Goal: Task Accomplishment & Management: Use online tool/utility

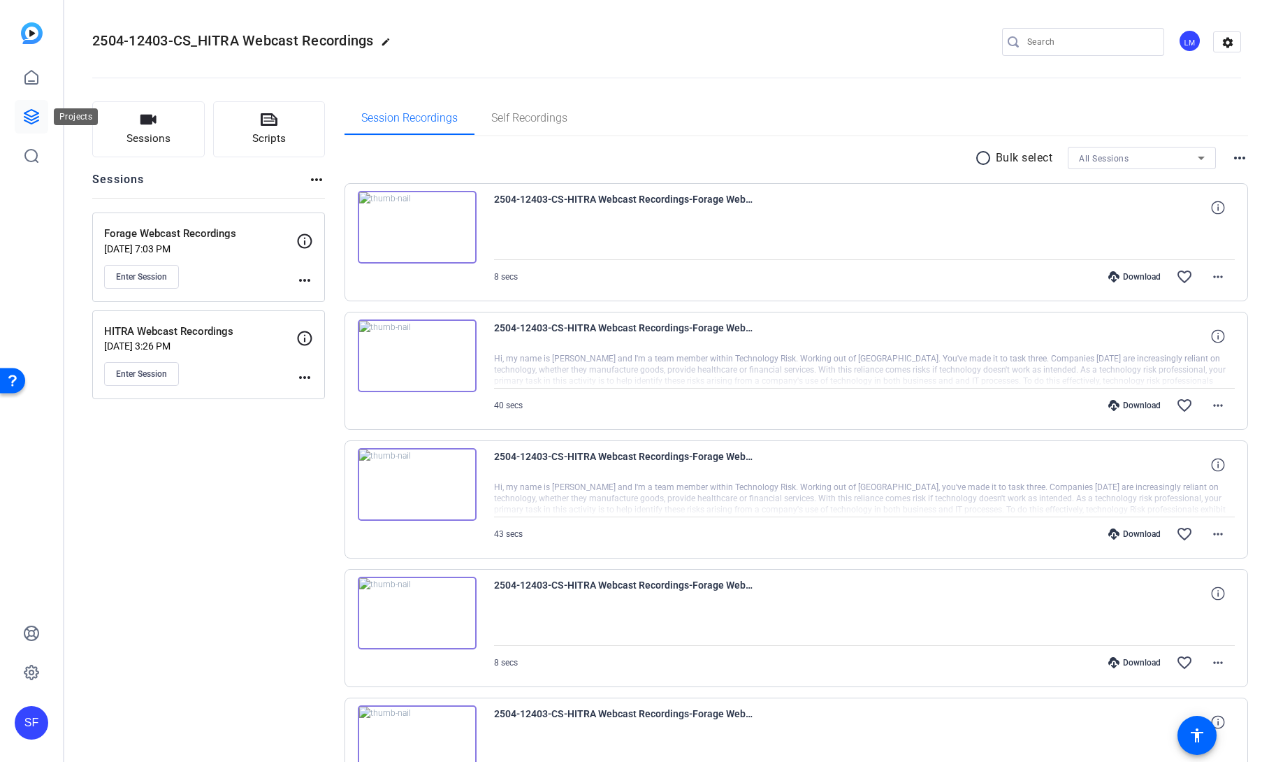
click at [31, 114] on icon at bounding box center [31, 116] width 17 height 17
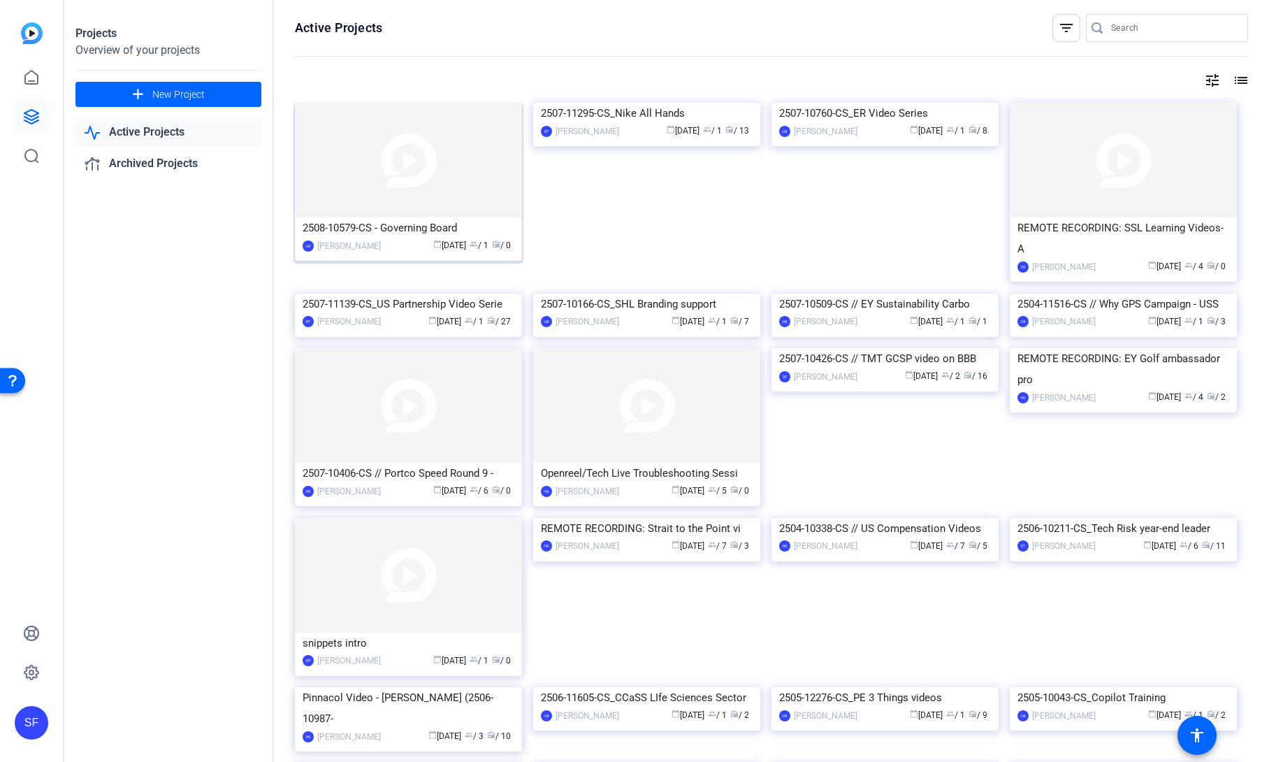
click at [393, 238] on div "calendar_today Aug 12 group / 1 radio / 0" at bounding box center [451, 245] width 126 height 15
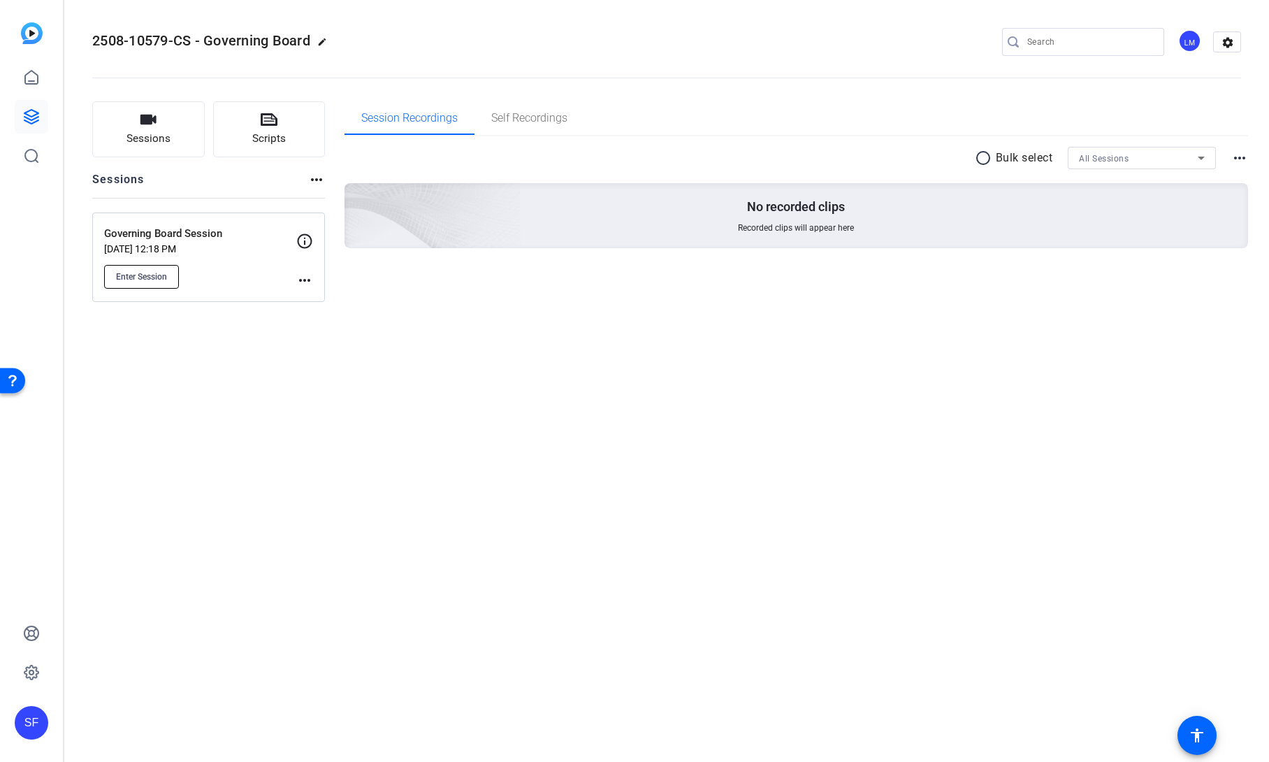
click at [169, 277] on button "Enter Session" at bounding box center [141, 277] width 75 height 24
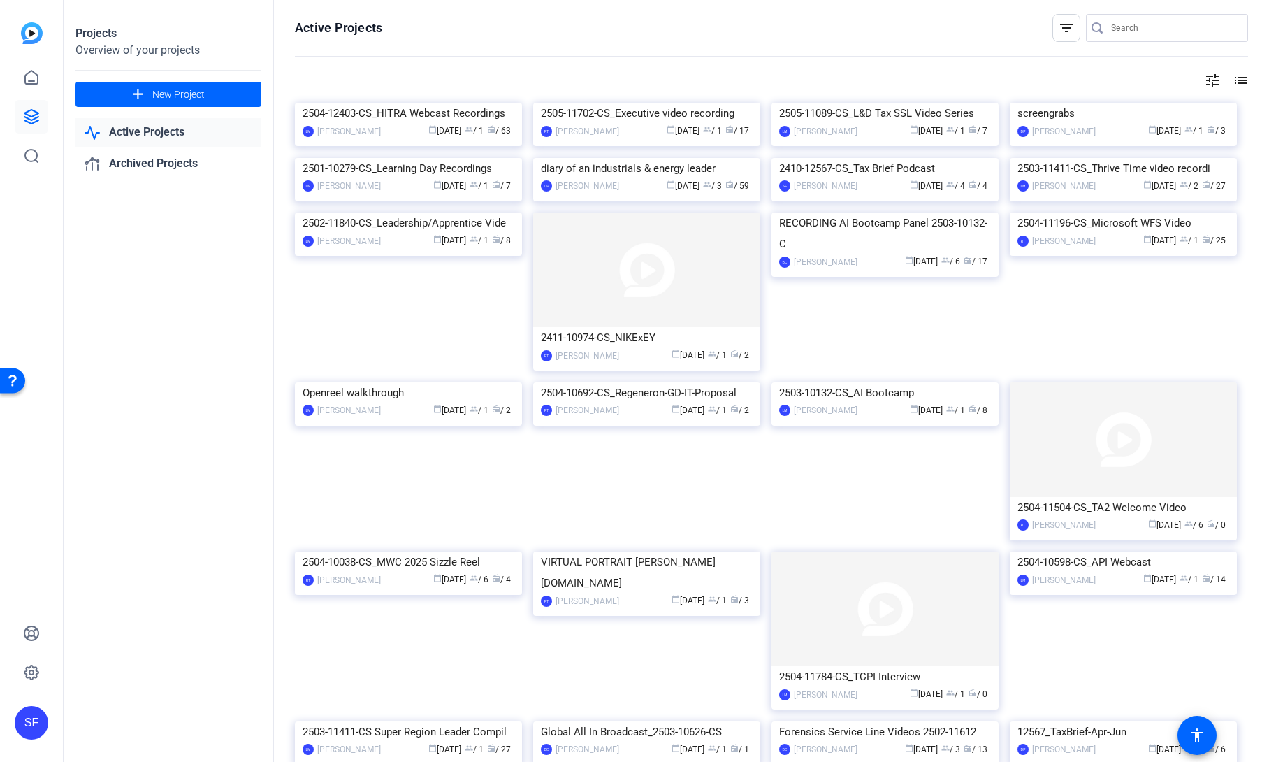
click at [369, 103] on img at bounding box center [408, 103] width 227 height 0
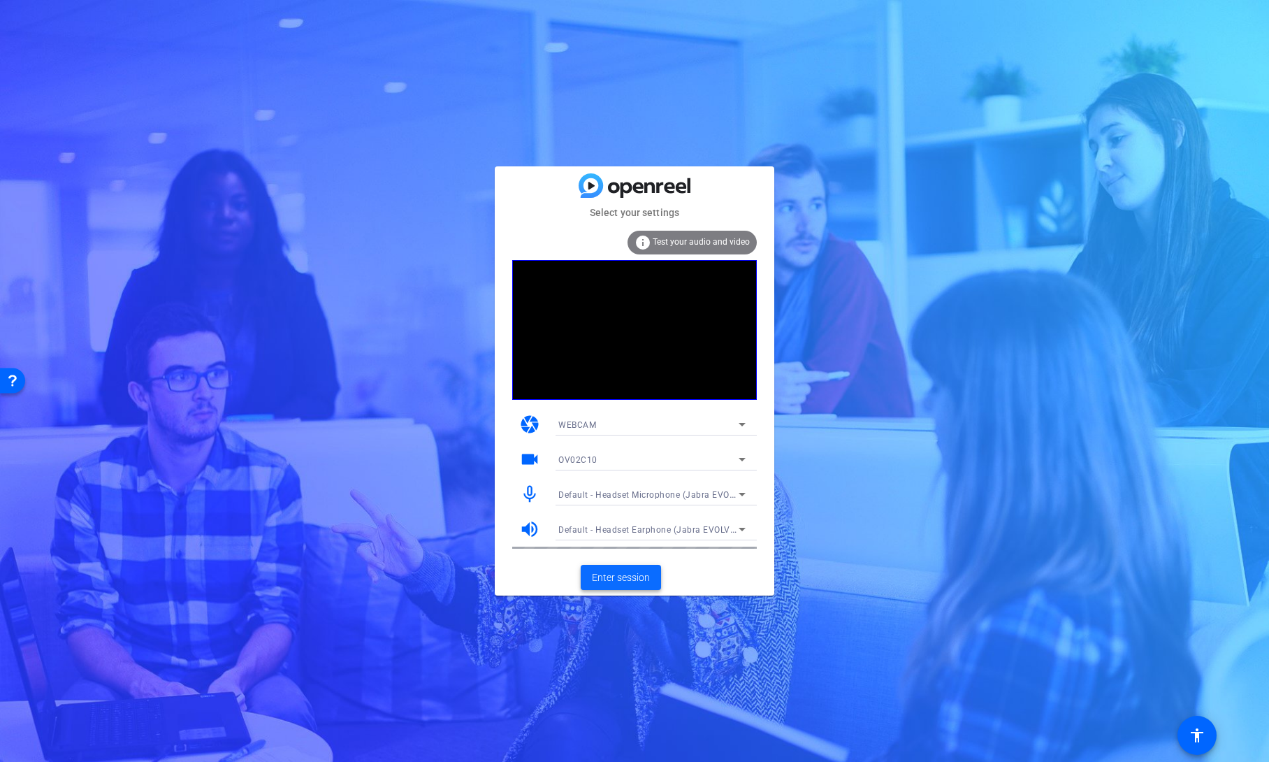
click at [625, 584] on span "Enter session" at bounding box center [621, 577] width 58 height 15
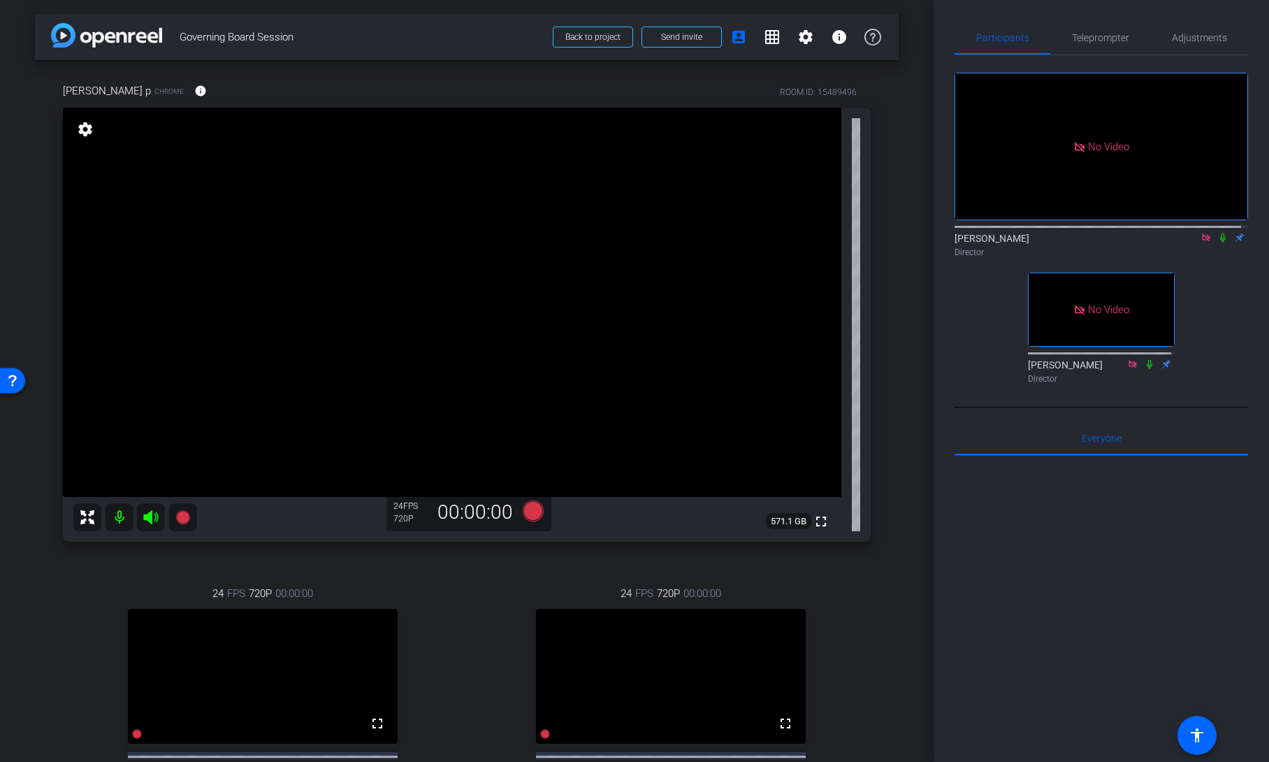
click at [1217, 243] on icon at bounding box center [1222, 238] width 11 height 10
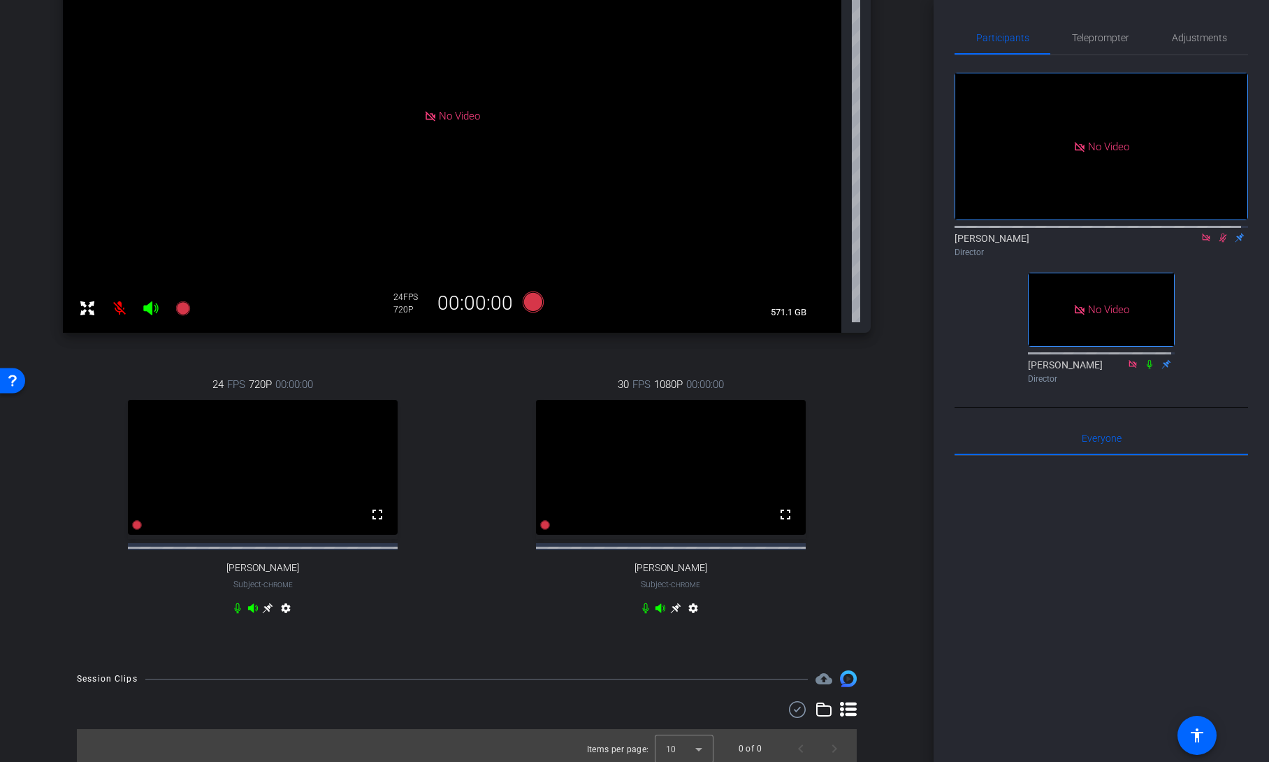
scroll to position [210, 0]
click at [1114, 36] on span "Teleprompter" at bounding box center [1100, 38] width 57 height 10
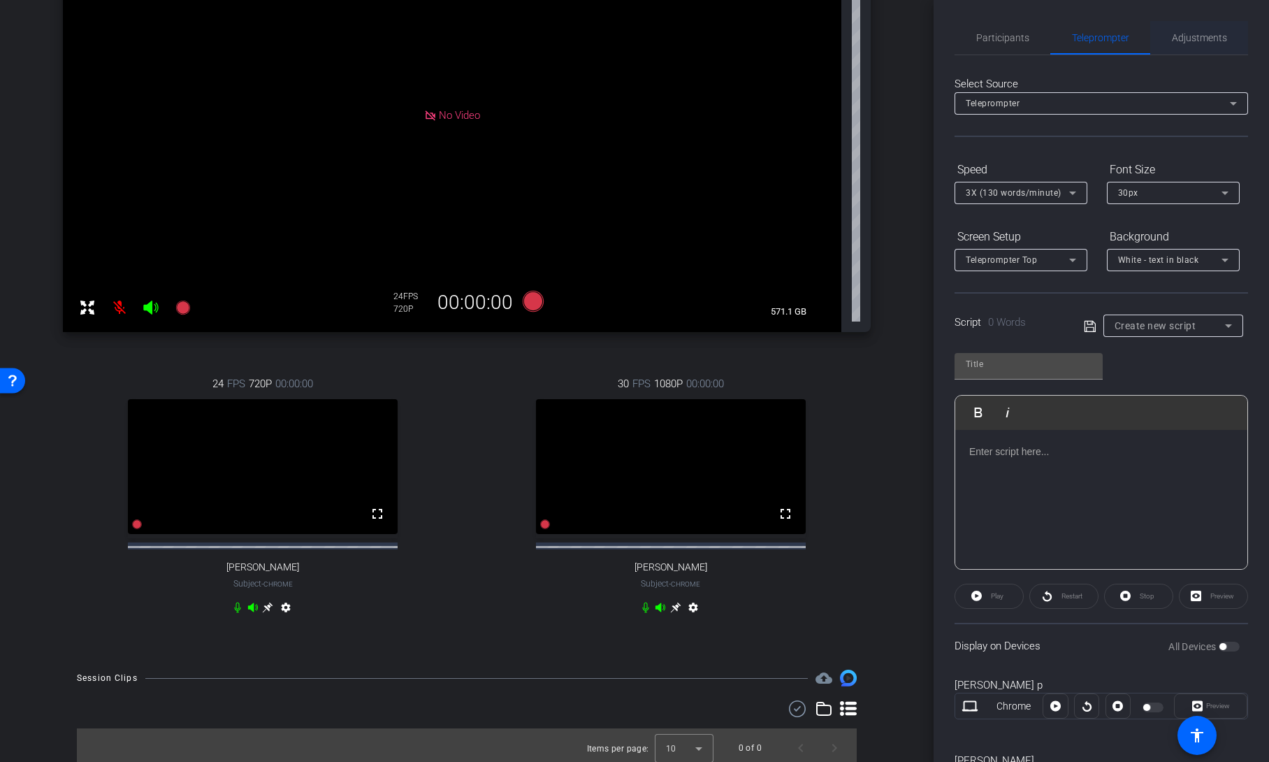
click at [1201, 42] on span "Adjustments" at bounding box center [1199, 38] width 55 height 10
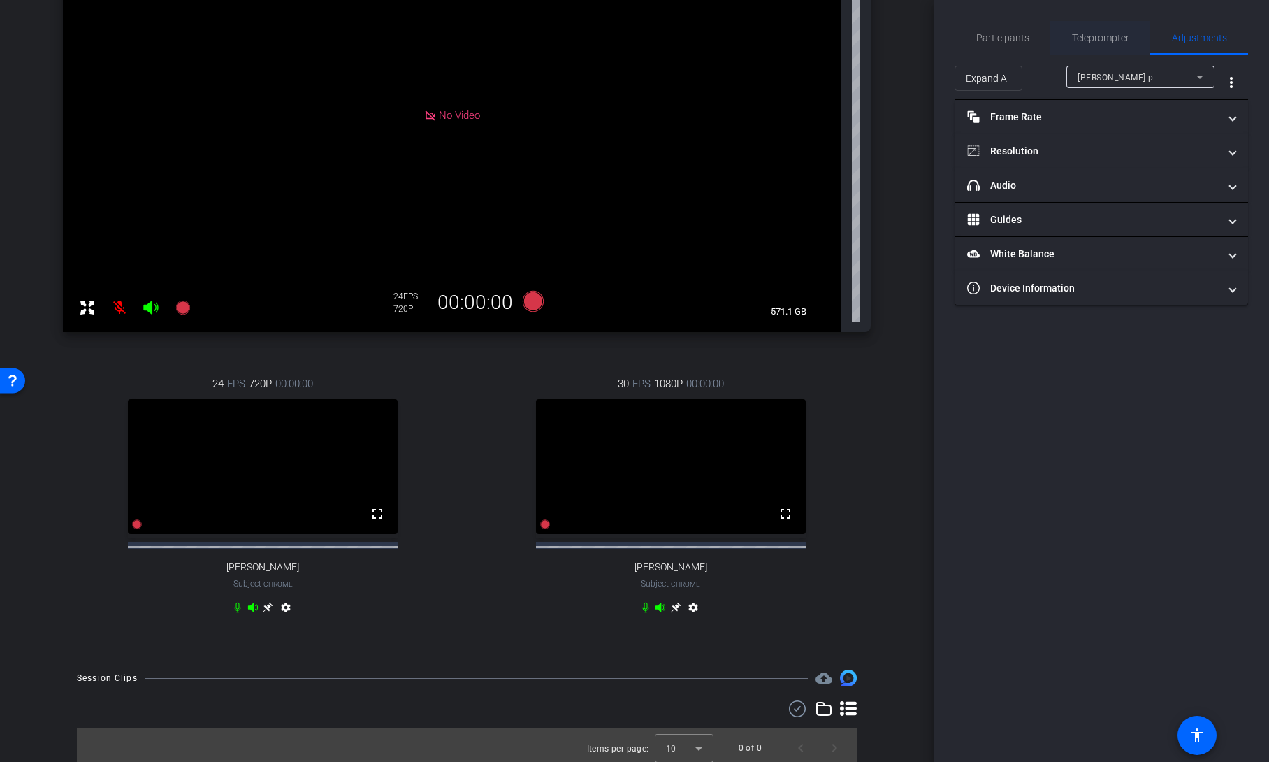
click at [1111, 45] on span "Teleprompter" at bounding box center [1100, 38] width 57 height 34
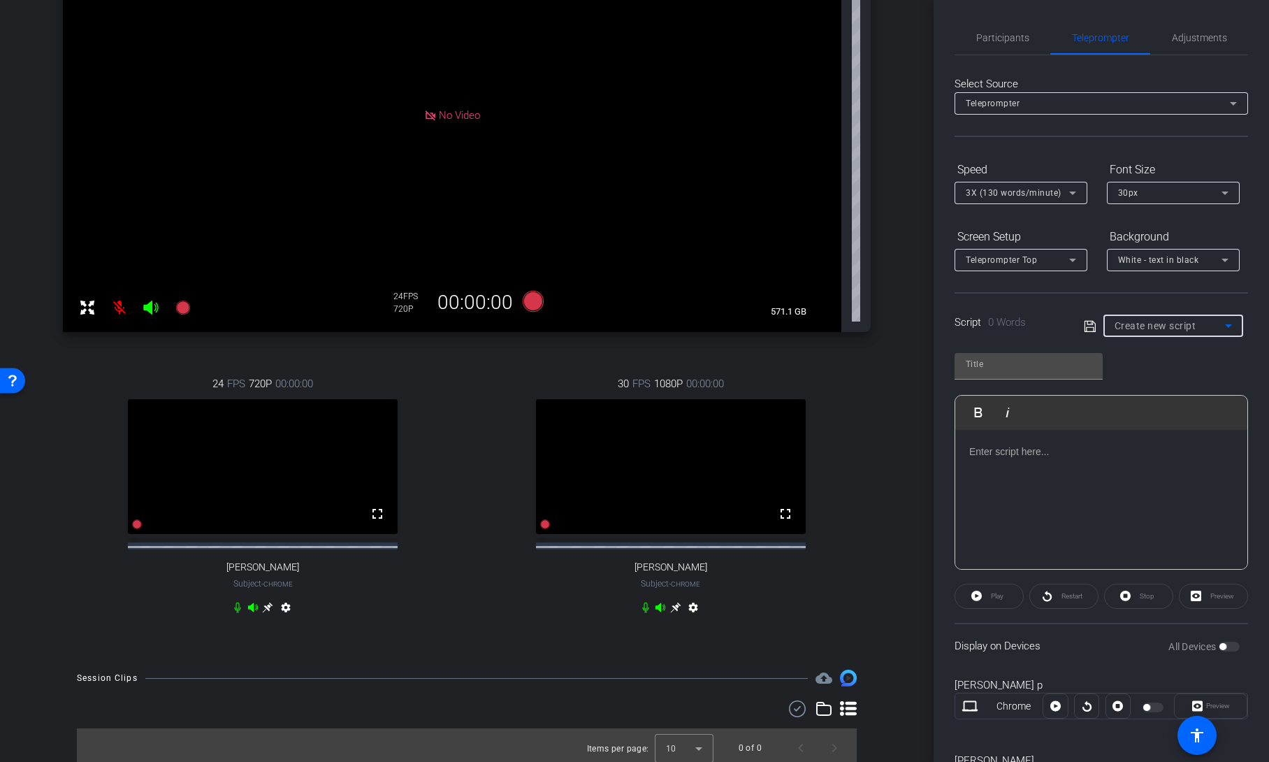
click at [1157, 325] on span "Create new script" at bounding box center [1156, 325] width 82 height 11
click at [1145, 294] on div at bounding box center [634, 381] width 1269 height 762
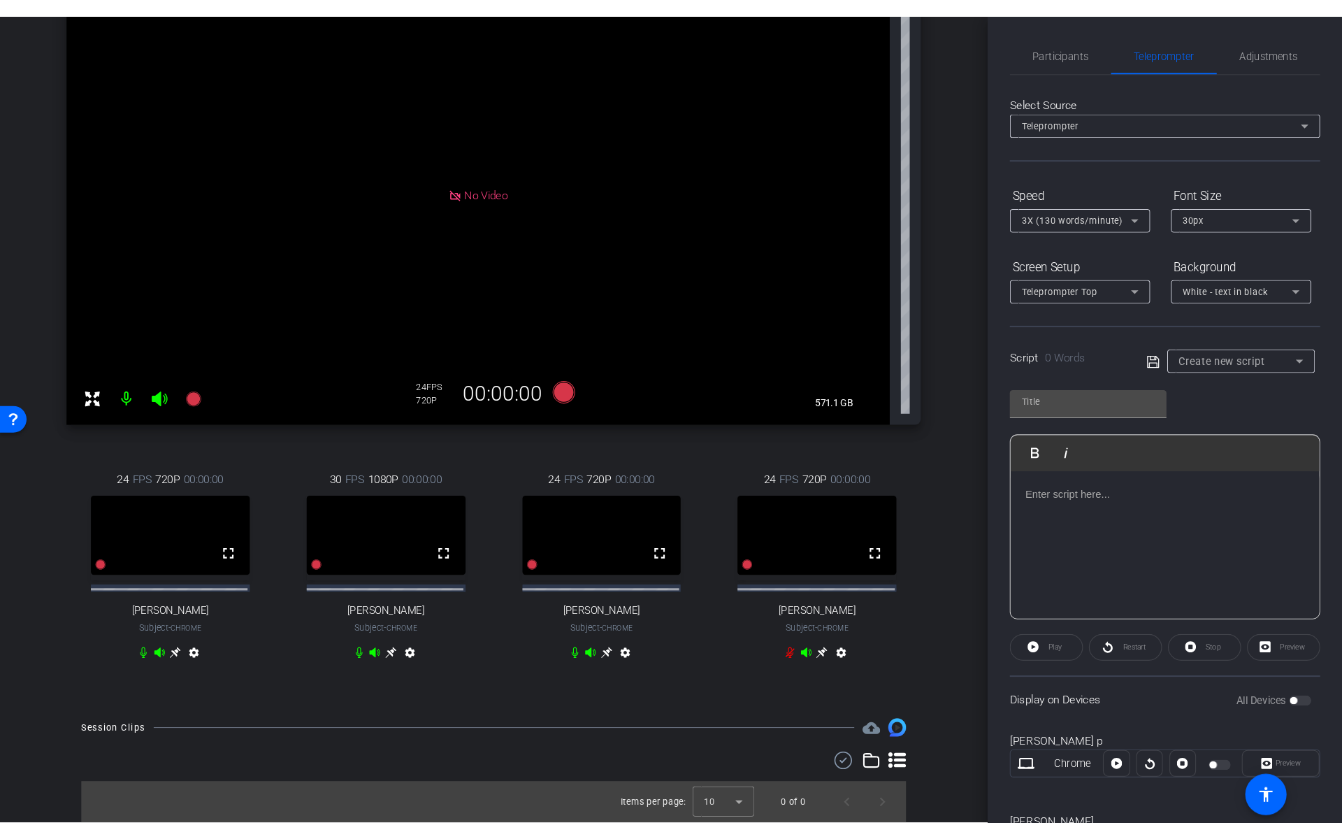
scroll to position [164, 0]
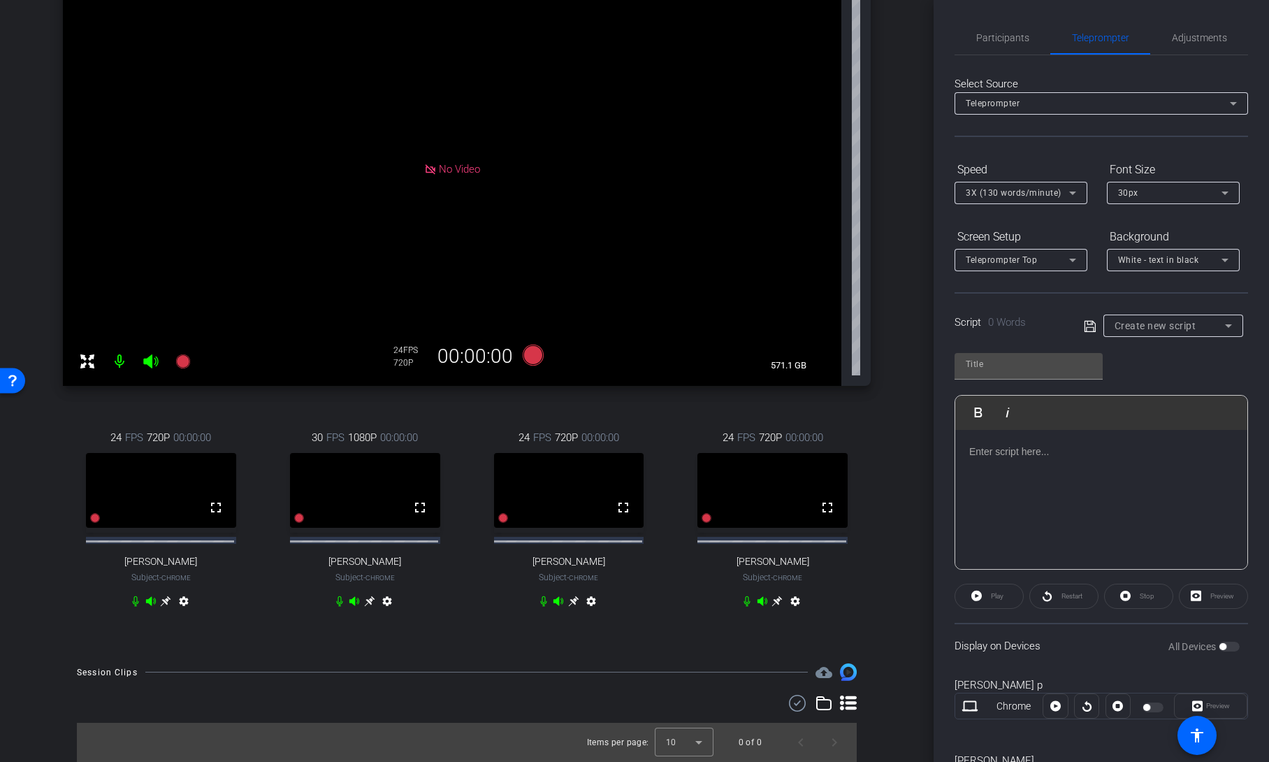
drag, startPoint x: 415, startPoint y: 505, endPoint x: 458, endPoint y: 561, distance: 71.3
click at [415, 505] on mat-icon "fullscreen" at bounding box center [420, 507] width 17 height 17
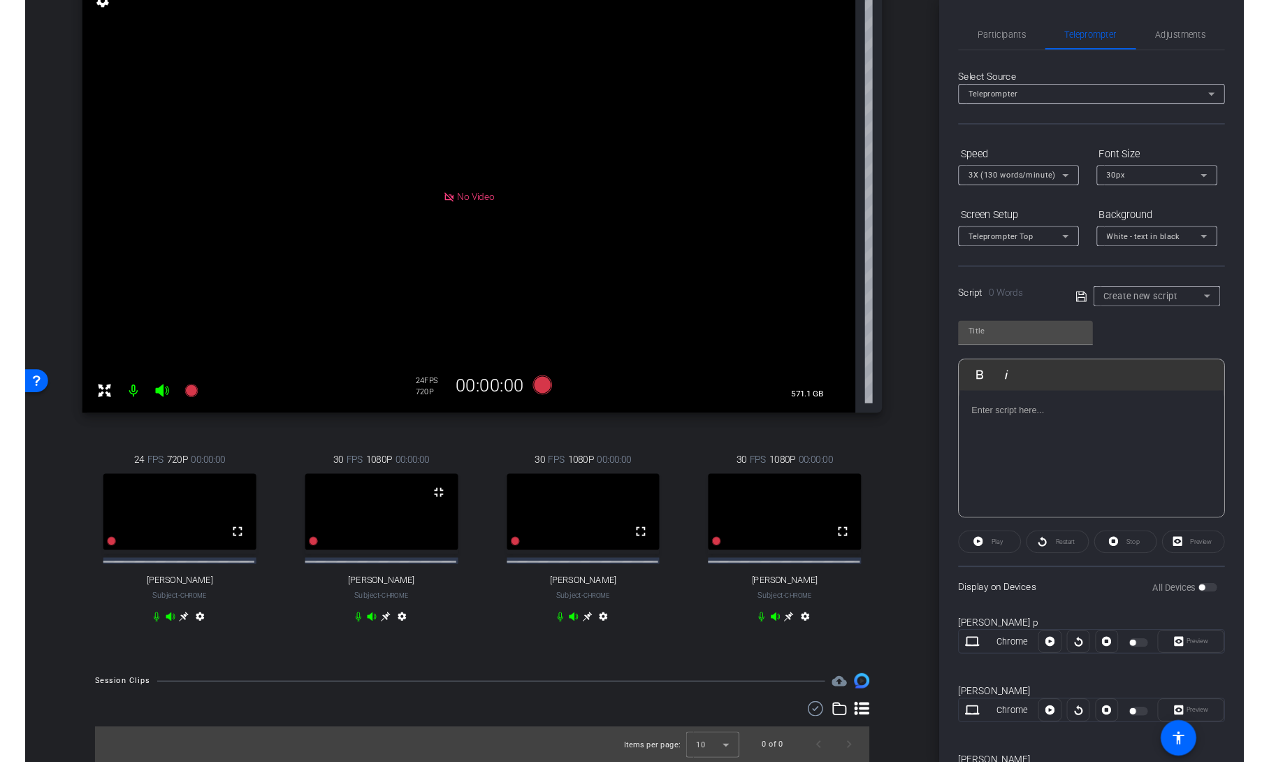
scroll to position [138, 0]
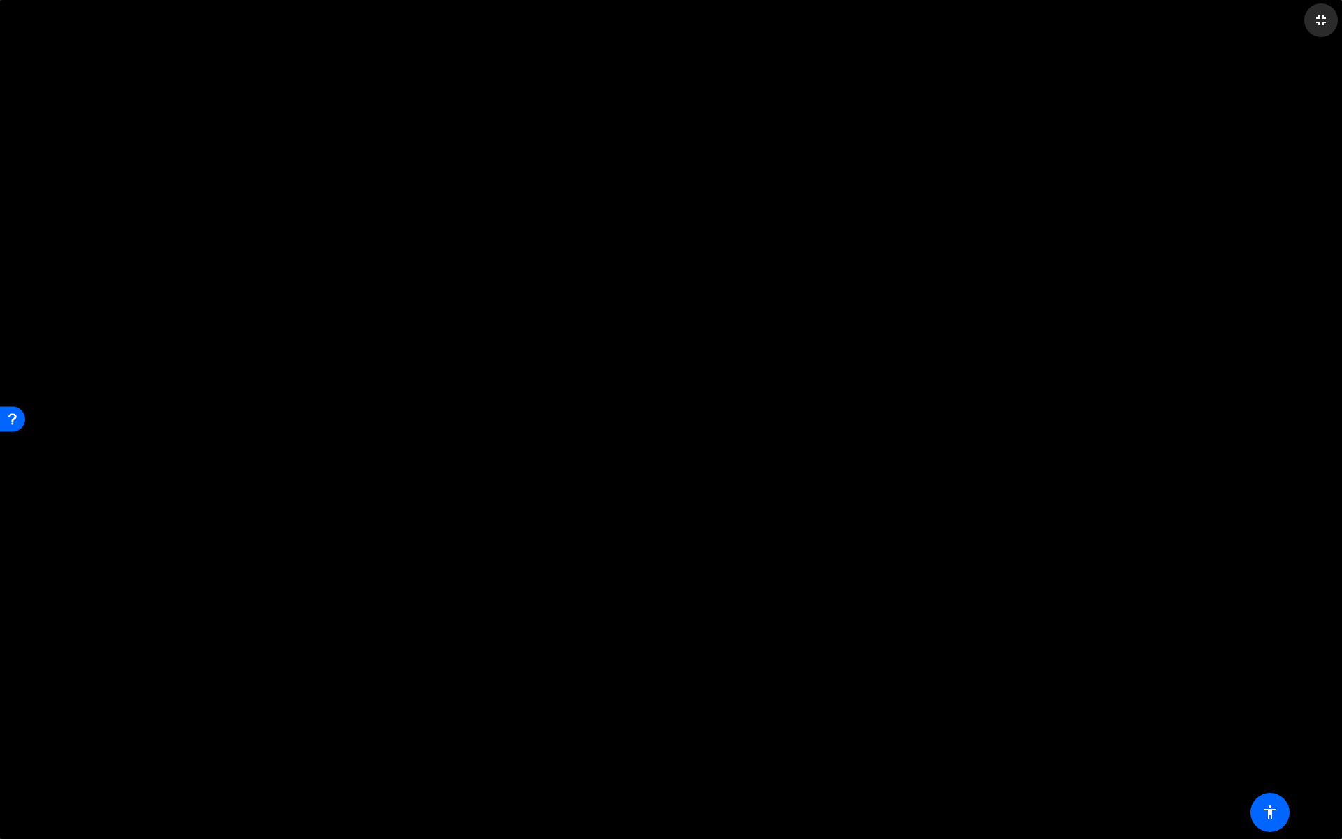
click at [1268, 29] on span at bounding box center [1321, 20] width 34 height 34
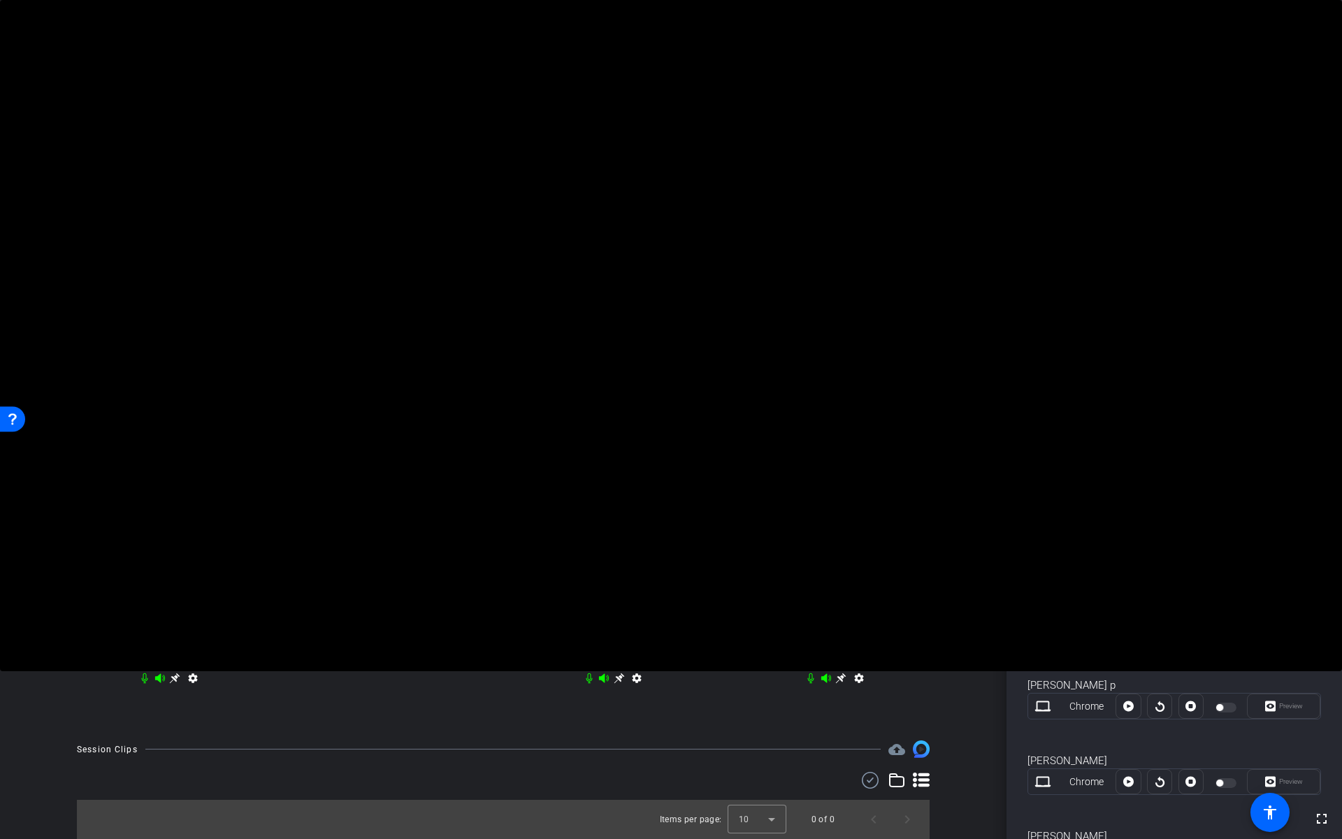
scroll to position [164, 0]
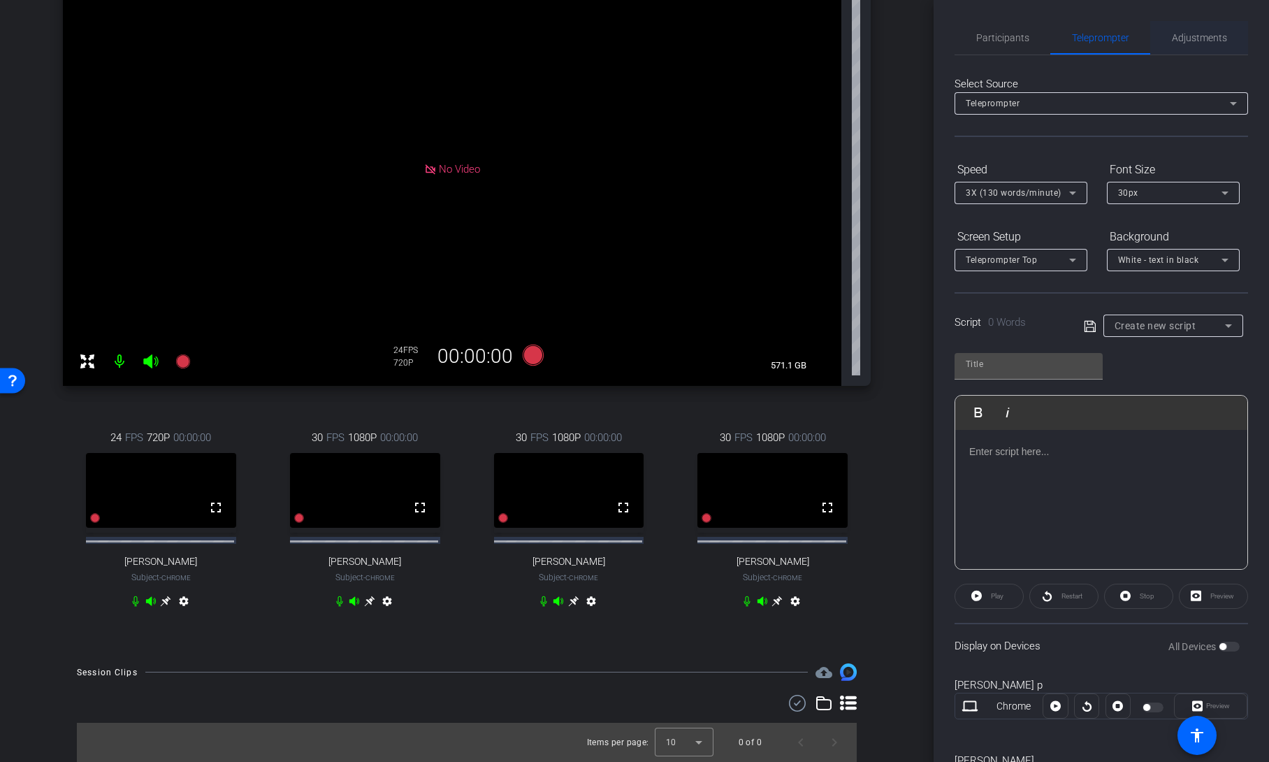
click at [1201, 35] on span "Adjustments" at bounding box center [1199, 38] width 55 height 10
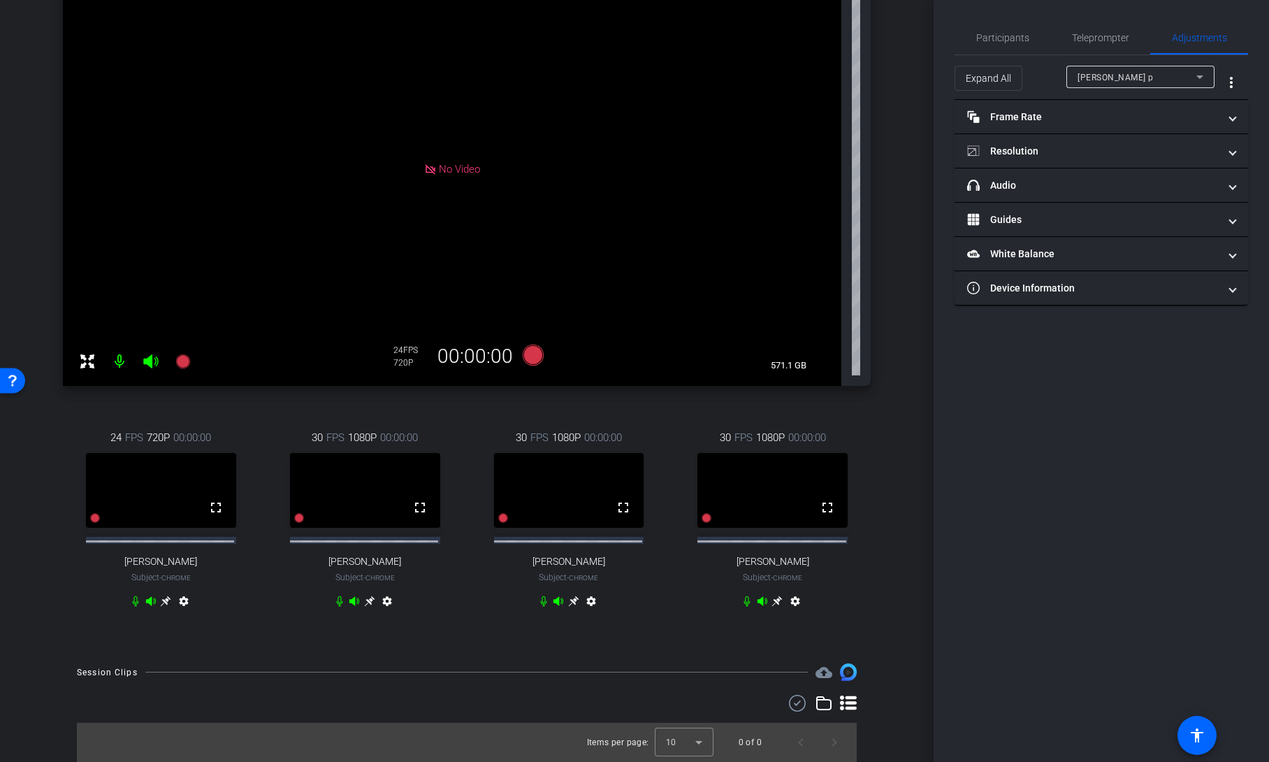
click at [1126, 74] on div "dan p" at bounding box center [1137, 76] width 119 height 17
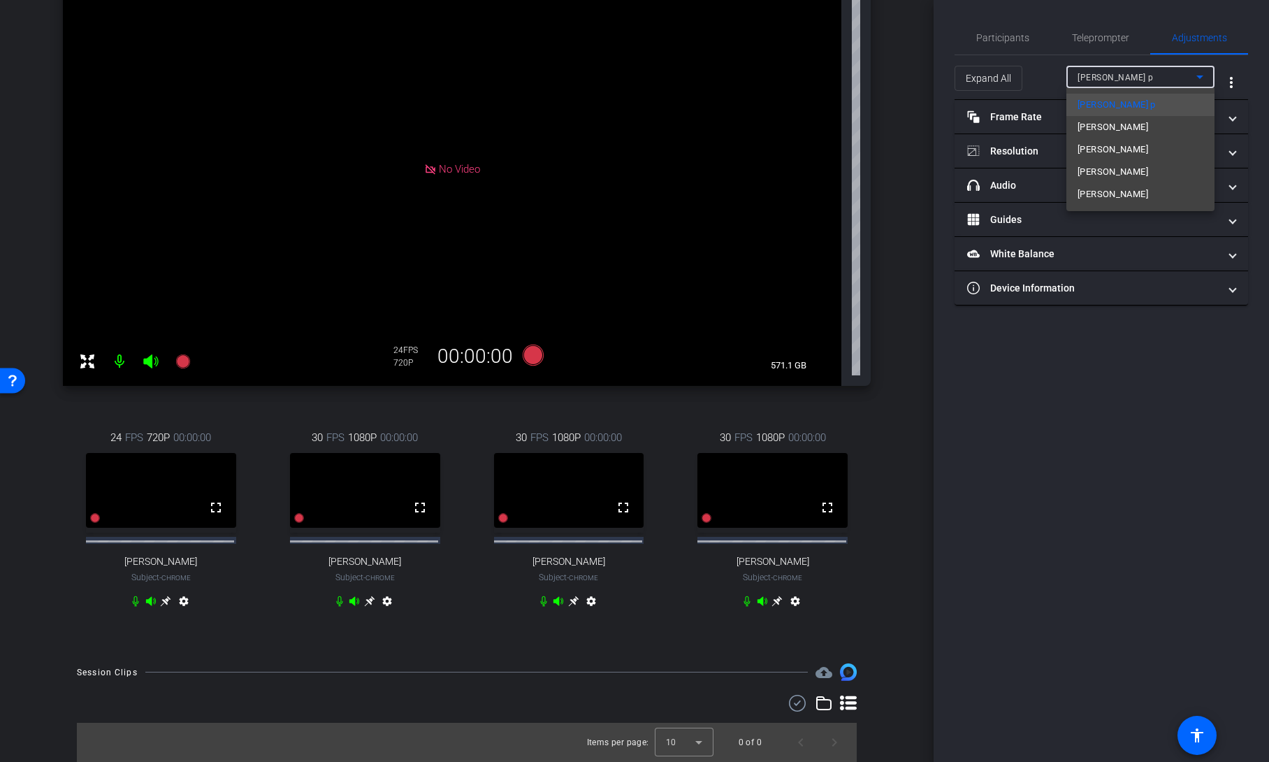
click at [1111, 149] on span "Peter Odell Davis" at bounding box center [1113, 149] width 71 height 17
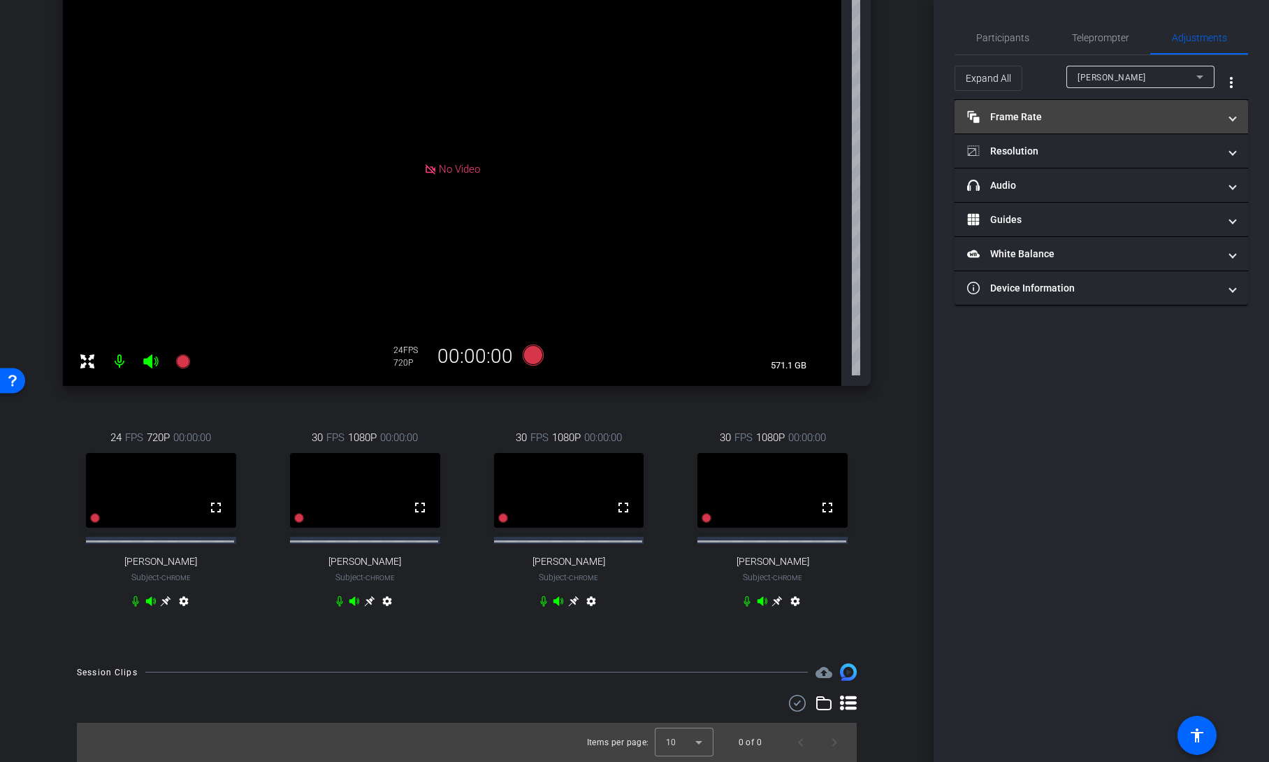
click at [1112, 122] on mat-panel-title "Frame Rate Frame Rate" at bounding box center [1093, 117] width 252 height 15
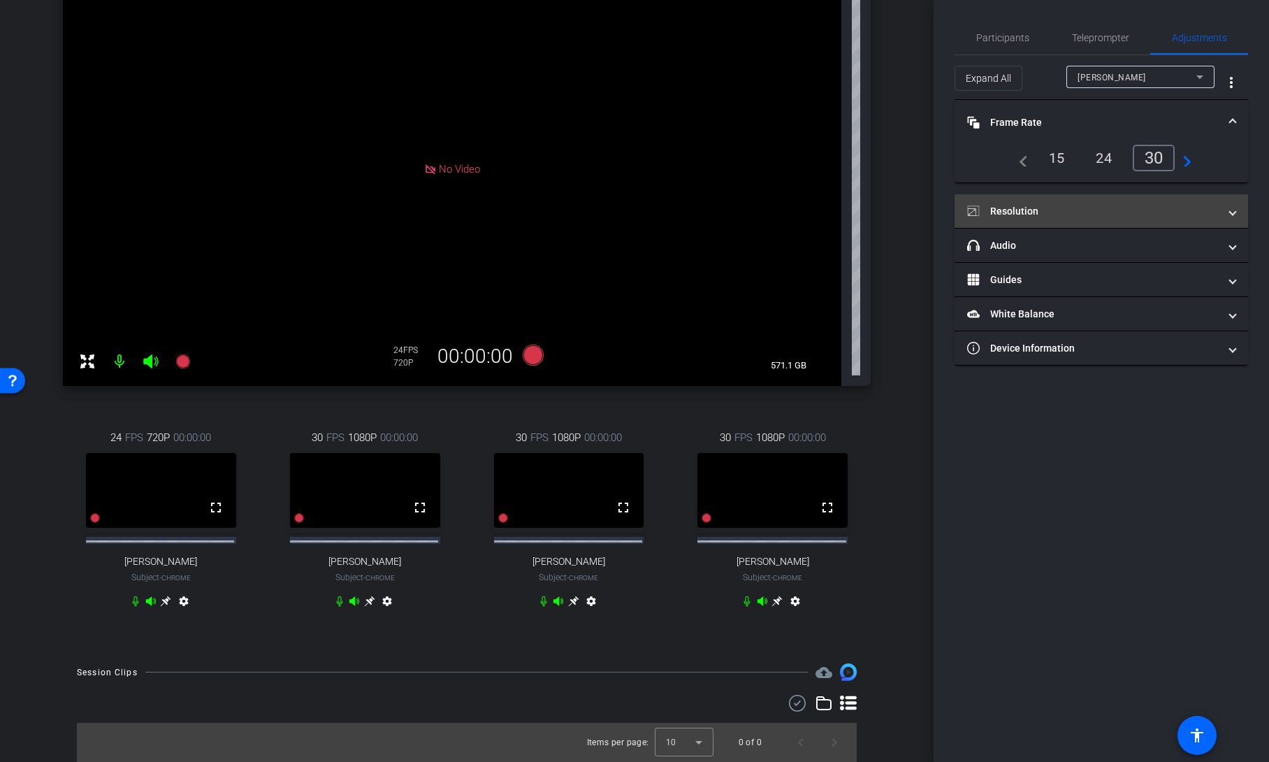
click at [1094, 212] on mat-panel-title "Resolution" at bounding box center [1093, 211] width 252 height 15
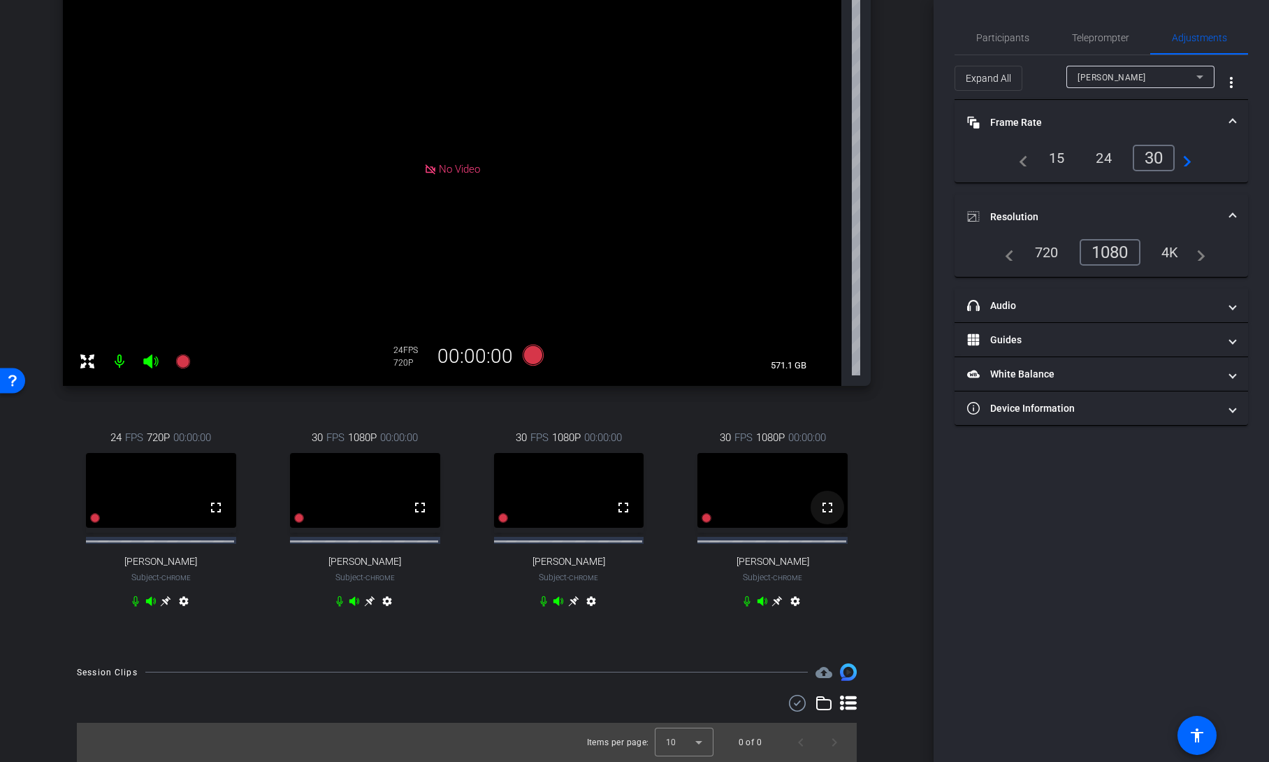
click at [820, 508] on mat-icon "fullscreen" at bounding box center [827, 507] width 17 height 17
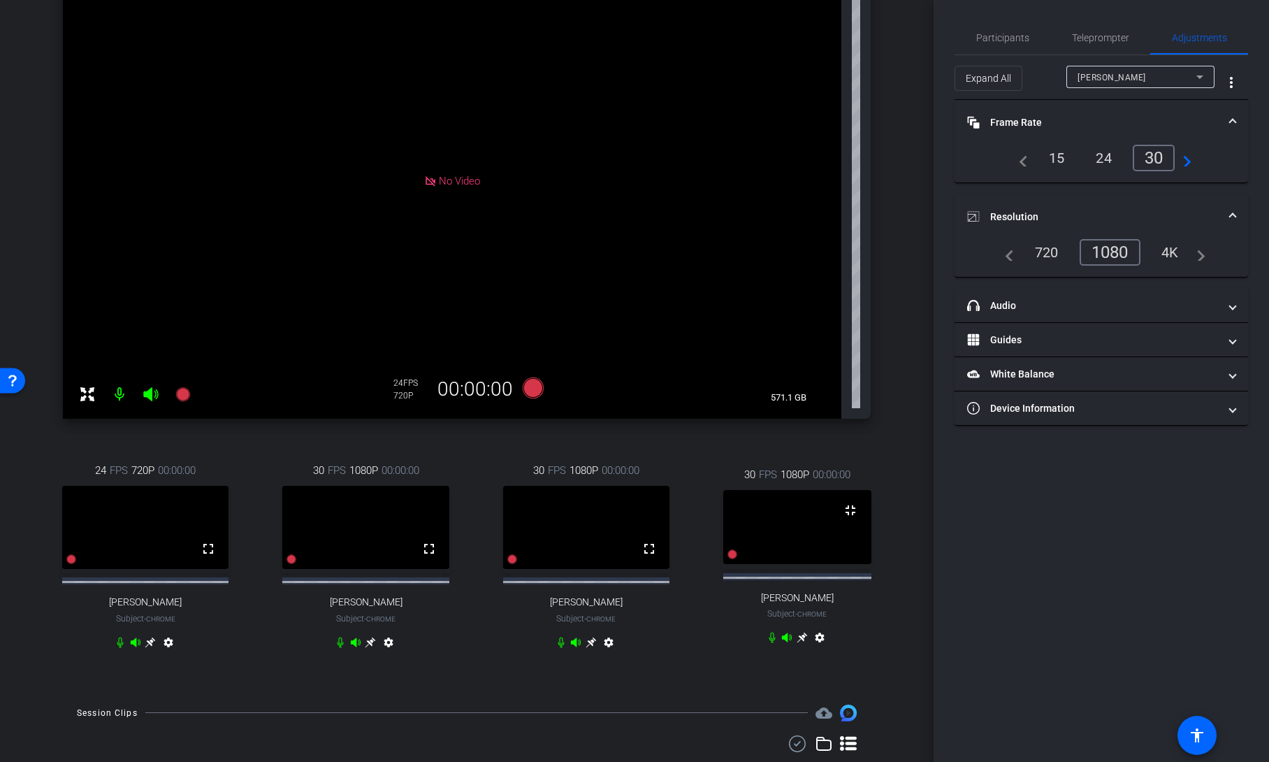
scroll to position [138, 0]
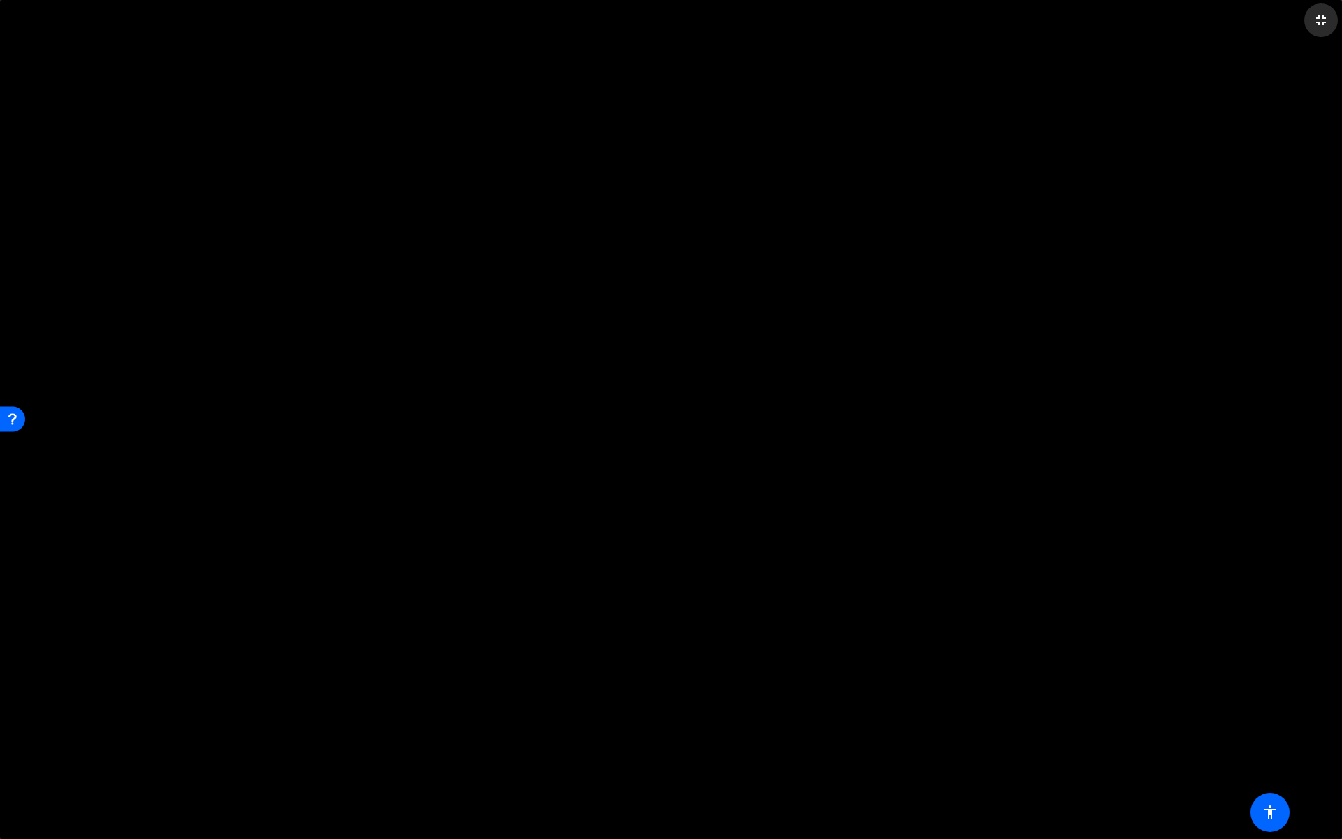
click at [1268, 21] on mat-icon "fullscreen_exit" at bounding box center [1320, 20] width 17 height 17
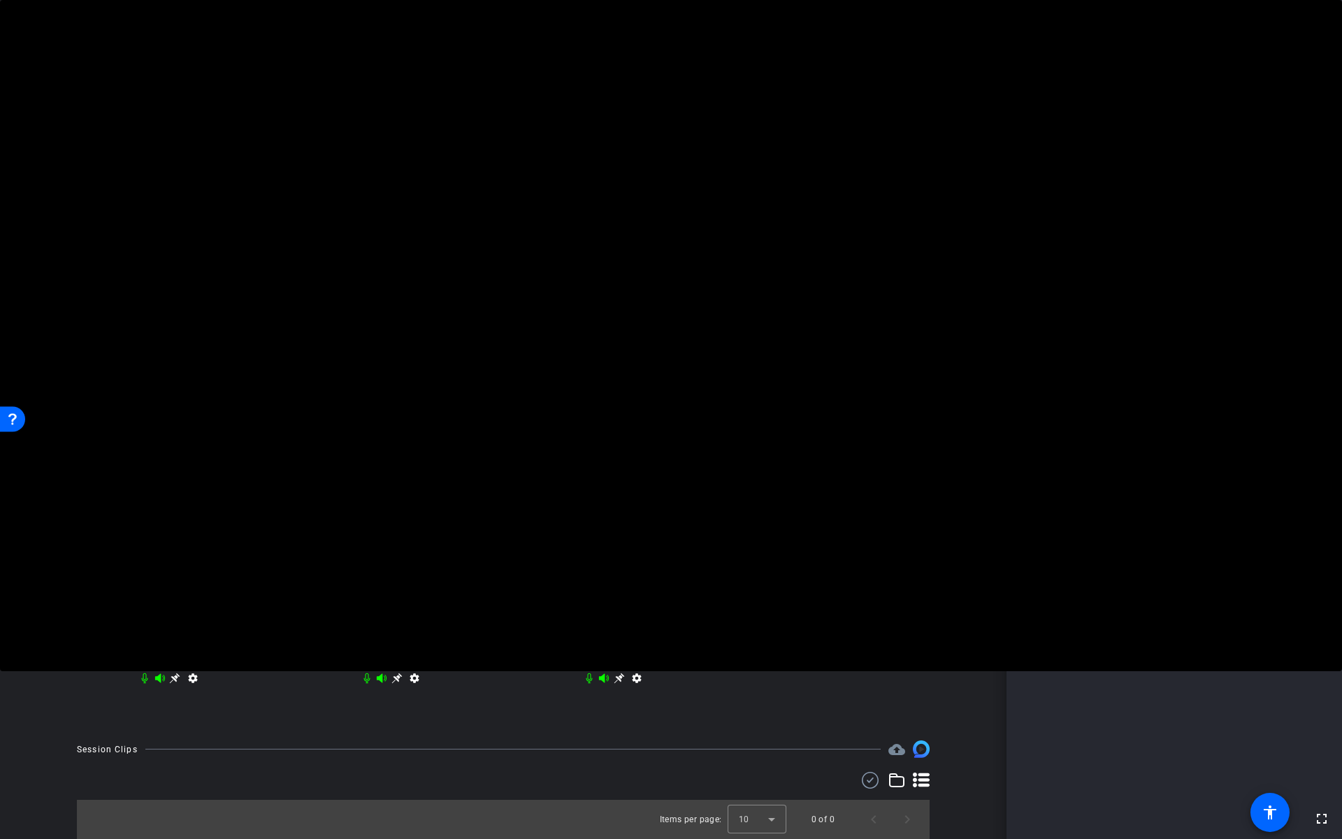
scroll to position [164, 0]
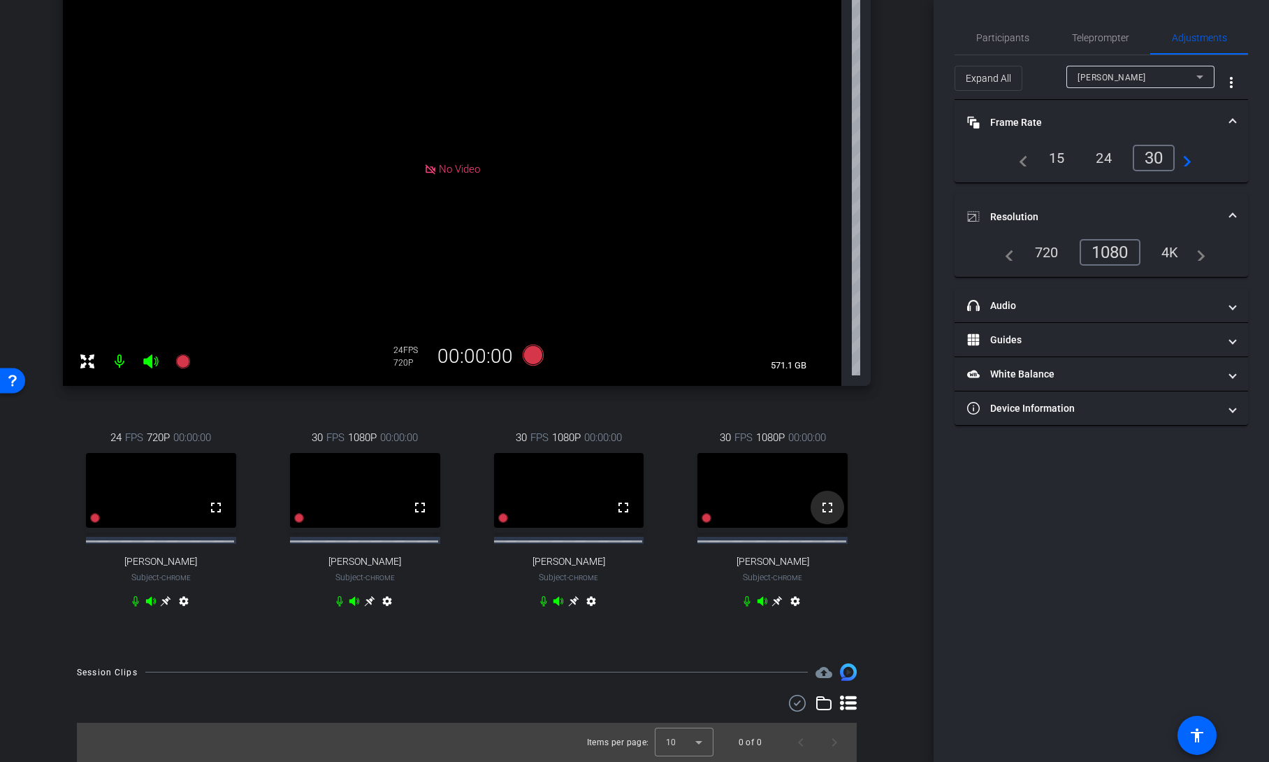
click at [819, 507] on mat-icon "fullscreen" at bounding box center [827, 507] width 17 height 17
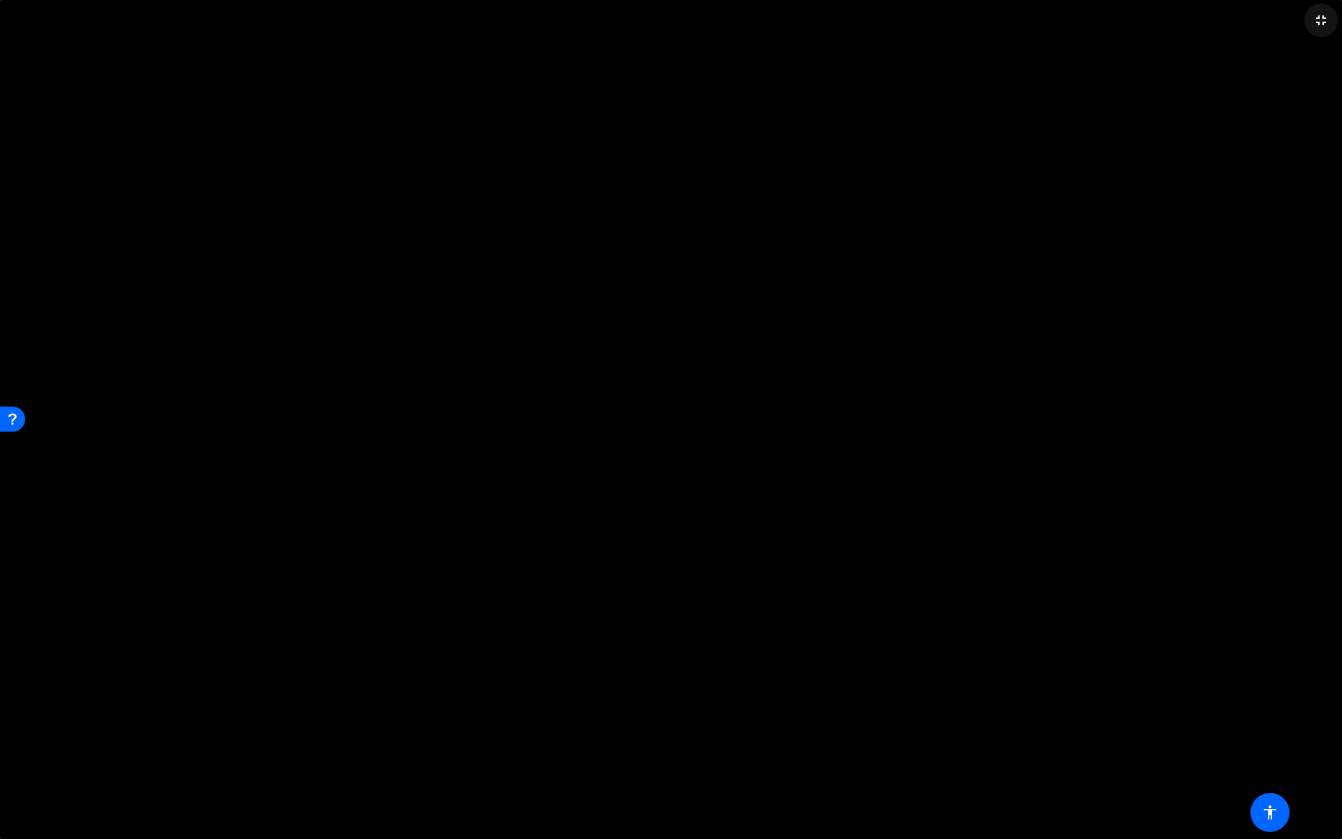
click at [1268, 22] on mat-icon "fullscreen_exit" at bounding box center [1320, 20] width 17 height 17
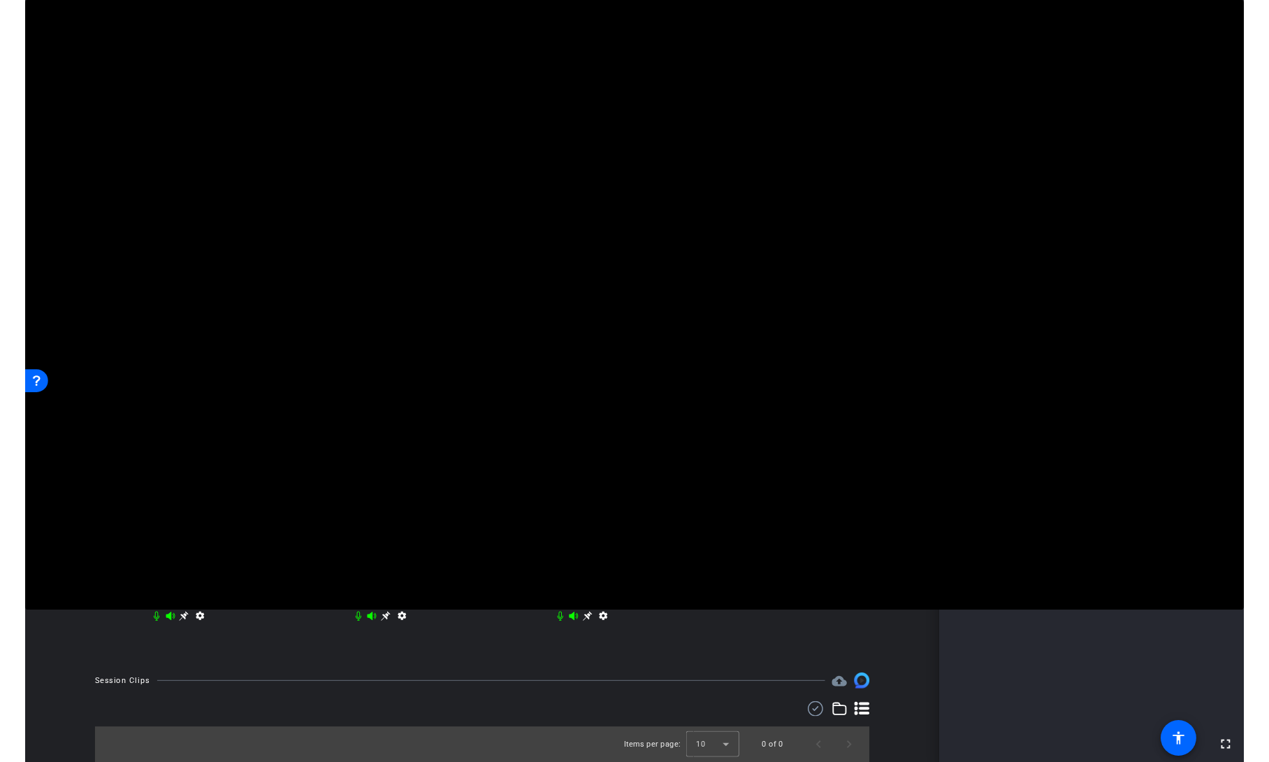
scroll to position [164, 0]
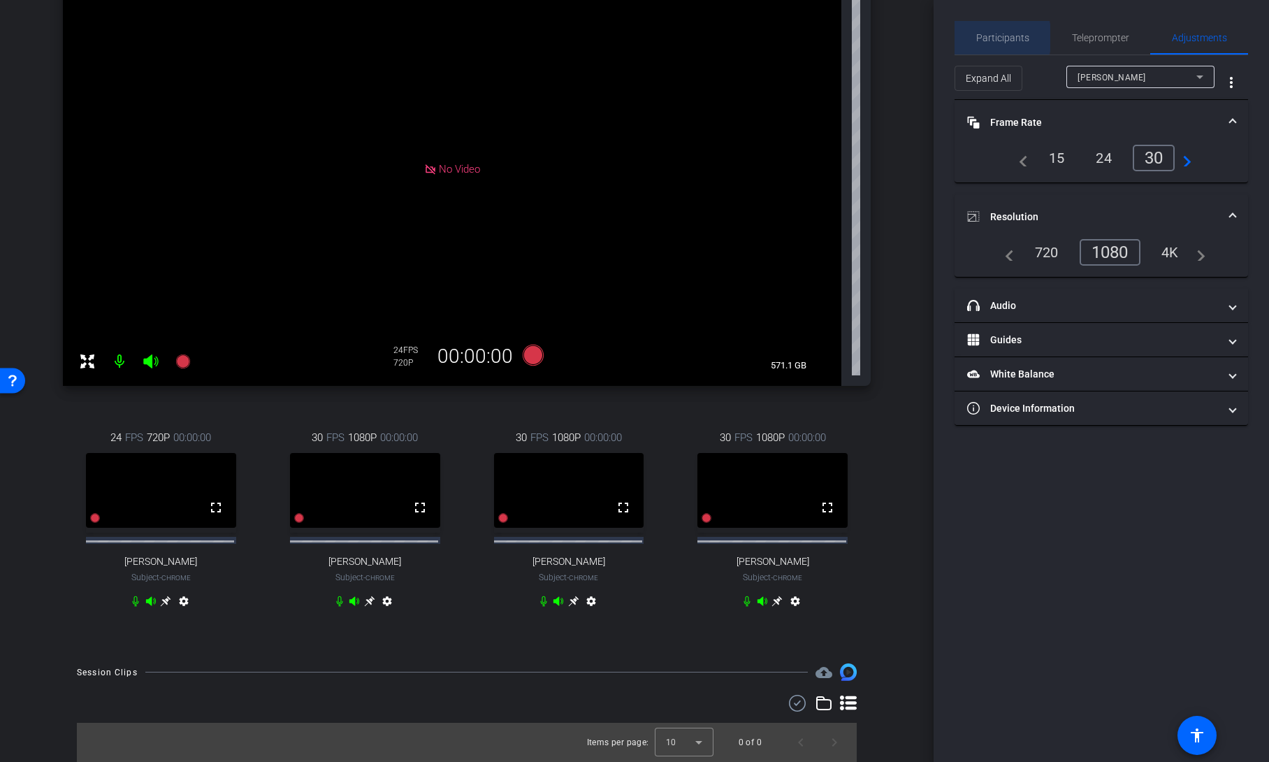
click at [988, 38] on span "Participants" at bounding box center [1002, 38] width 53 height 10
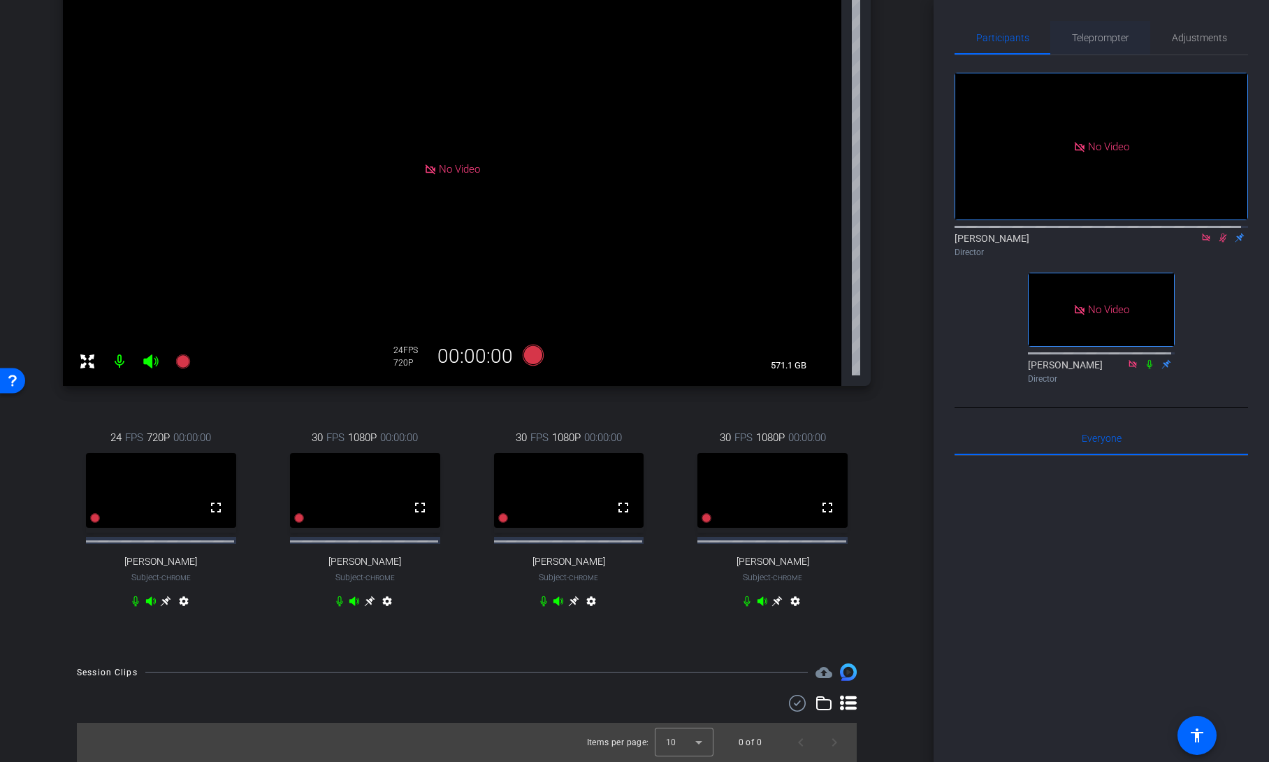
click at [1103, 40] on span "Teleprompter" at bounding box center [1100, 38] width 57 height 10
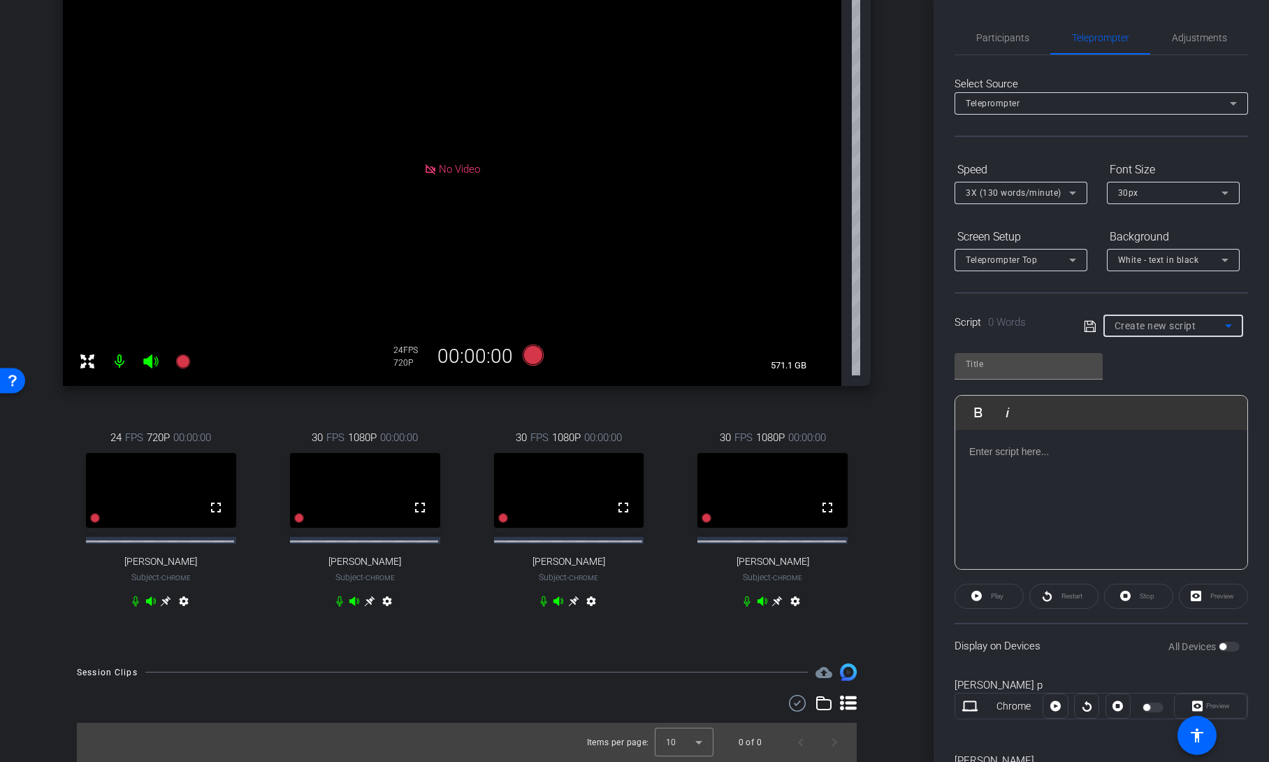
click at [1165, 325] on span "Create new script" at bounding box center [1156, 325] width 82 height 11
click at [1074, 303] on div at bounding box center [634, 381] width 1269 height 762
click at [1227, 649] on div "All Devices" at bounding box center [1204, 646] width 71 height 14
click at [1220, 646] on div "All Devices" at bounding box center [1204, 646] width 71 height 14
click at [1180, 327] on span "Create new script" at bounding box center [1156, 325] width 82 height 11
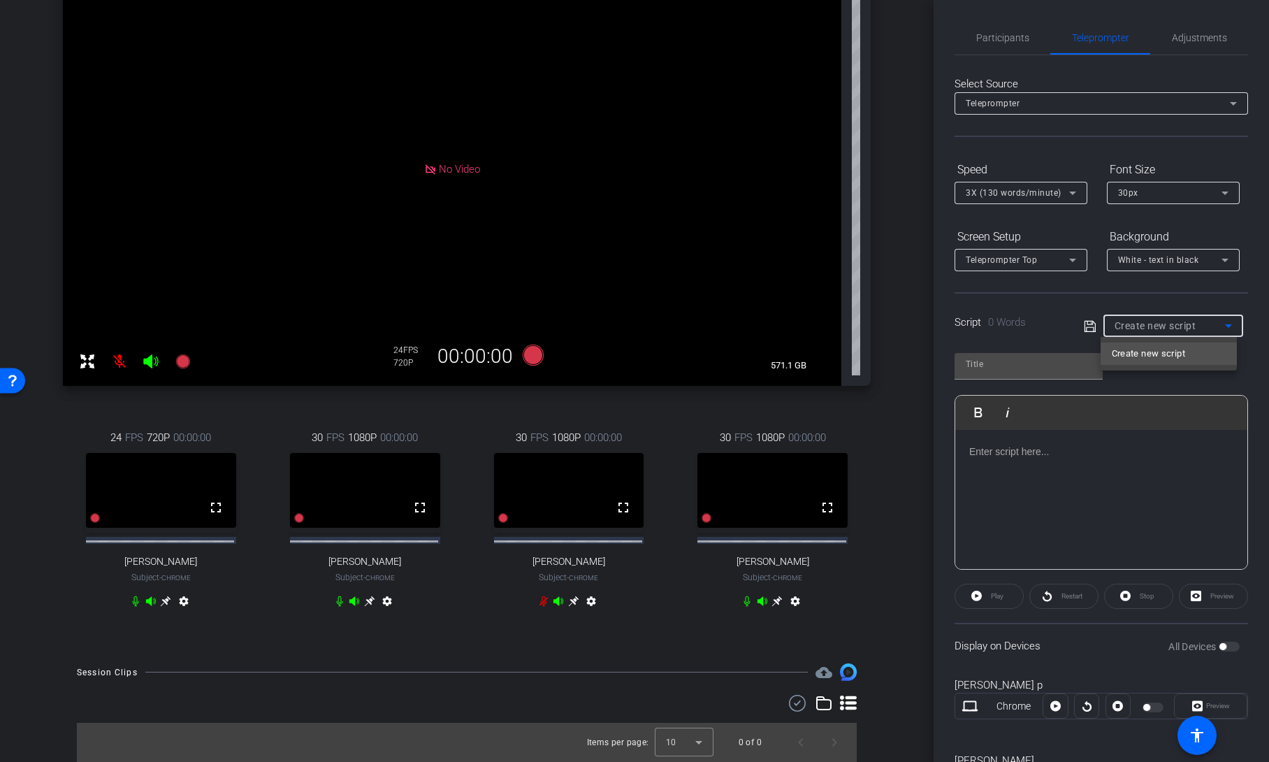
click at [1064, 306] on div at bounding box center [634, 381] width 1269 height 762
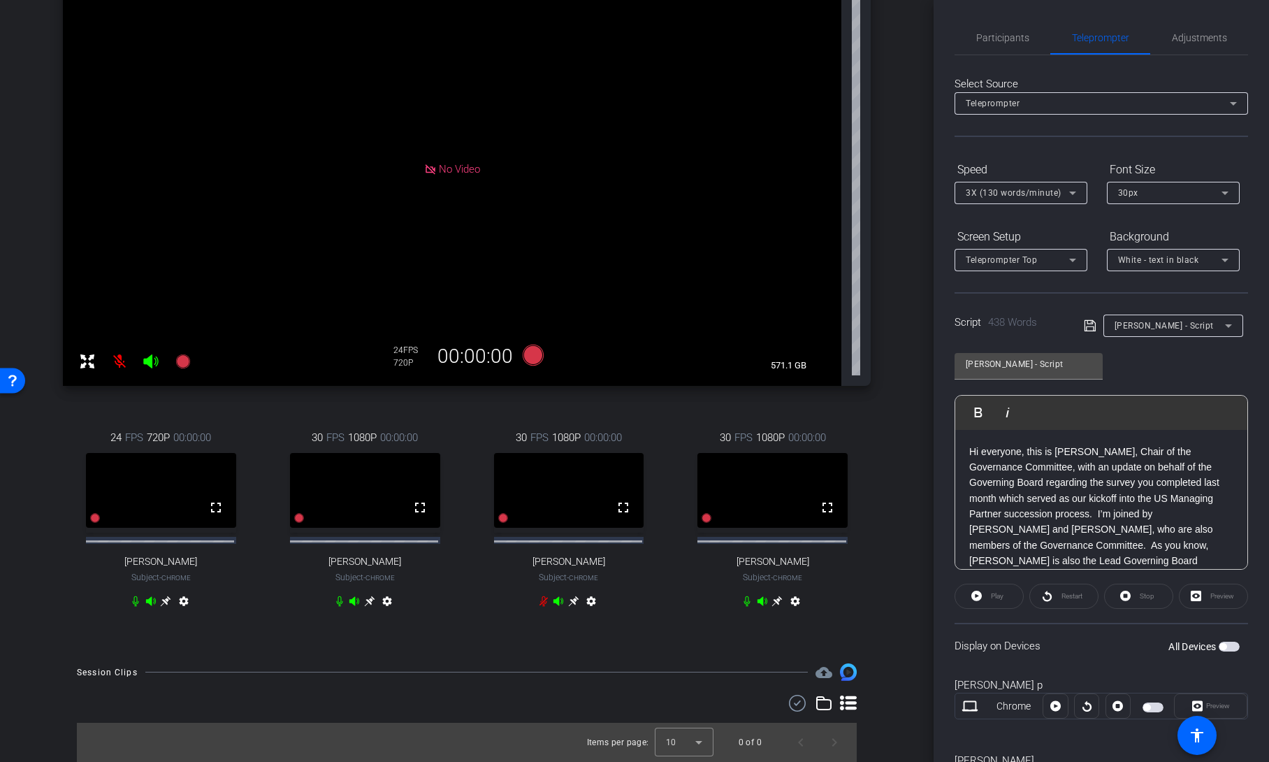
click at [1224, 645] on span "button" at bounding box center [1229, 647] width 21 height 10
click at [1139, 325] on span "Peter - Script" at bounding box center [1164, 326] width 99 height 10
click at [1056, 305] on div at bounding box center [634, 381] width 1269 height 762
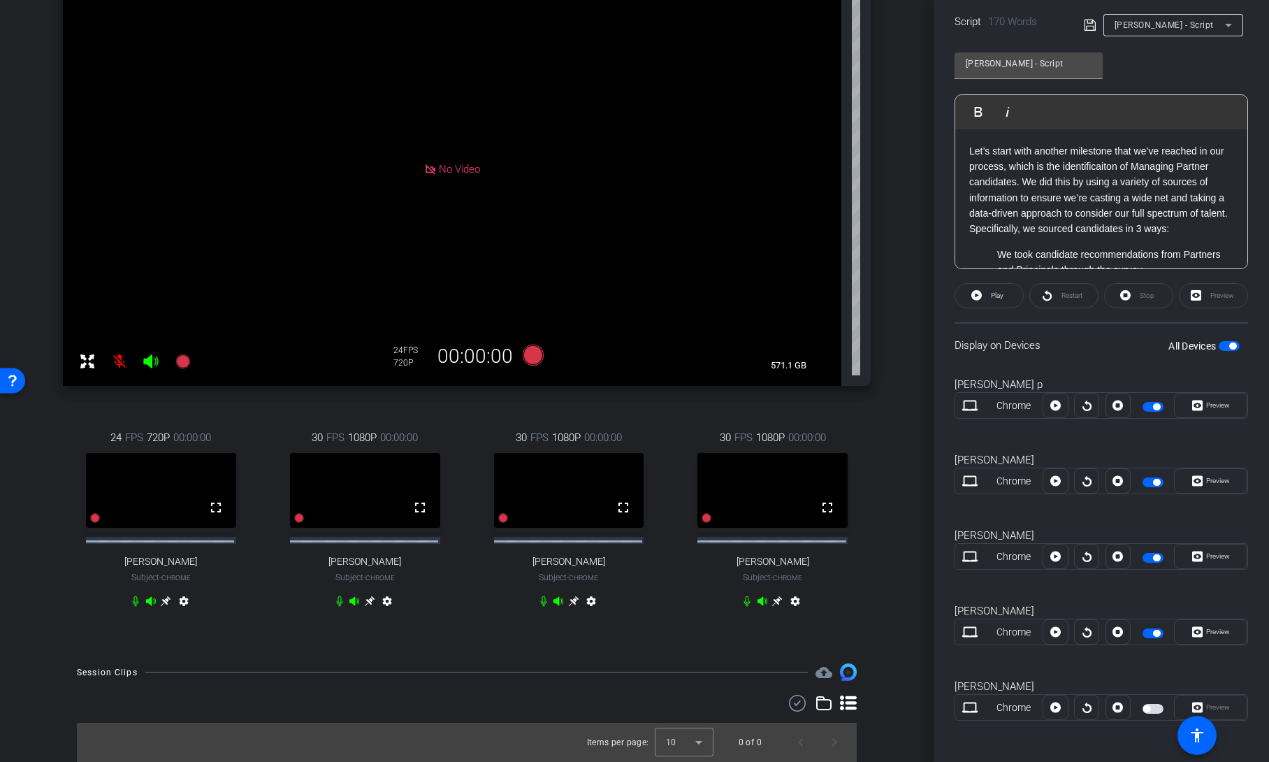
scroll to position [304, 0]
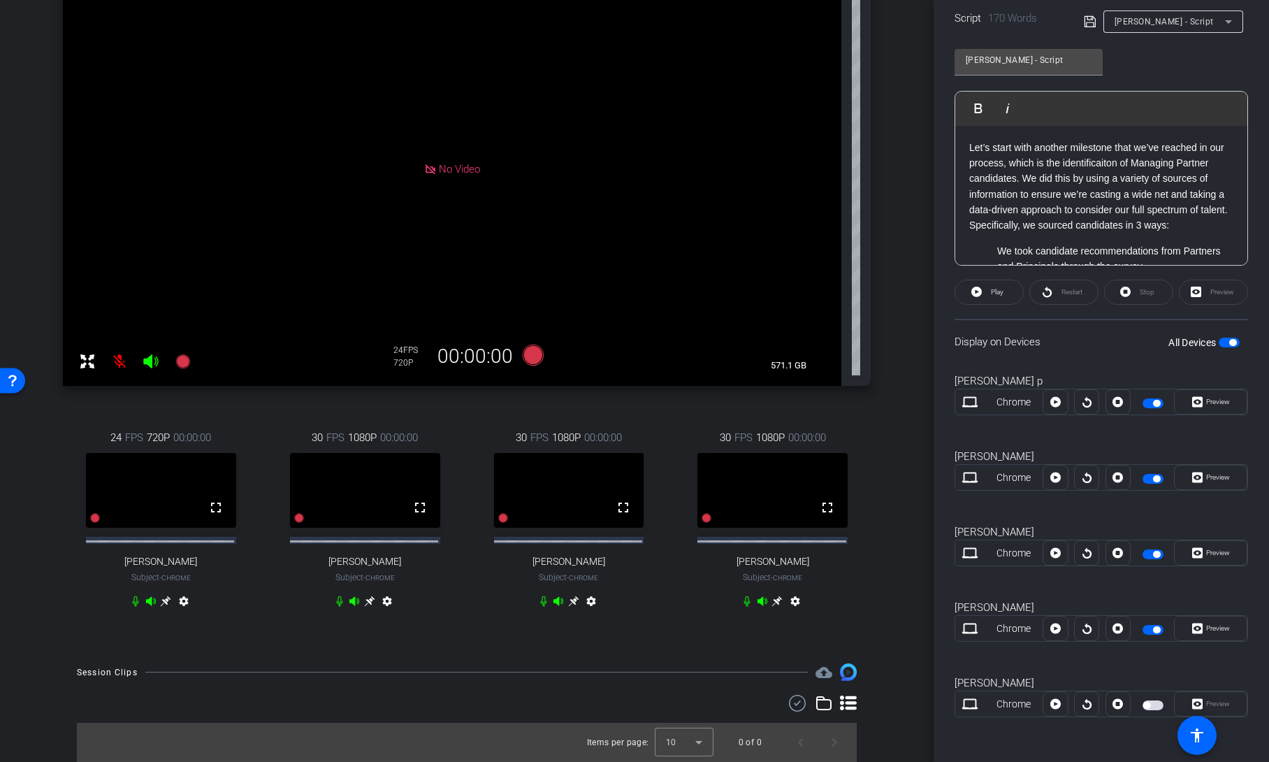
click at [1150, 708] on span "button" at bounding box center [1153, 705] width 21 height 10
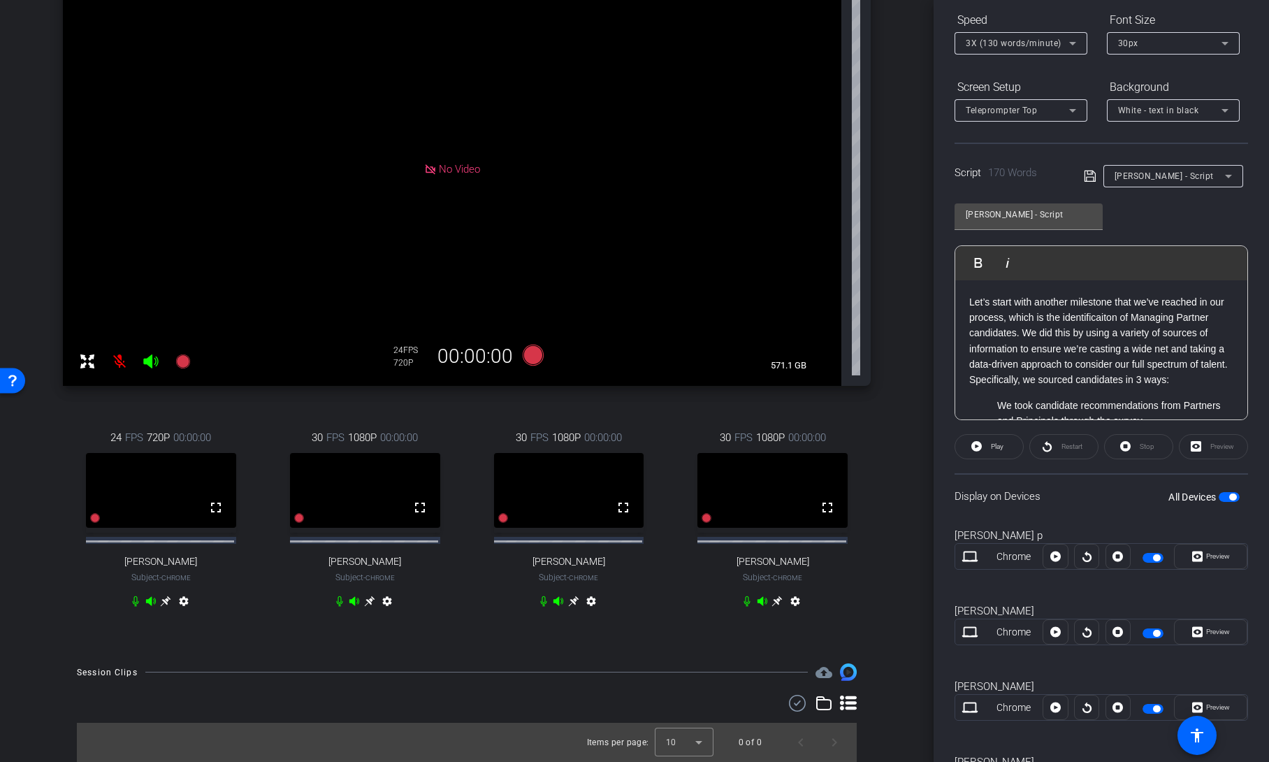
scroll to position [0, 0]
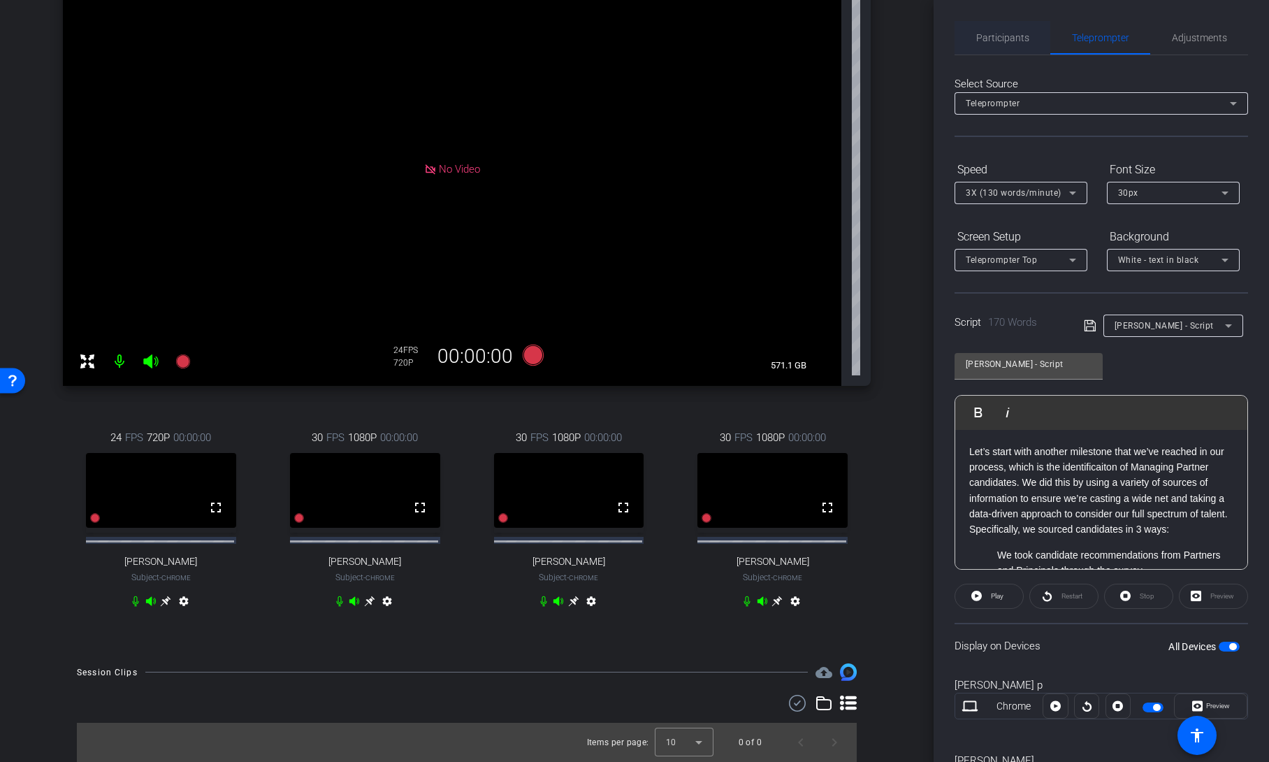
click at [1001, 45] on span "Participants" at bounding box center [1002, 38] width 53 height 34
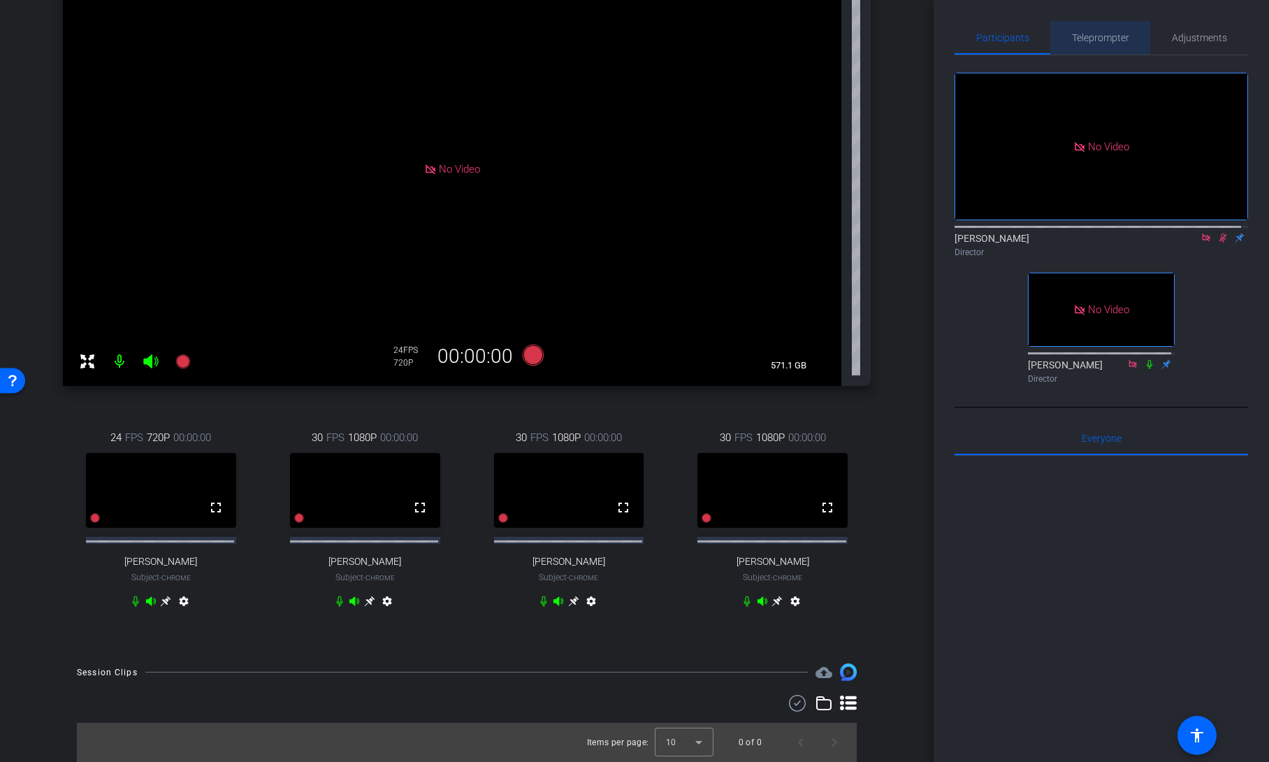
click at [1099, 36] on span "Teleprompter" at bounding box center [1100, 38] width 57 height 10
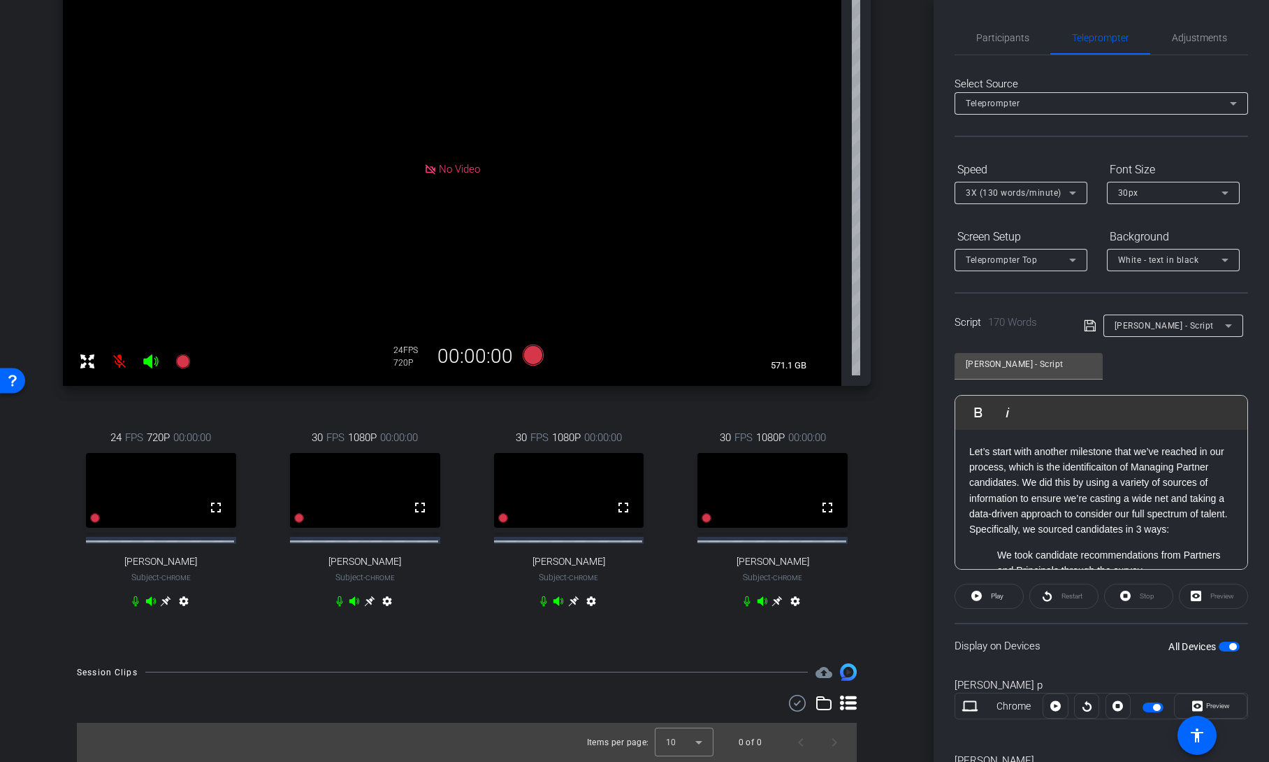
click at [1150, 324] on span "Steve - Script" at bounding box center [1164, 326] width 99 height 10
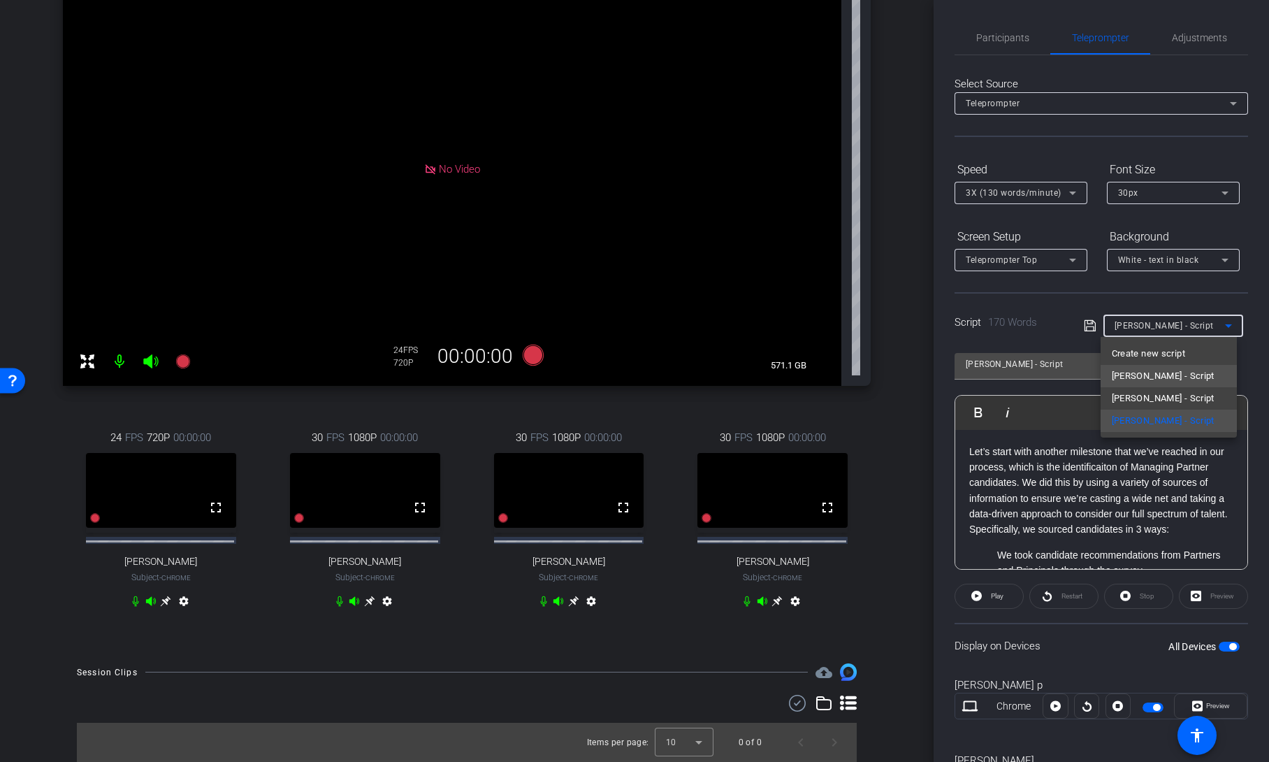
click at [1152, 376] on span "Peter - Script" at bounding box center [1163, 376] width 103 height 17
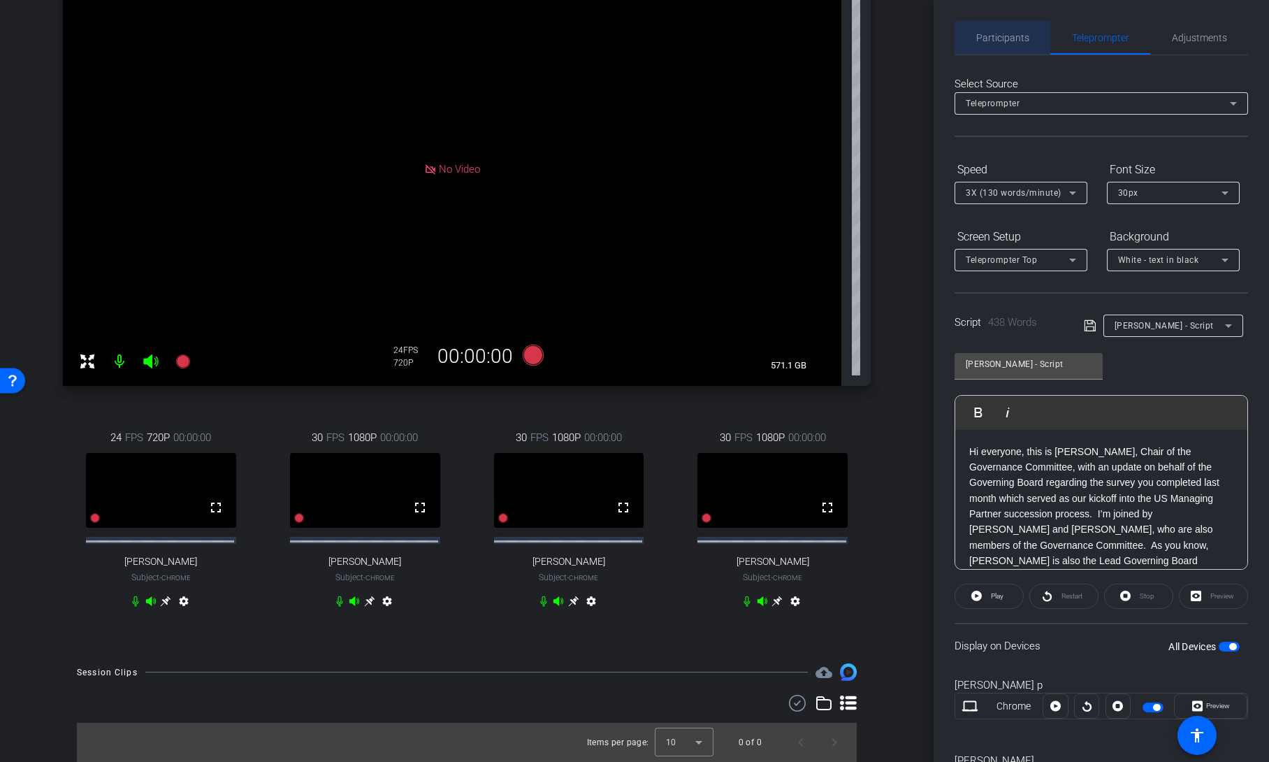
click at [1004, 43] on span "Participants" at bounding box center [1002, 38] width 53 height 34
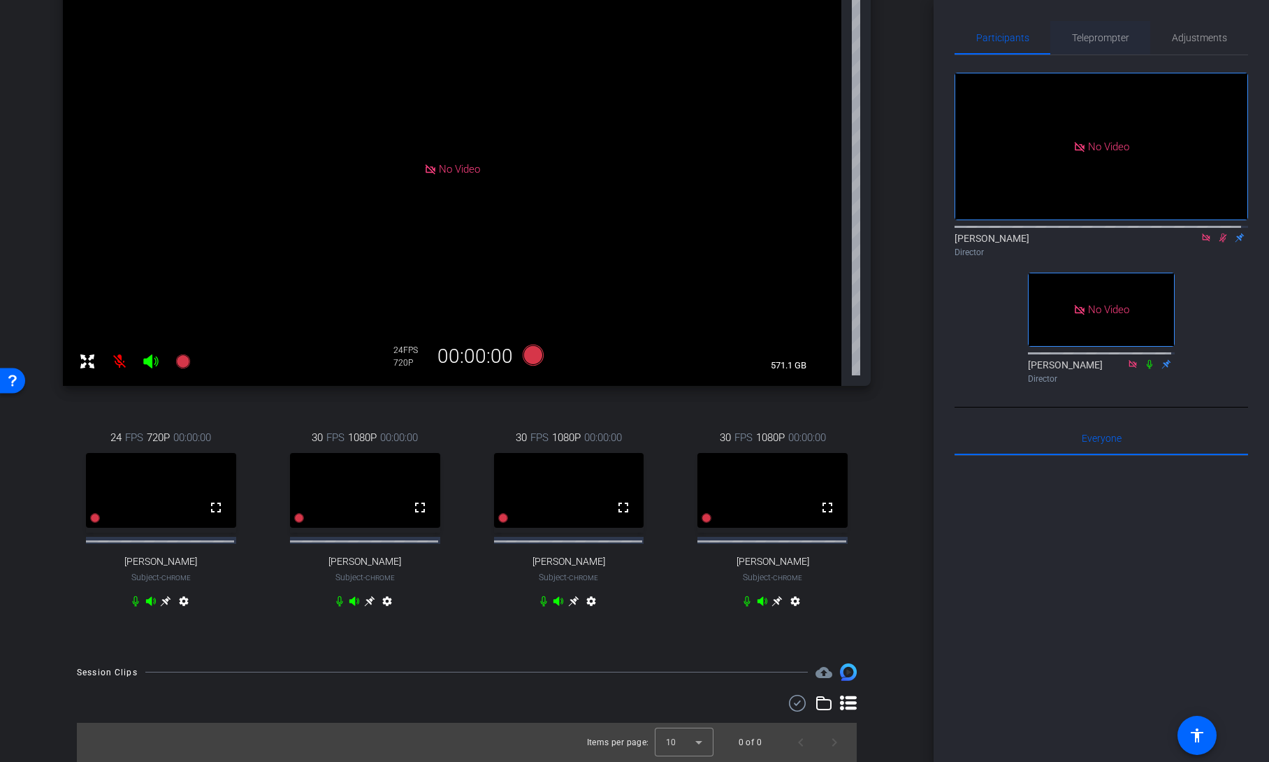
click at [1091, 34] on span "Teleprompter" at bounding box center [1100, 38] width 57 height 10
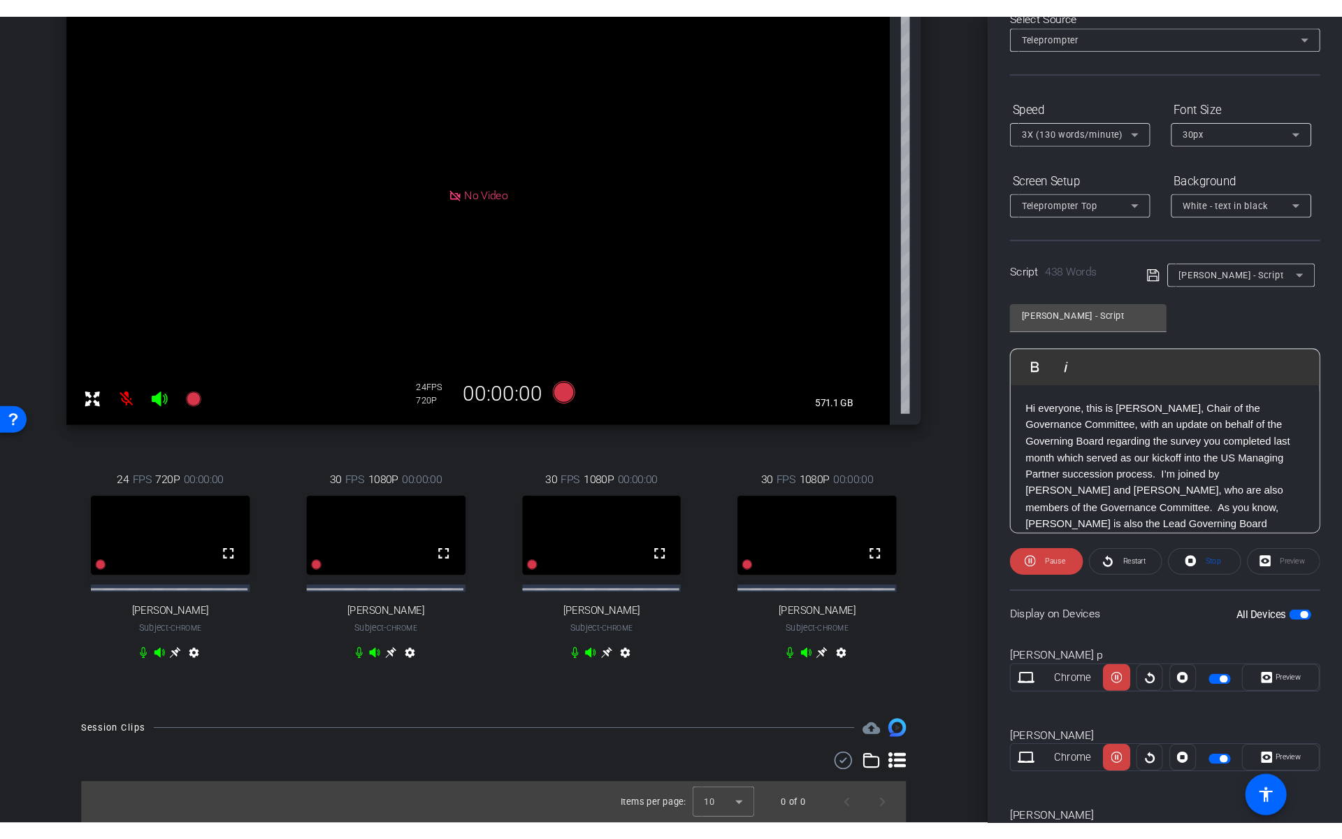
scroll to position [75, 0]
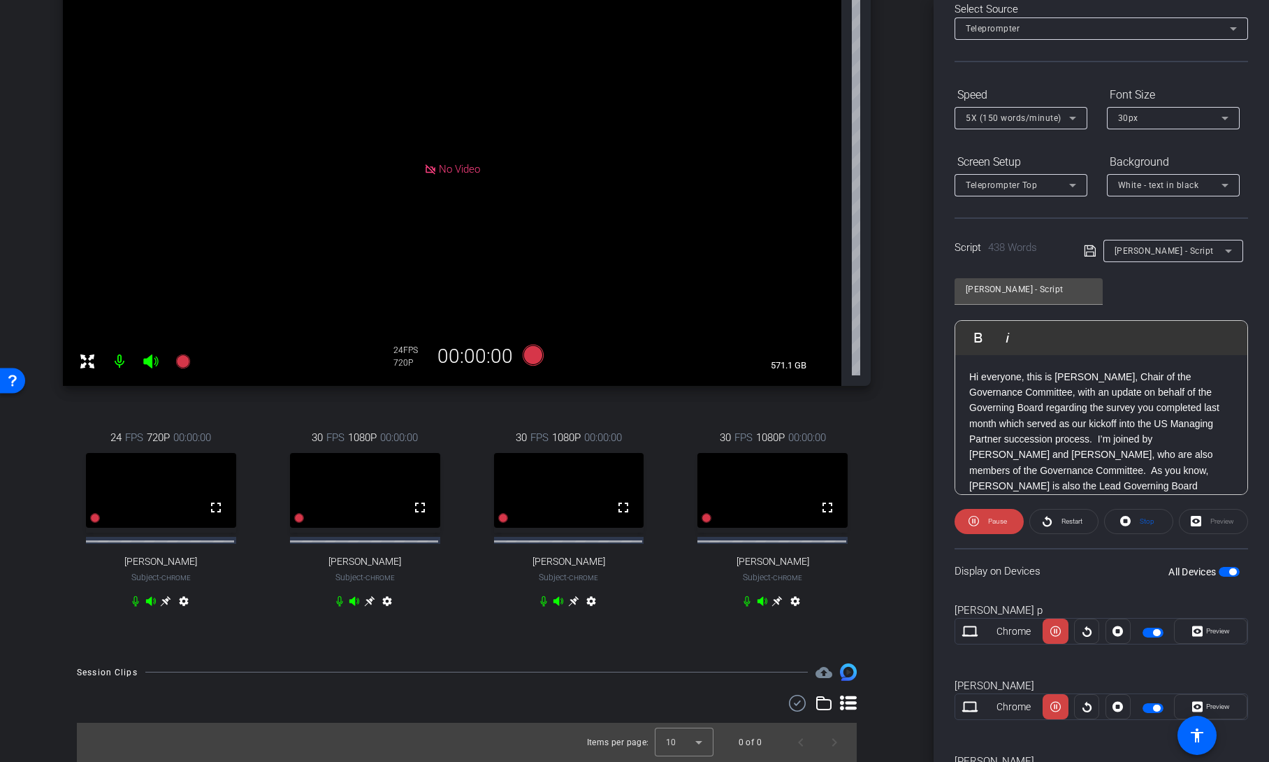
drag, startPoint x: 445, startPoint y: 593, endPoint x: 440, endPoint y: 579, distance: 15.1
click at [445, 593] on div "30 FPS 1080P 00:00:00 fullscreen Peter Odell Davis Subject - Chrome settings" at bounding box center [365, 521] width 196 height 229
drag, startPoint x: 447, startPoint y: 586, endPoint x: 429, endPoint y: 521, distance: 66.6
click at [447, 586] on div "30 FPS 1080P 00:00:00 fullscreen Peter Odell Davis Subject - Chrome settings" at bounding box center [365, 521] width 196 height 229
click at [442, 576] on div "30 FPS 1080P 00:00:00 fullscreen Peter Odell Davis Subject - Chrome settings" at bounding box center [365, 521] width 196 height 229
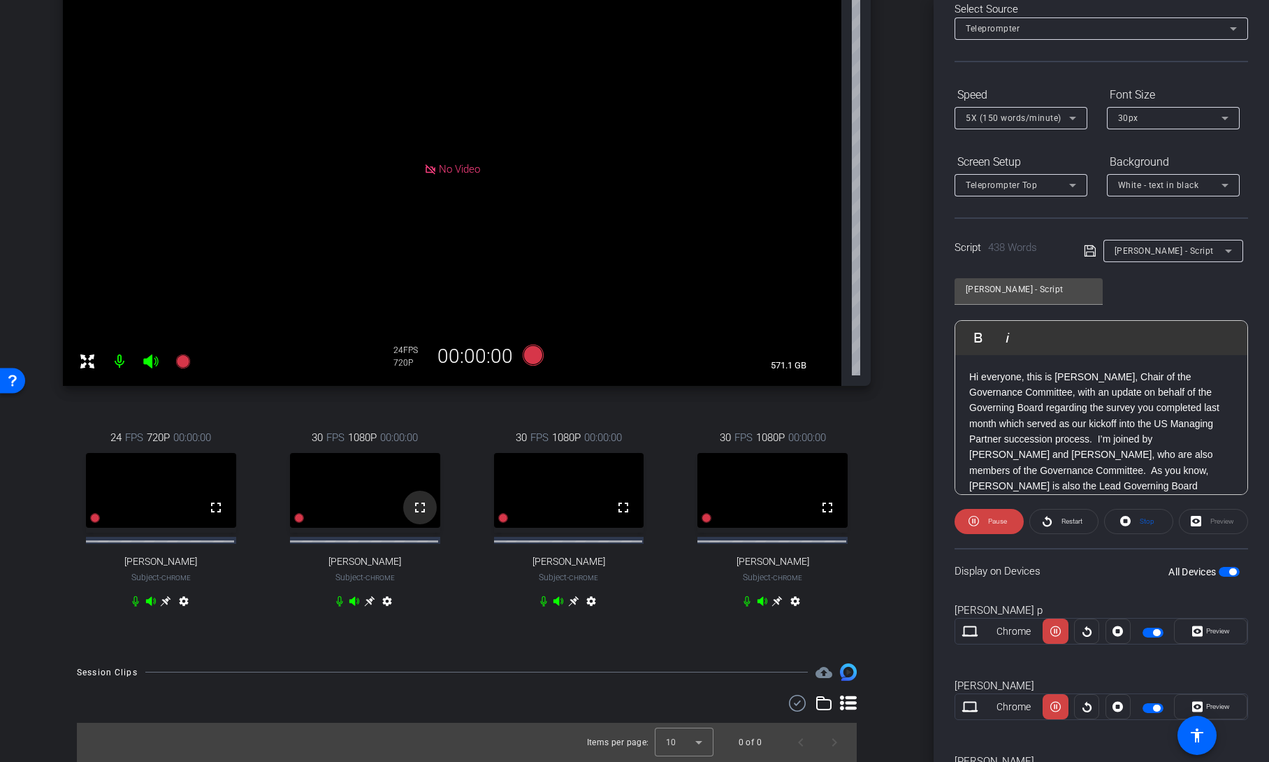
click at [412, 506] on mat-icon "fullscreen" at bounding box center [420, 507] width 17 height 17
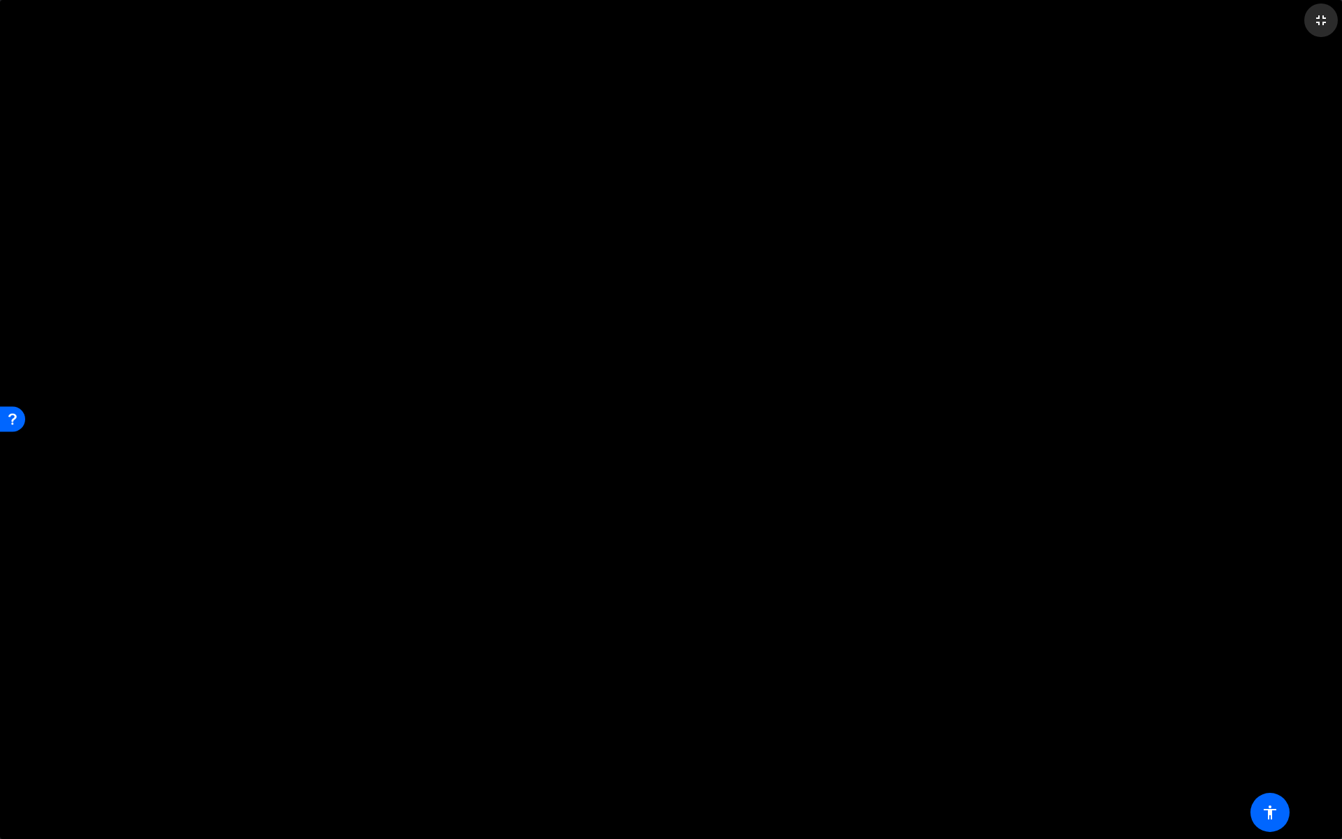
click at [1268, 24] on mat-icon "fullscreen_exit" at bounding box center [1320, 20] width 17 height 17
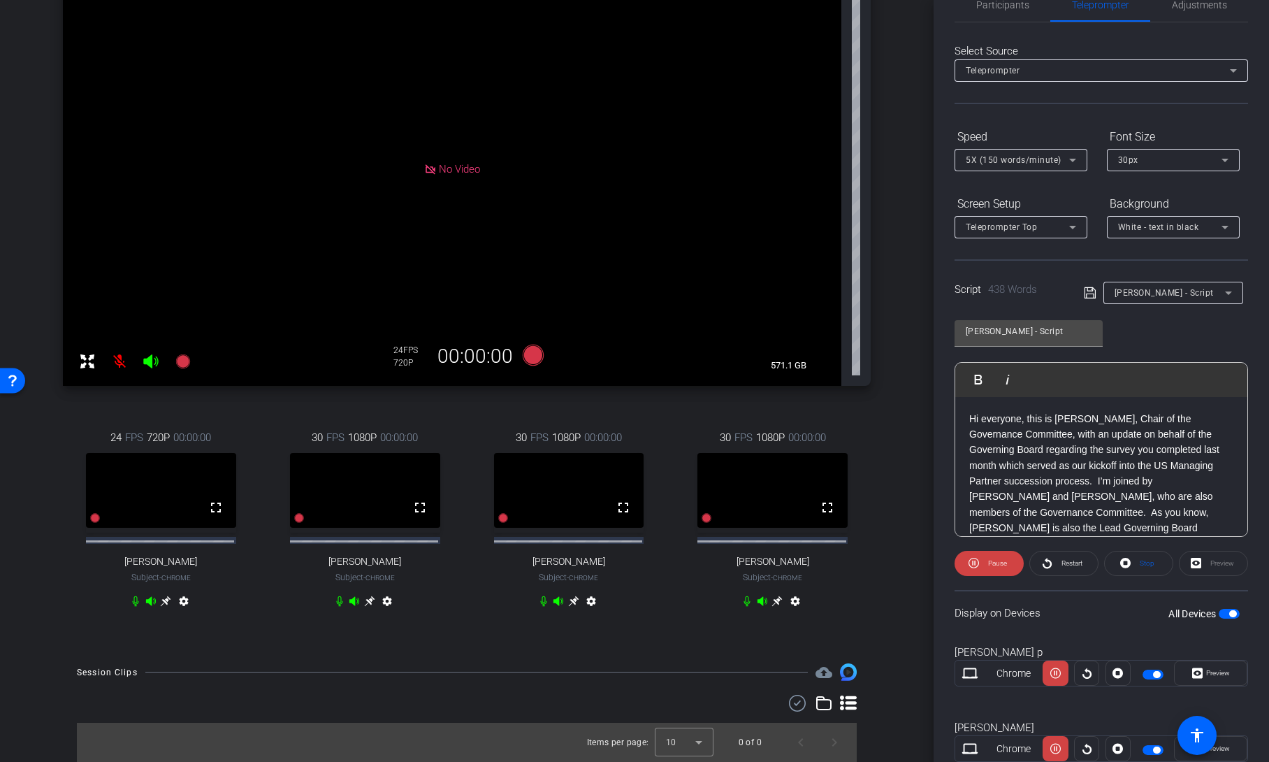
scroll to position [0, 0]
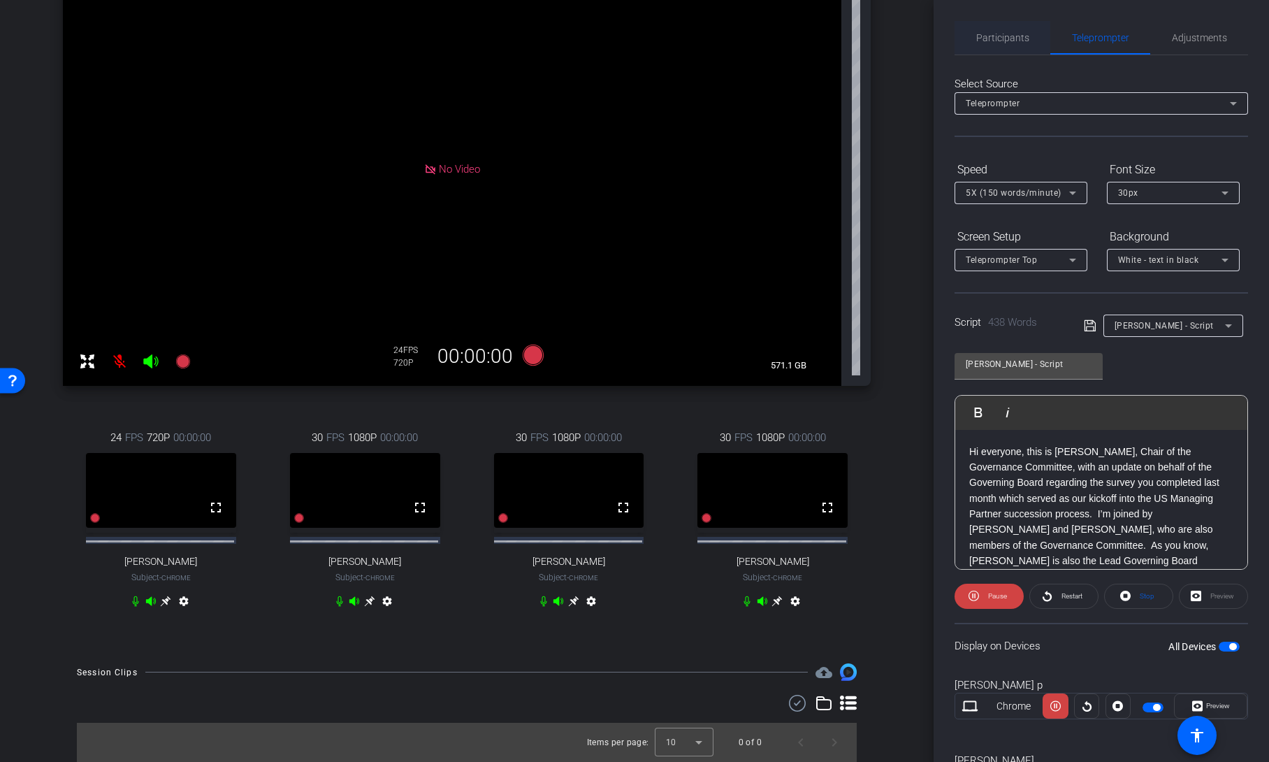
click at [1011, 46] on span "Participants" at bounding box center [1002, 38] width 53 height 34
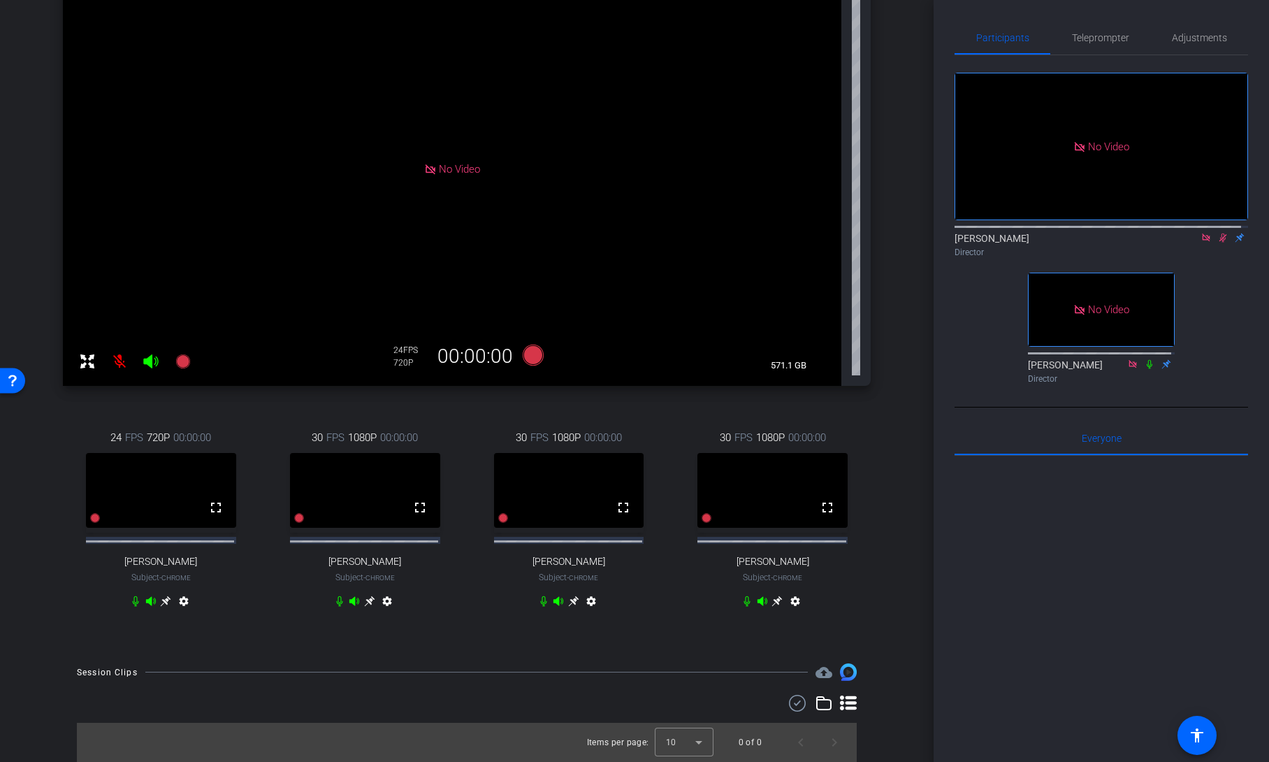
click at [1217, 233] on icon at bounding box center [1222, 238] width 11 height 10
click at [1093, 47] on span "Teleprompter" at bounding box center [1100, 38] width 57 height 34
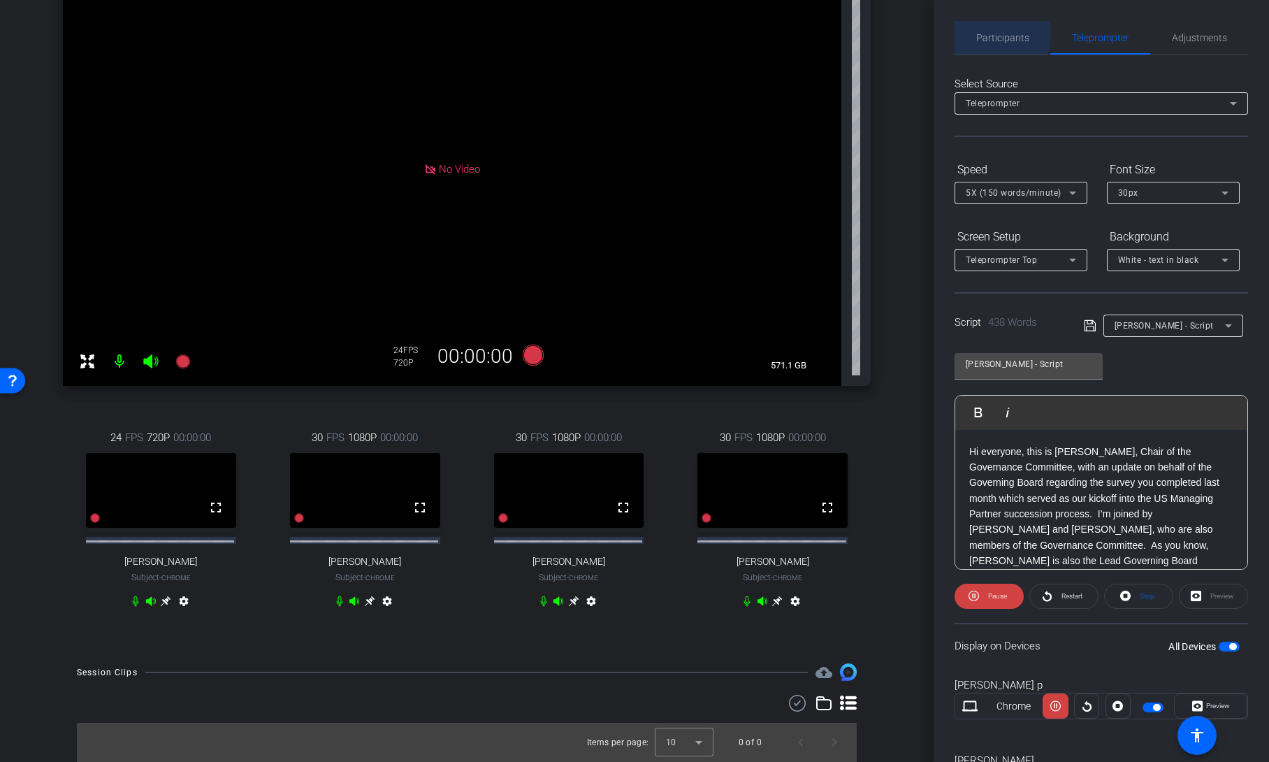
click at [999, 34] on span "Participants" at bounding box center [1002, 38] width 53 height 10
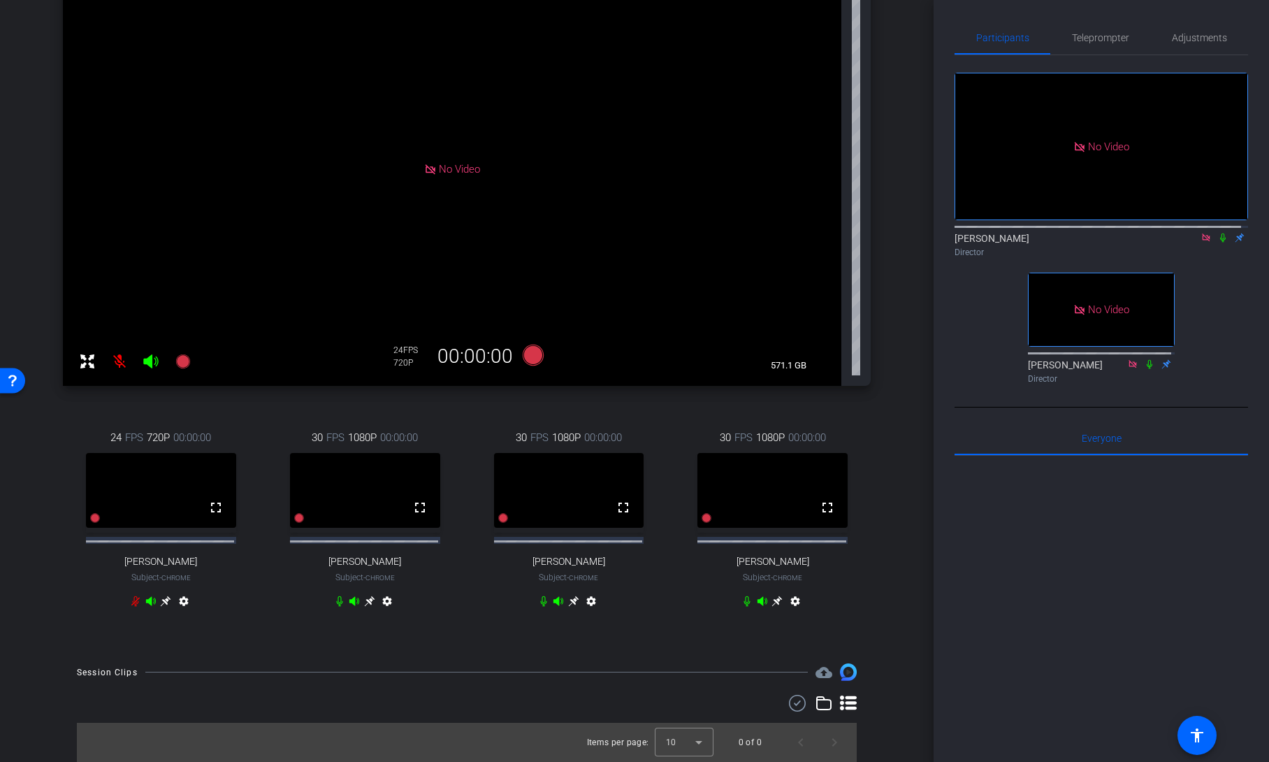
click at [1220, 233] on icon at bounding box center [1223, 237] width 6 height 9
click at [1105, 40] on span "Teleprompter" at bounding box center [1100, 38] width 57 height 10
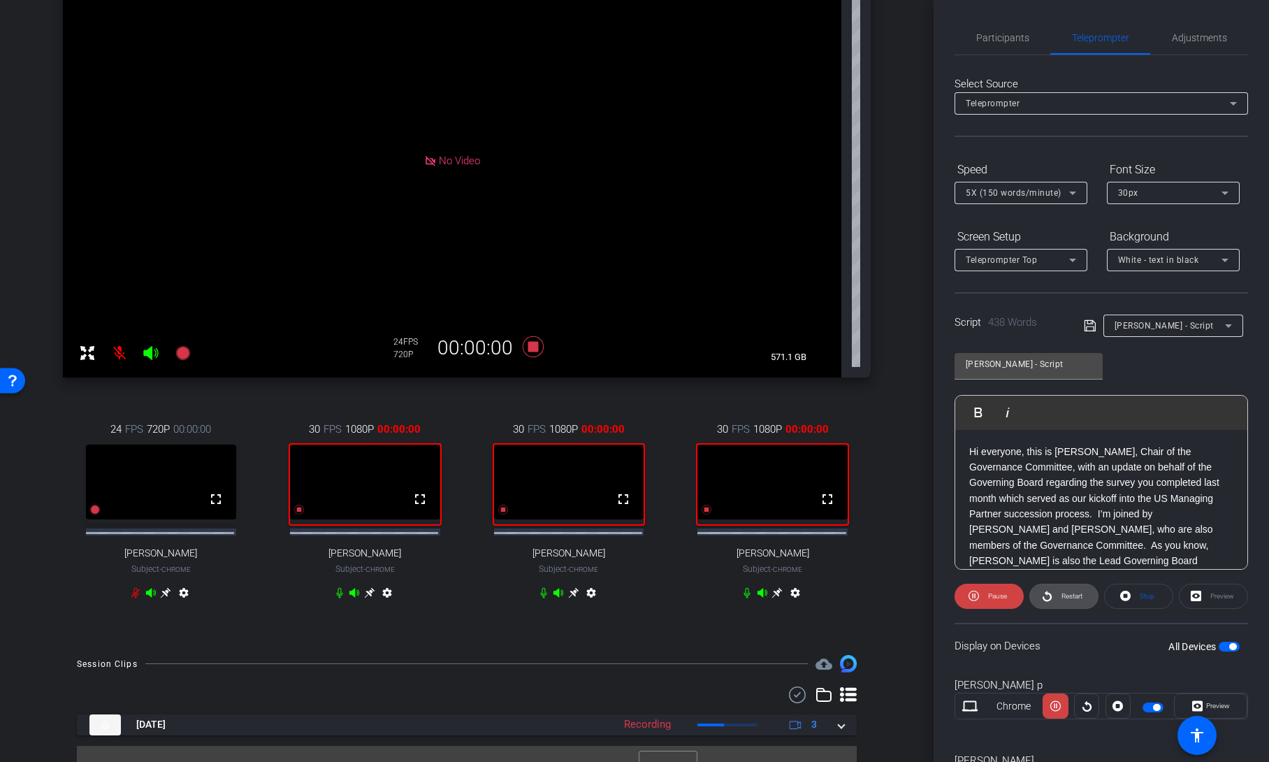
click at [1065, 595] on span "Restart" at bounding box center [1072, 596] width 21 height 8
click at [982, 34] on span "Participants" at bounding box center [1002, 38] width 53 height 10
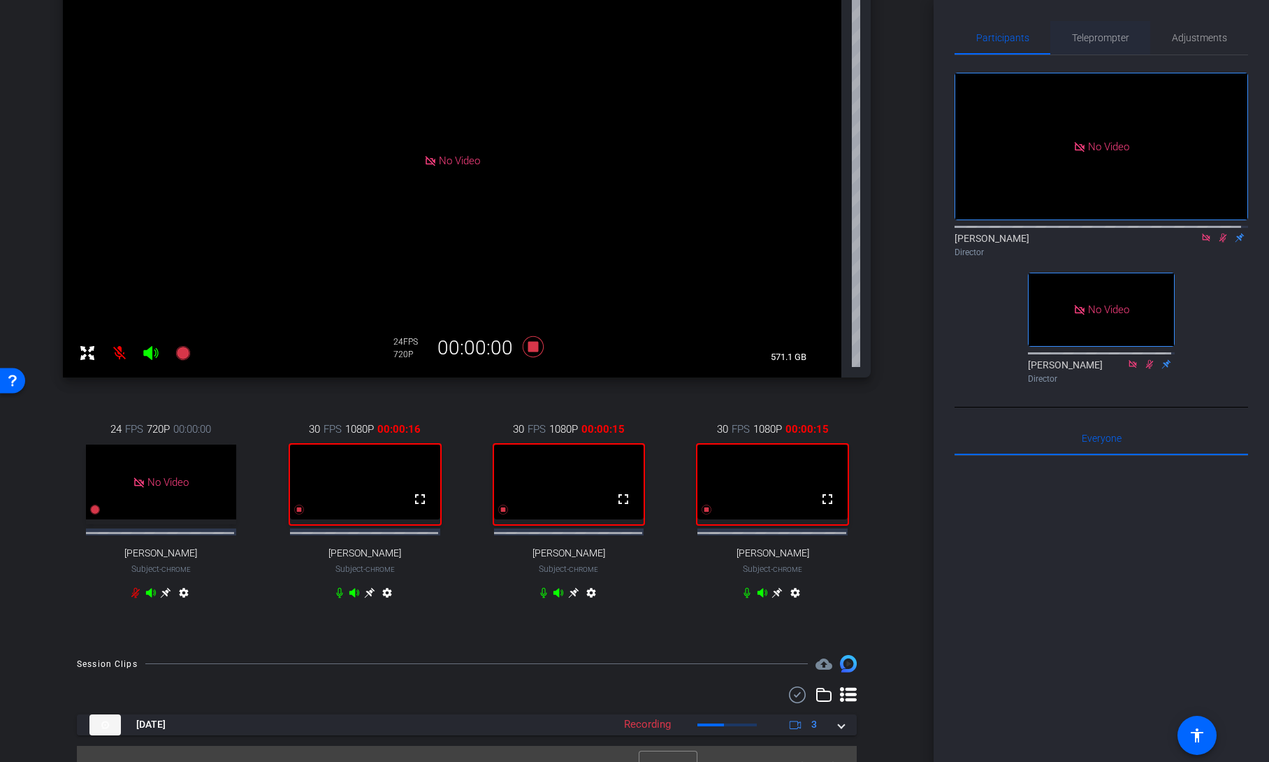
click at [1122, 37] on span "Teleprompter" at bounding box center [1100, 38] width 57 height 10
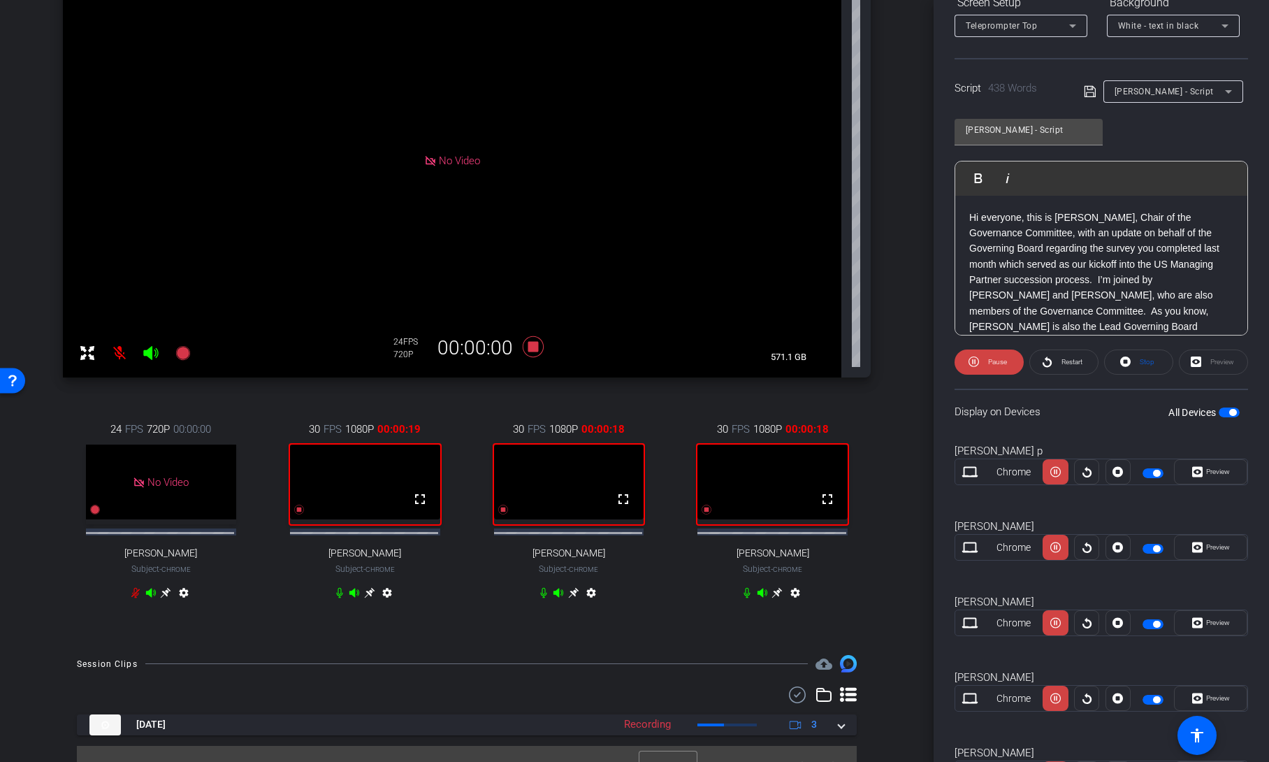
scroll to position [304, 0]
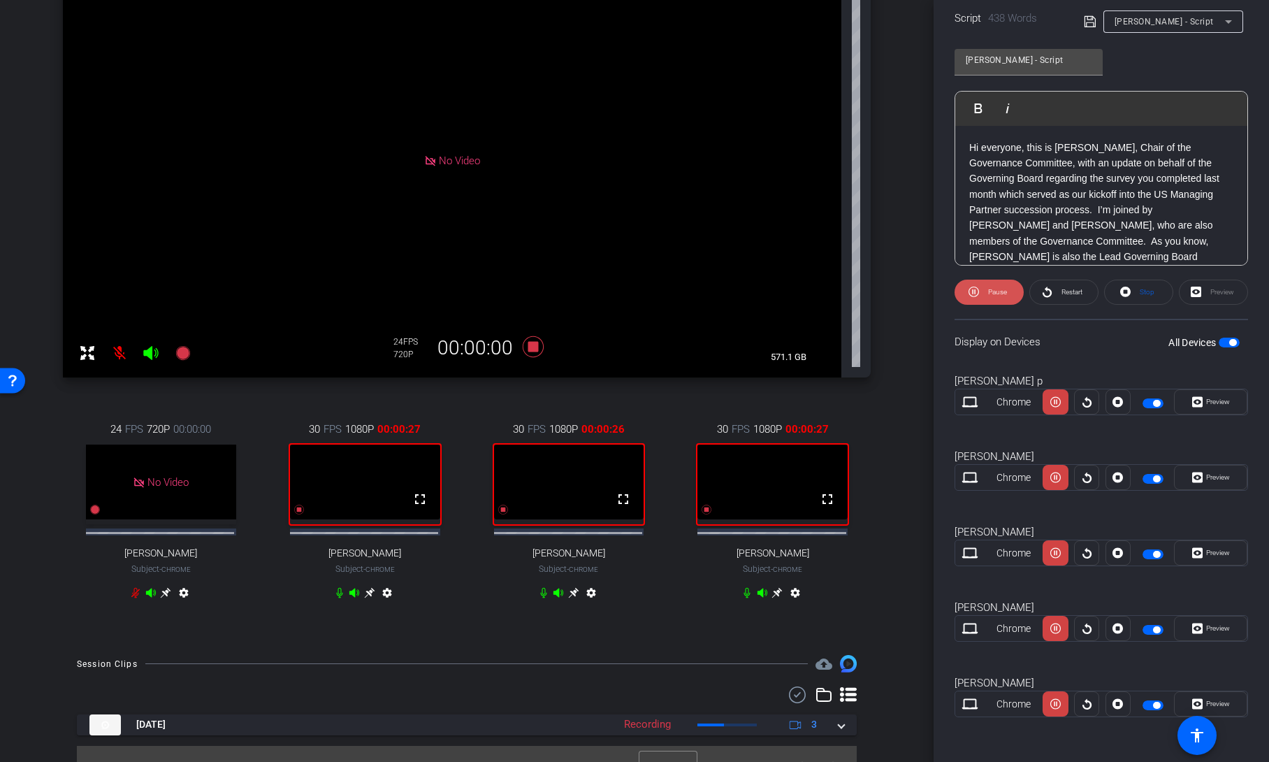
click at [1004, 292] on span "Pause" at bounding box center [997, 292] width 19 height 8
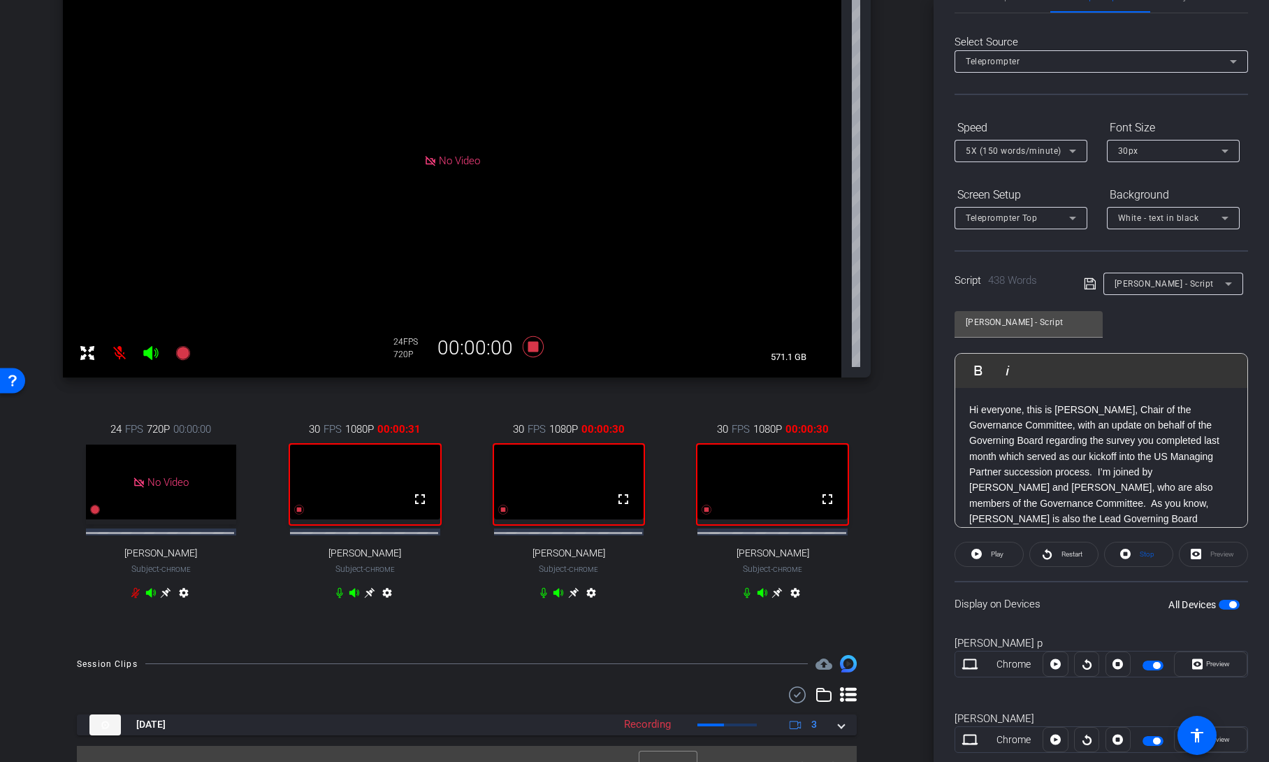
scroll to position [24, 0]
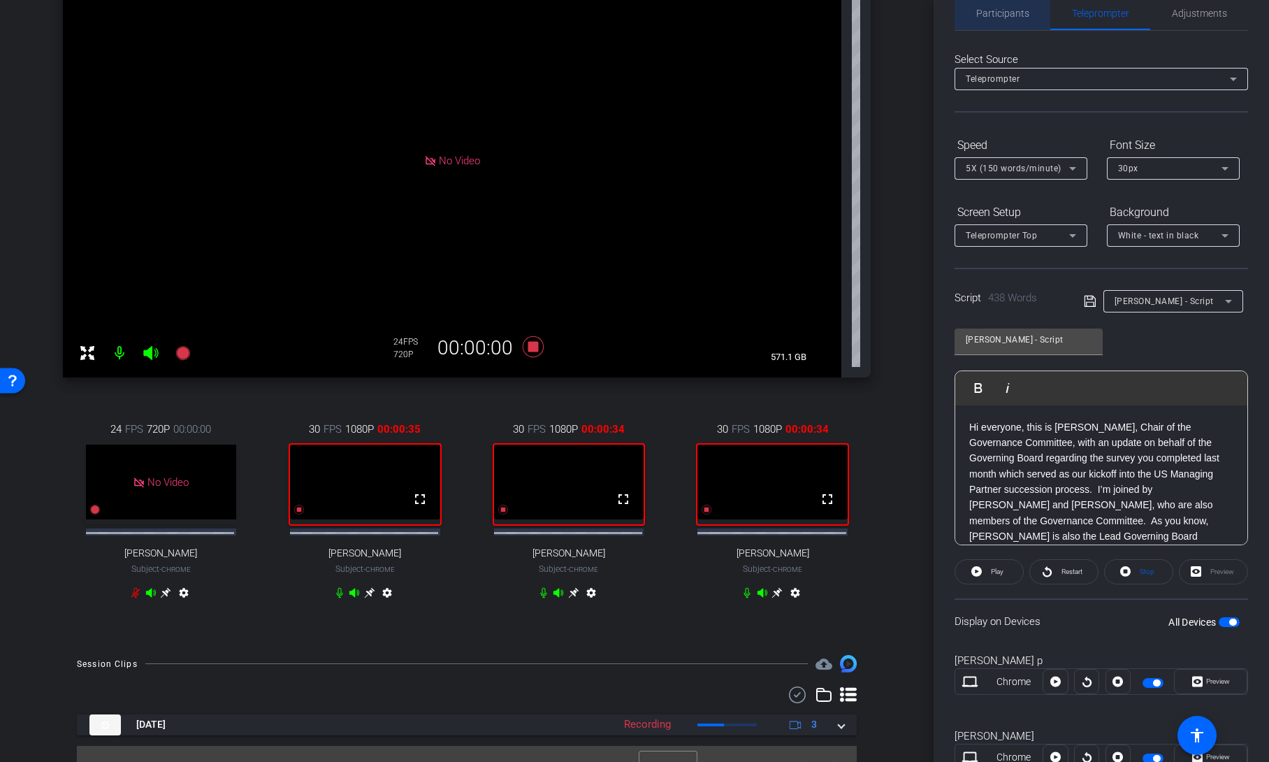
click at [1009, 20] on span "Participants" at bounding box center [1002, 14] width 53 height 34
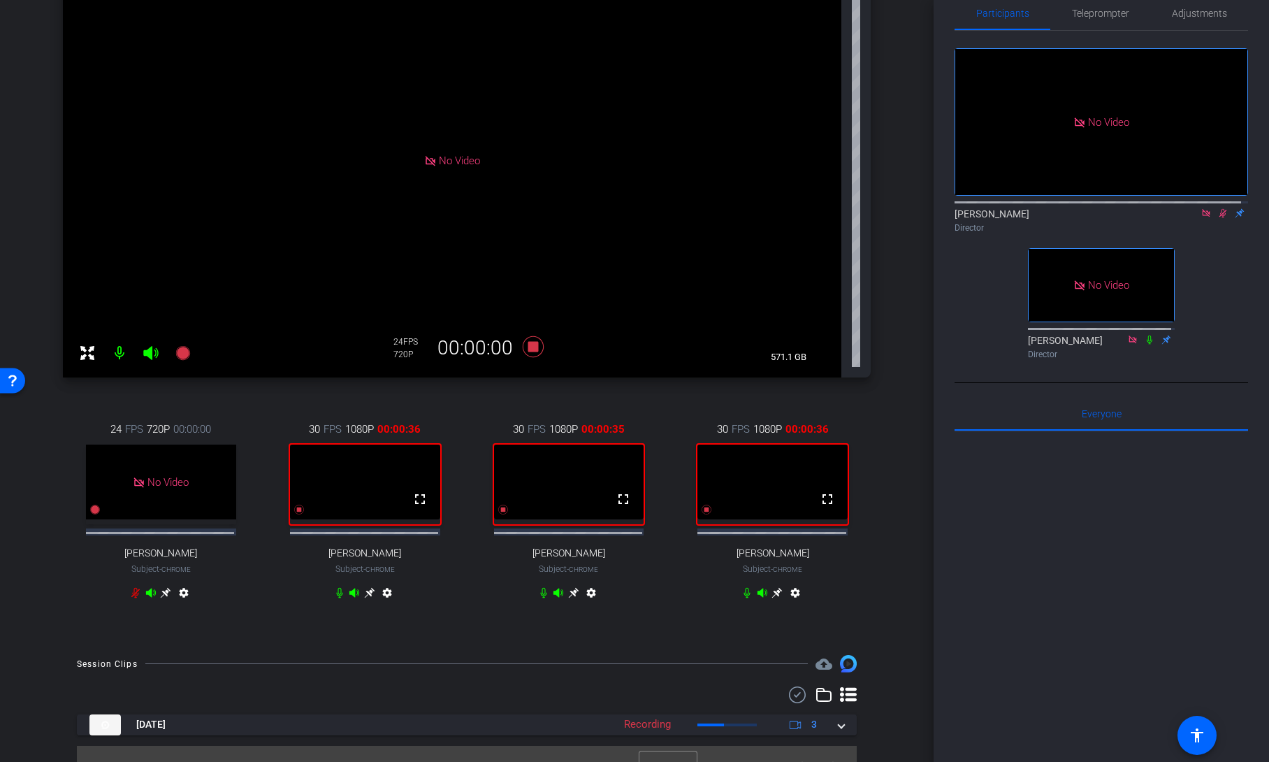
click at [1217, 208] on icon at bounding box center [1222, 213] width 11 height 10
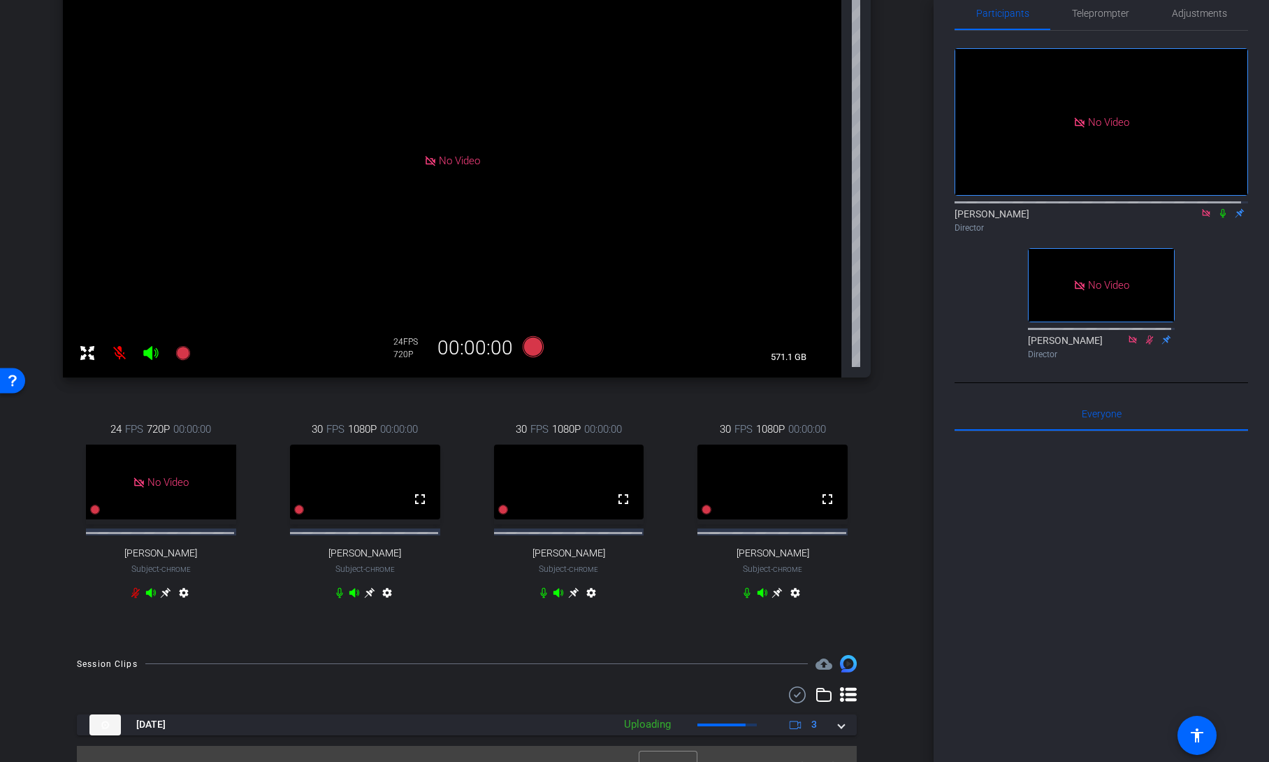
click at [1217, 208] on icon at bounding box center [1222, 213] width 11 height 10
click at [1106, 16] on span "Teleprompter" at bounding box center [1100, 13] width 57 height 10
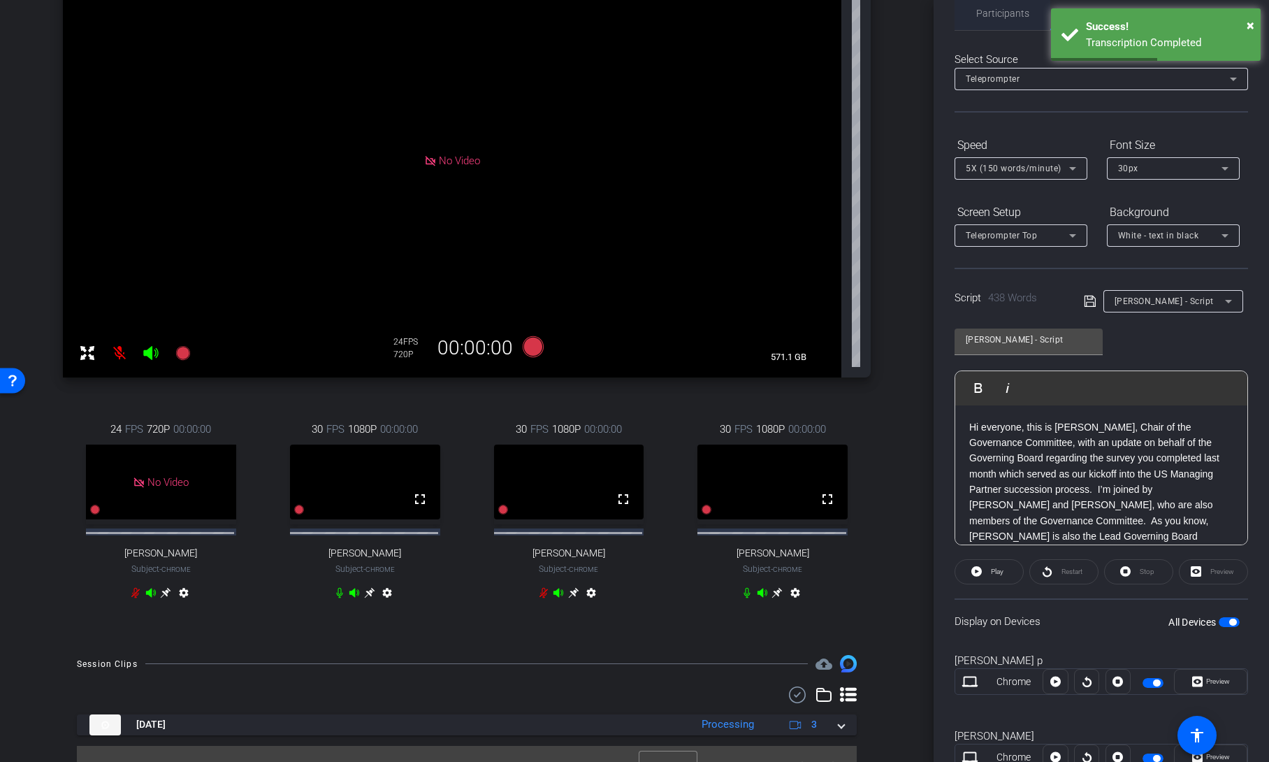
click at [1003, 16] on span "Participants" at bounding box center [1002, 13] width 53 height 10
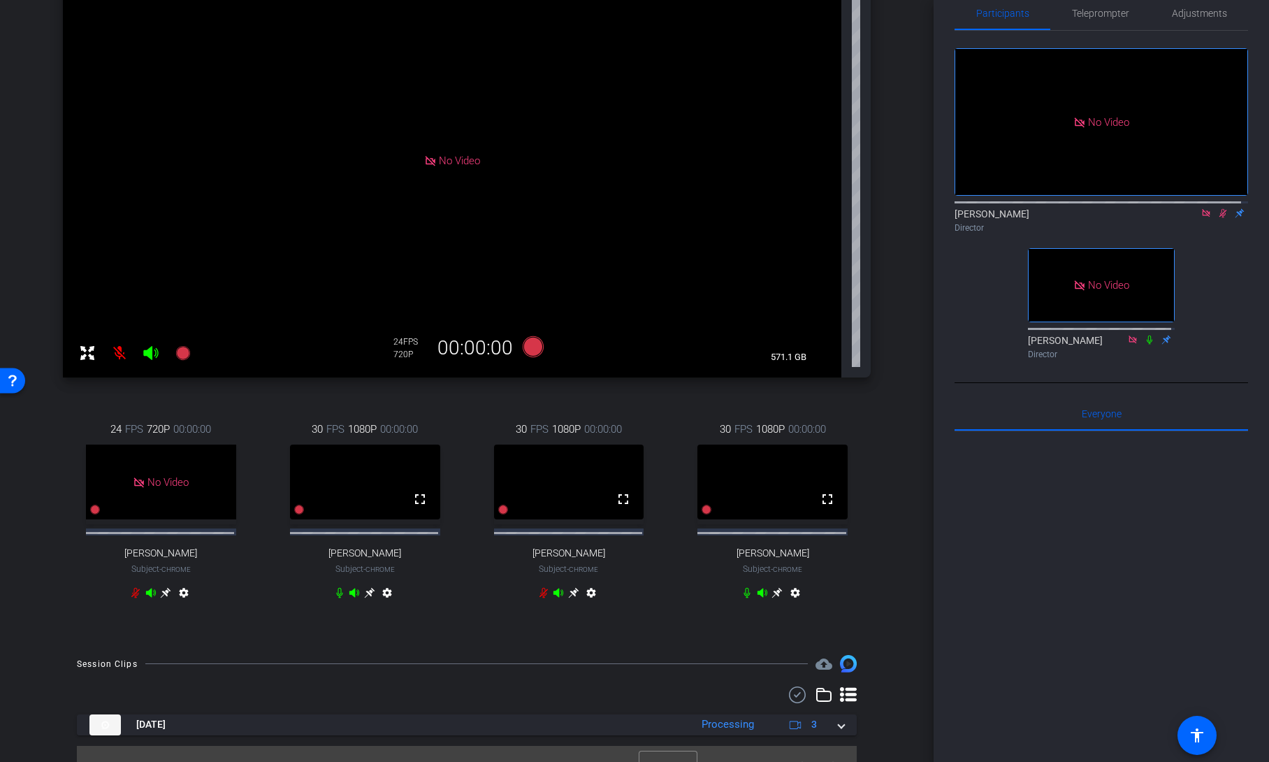
click at [991, 224] on div "No Video Shannon Feiszli Director No Video Lalo Moreno Director" at bounding box center [1102, 198] width 294 height 334
click at [1101, 17] on span "Teleprompter" at bounding box center [1100, 13] width 57 height 10
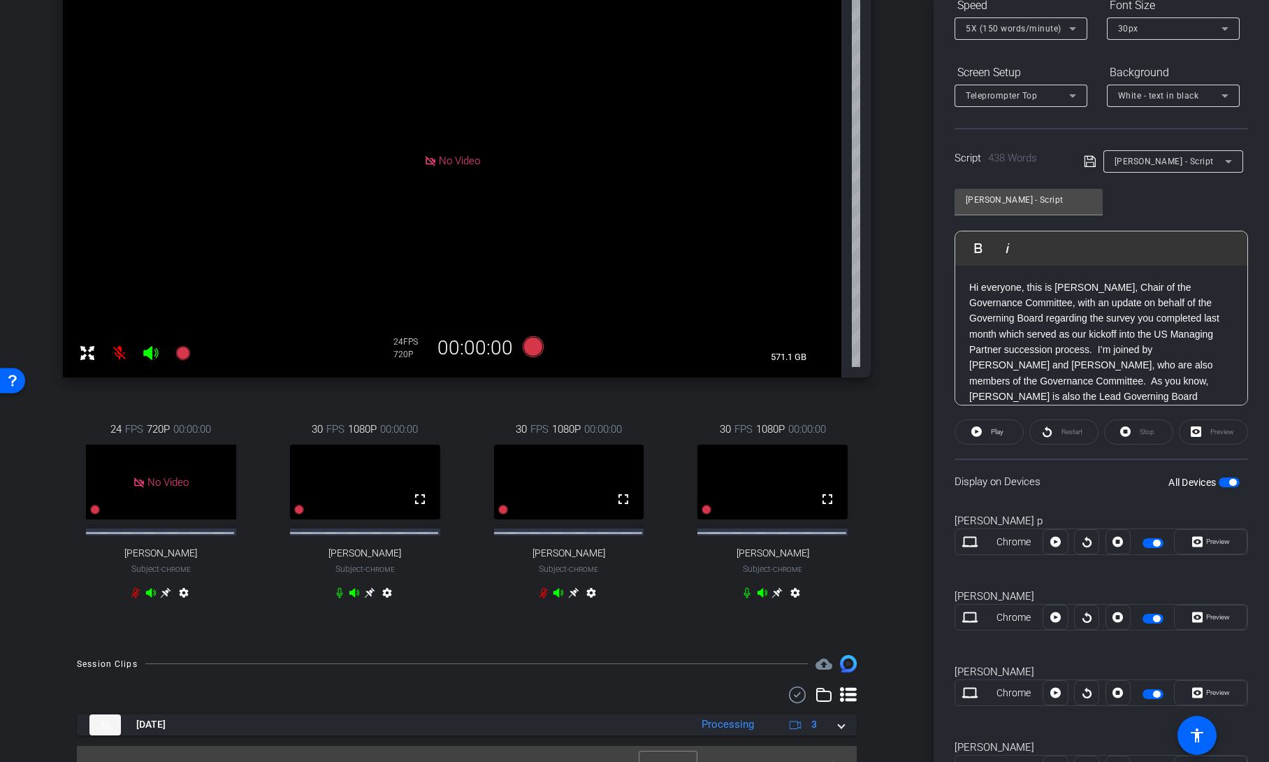
scroll to position [94, 0]
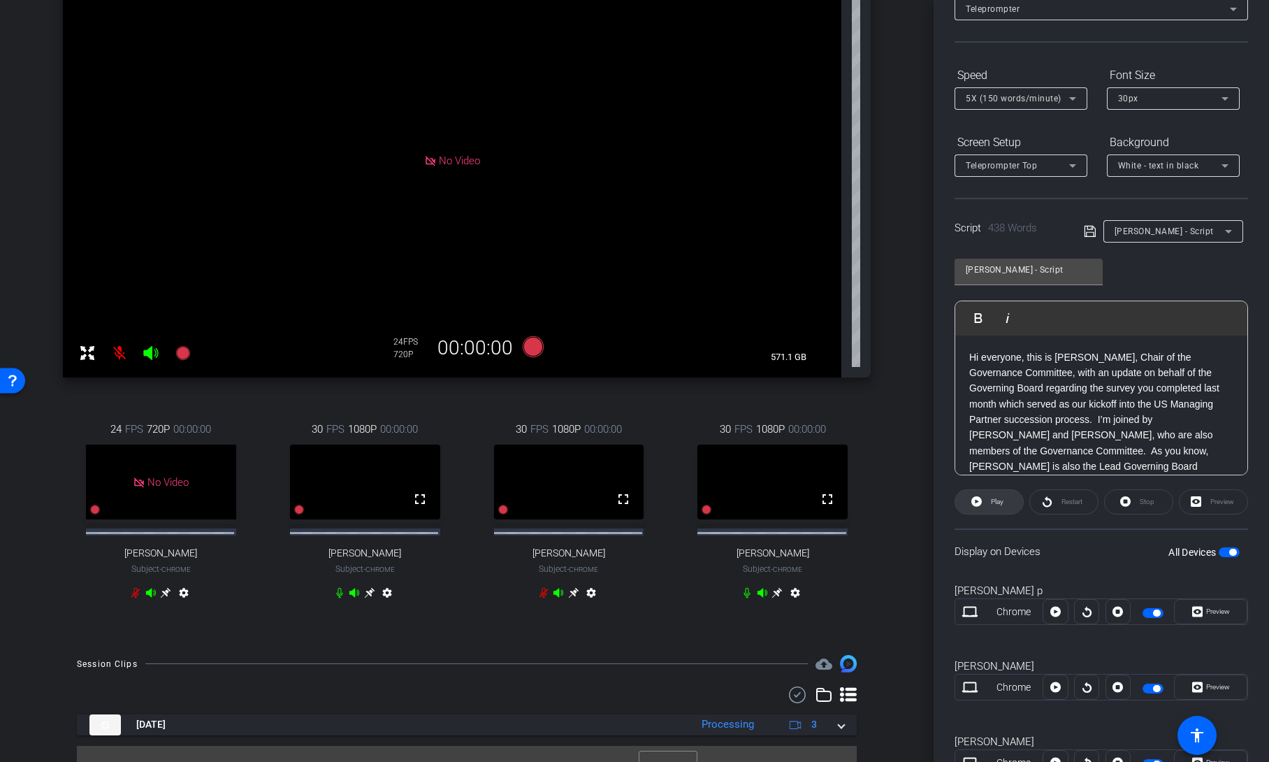
click at [997, 505] on span "Play" at bounding box center [997, 502] width 13 height 8
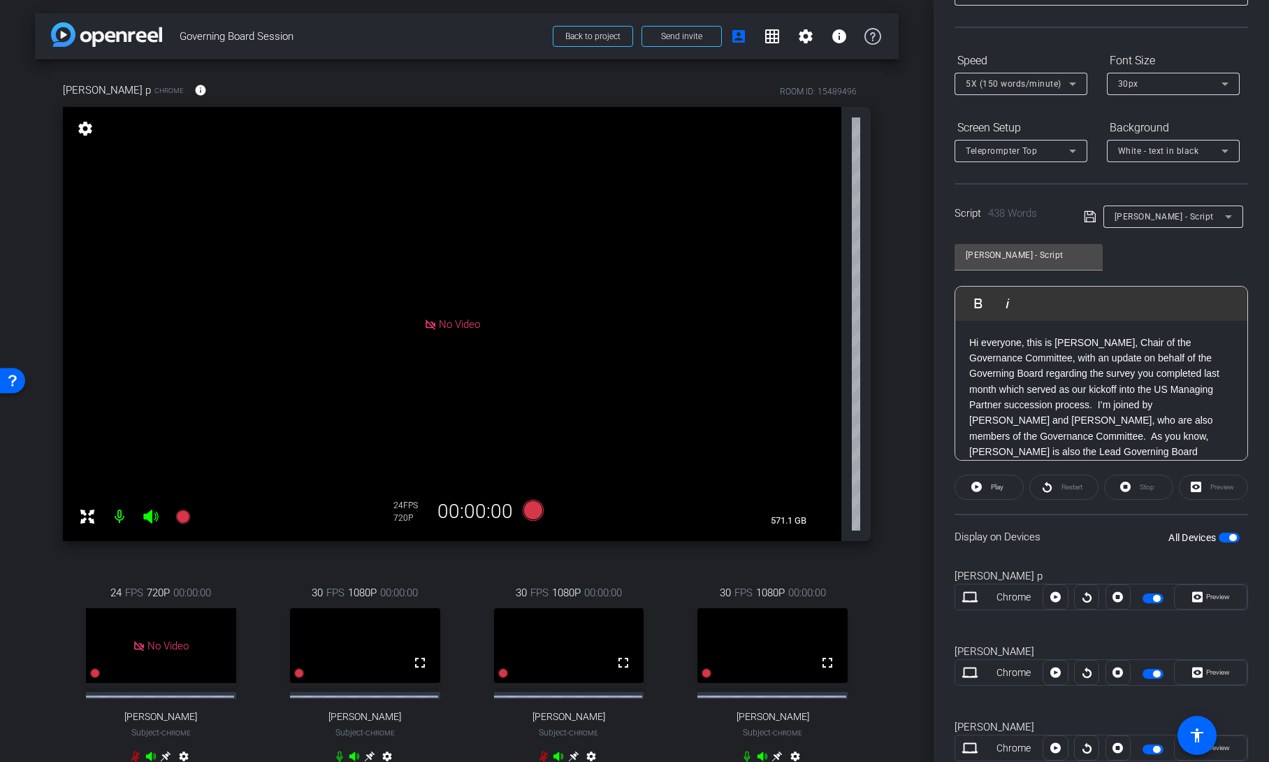
scroll to position [0, 0]
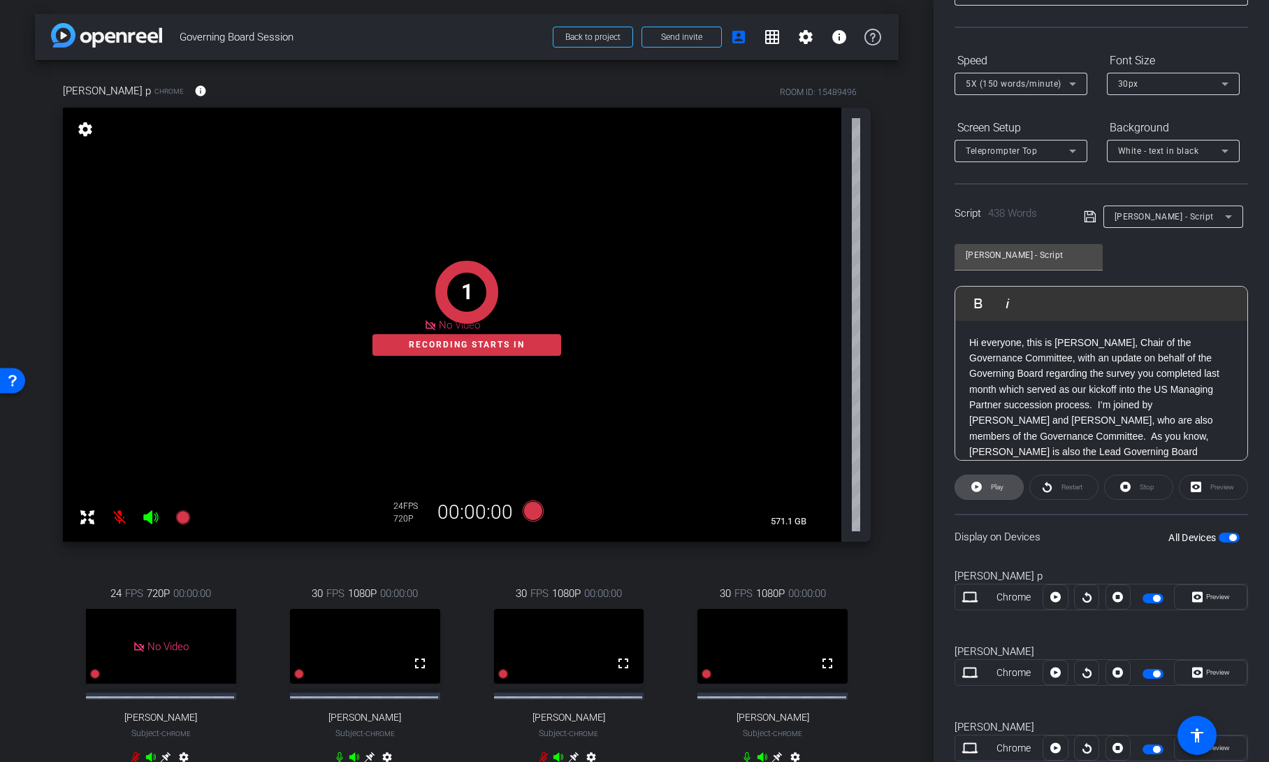
click at [1000, 489] on span "Play" at bounding box center [997, 487] width 13 height 8
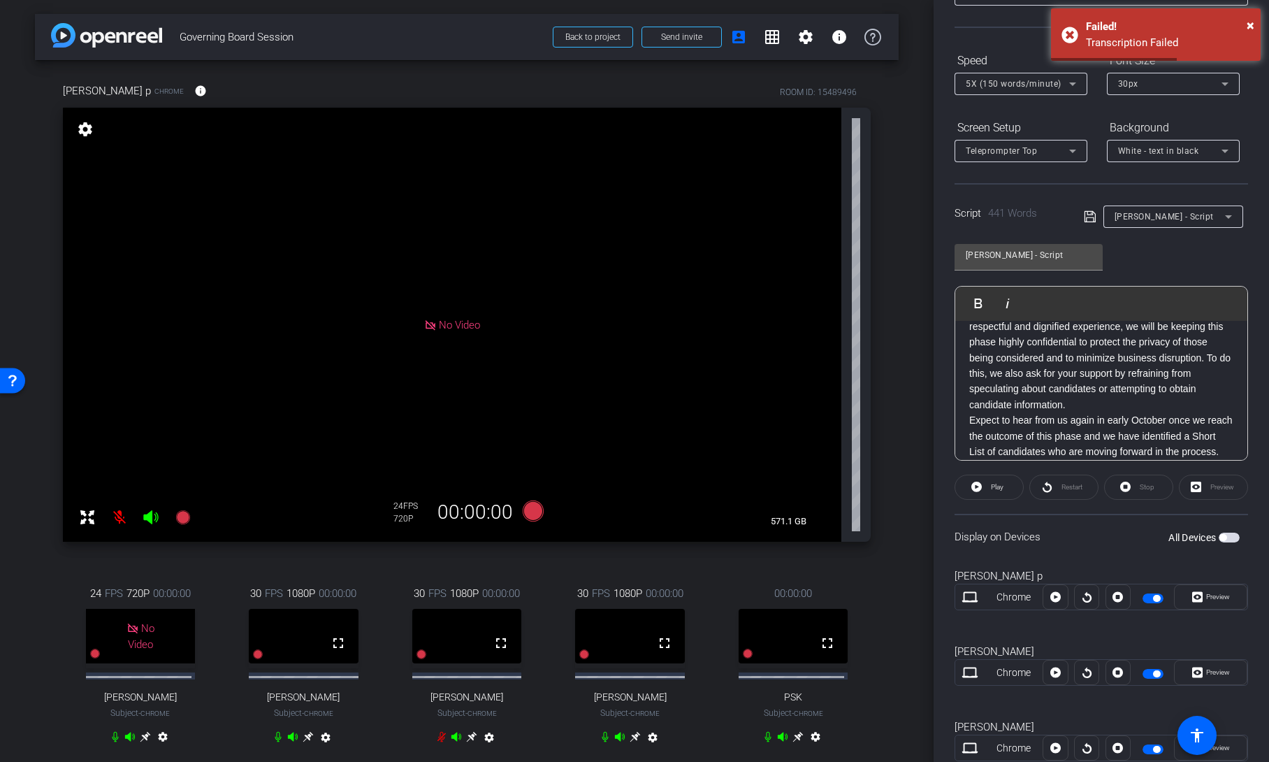
scroll to position [800, 0]
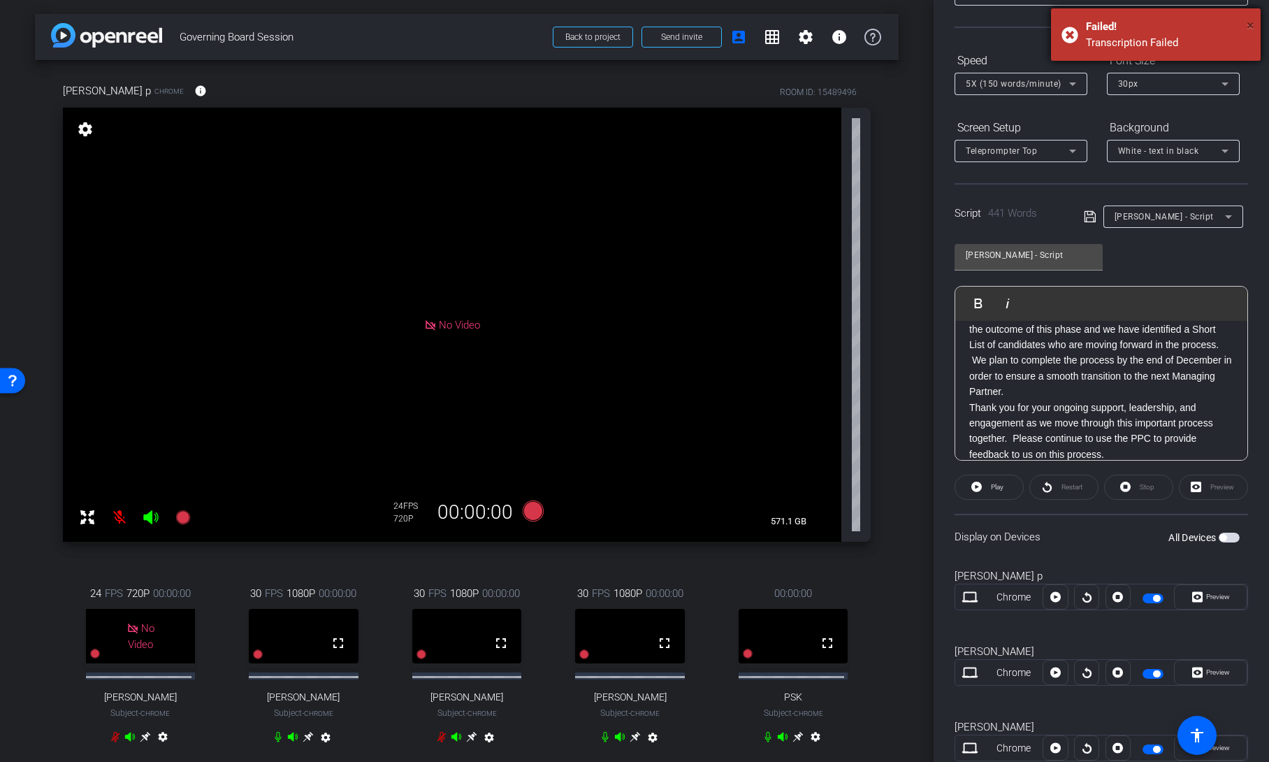
click at [1250, 23] on span "×" at bounding box center [1251, 25] width 8 height 17
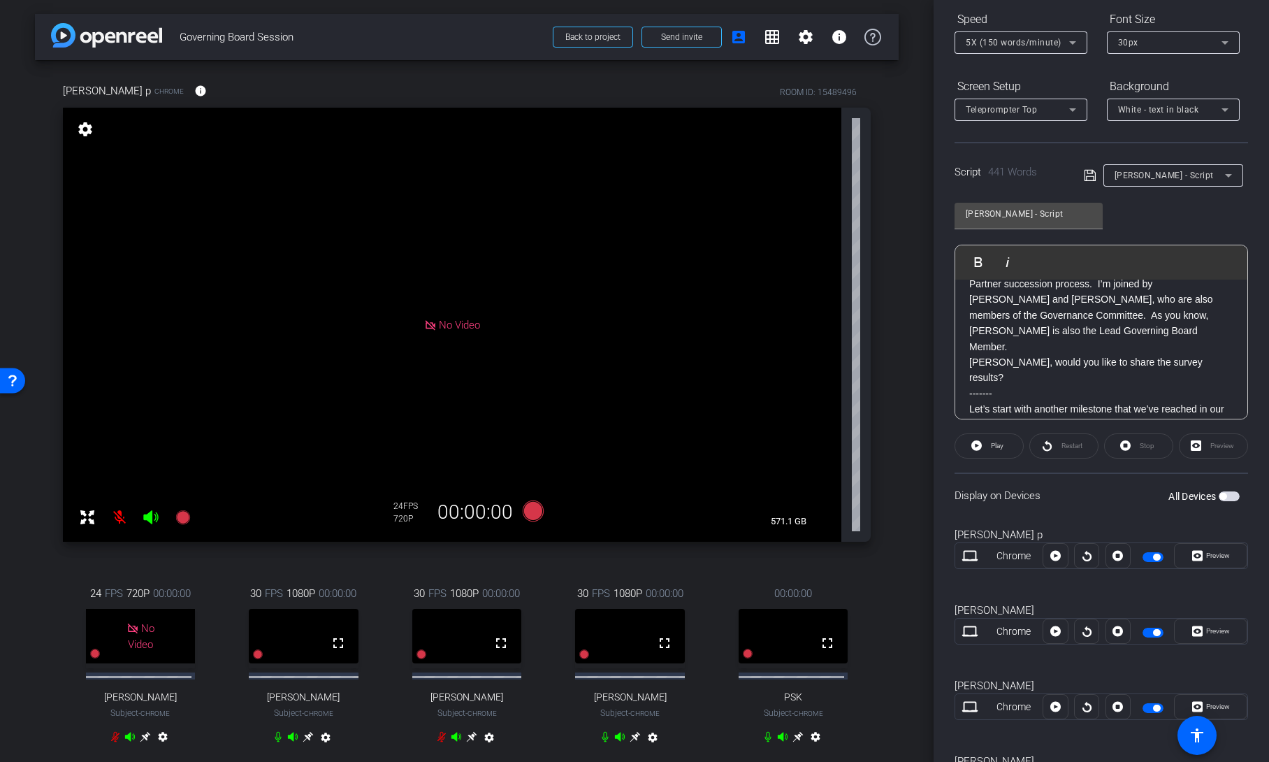
scroll to position [64, 0]
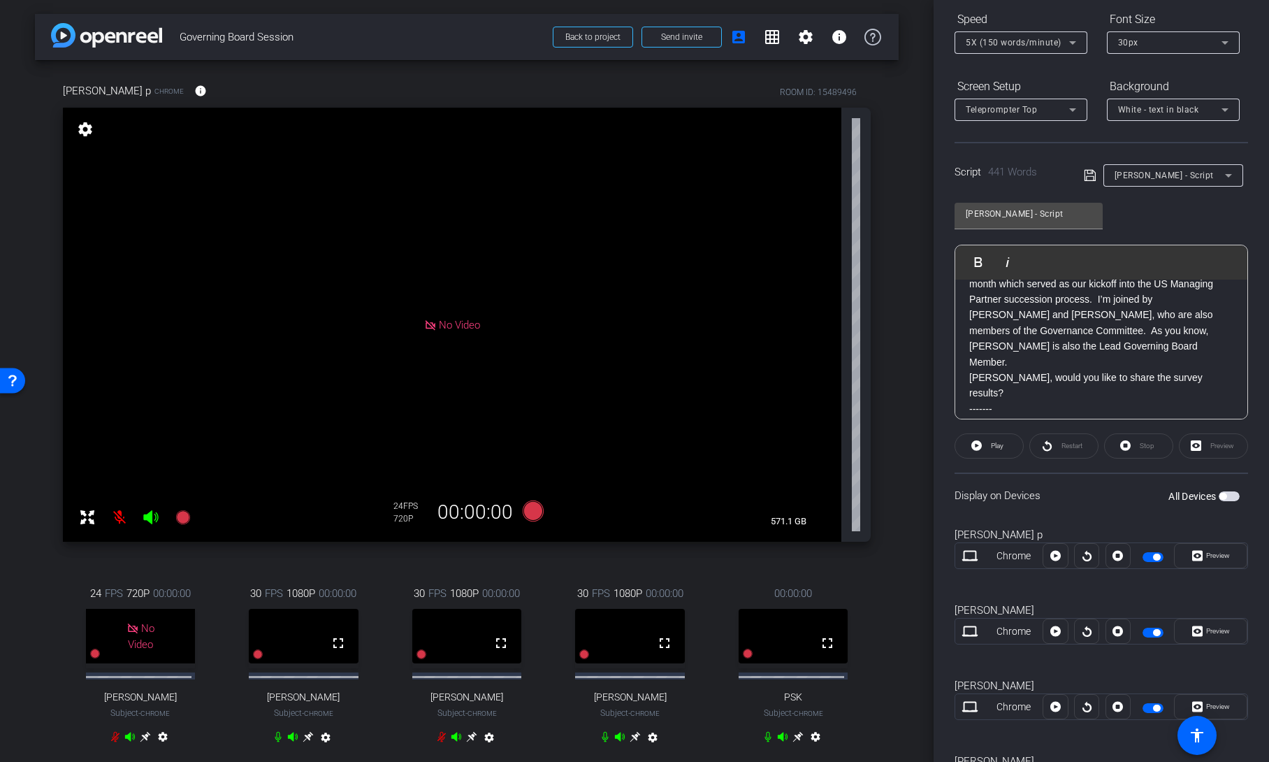
click at [1222, 497] on span "button" at bounding box center [1229, 496] width 21 height 10
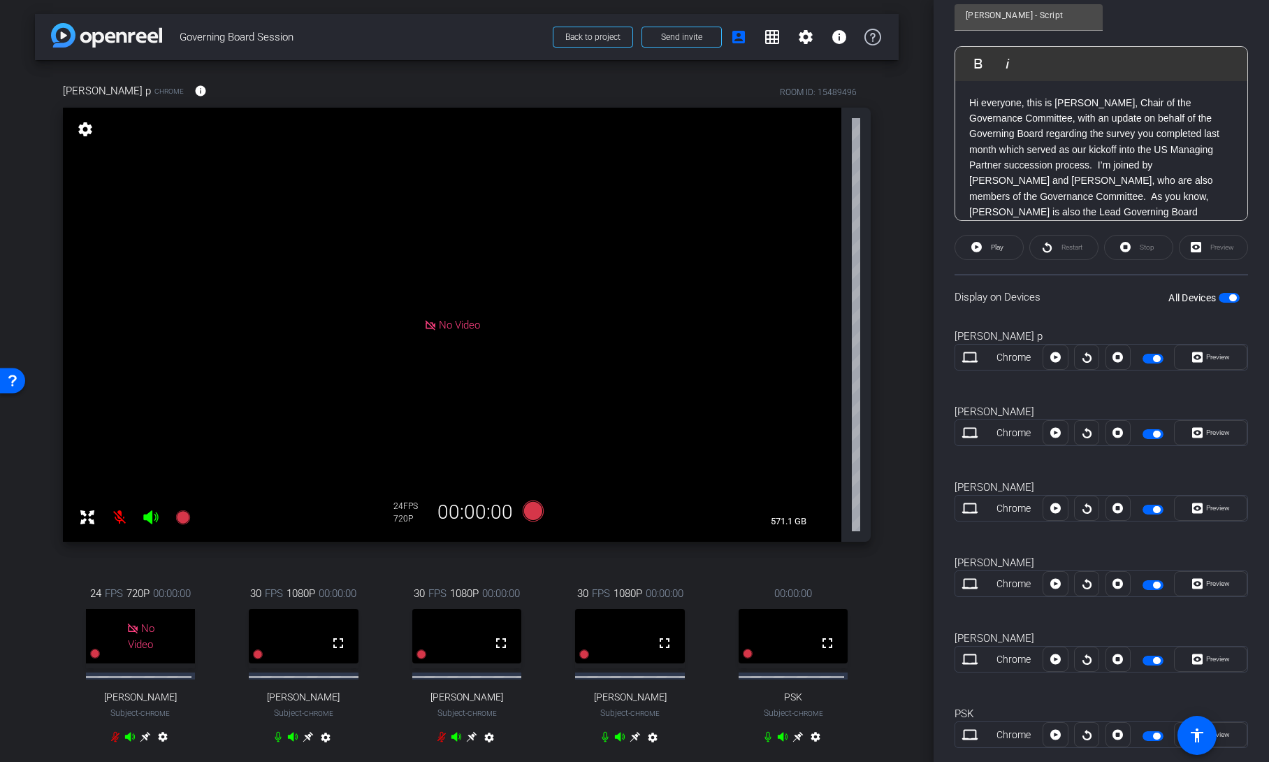
scroll to position [0, 0]
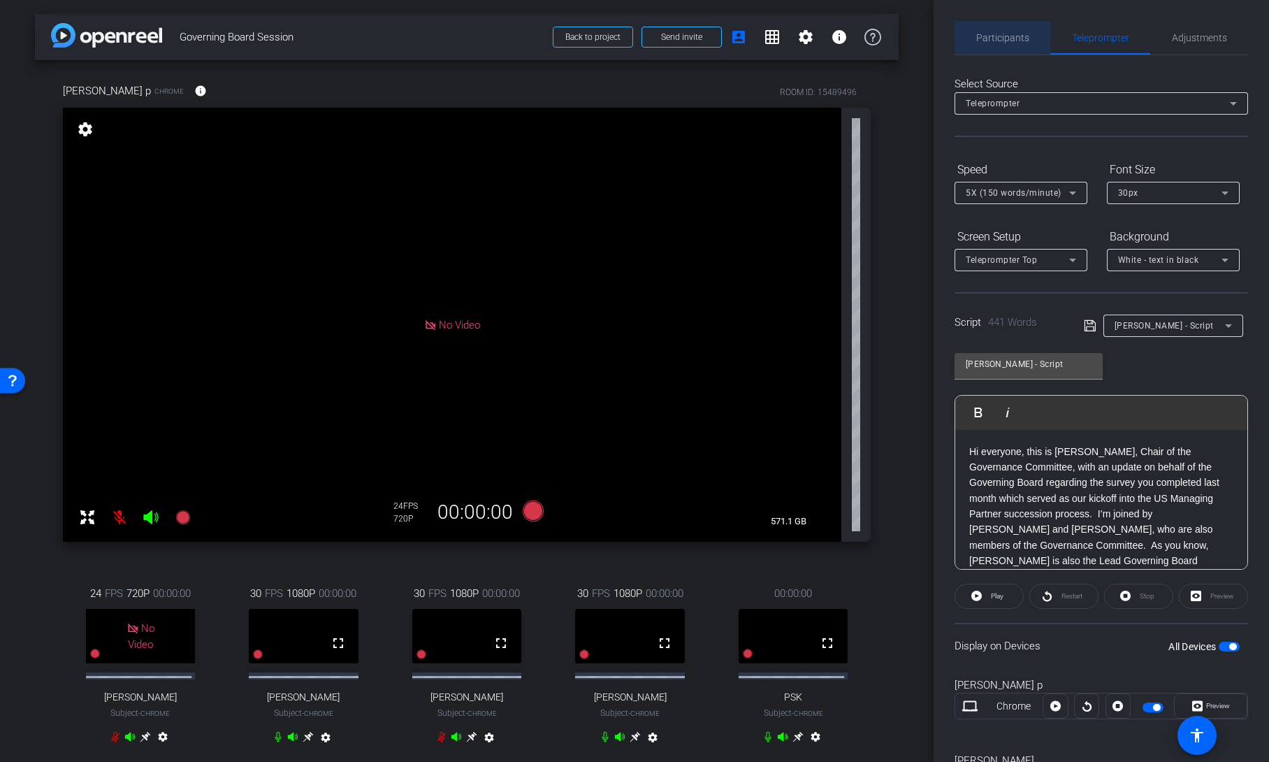
click at [1021, 40] on span "Participants" at bounding box center [1002, 38] width 53 height 10
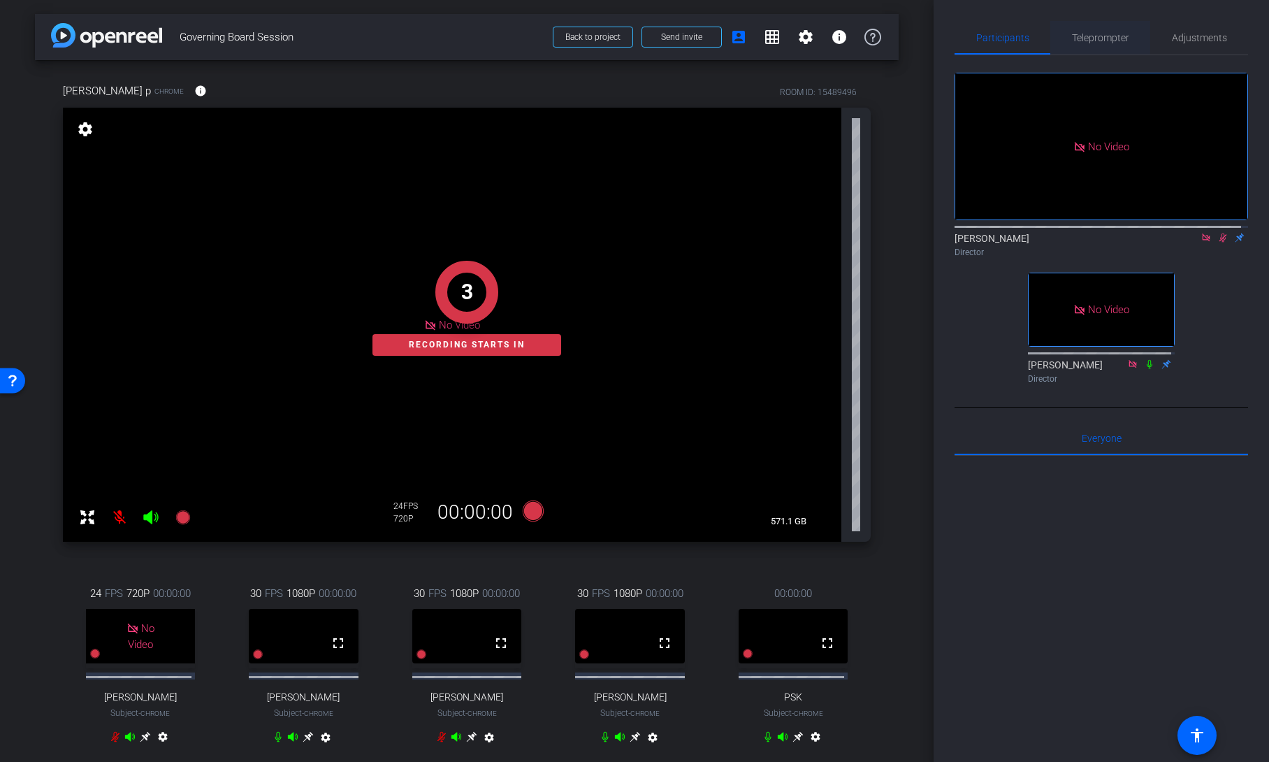
click at [1090, 40] on span "Teleprompter" at bounding box center [1100, 38] width 57 height 10
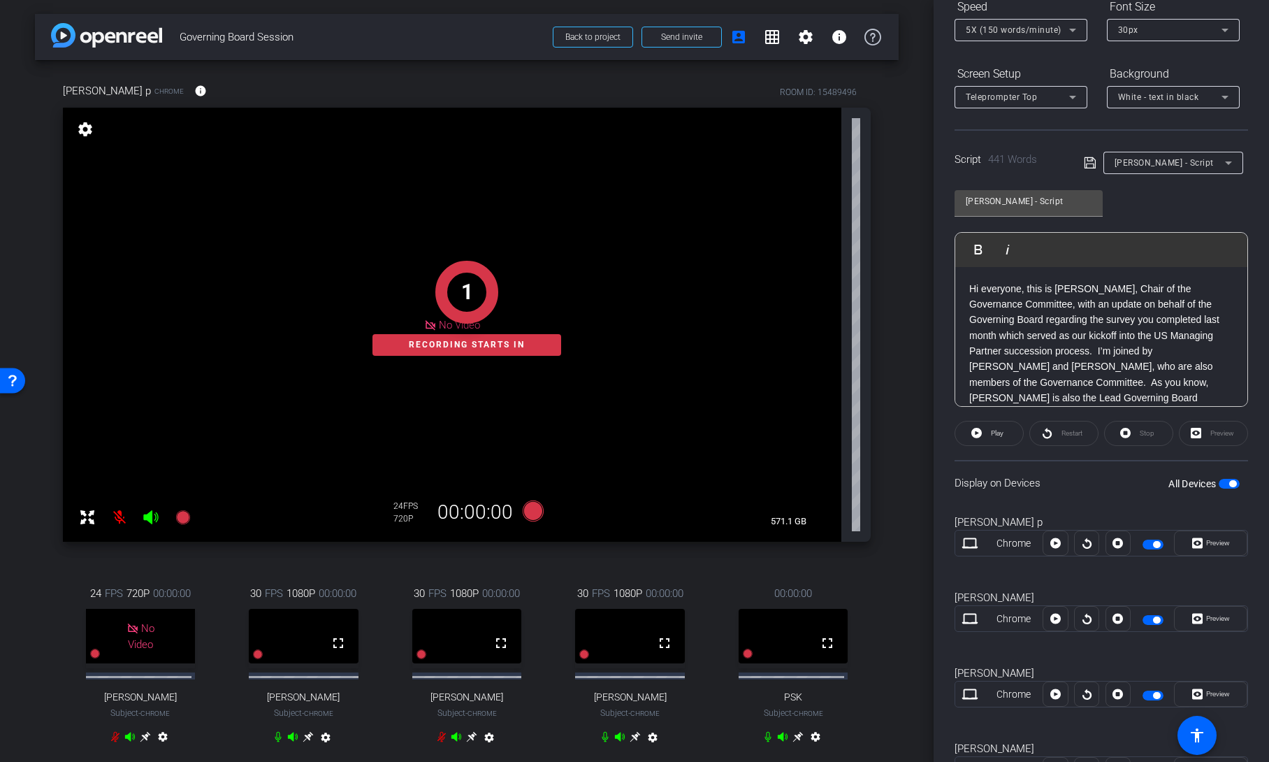
scroll to position [164, 0]
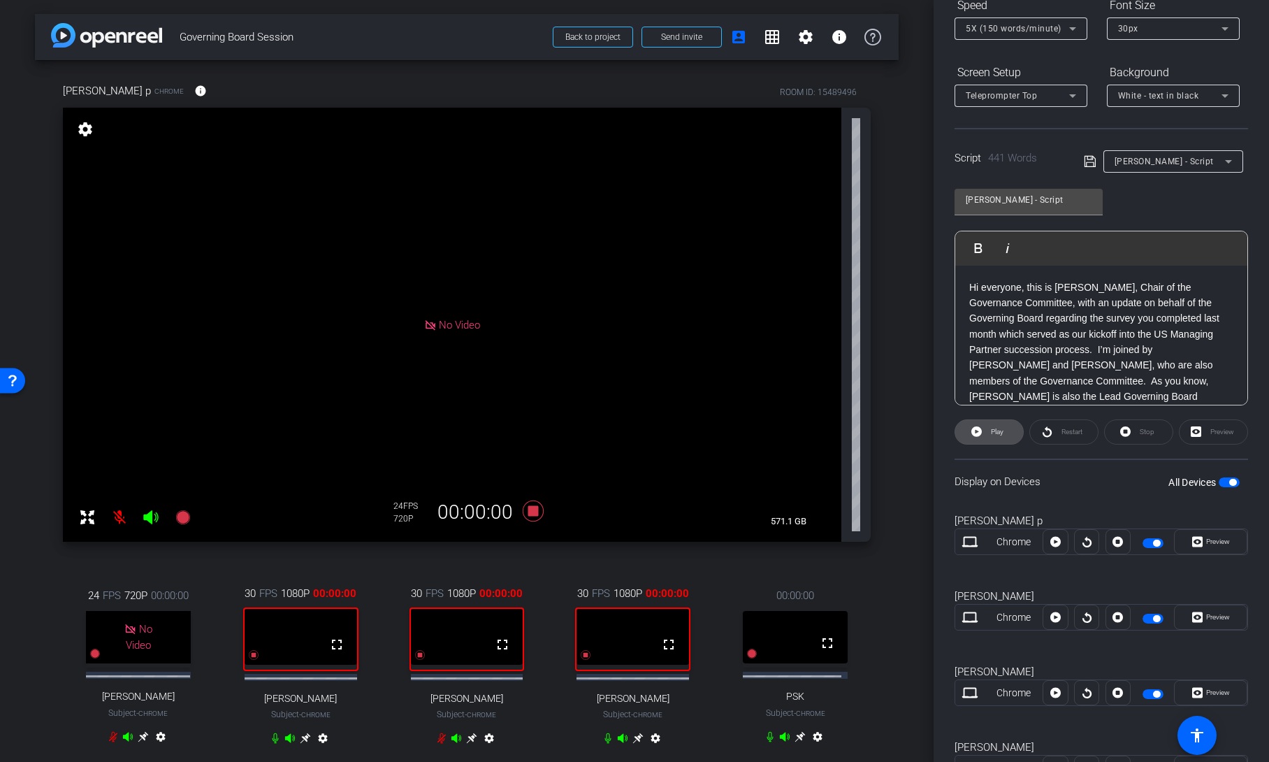
click at [992, 432] on span "Play" at bounding box center [997, 432] width 13 height 8
drag, startPoint x: 1000, startPoint y: 435, endPoint x: 1031, endPoint y: 460, distance: 39.3
click at [1031, 460] on openreel-capture-teleprompter "Speed 5X (150 words/minute) Font Size 30px Screen Setup Teleprompter Top Backgr…" at bounding box center [1102, 475] width 294 height 963
click at [1007, 434] on span at bounding box center [989, 432] width 69 height 34
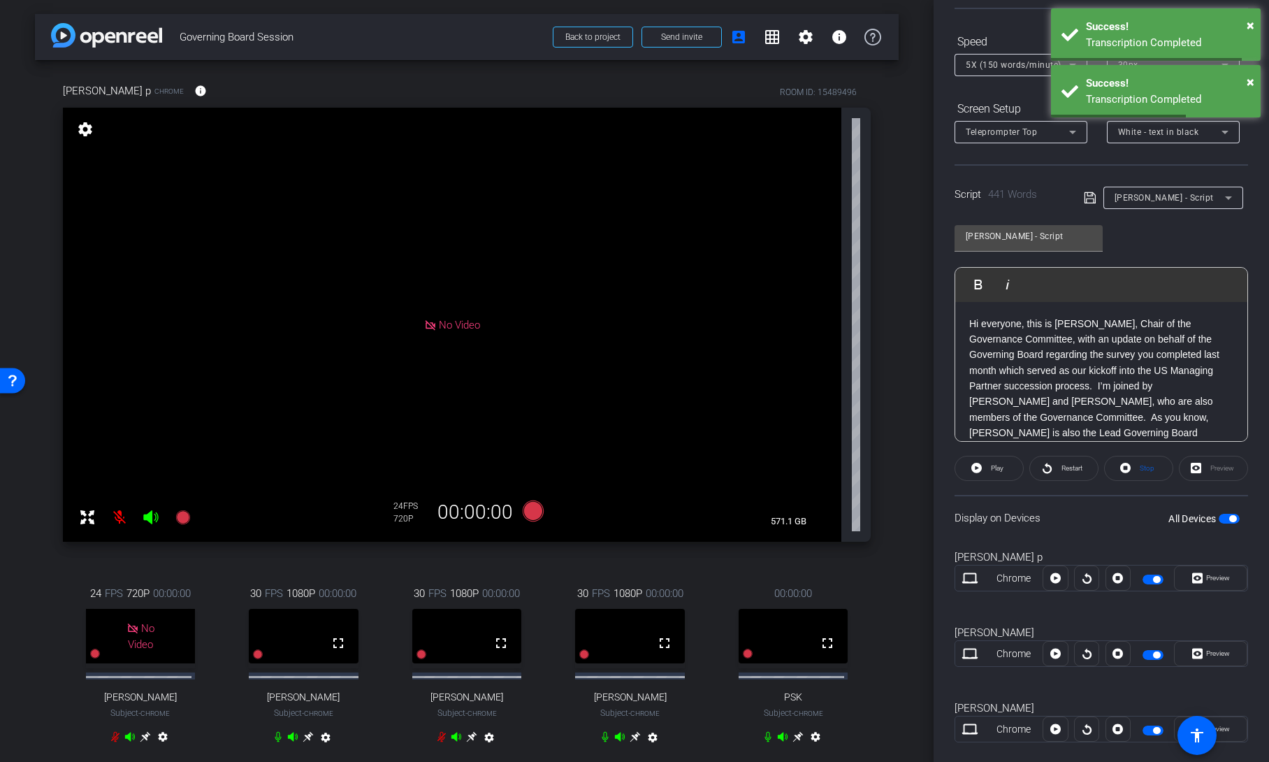
scroll to position [84, 0]
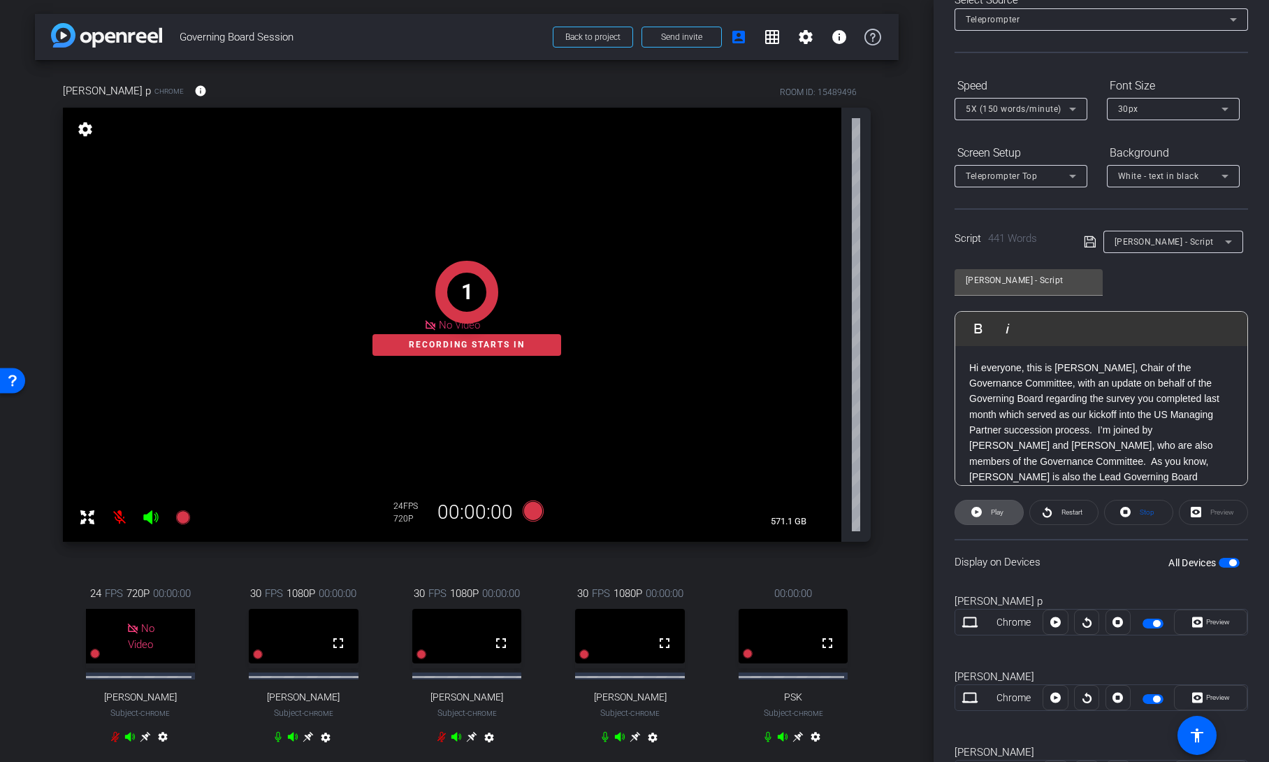
click at [999, 514] on span "Play" at bounding box center [997, 512] width 13 height 8
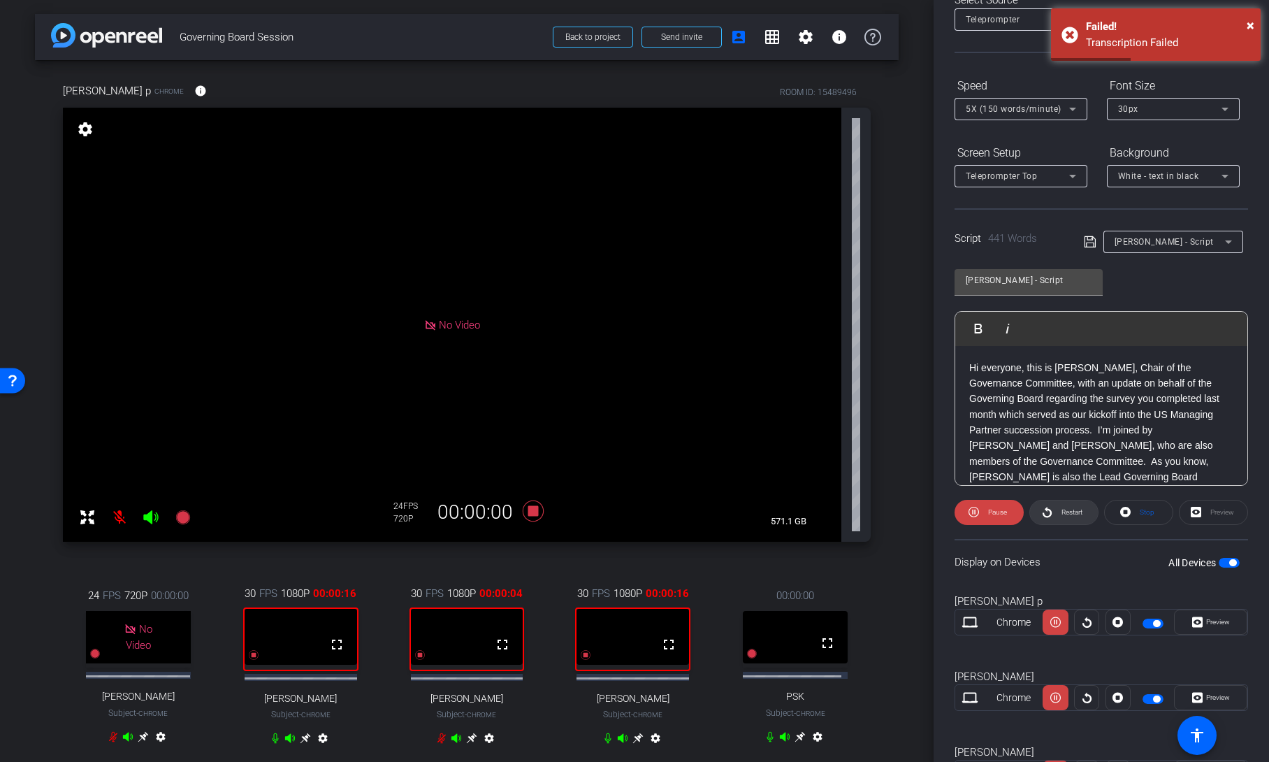
click at [1066, 514] on span "Restart" at bounding box center [1072, 512] width 21 height 8
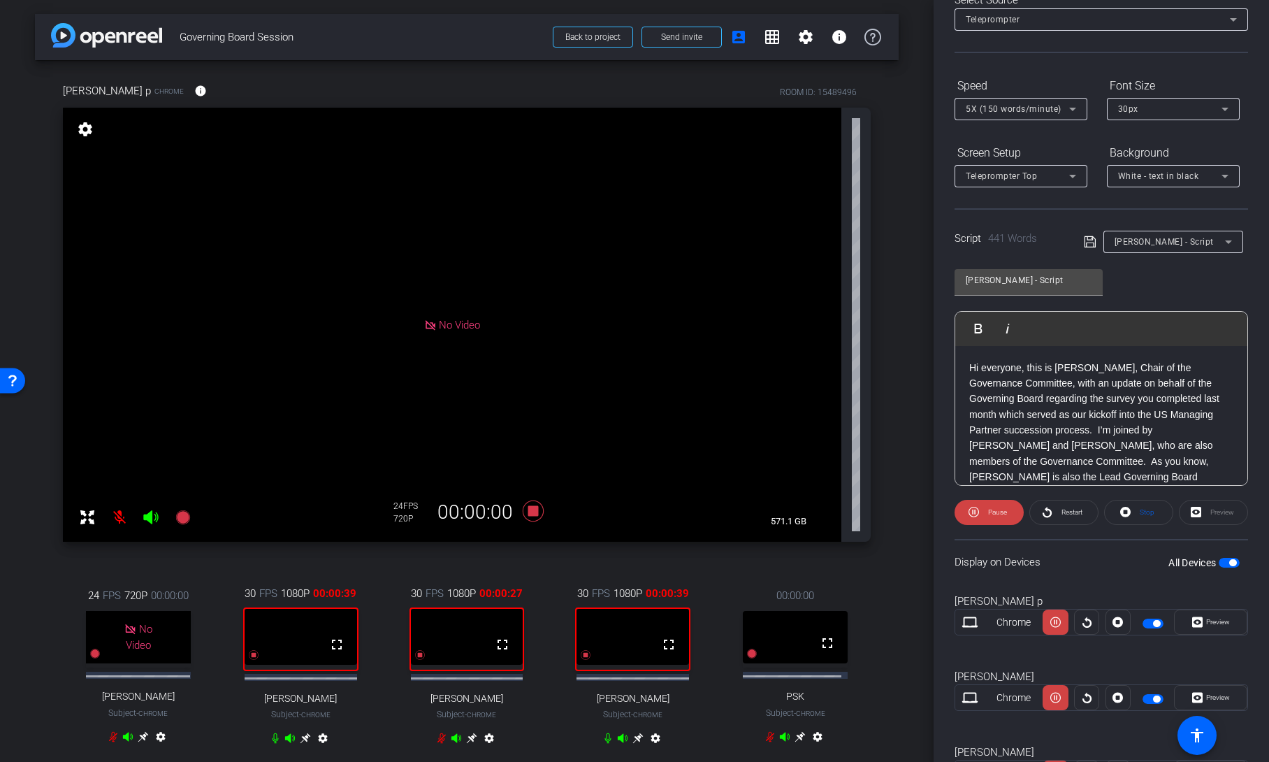
scroll to position [0, 0]
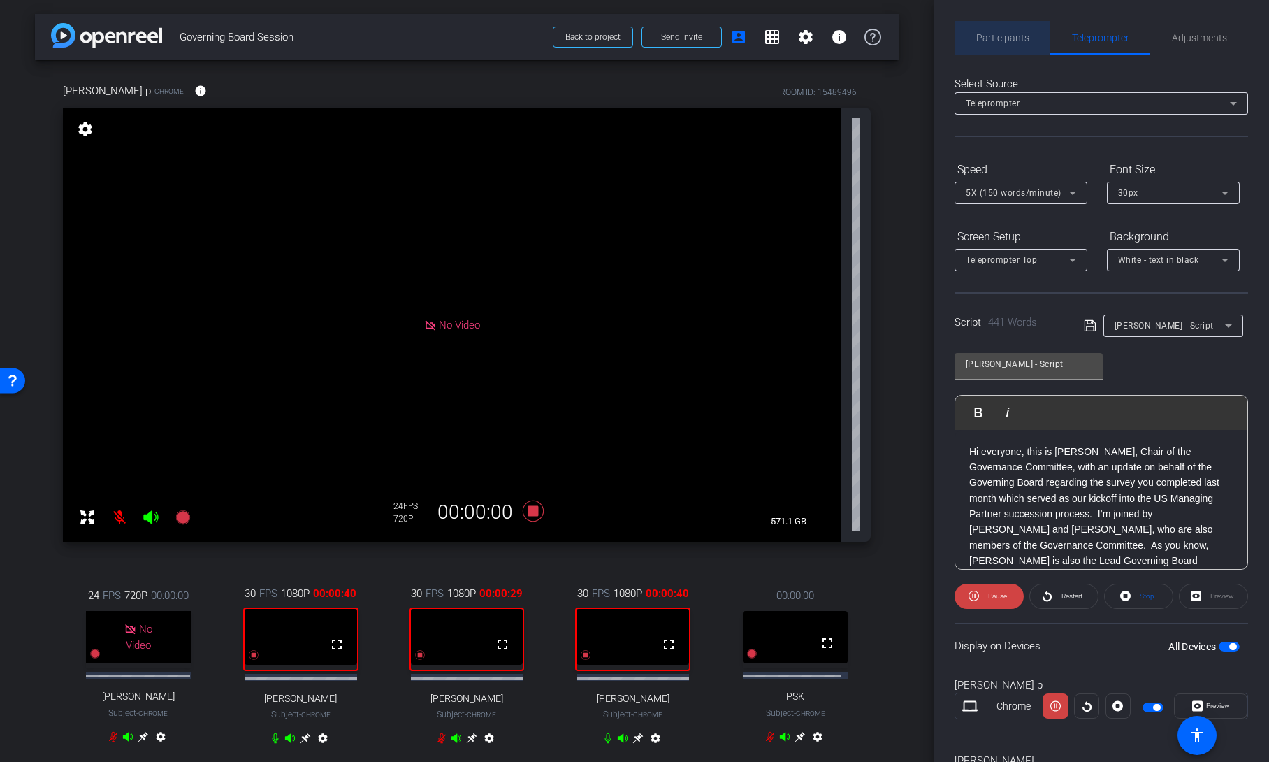
click at [1002, 27] on span "Participants" at bounding box center [1002, 38] width 53 height 34
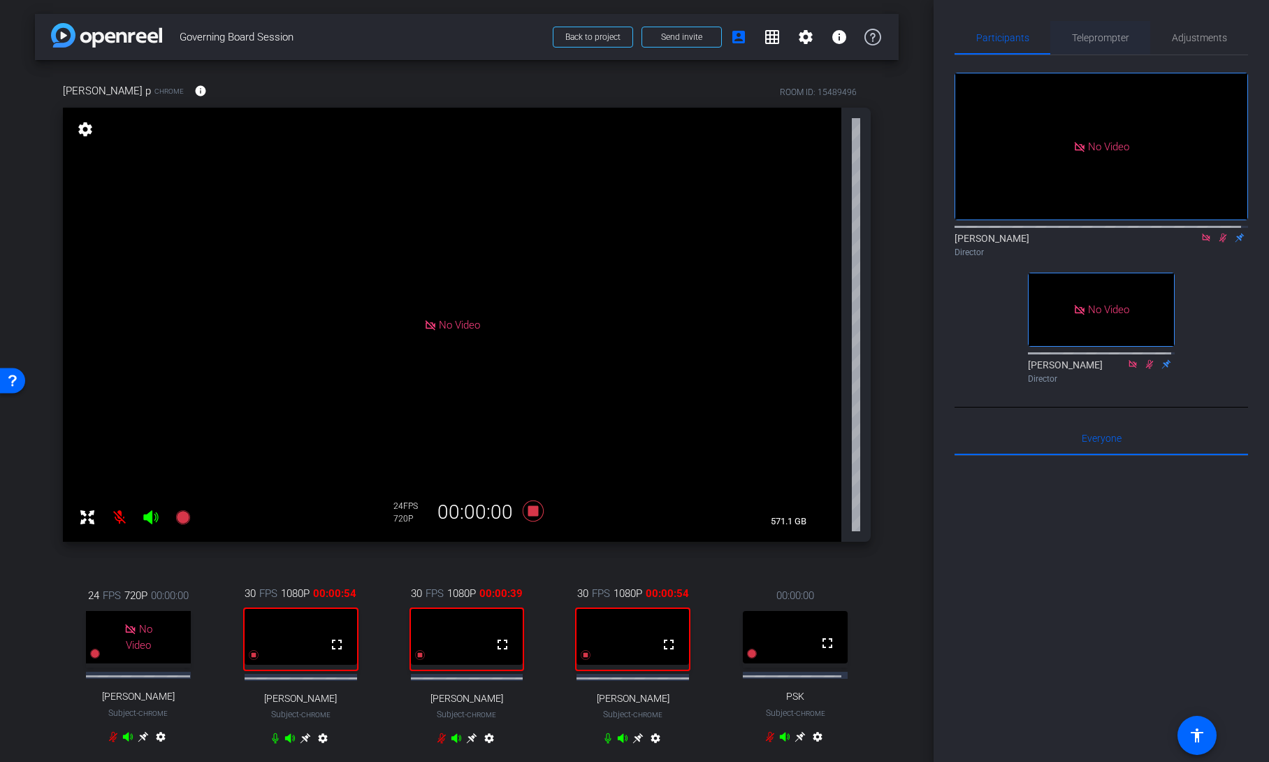
click at [1099, 43] on span "Teleprompter" at bounding box center [1100, 38] width 57 height 10
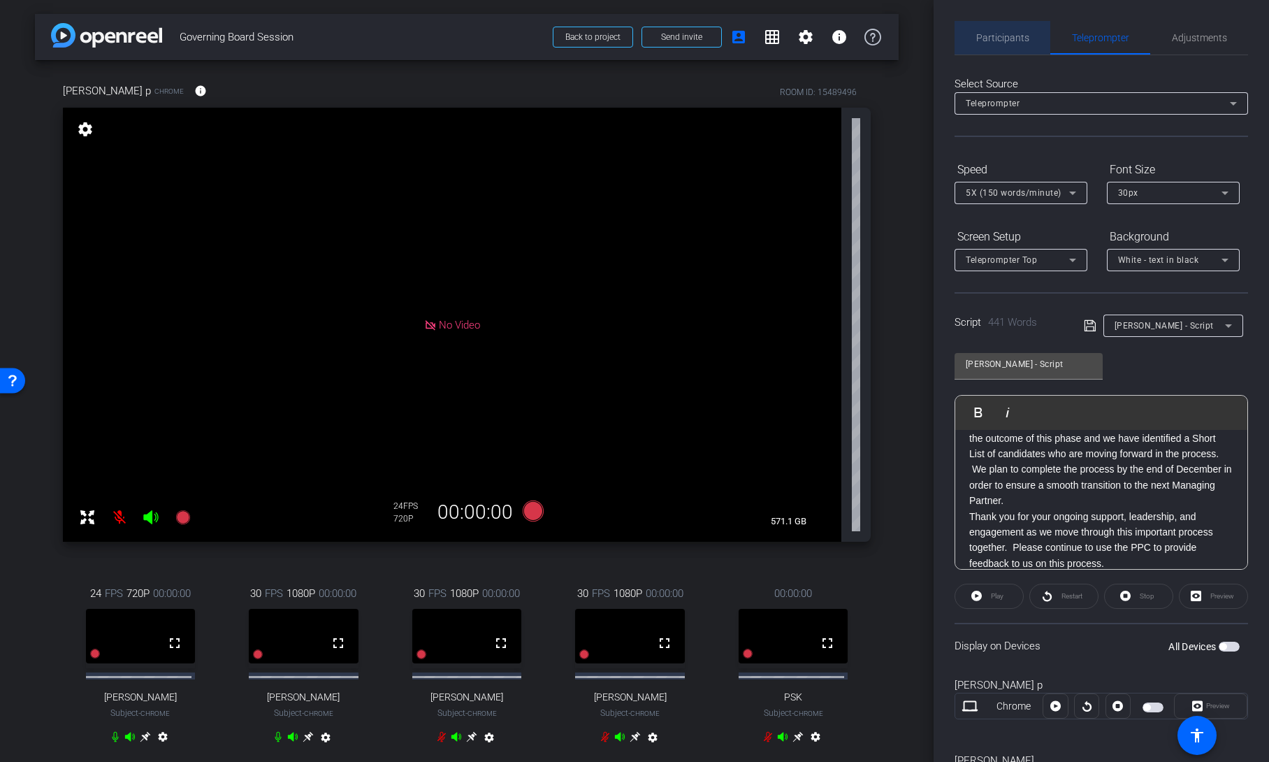
click at [1009, 37] on span "Participants" at bounding box center [1002, 38] width 53 height 10
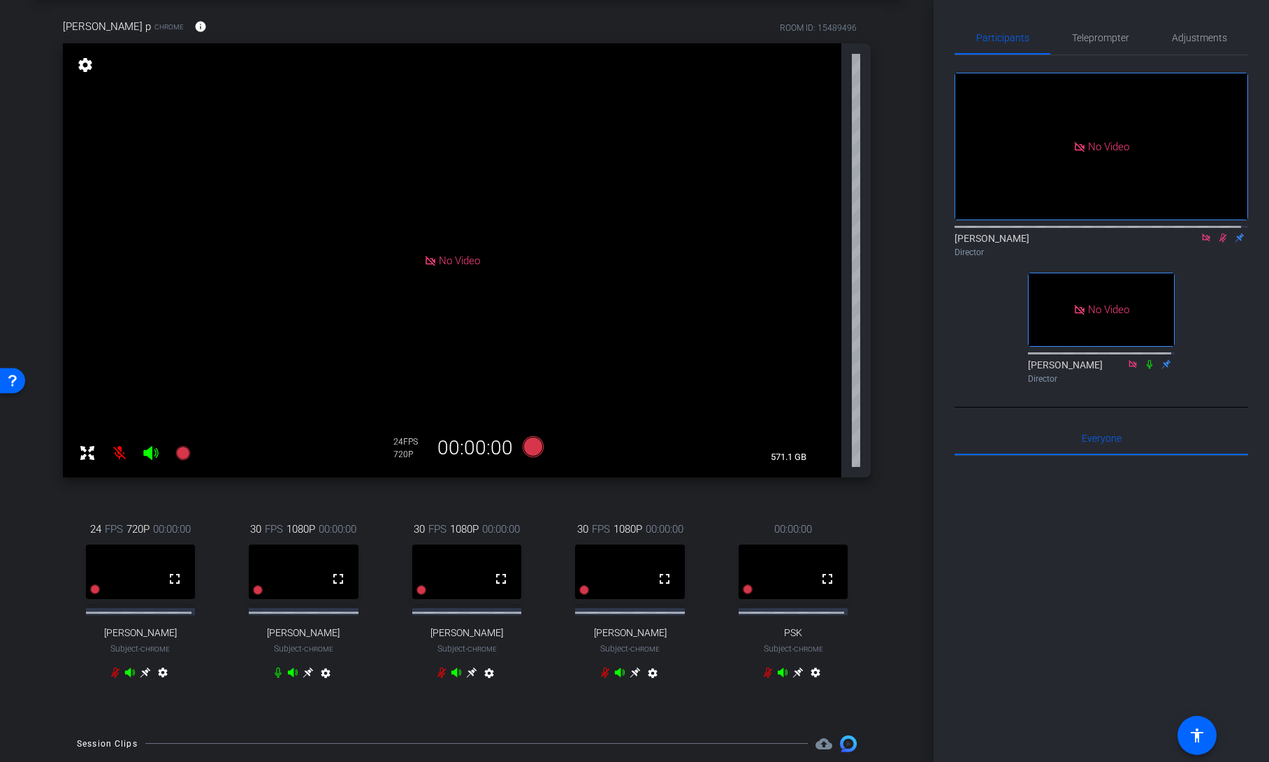
scroll to position [75, 0]
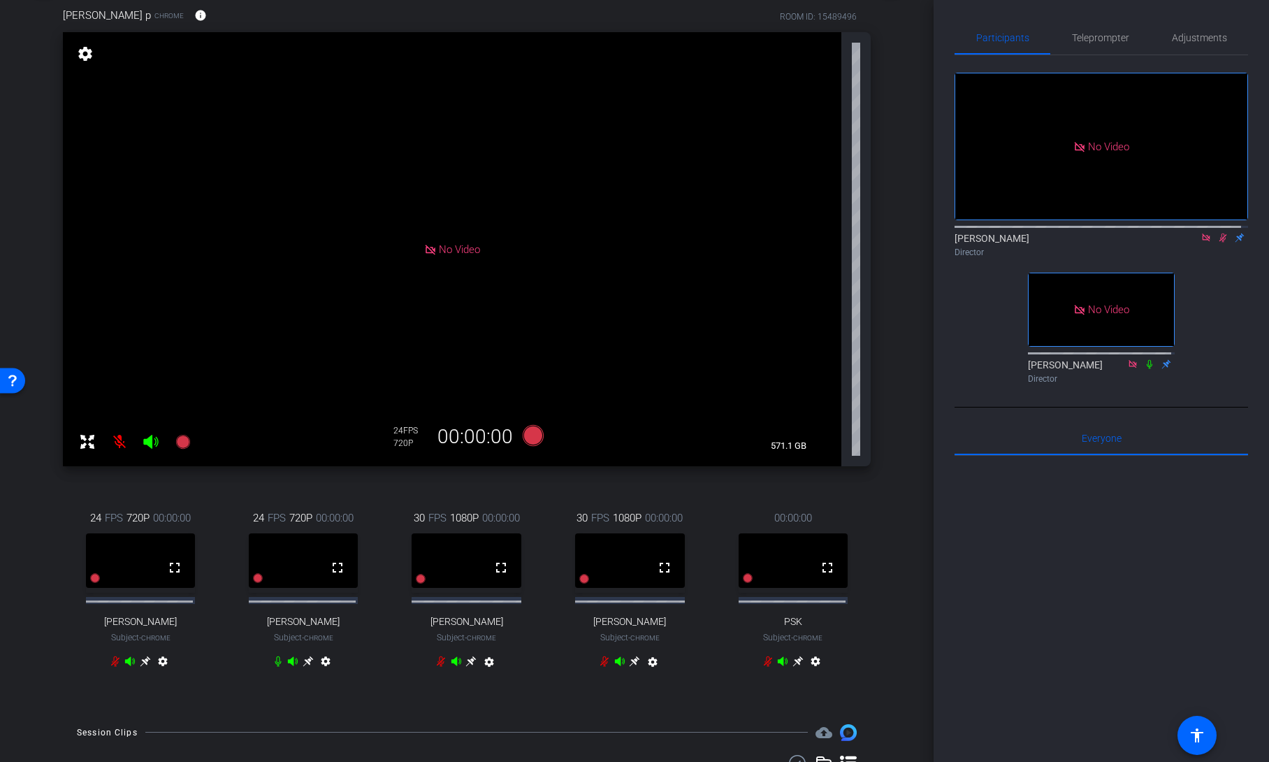
click at [1220, 233] on icon at bounding box center [1224, 237] width 8 height 9
click at [1089, 36] on span "Teleprompter" at bounding box center [1100, 38] width 57 height 10
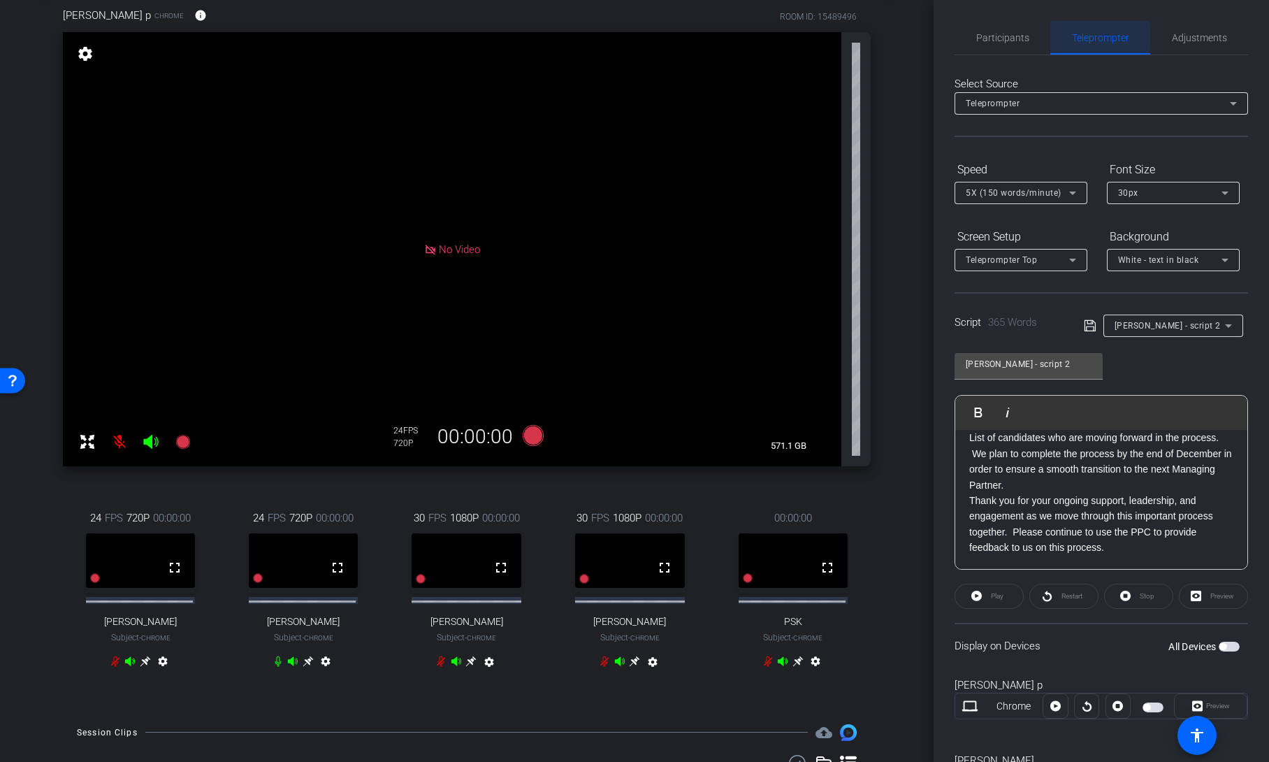
scroll to position [643, 0]
click at [1149, 326] on span "Peter - script 2" at bounding box center [1168, 326] width 106 height 10
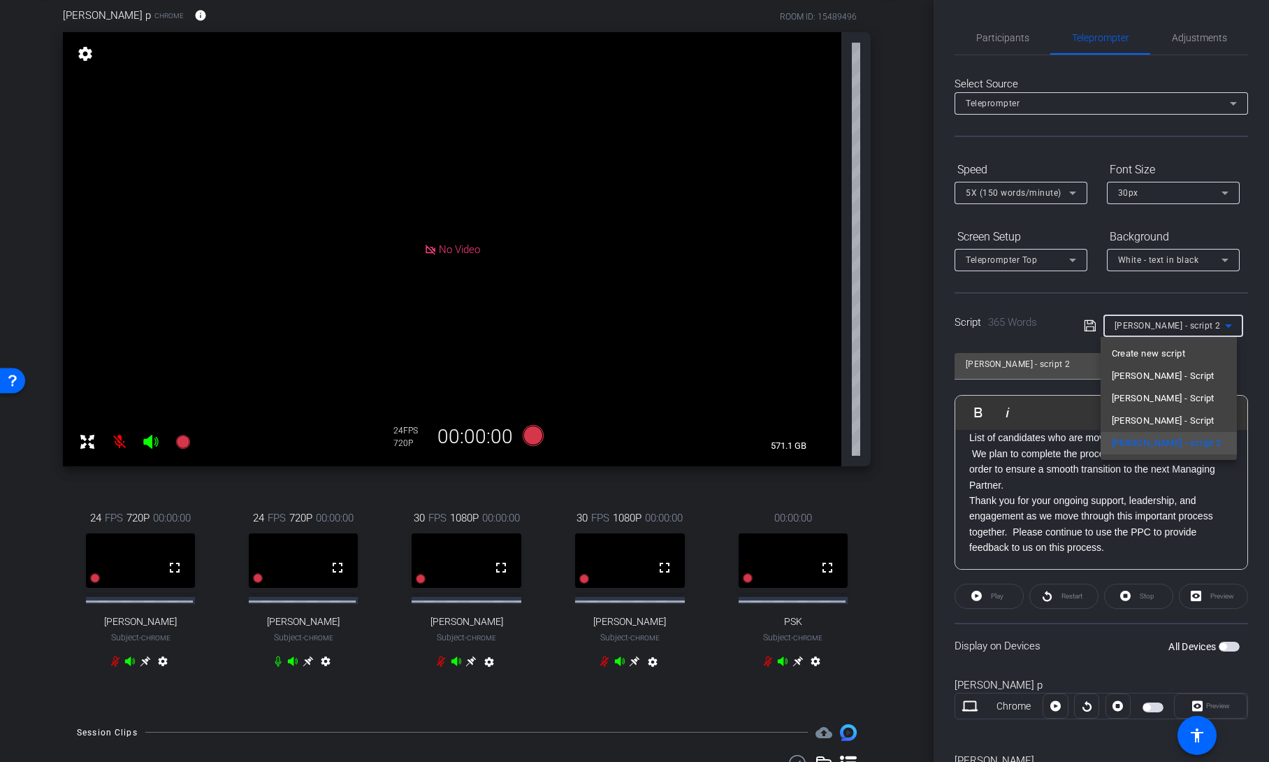
click at [1190, 41] on div at bounding box center [634, 381] width 1269 height 762
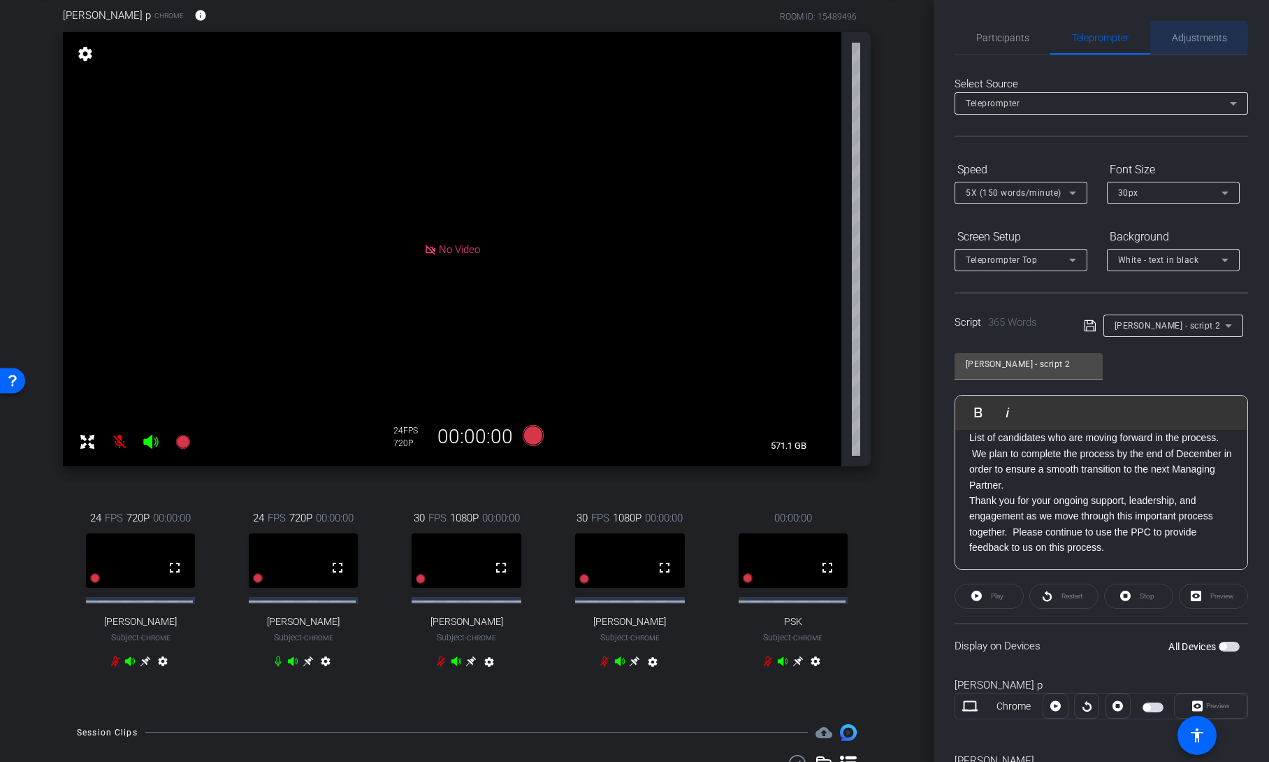
click at [1190, 37] on span "Adjustments" at bounding box center [1199, 38] width 55 height 10
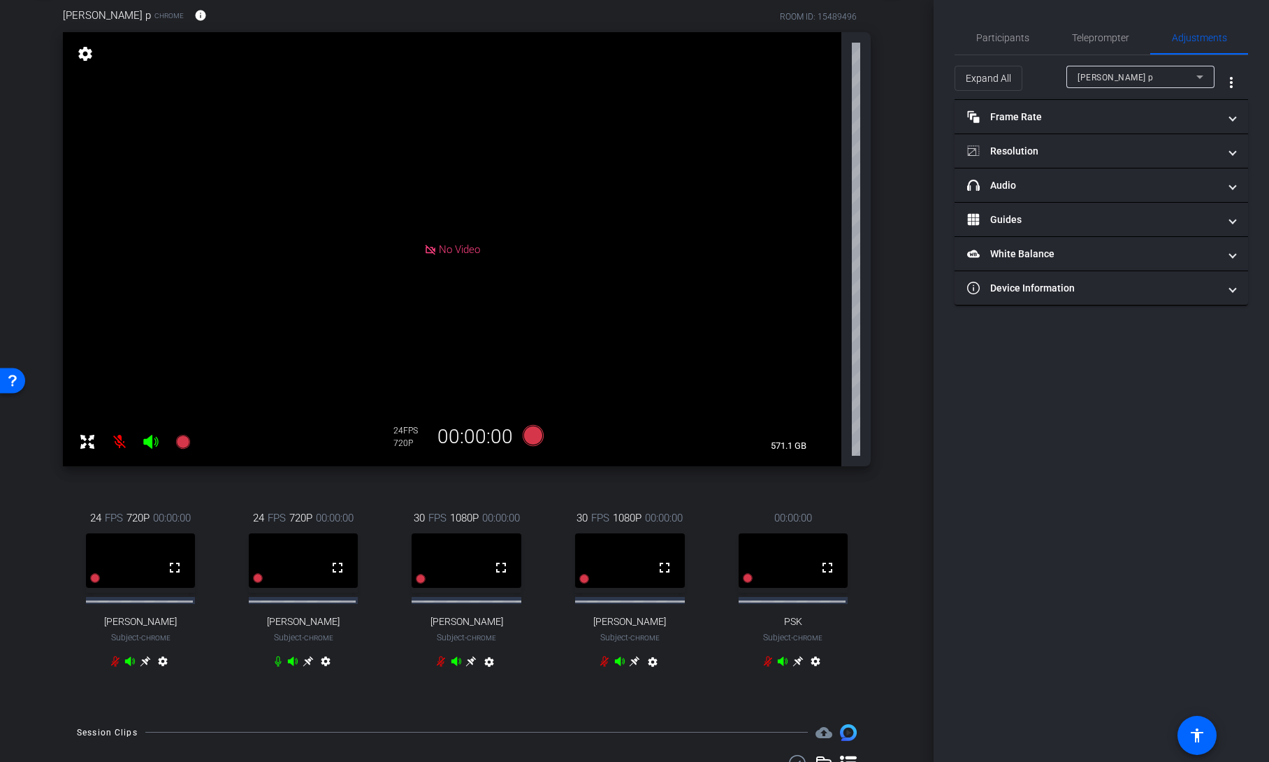
click at [1149, 79] on div "dan p" at bounding box center [1137, 76] width 119 height 17
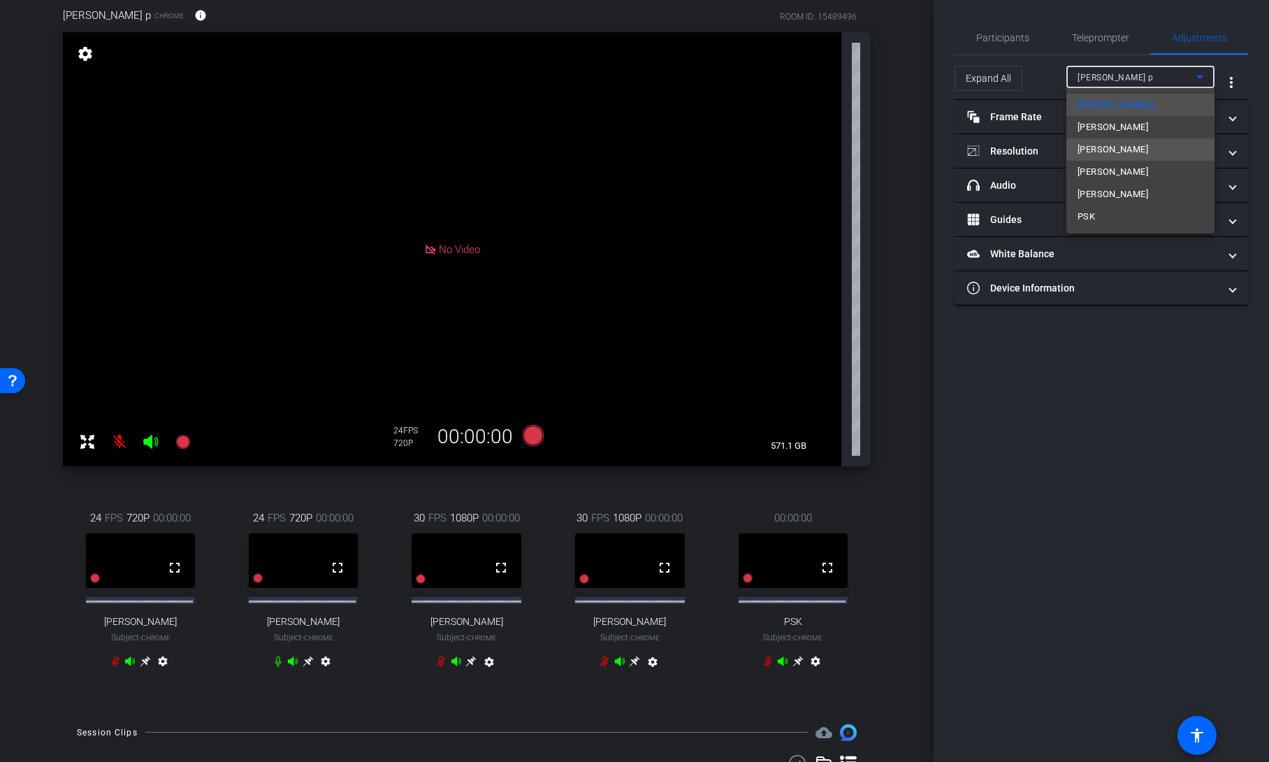
click at [1124, 151] on span "Peter Odell Davis" at bounding box center [1113, 149] width 71 height 17
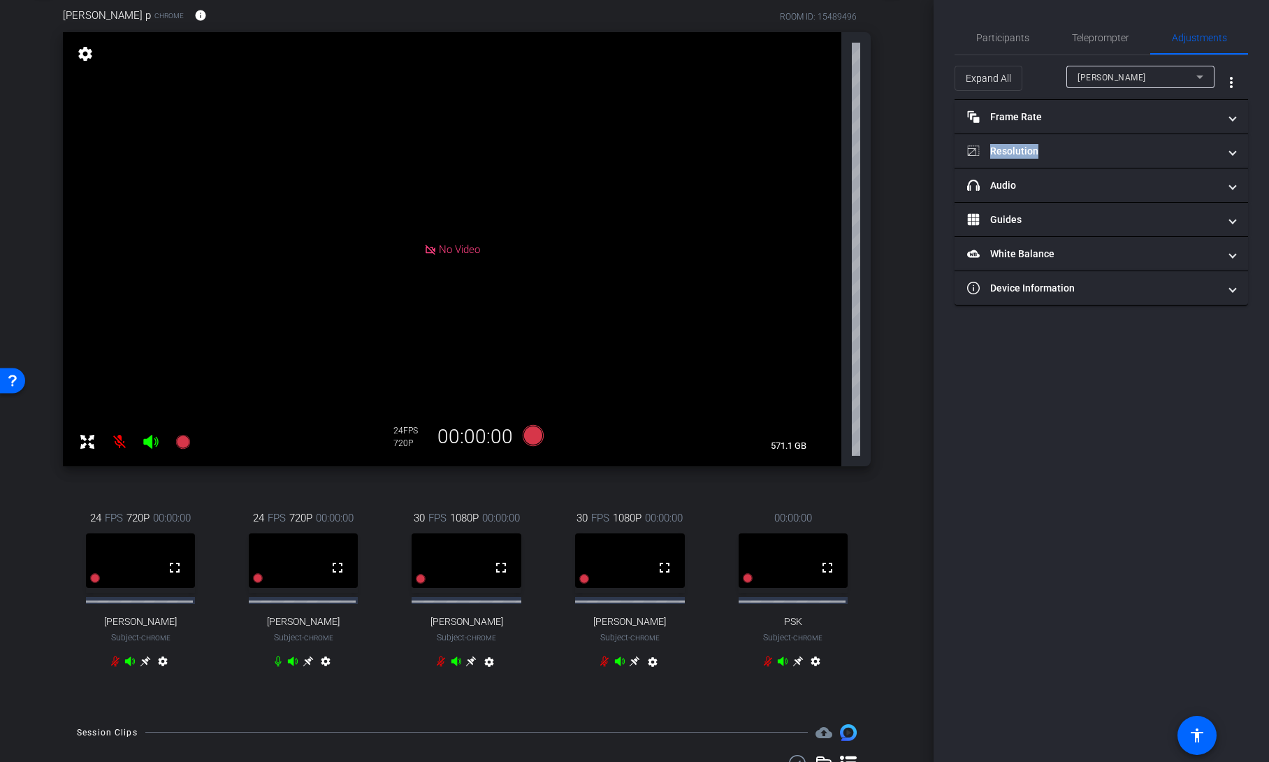
click at [1124, 151] on mat-panel-title "Resolution" at bounding box center [1093, 151] width 252 height 15
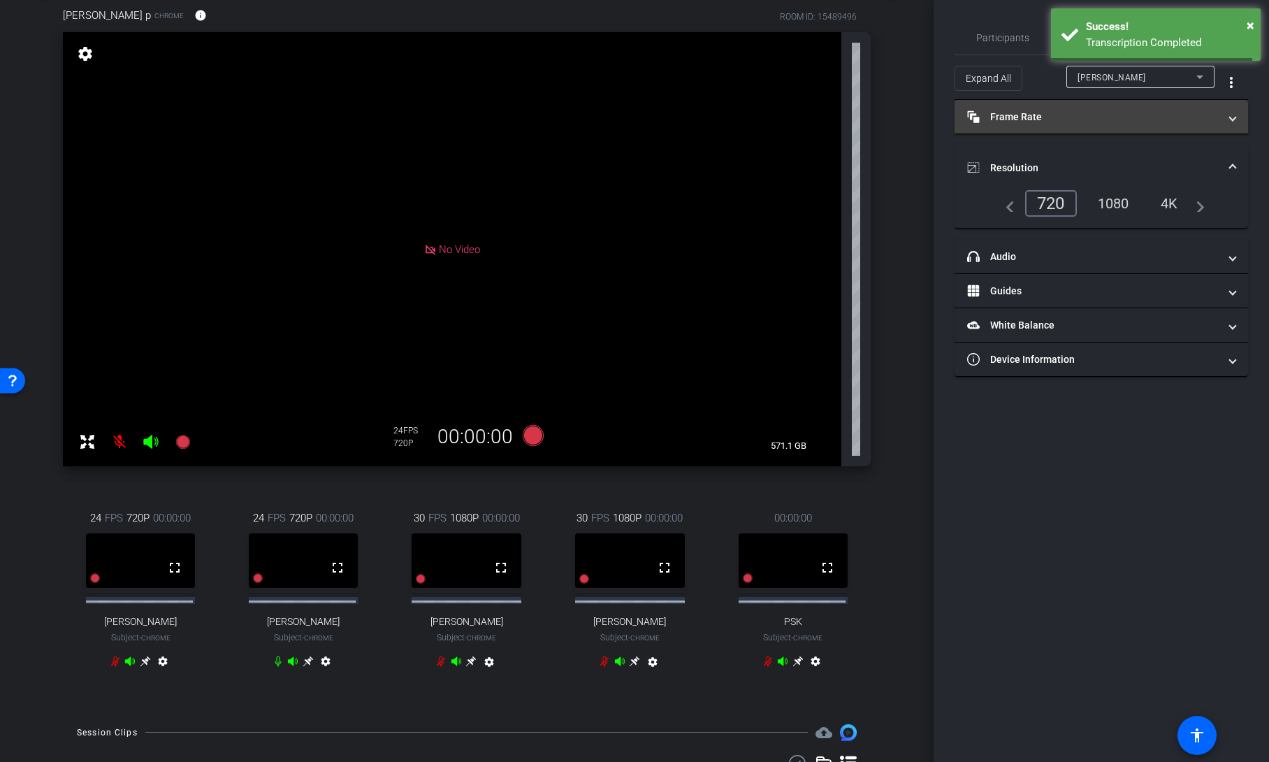
click at [1113, 118] on mat-panel-title "Frame Rate Frame Rate" at bounding box center [1093, 117] width 252 height 15
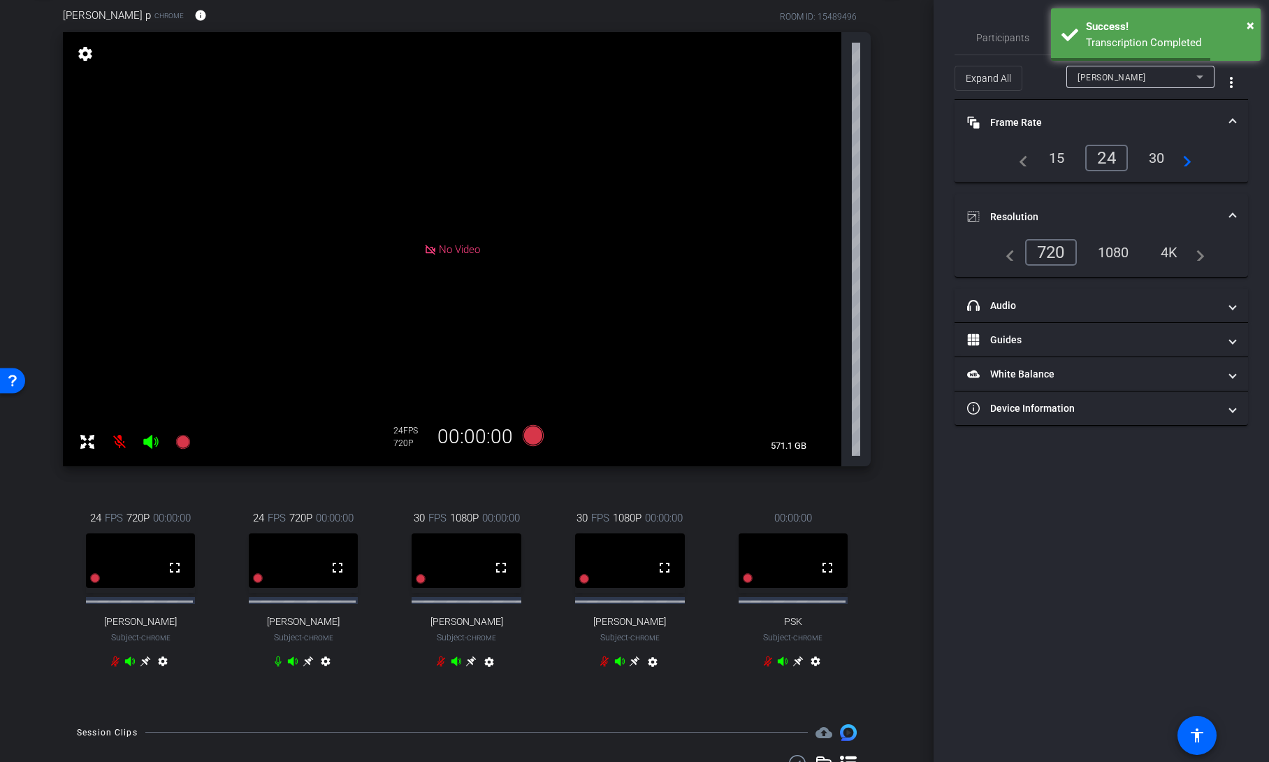
click at [1155, 161] on div "30" at bounding box center [1156, 158] width 37 height 24
click at [1120, 249] on div "1080" at bounding box center [1113, 252] width 52 height 24
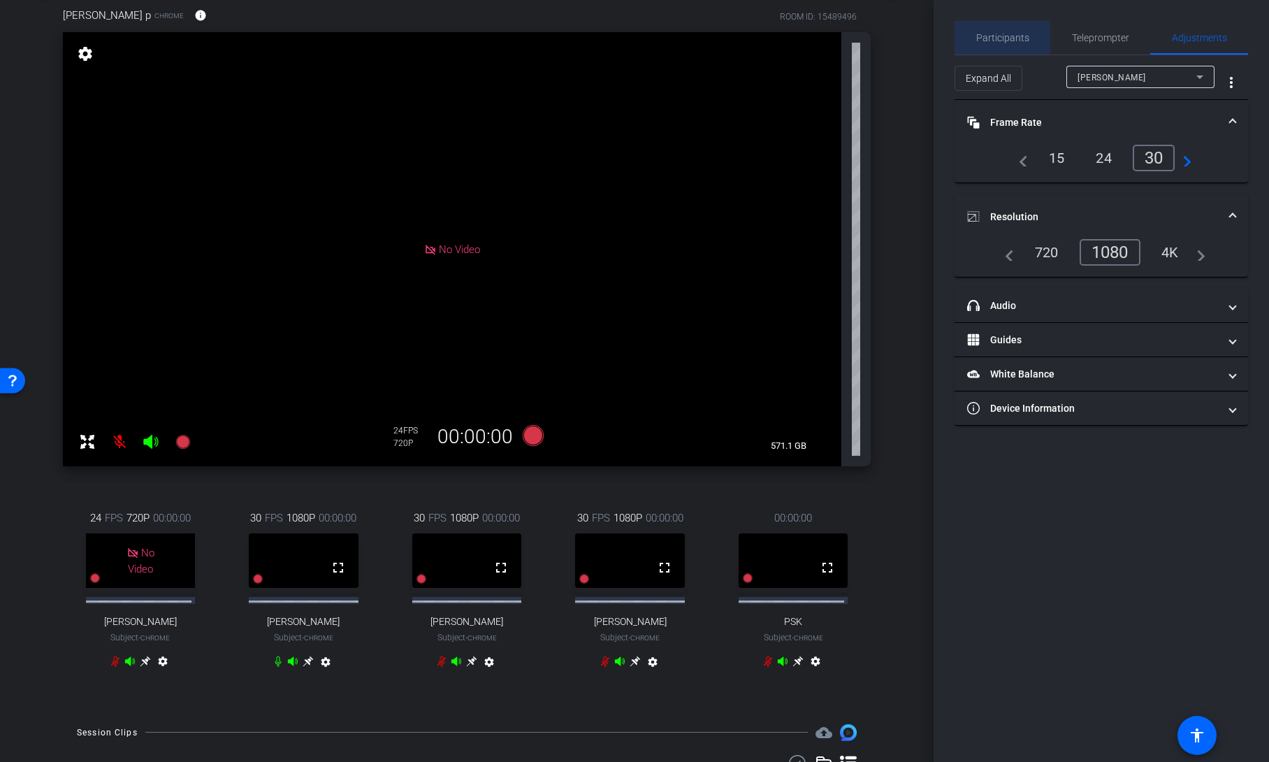
click at [1007, 29] on span "Participants" at bounding box center [1002, 38] width 53 height 34
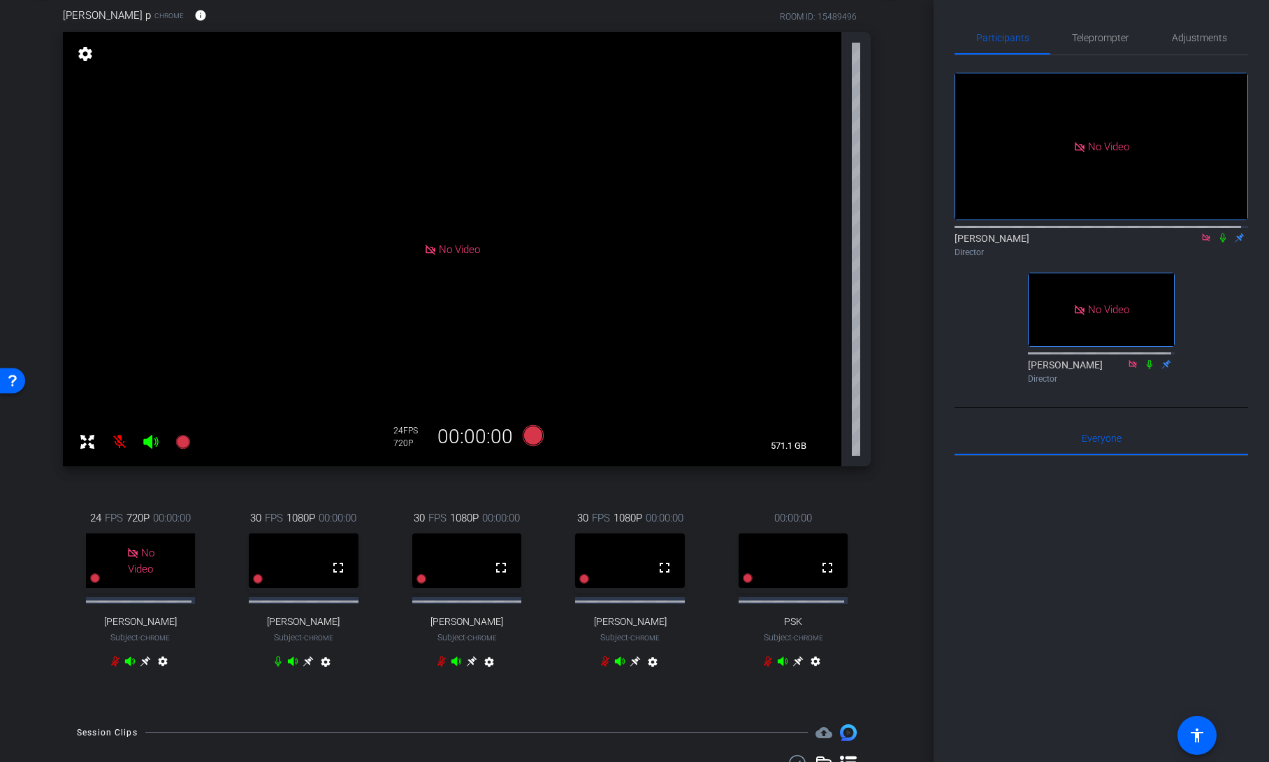
click at [1217, 233] on icon at bounding box center [1222, 238] width 11 height 10
click at [1095, 34] on span "Teleprompter" at bounding box center [1100, 38] width 57 height 10
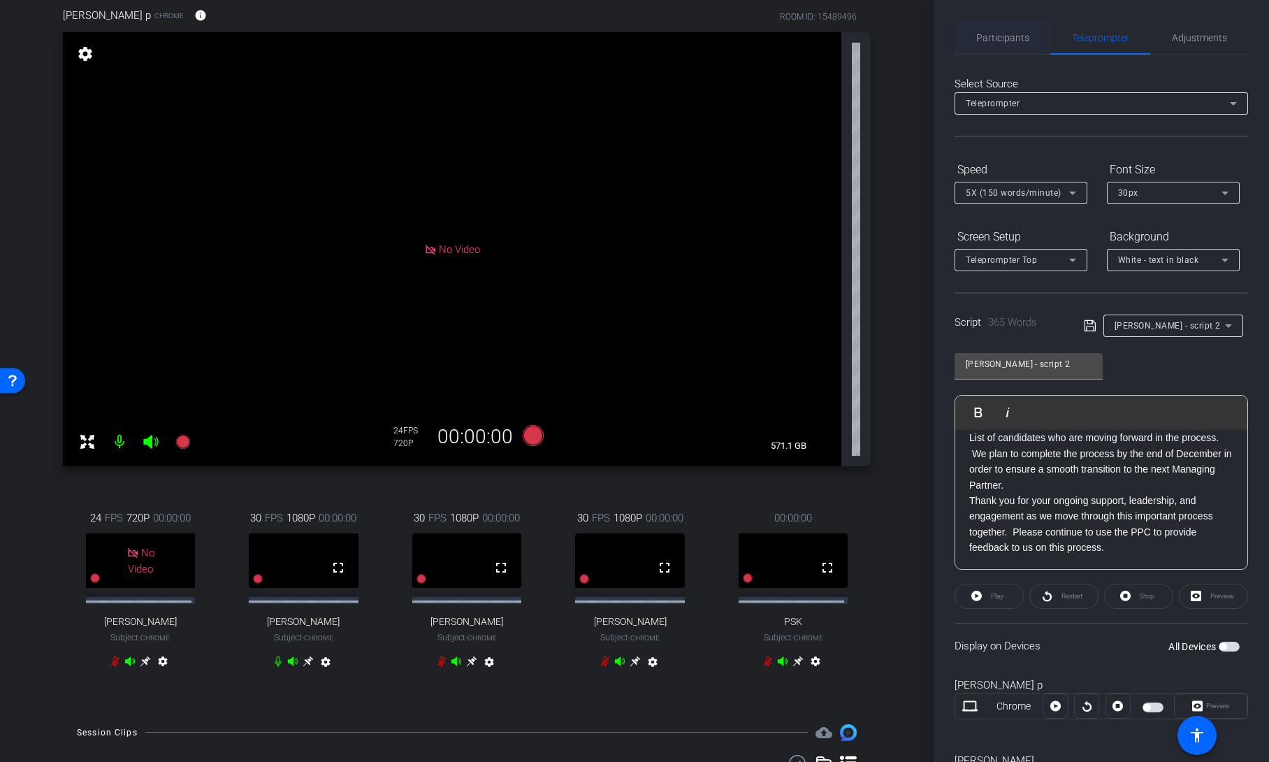
click at [996, 38] on span "Participants" at bounding box center [1002, 38] width 53 height 10
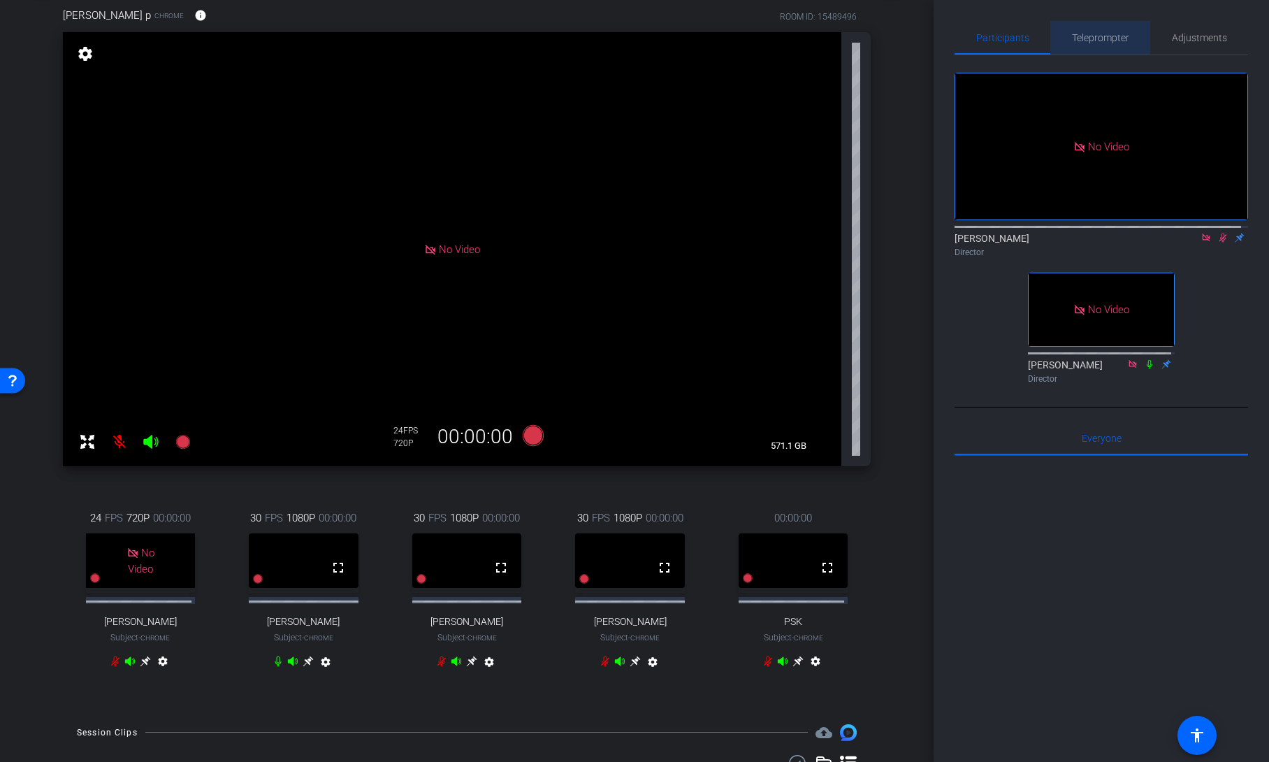
click at [1098, 43] on span "Teleprompter" at bounding box center [1100, 38] width 57 height 34
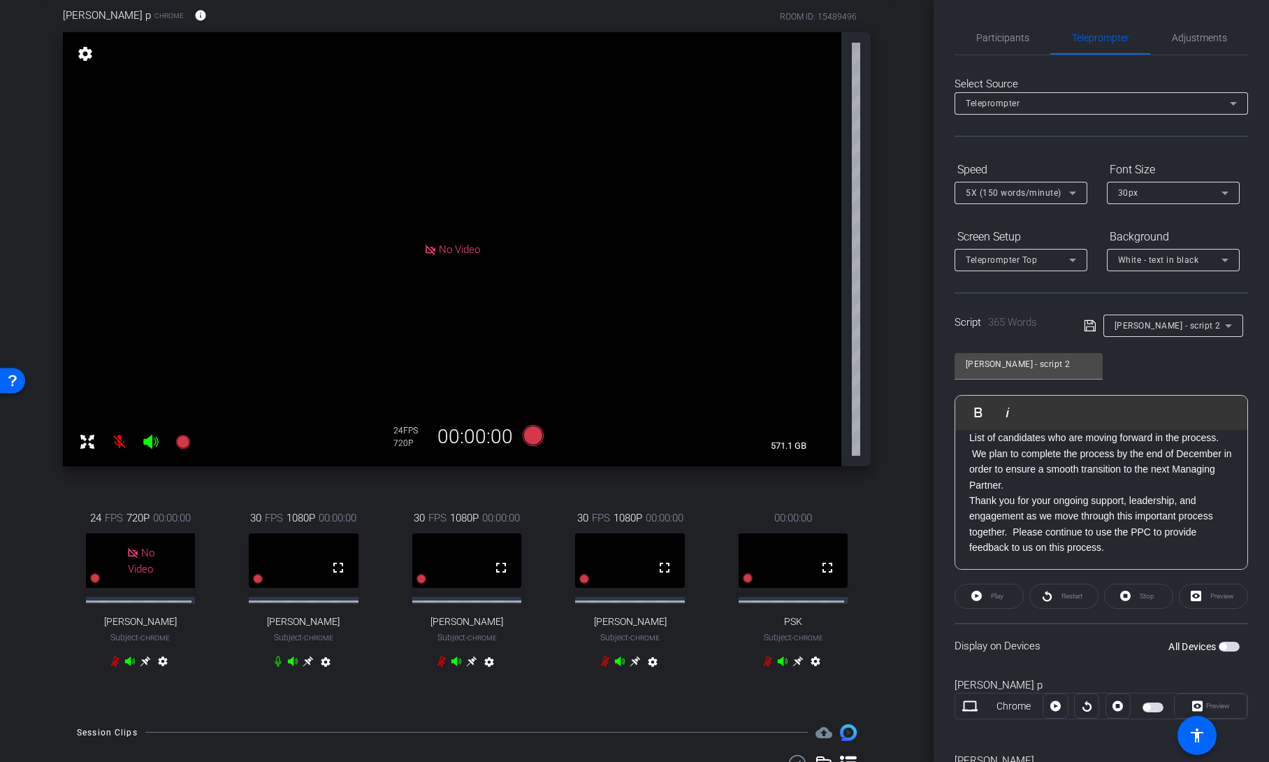
click at [1020, 194] on span "5X (150 words/minute)" at bounding box center [1014, 193] width 96 height 10
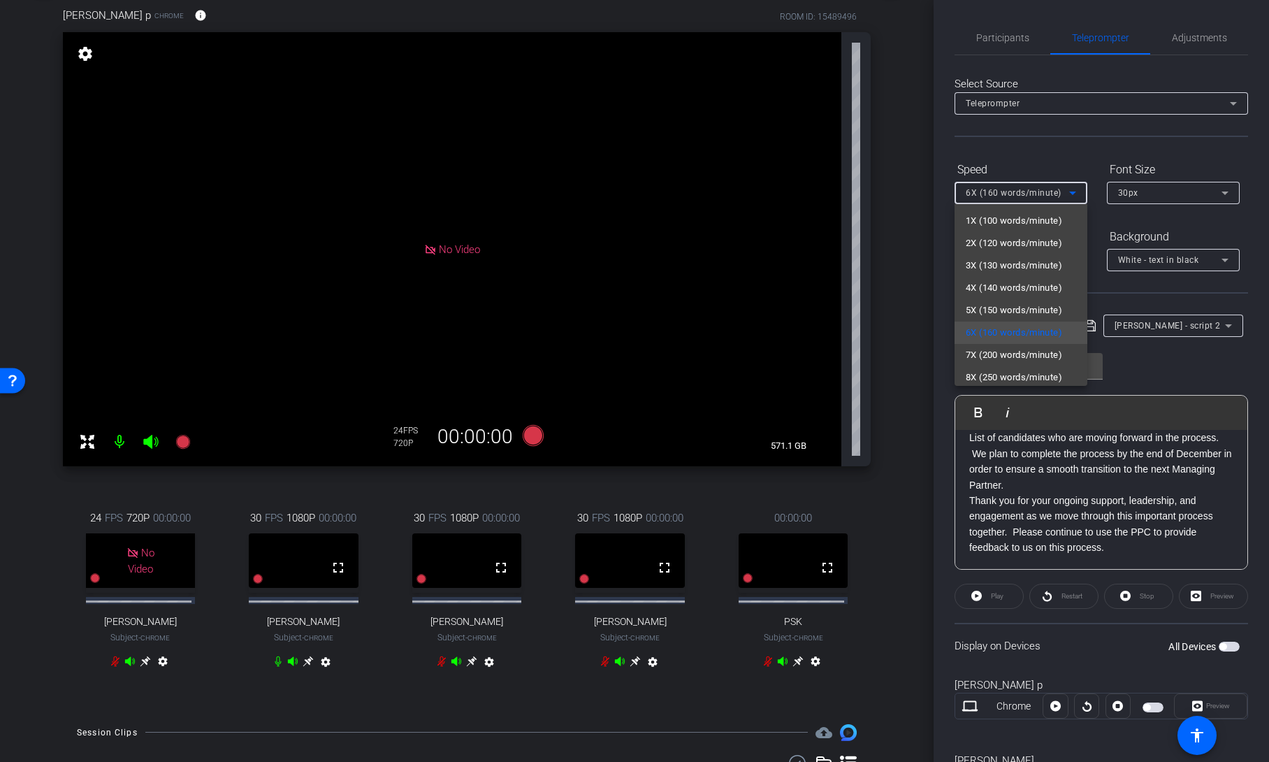
click at [1049, 156] on div at bounding box center [634, 381] width 1269 height 762
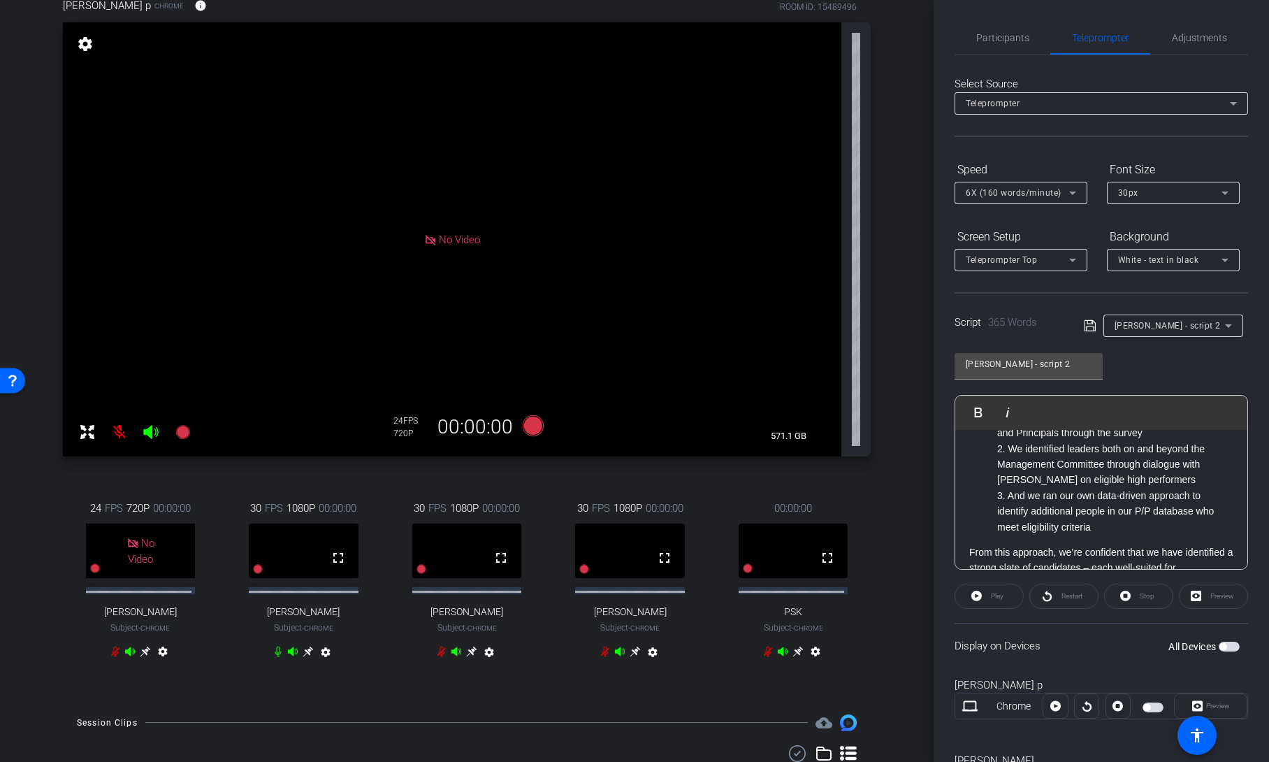
scroll to position [0, 0]
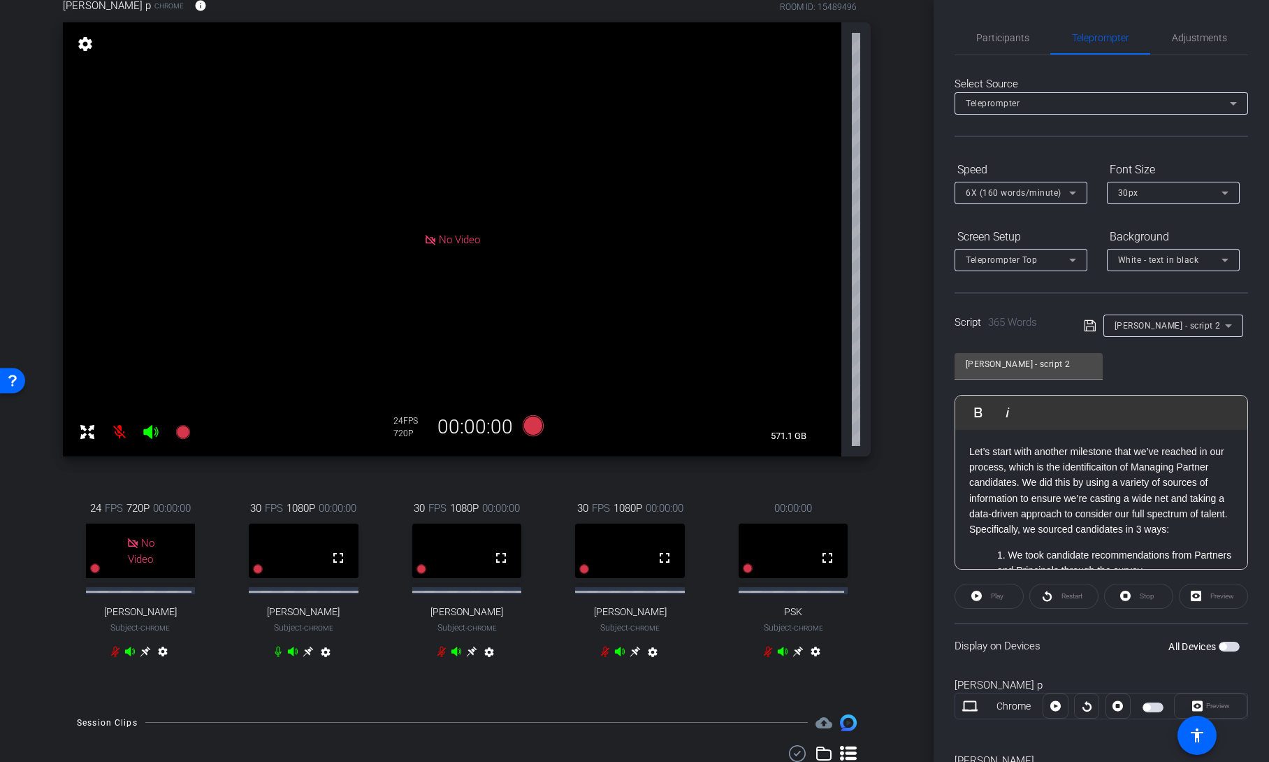
click at [1220, 648] on span "button" at bounding box center [1229, 647] width 21 height 10
click at [1005, 48] on span "Participants" at bounding box center [1002, 38] width 53 height 34
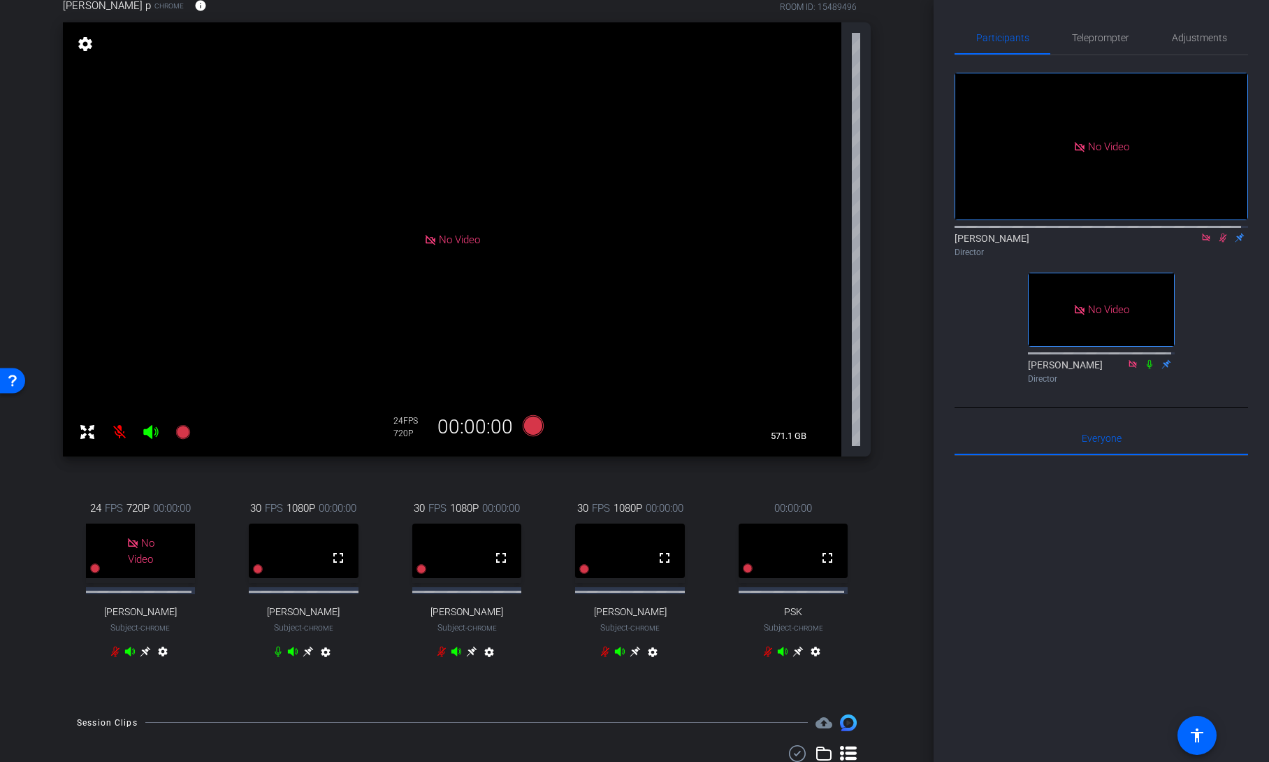
drag, startPoint x: 1070, startPoint y: 45, endPoint x: 1153, endPoint y: 87, distance: 93.5
click at [1072, 45] on span "Teleprompter" at bounding box center [1100, 38] width 57 height 34
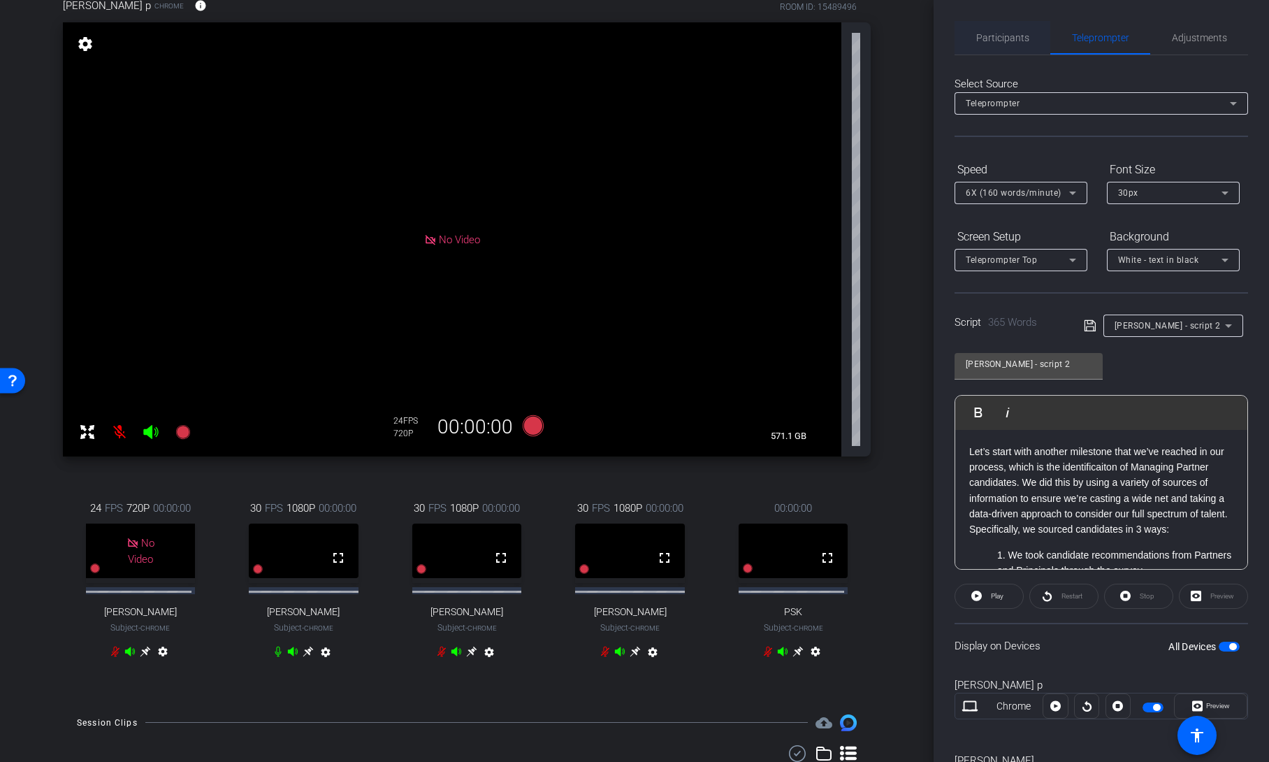
click at [1019, 38] on span "Participants" at bounding box center [1002, 38] width 53 height 10
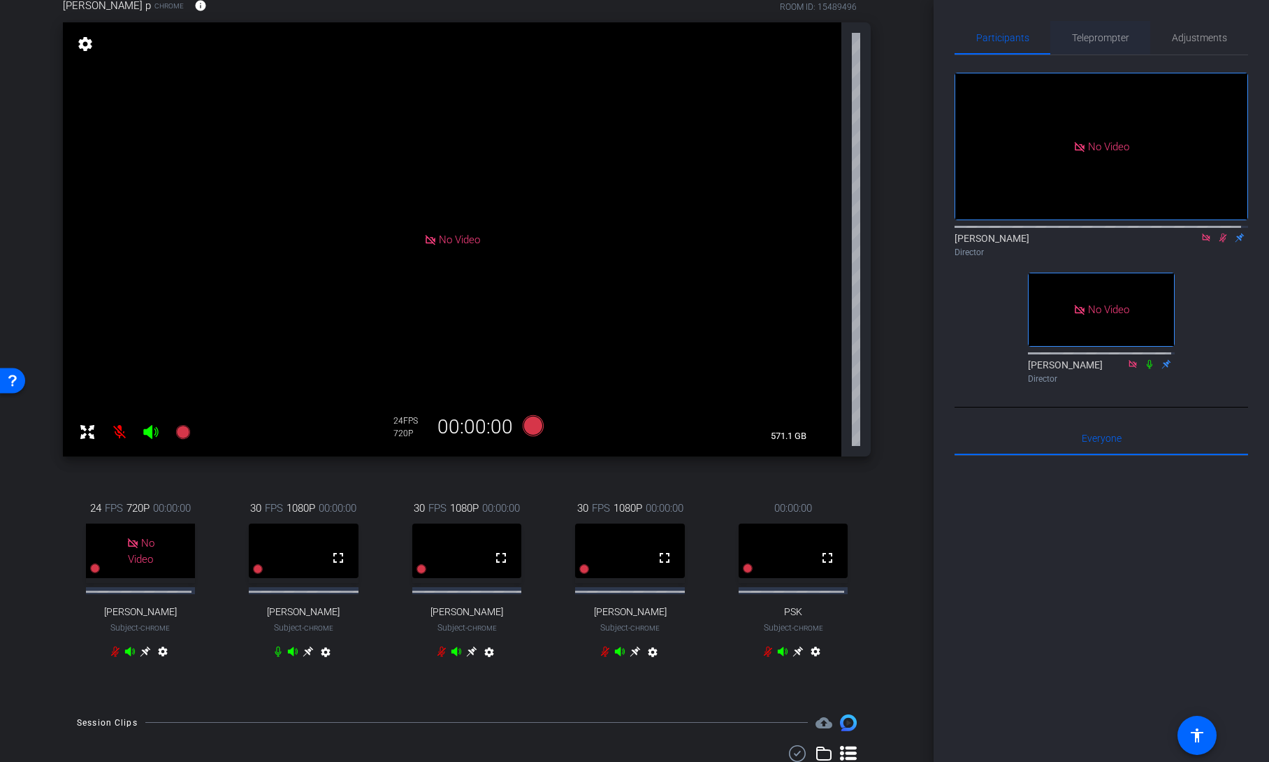
click at [1113, 36] on span "Teleprompter" at bounding box center [1100, 38] width 57 height 10
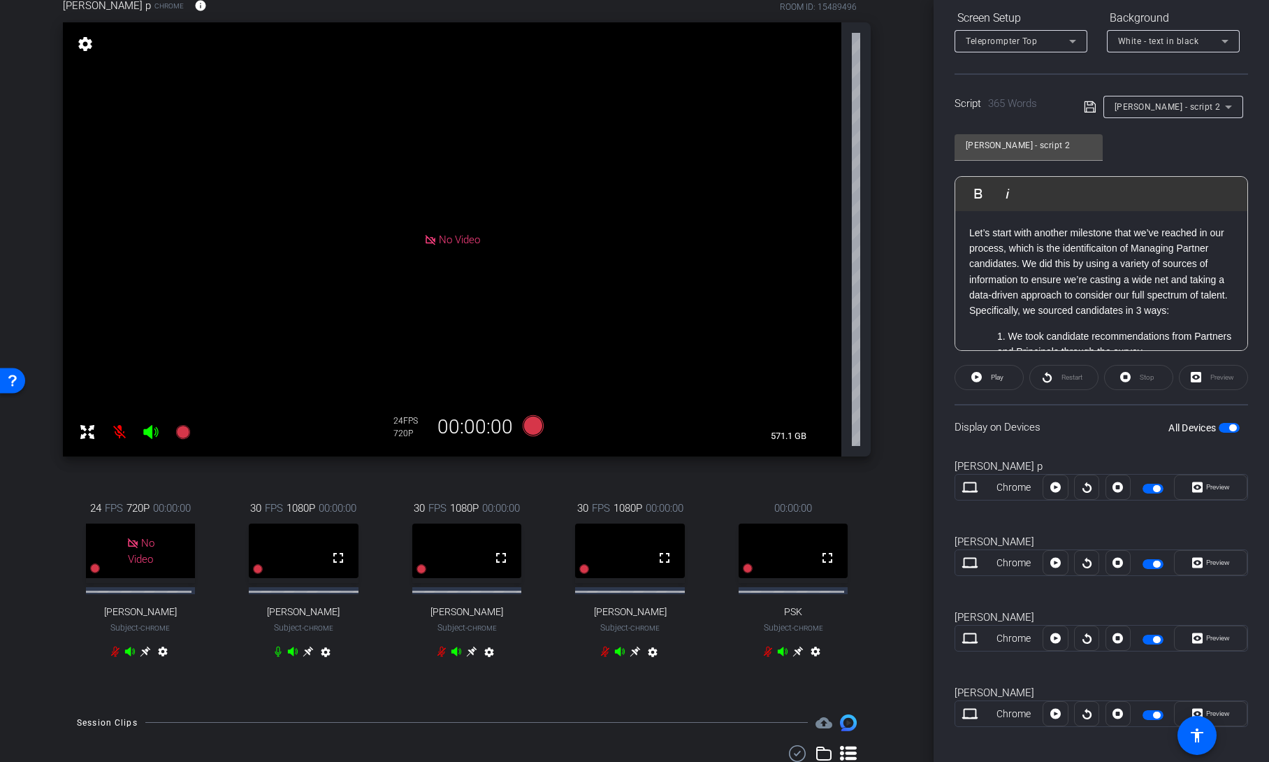
scroll to position [203, 0]
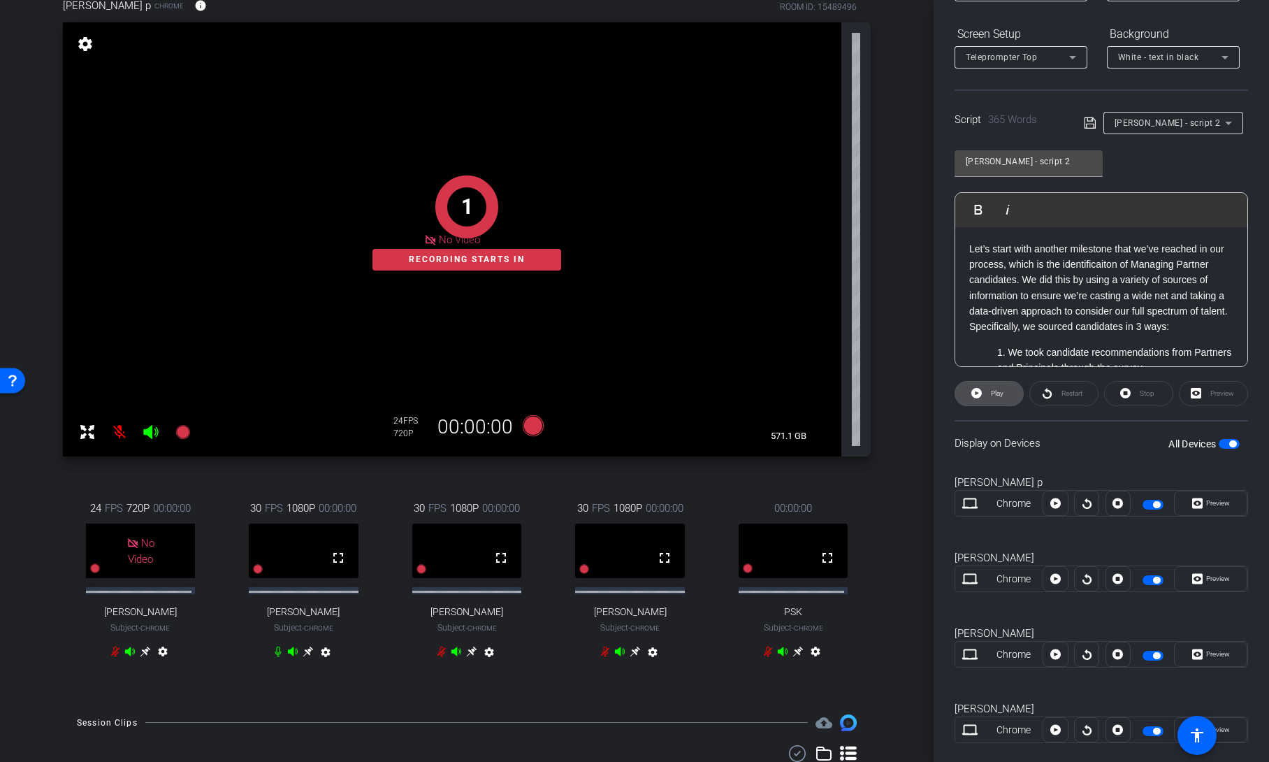
click at [993, 391] on span "Play" at bounding box center [997, 393] width 13 height 8
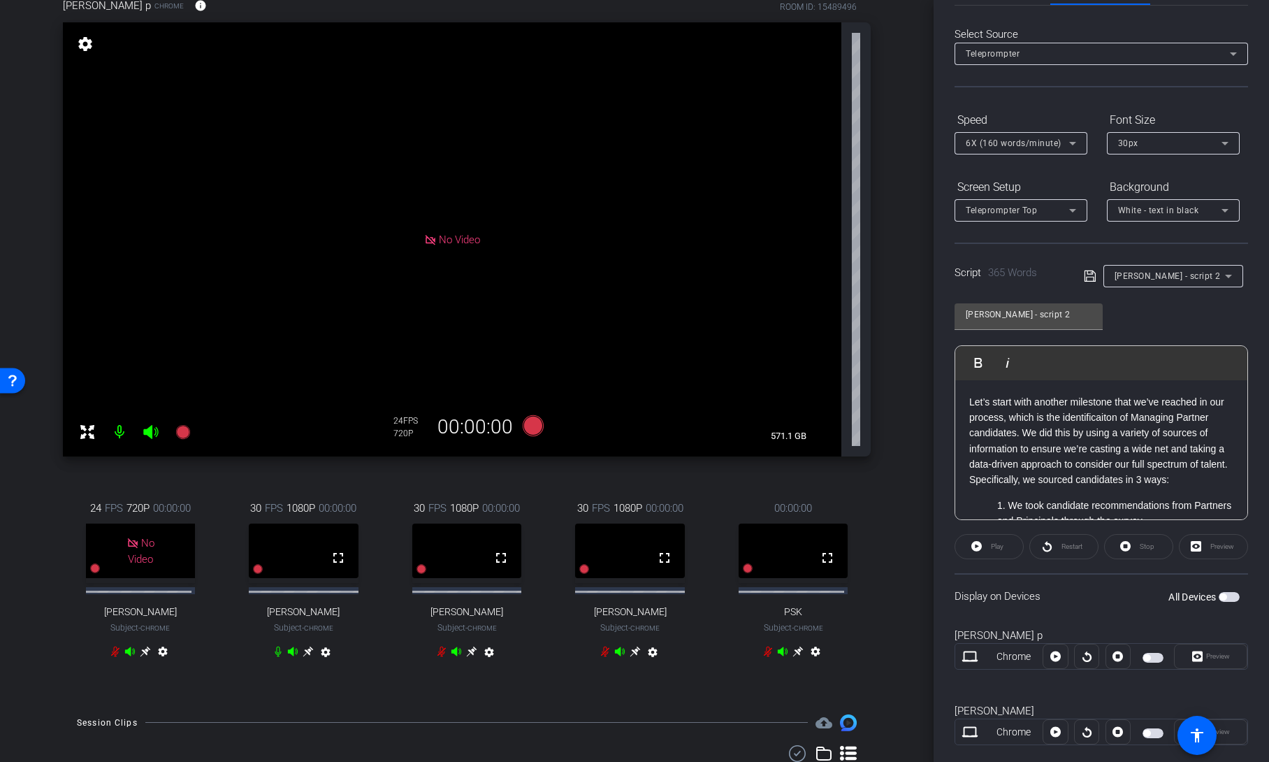
scroll to position [0, 0]
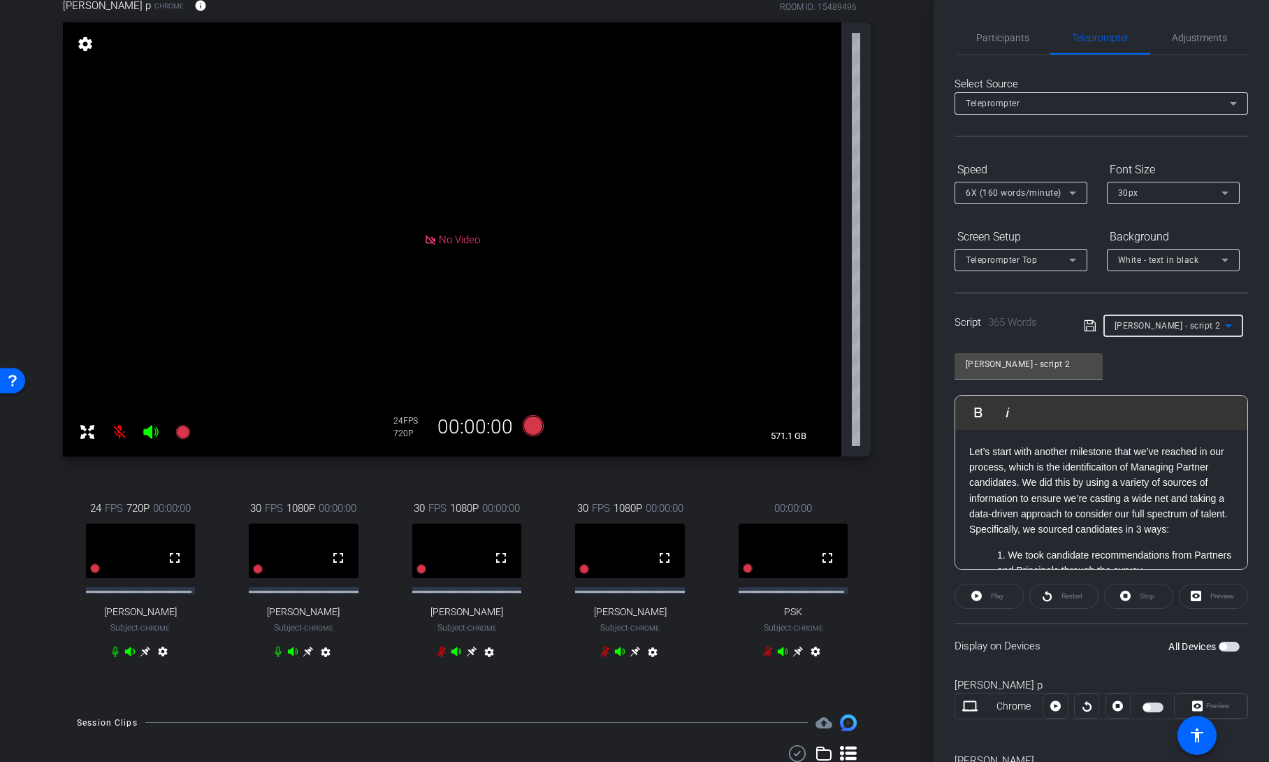
click at [1175, 328] on div "Peter - script 2" at bounding box center [1170, 325] width 110 height 17
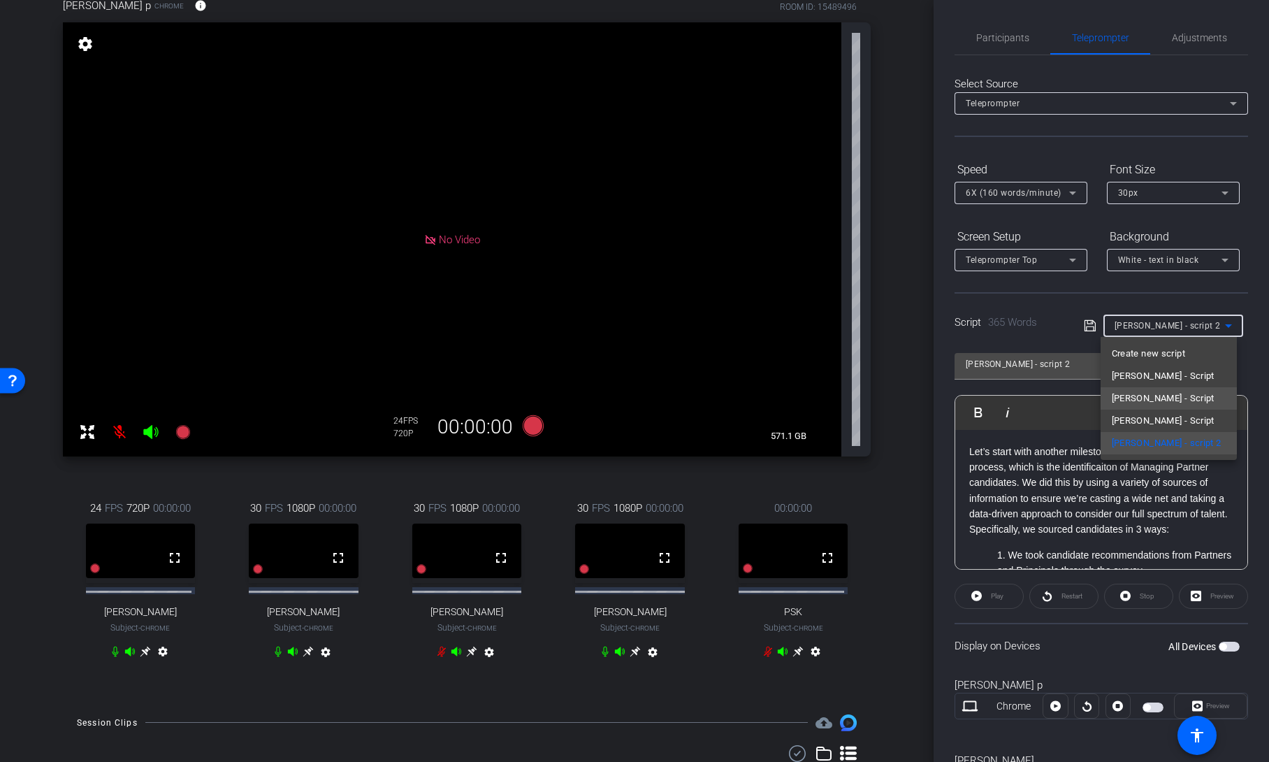
click at [1158, 397] on span "Anita - Script" at bounding box center [1163, 398] width 103 height 17
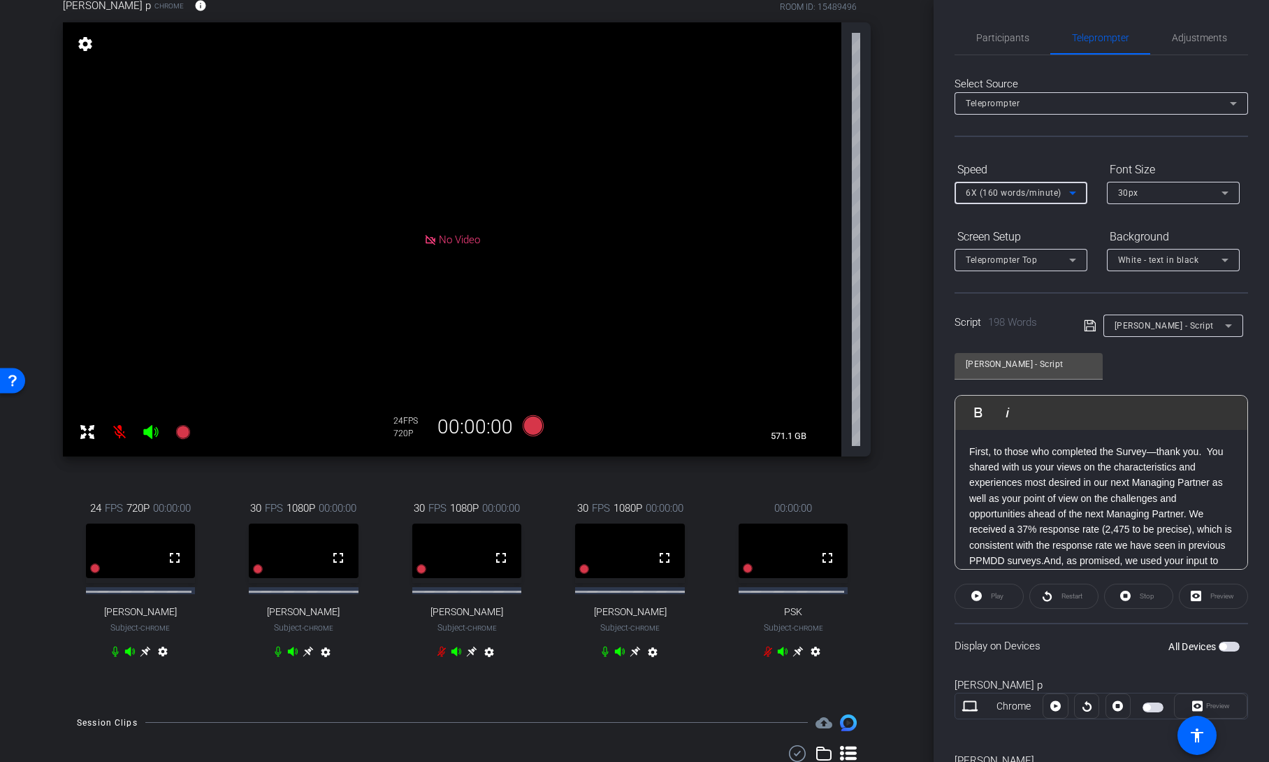
click at [1055, 194] on span "6X (160 words/minute)" at bounding box center [1014, 193] width 96 height 10
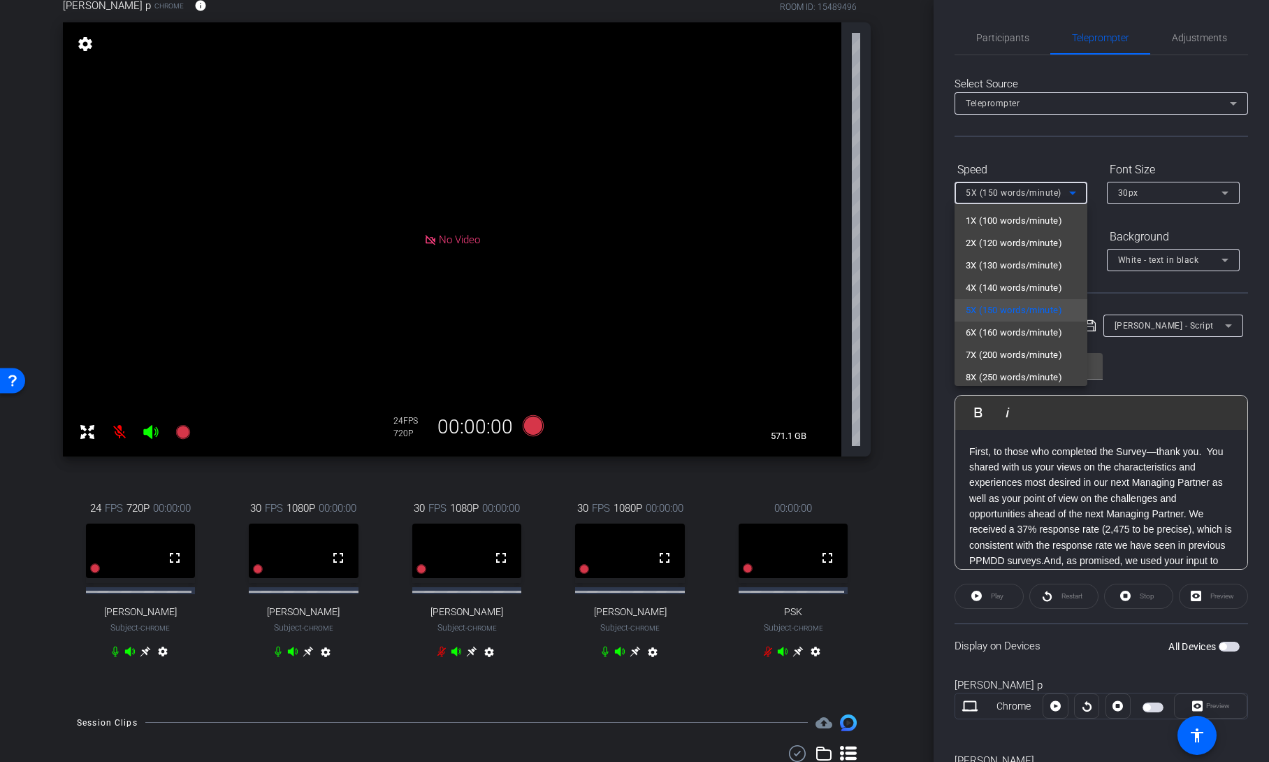
click at [1065, 152] on div at bounding box center [634, 381] width 1269 height 762
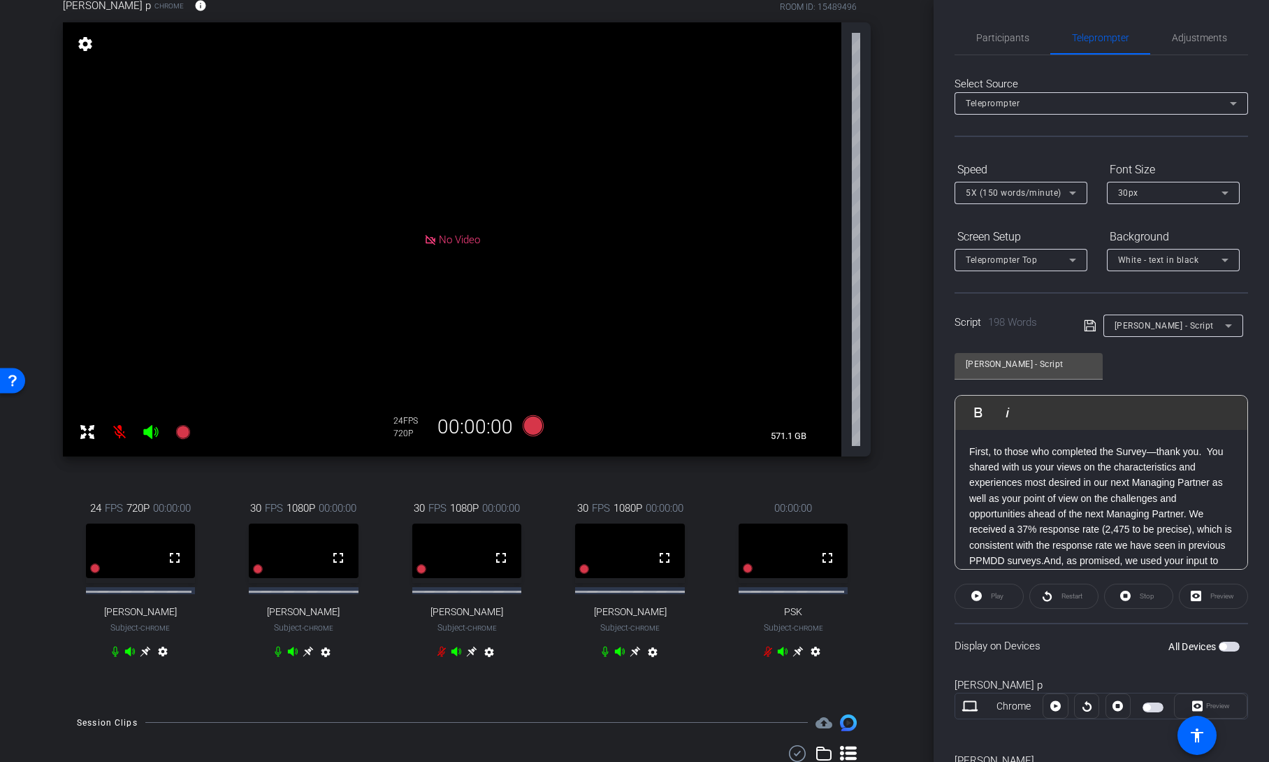
click at [1220, 647] on span "button" at bounding box center [1223, 646] width 7 height 7
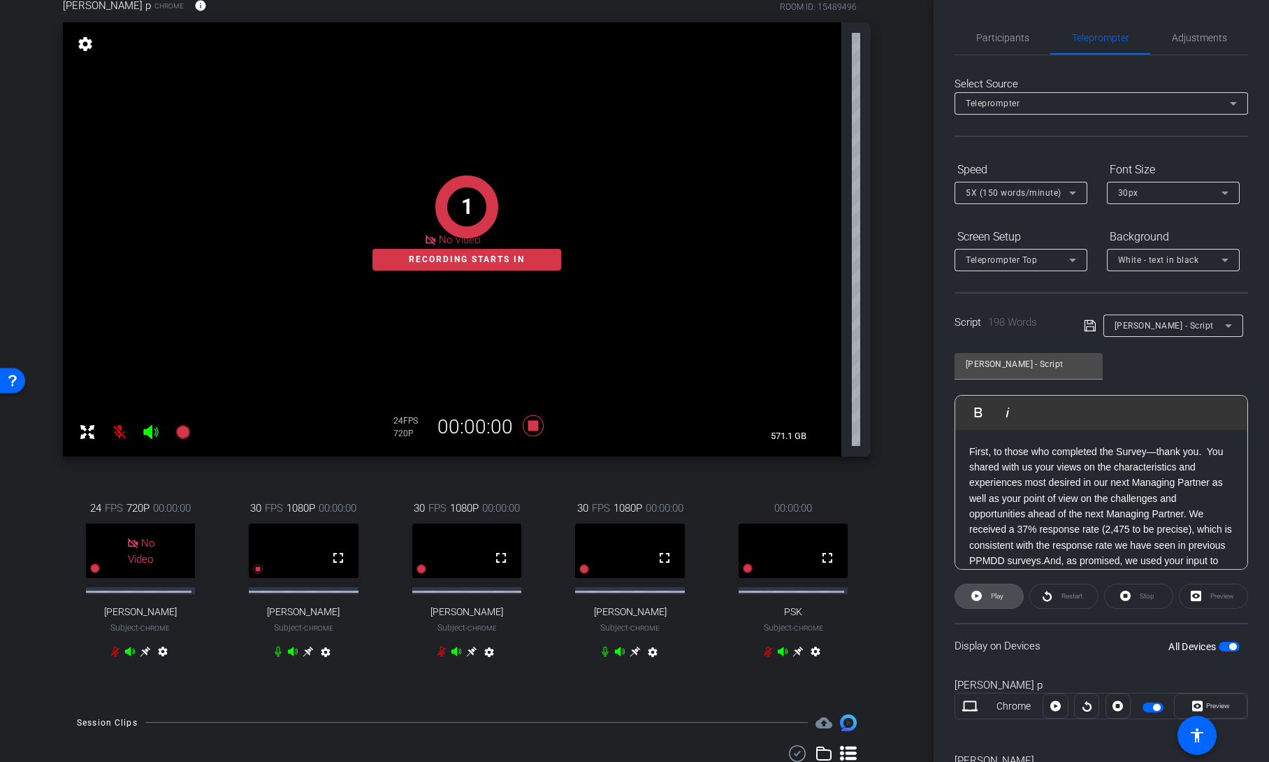
click at [990, 599] on span "Play" at bounding box center [996, 596] width 16 height 20
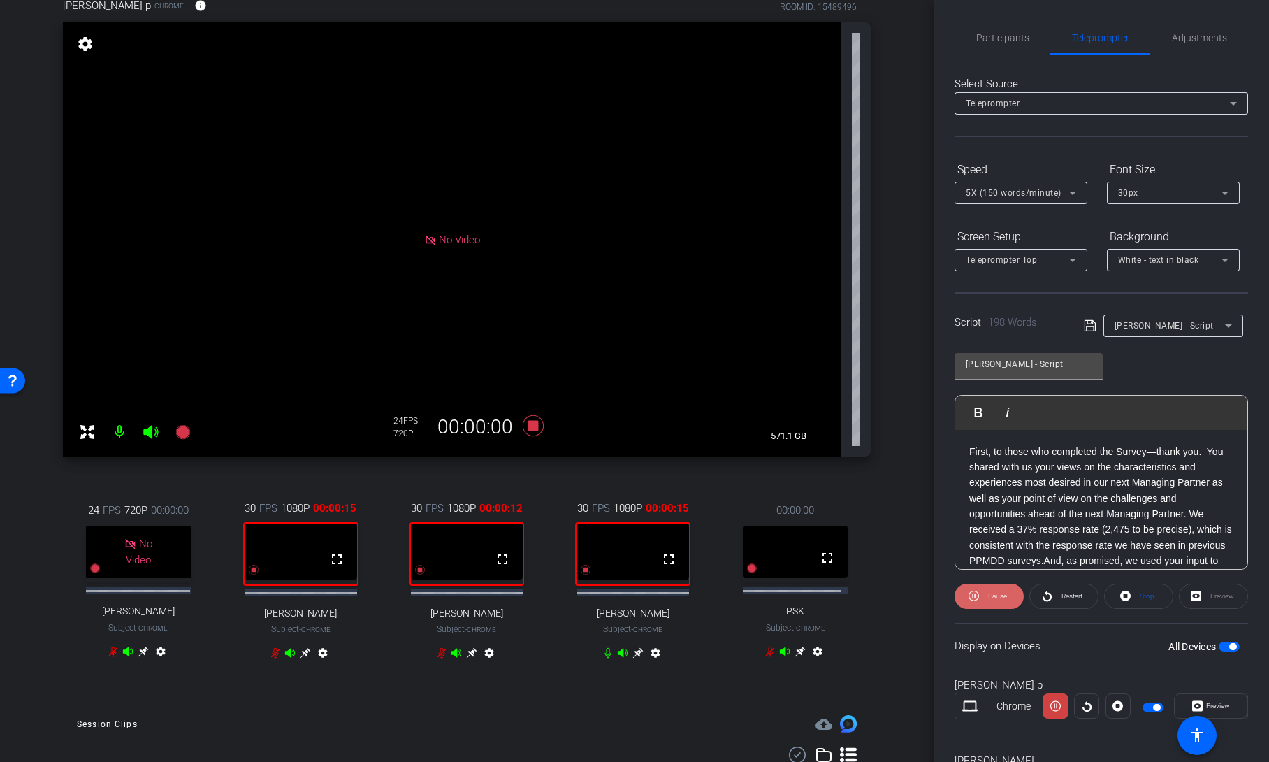
click at [999, 600] on span "Pause" at bounding box center [997, 596] width 19 height 8
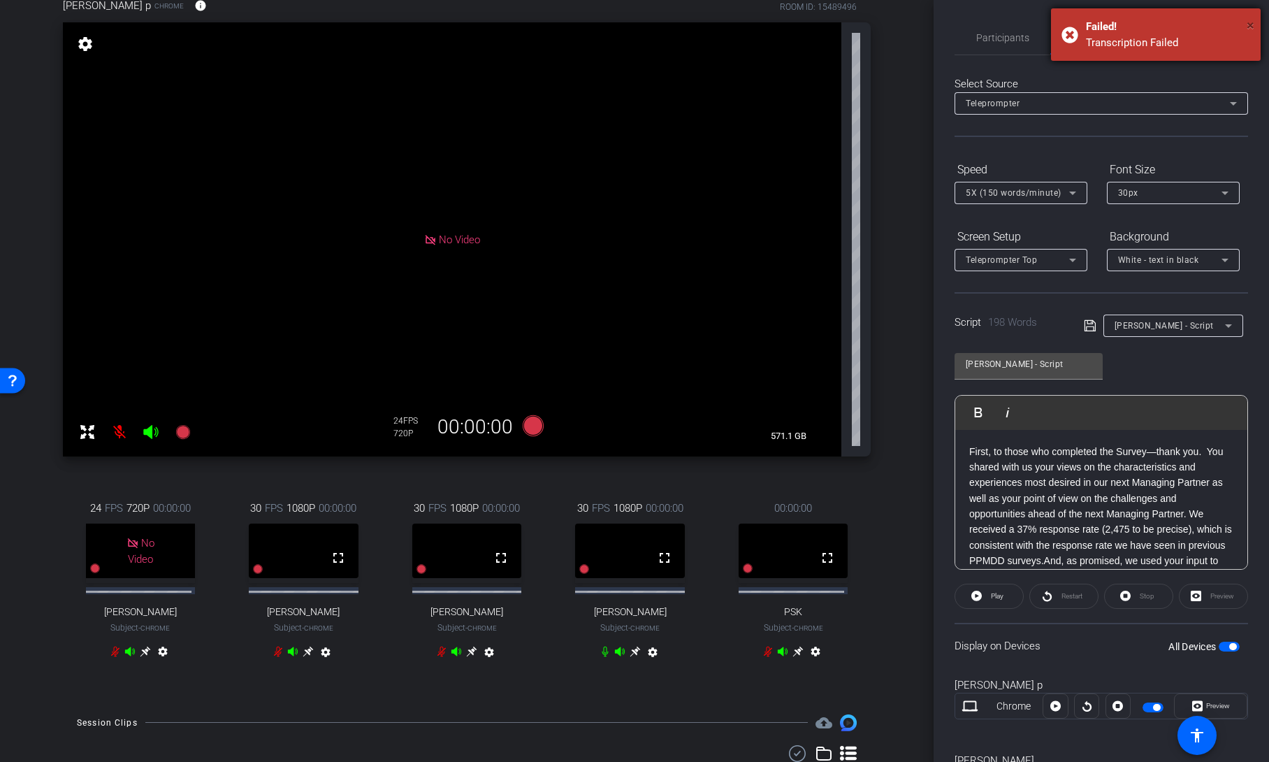
click at [1251, 25] on span "×" at bounding box center [1251, 25] width 8 height 17
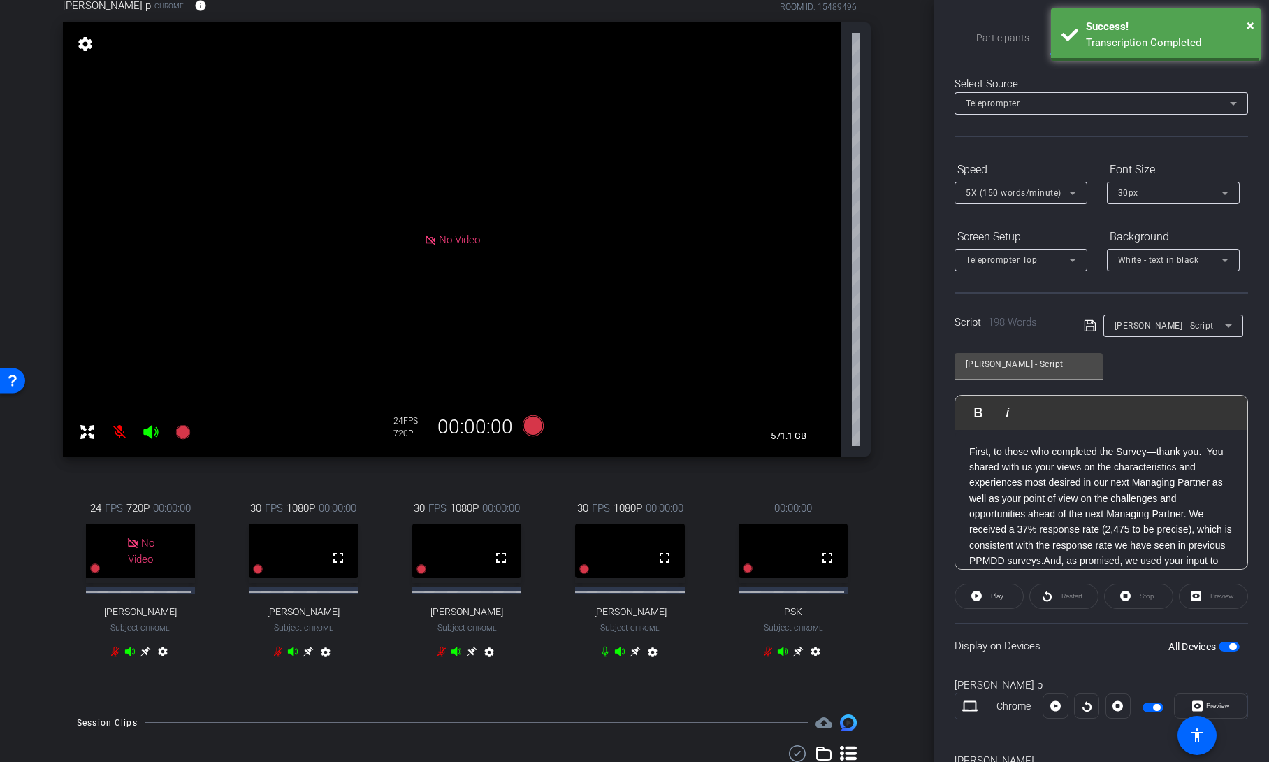
click at [1250, 390] on div "Participants Teleprompter Adjustments Shannon Feiszli Director Lalo Moreno Dire…" at bounding box center [1101, 381] width 335 height 762
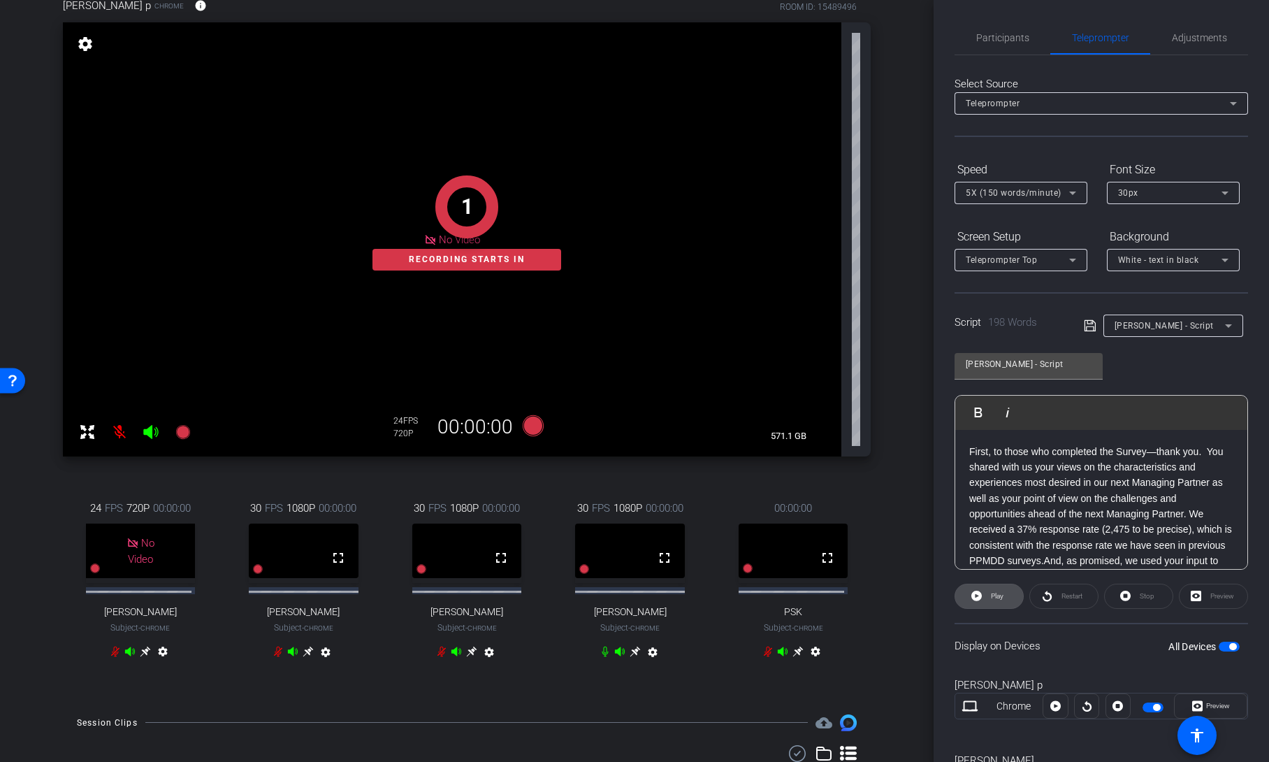
click at [991, 595] on span "Play" at bounding box center [997, 596] width 13 height 8
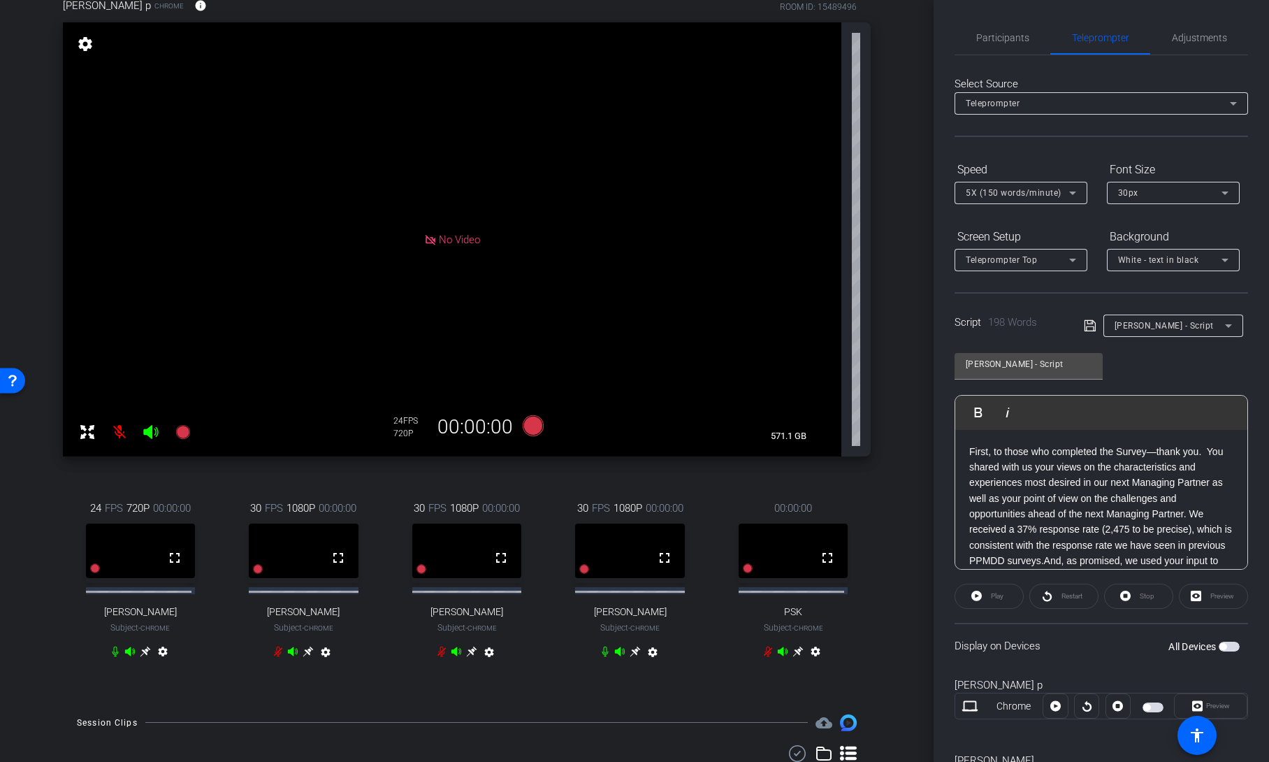
click at [1057, 197] on span "5X (150 words/minute)" at bounding box center [1014, 193] width 96 height 10
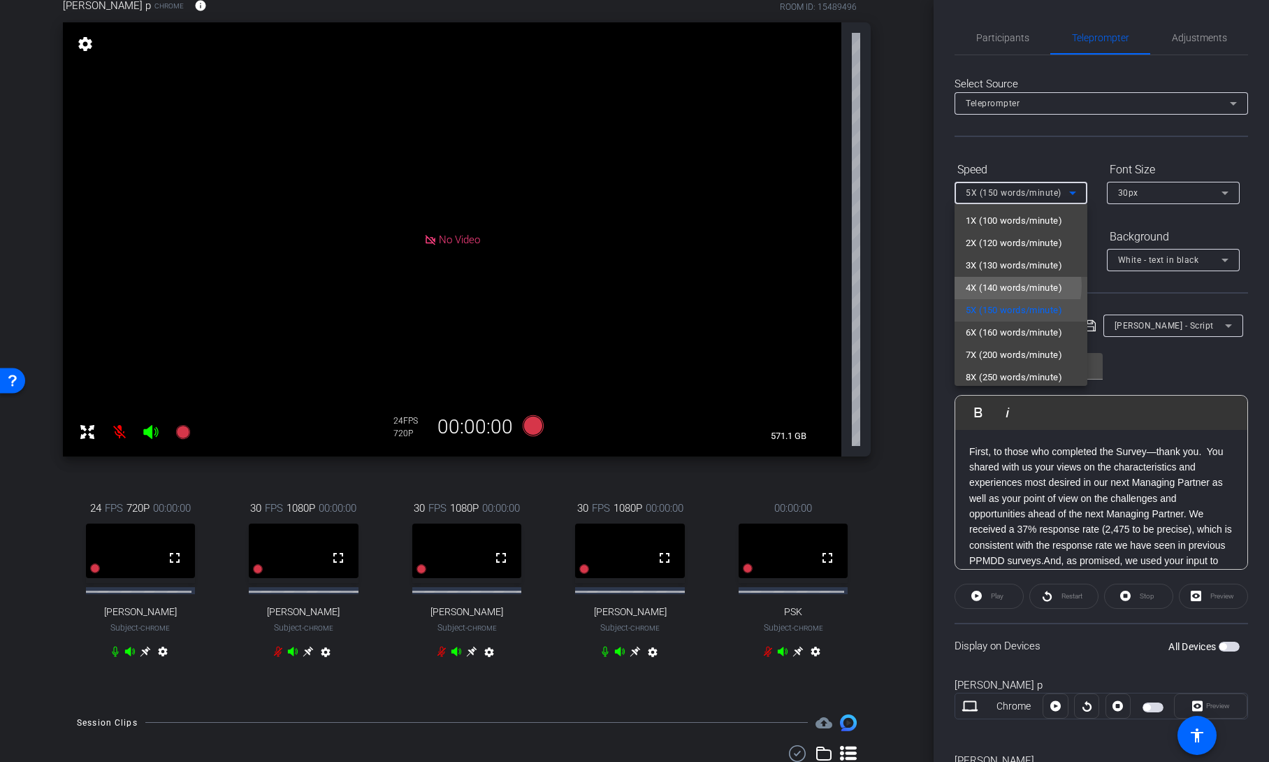
click at [1013, 286] on span "4X (140 words/minute)" at bounding box center [1014, 288] width 96 height 17
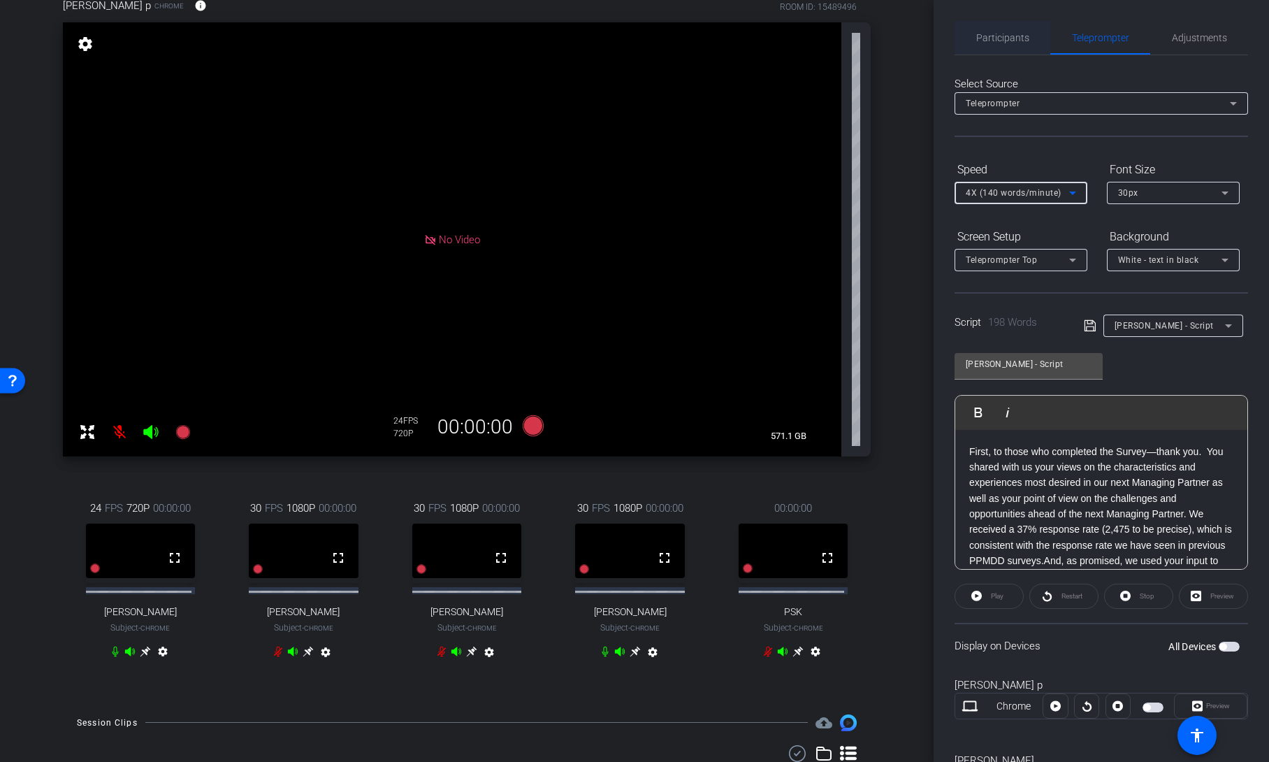
click at [1022, 43] on span "Participants" at bounding box center [1002, 38] width 53 height 34
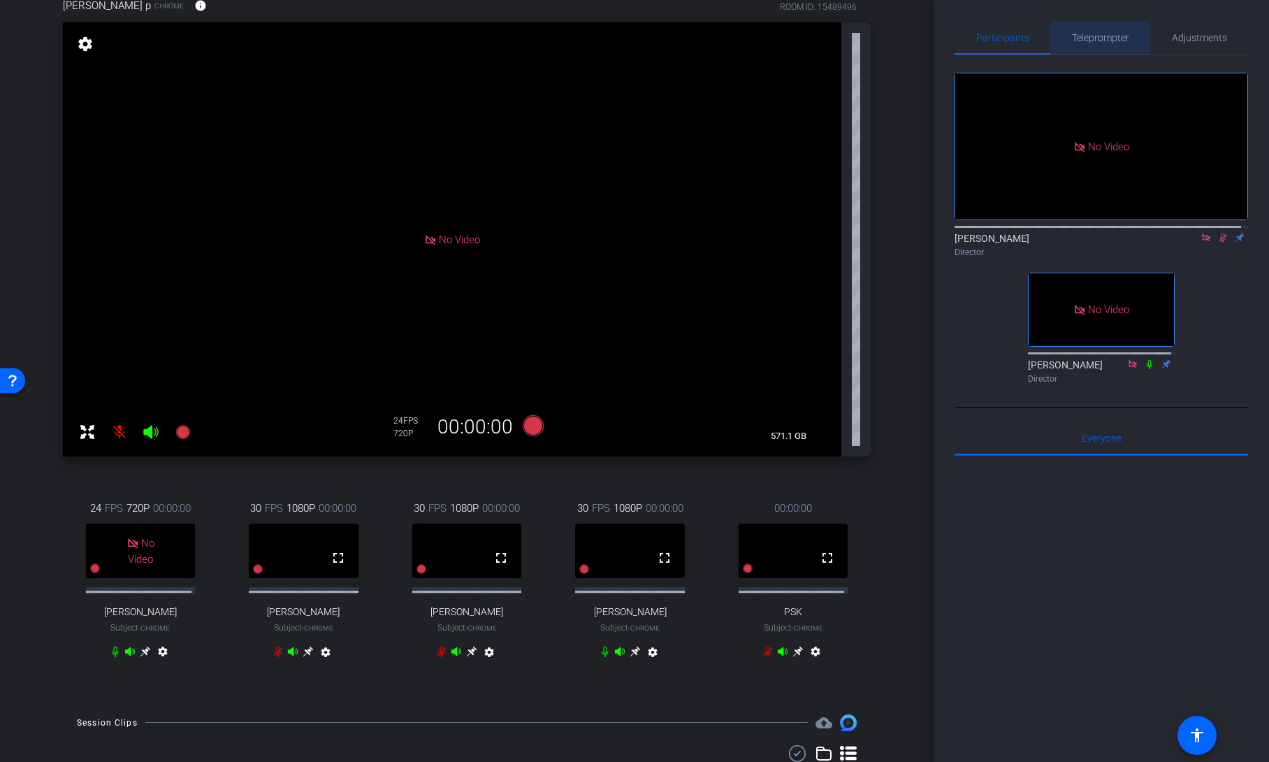
click at [1094, 35] on span "Teleprompter" at bounding box center [1100, 38] width 57 height 10
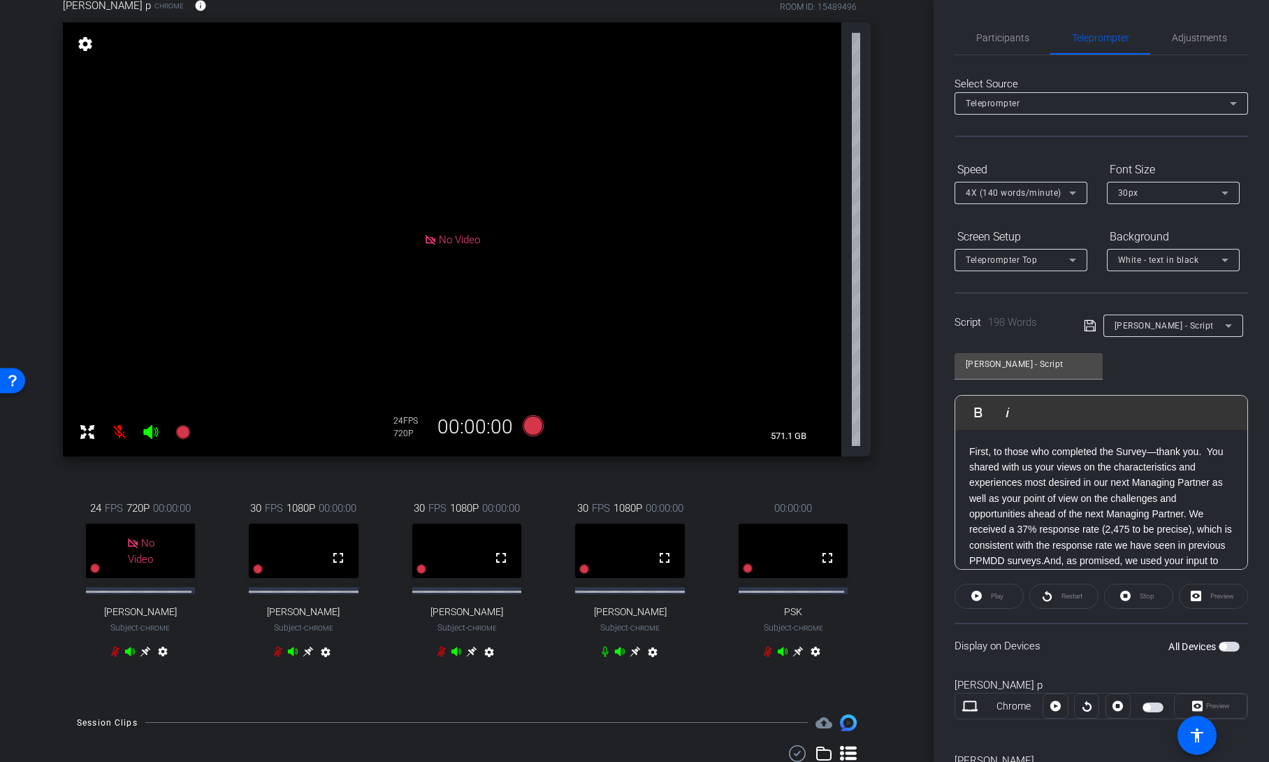
click at [1220, 649] on span "button" at bounding box center [1229, 647] width 21 height 10
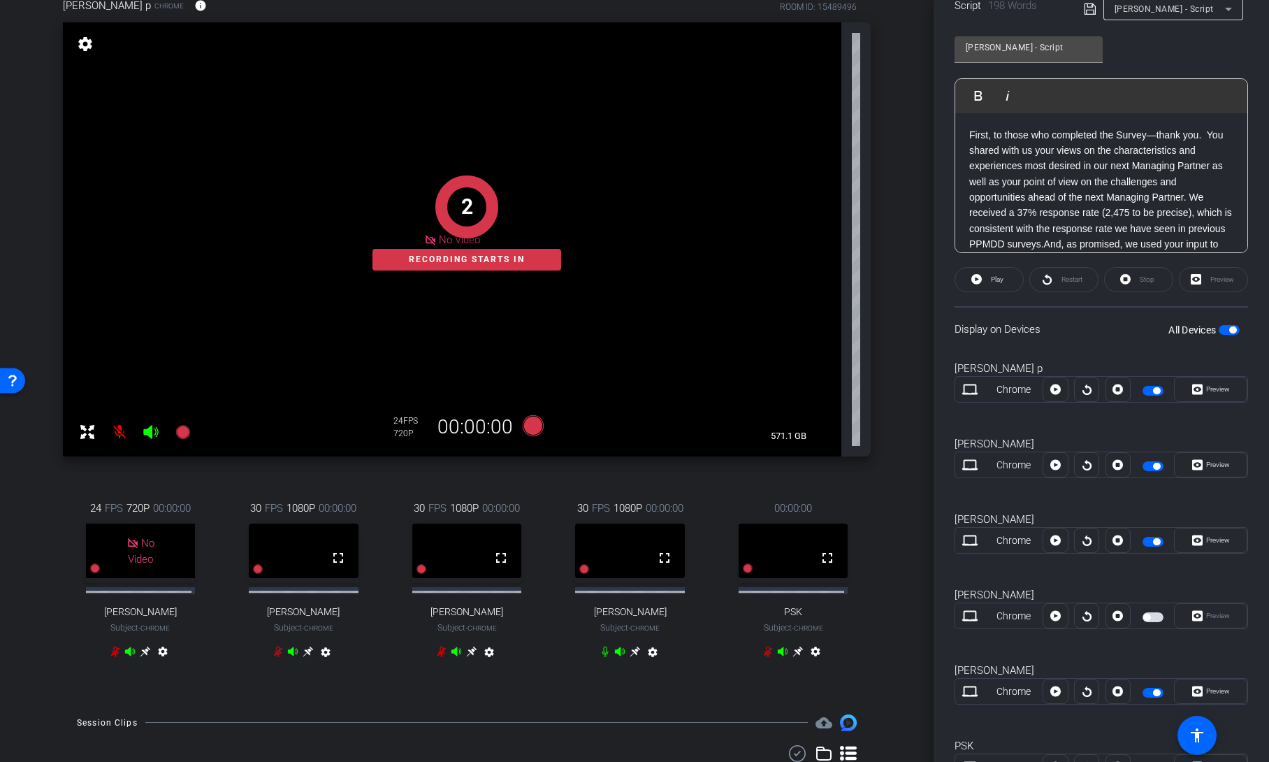
scroll to position [319, 0]
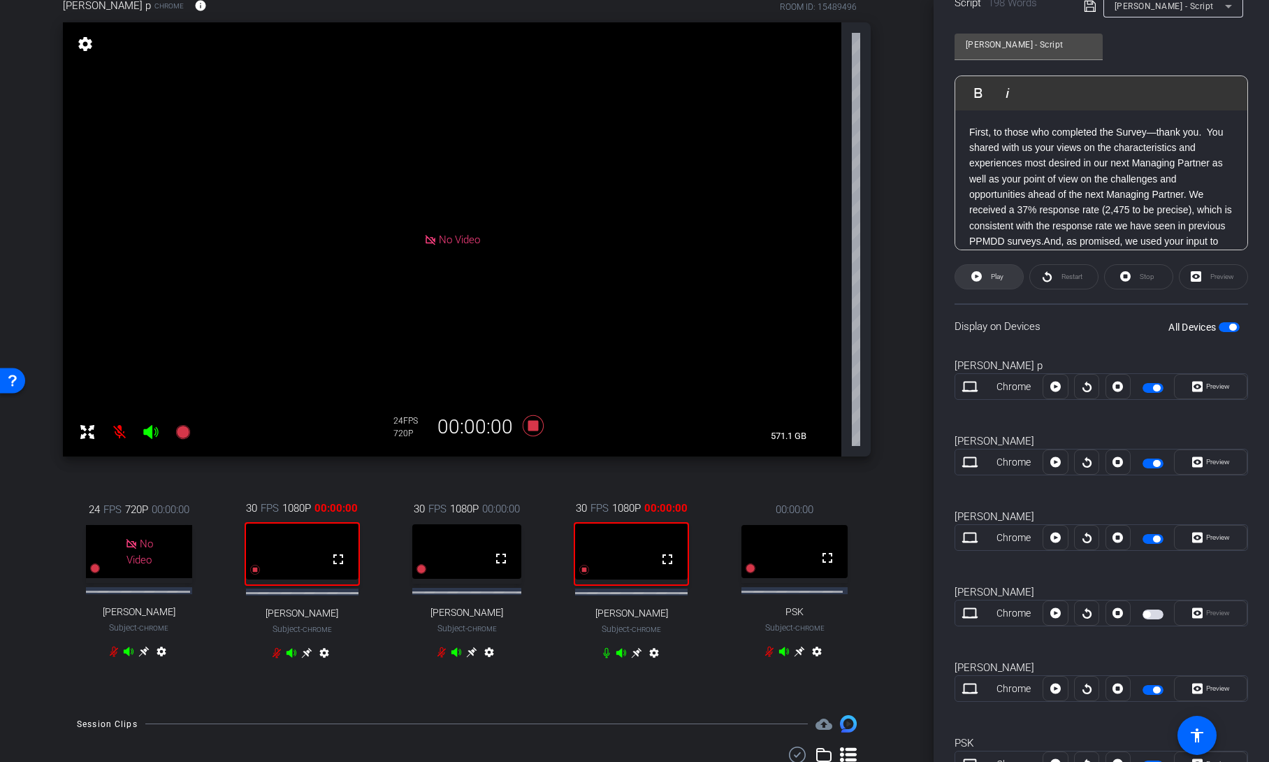
click at [1002, 286] on span "Play" at bounding box center [996, 277] width 16 height 20
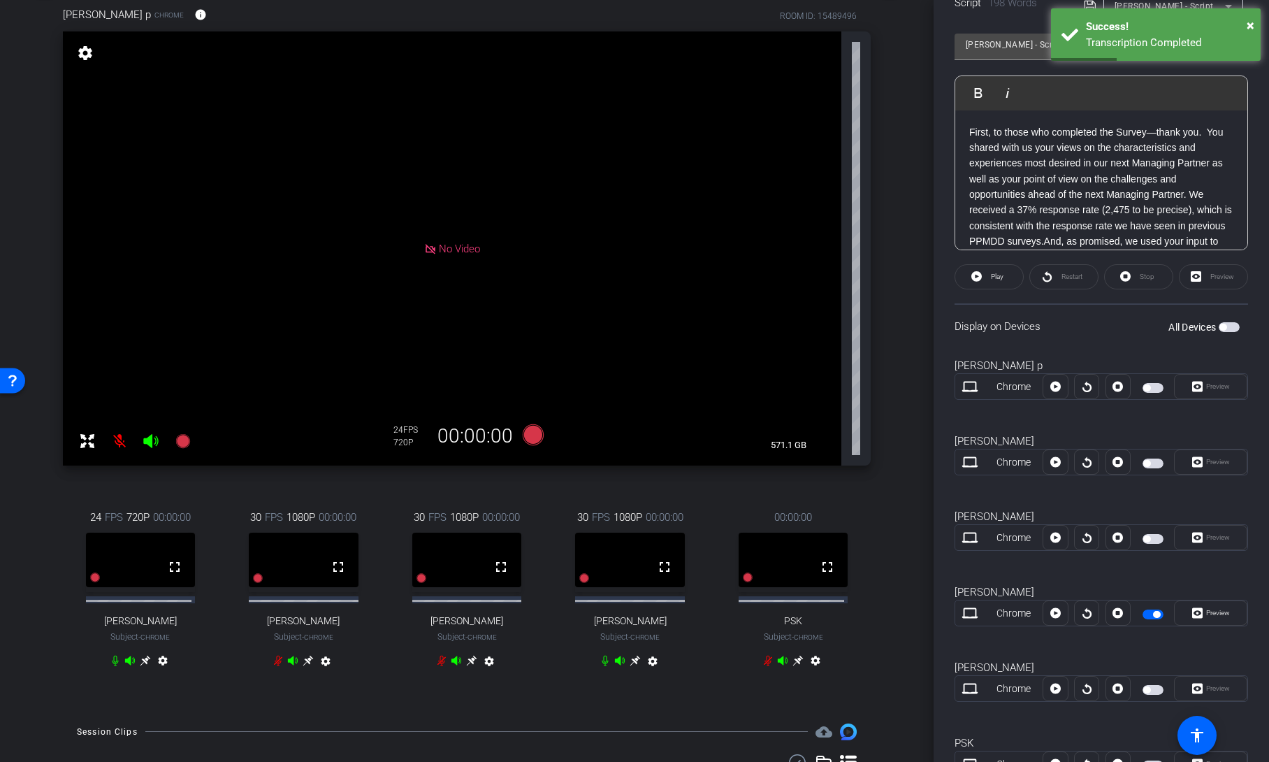
scroll to position [0, 0]
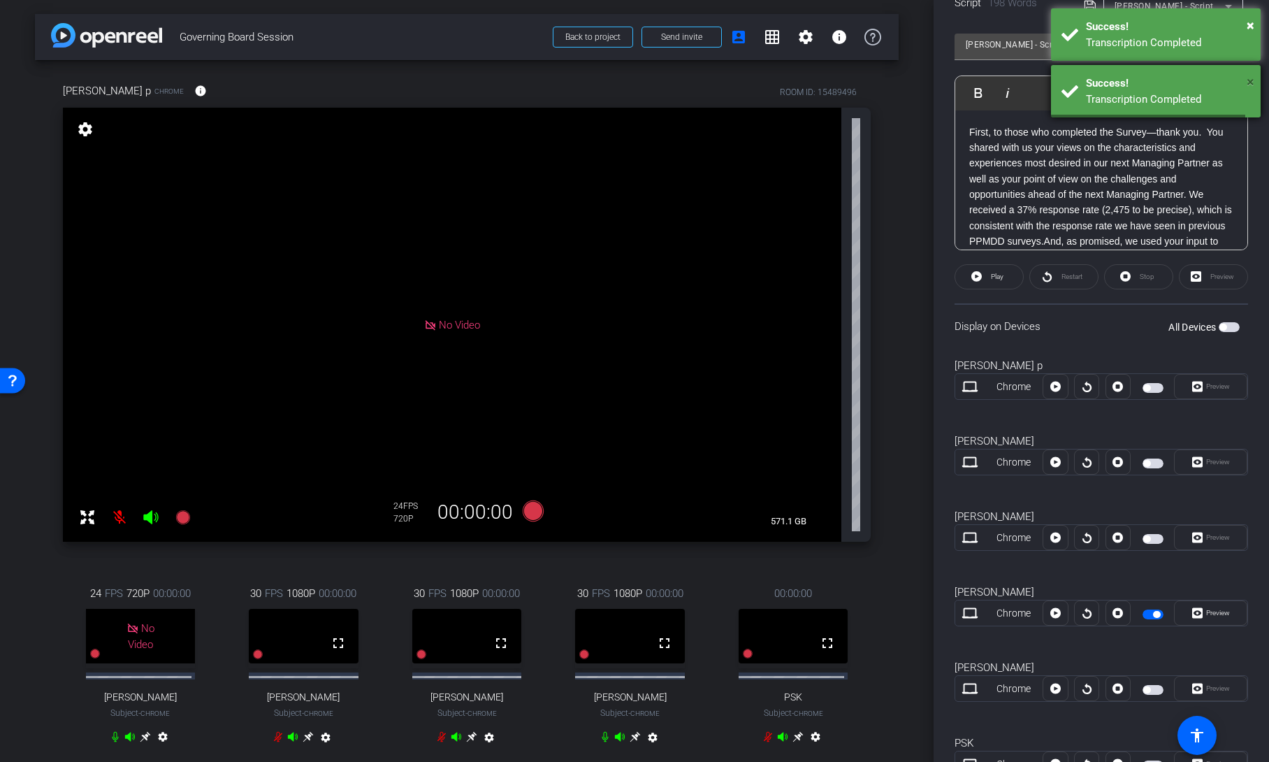
click at [1250, 21] on span "×" at bounding box center [1251, 25] width 8 height 17
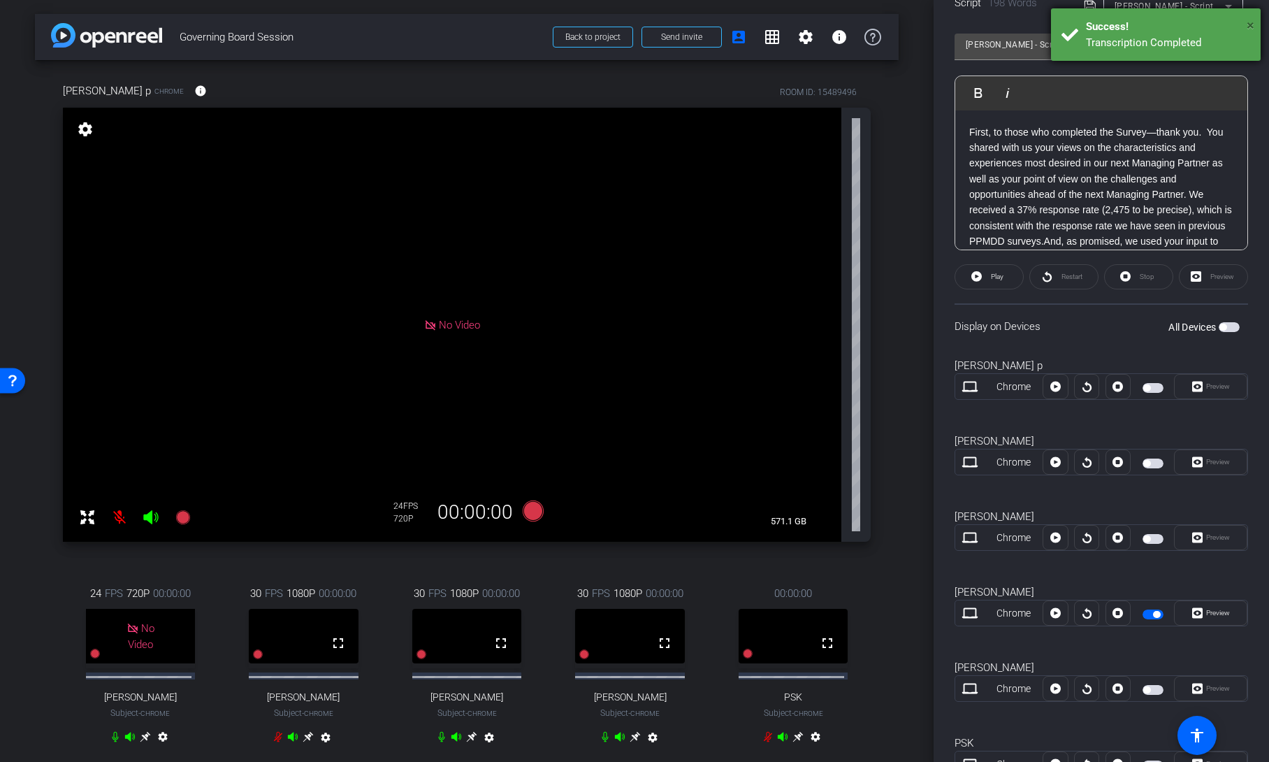
click at [1250, 22] on span "×" at bounding box center [1251, 25] width 8 height 17
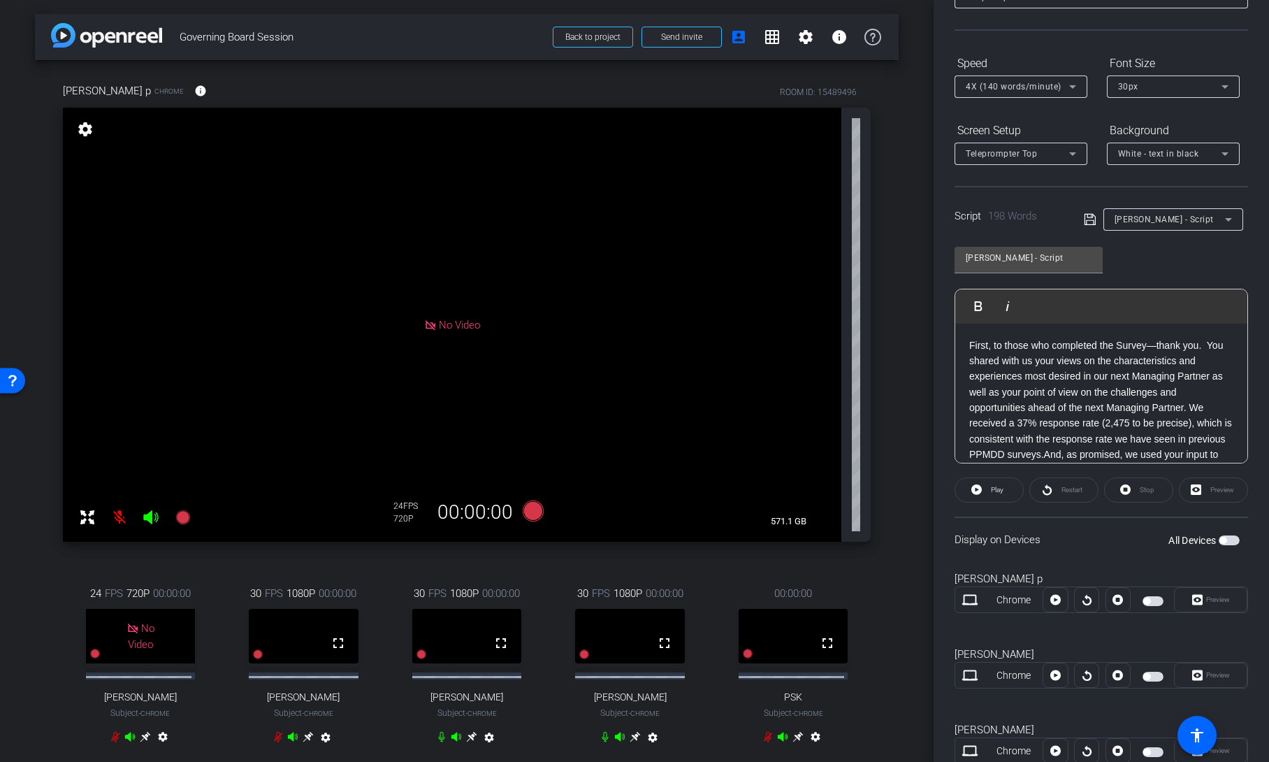
scroll to position [101, 0]
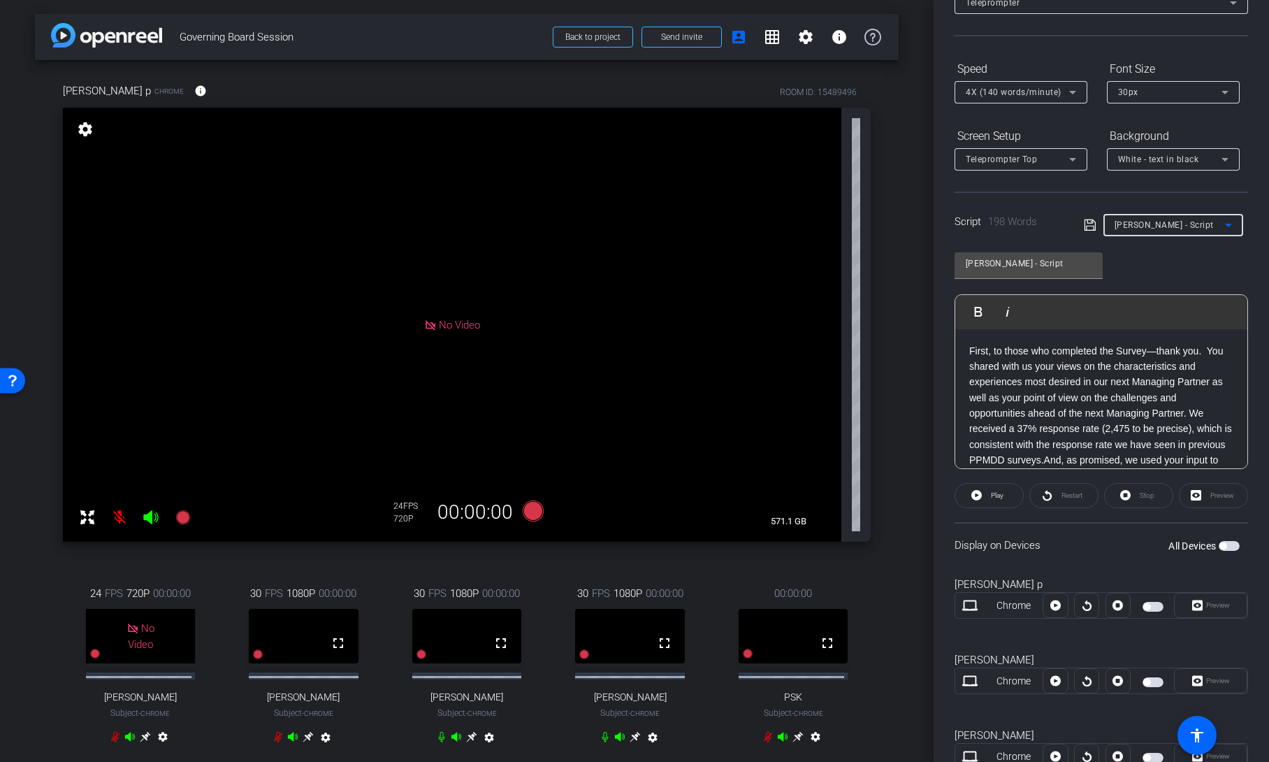
click at [1203, 226] on div "Anita - Script" at bounding box center [1170, 224] width 110 height 17
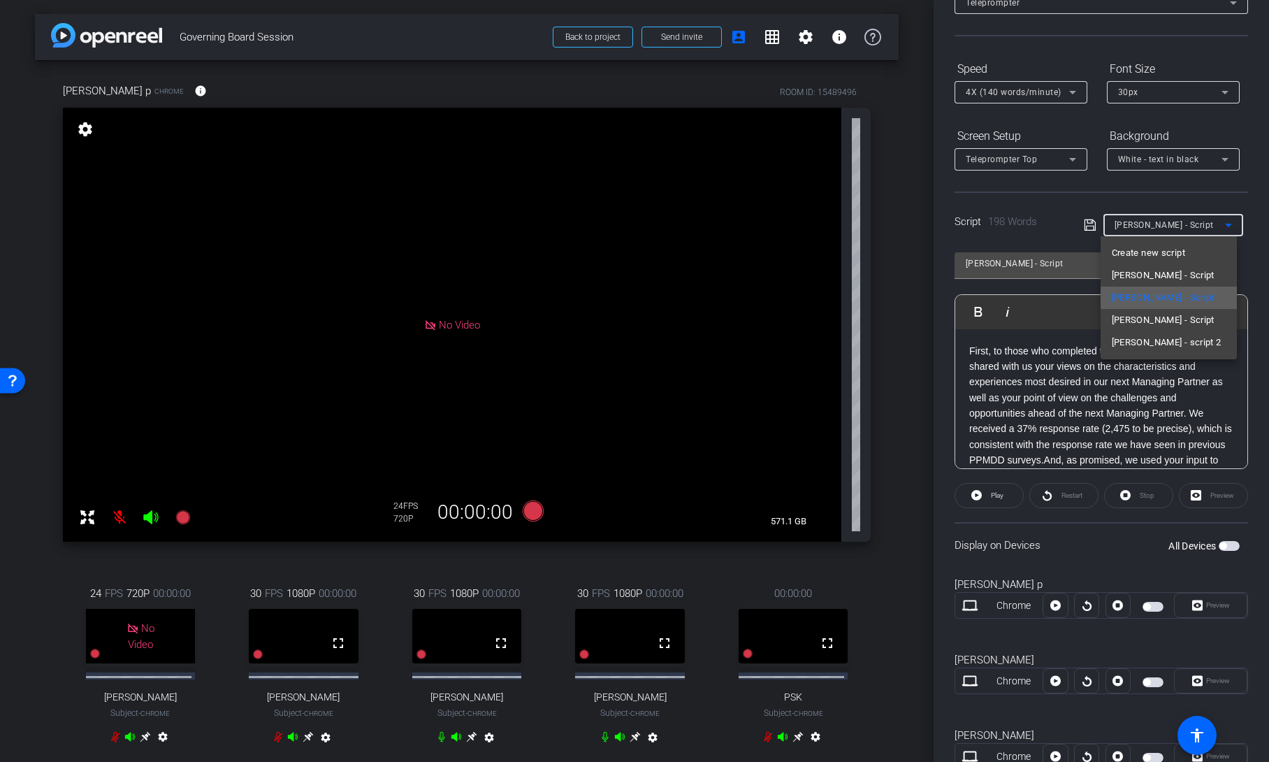
type input "Steve - Script"
click at [1246, 198] on div at bounding box center [634, 381] width 1269 height 762
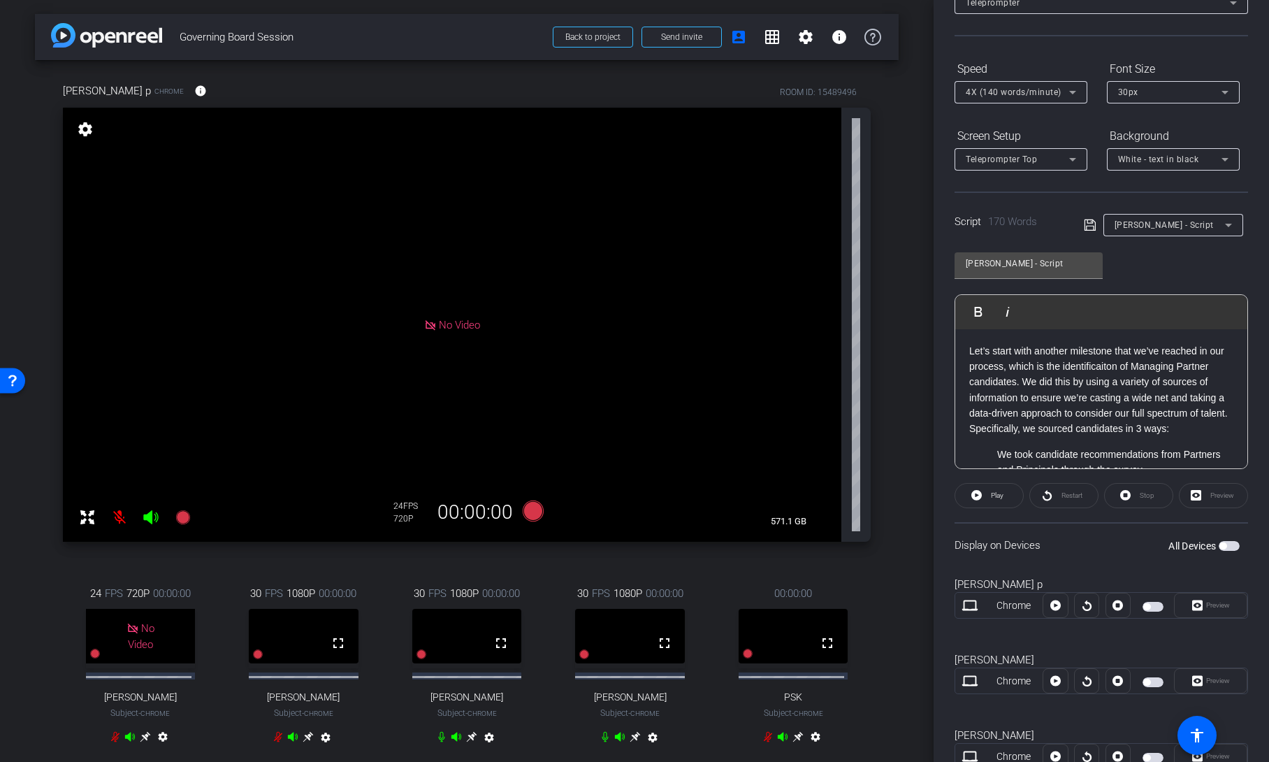
click at [1224, 546] on span "button" at bounding box center [1229, 546] width 21 height 10
click at [1168, 227] on div "Steve - Script" at bounding box center [1170, 224] width 110 height 17
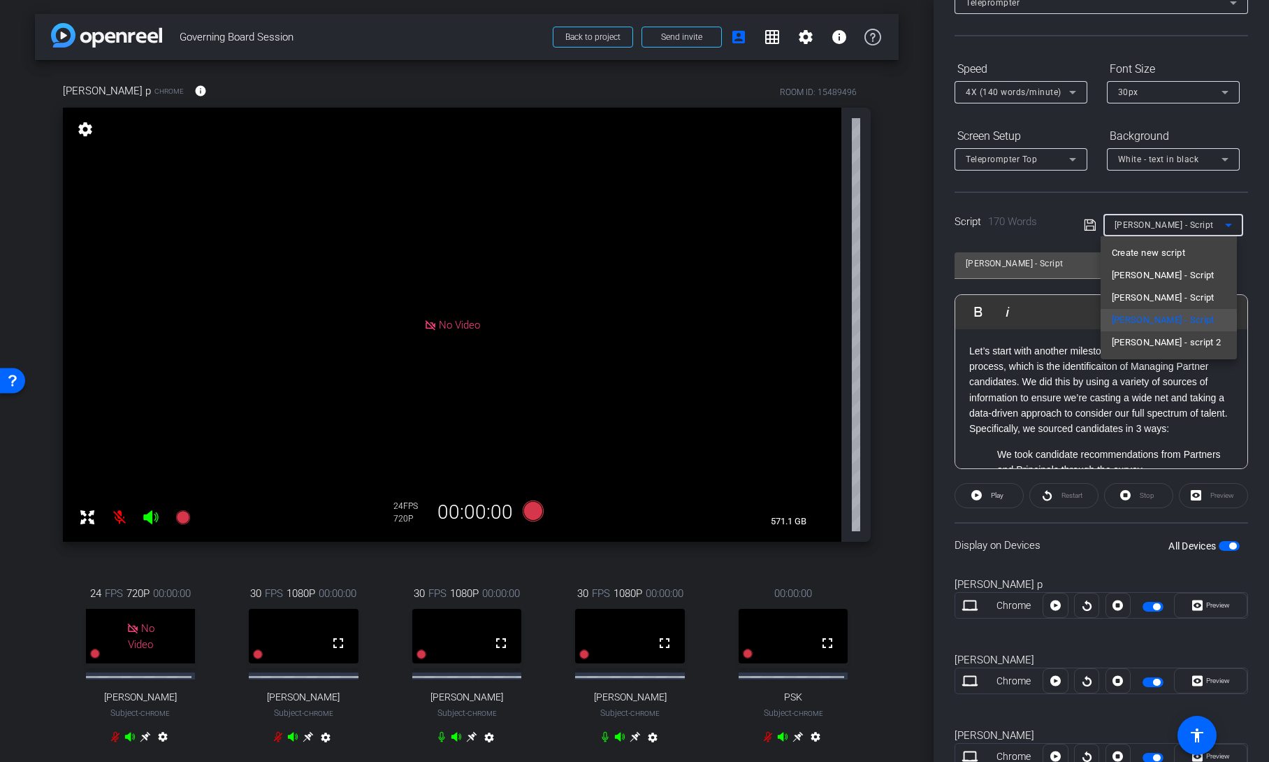
click at [1173, 202] on div at bounding box center [634, 381] width 1269 height 762
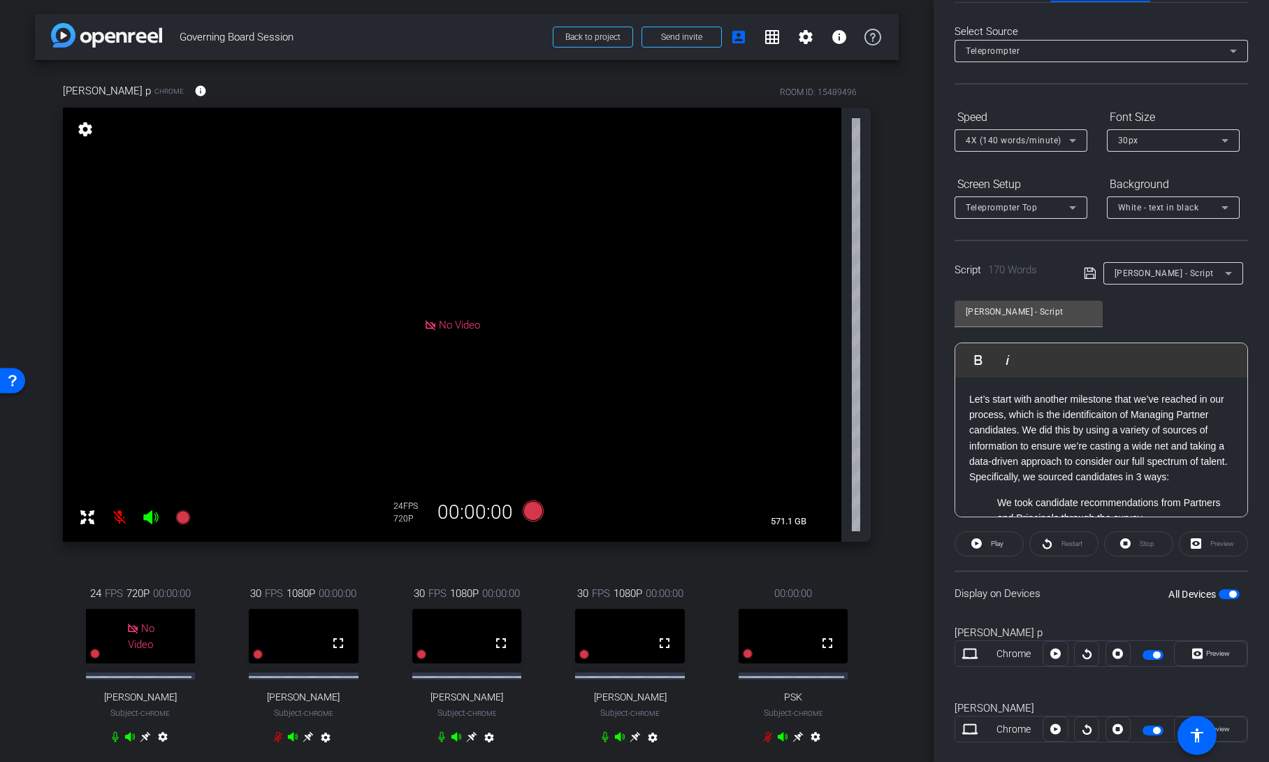
scroll to position [0, 0]
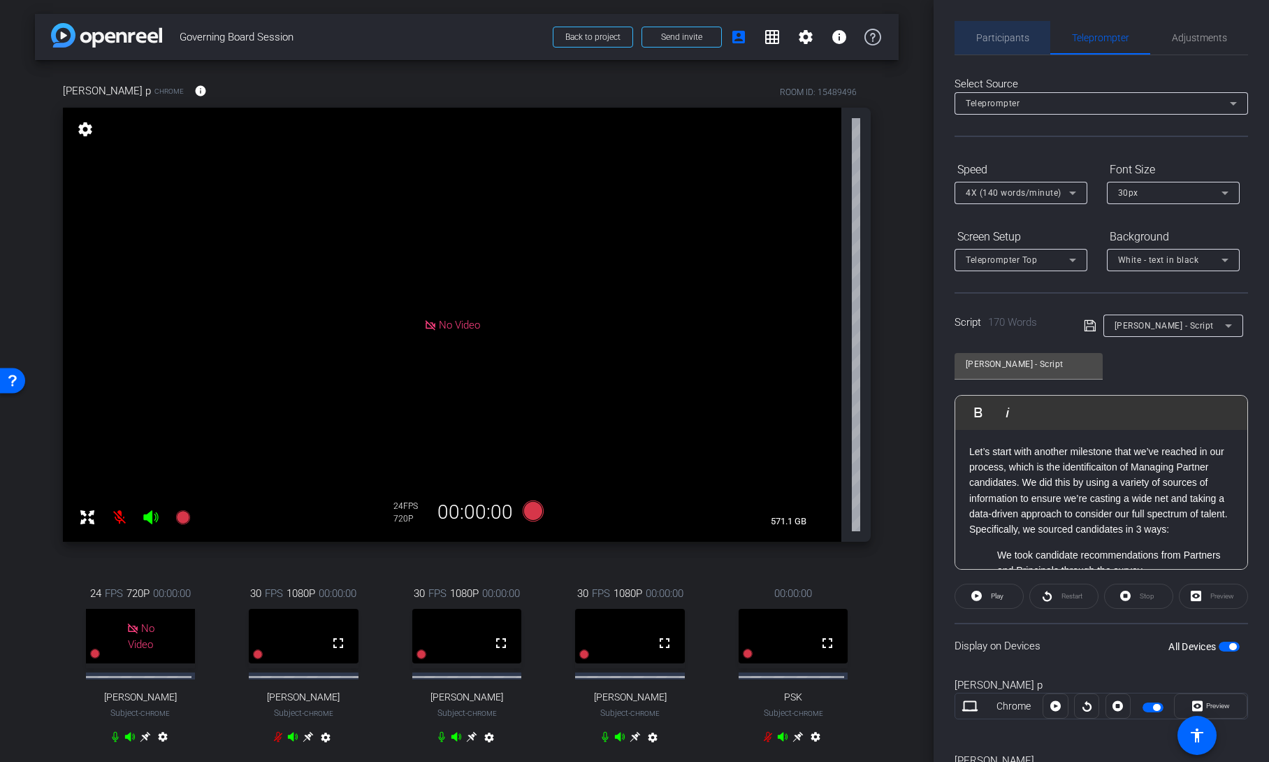
click at [1008, 42] on span "Participants" at bounding box center [1002, 38] width 53 height 10
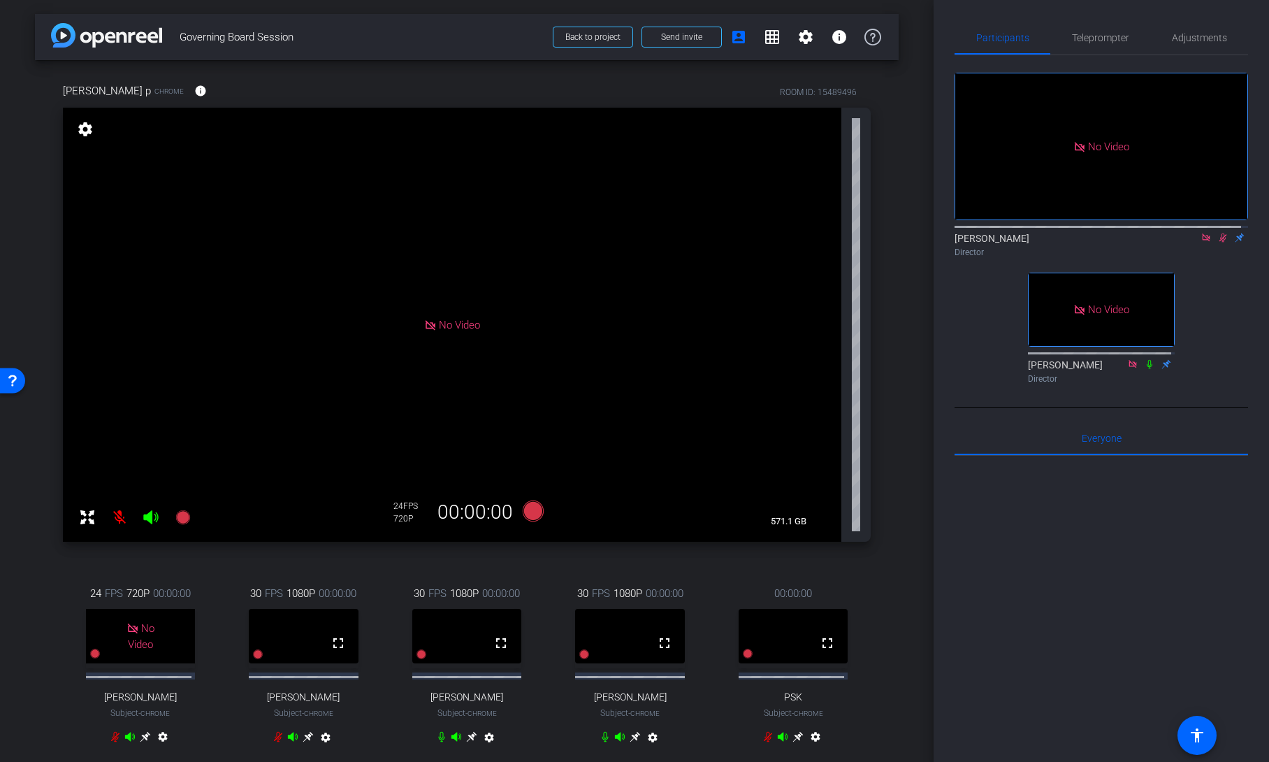
click at [1217, 233] on icon at bounding box center [1222, 238] width 11 height 10
click at [1106, 36] on span "Teleprompter" at bounding box center [1100, 38] width 57 height 10
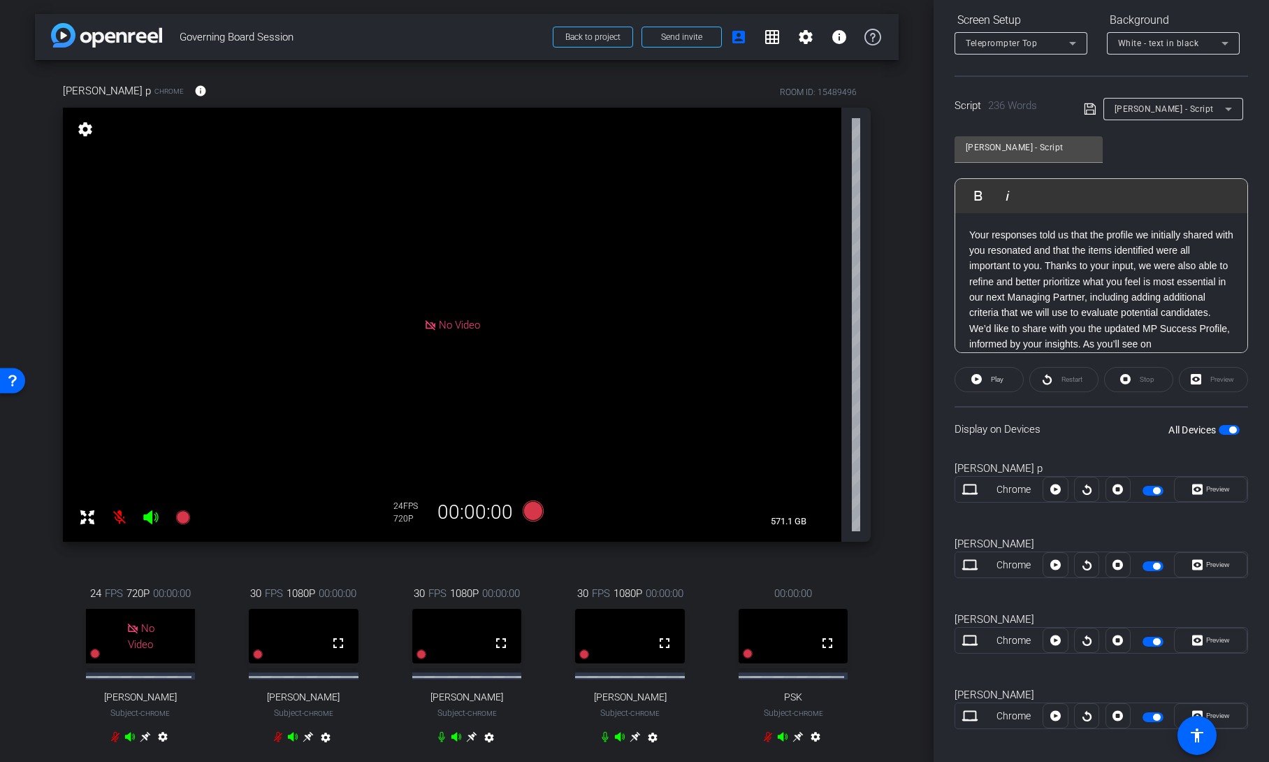
scroll to position [217, 0]
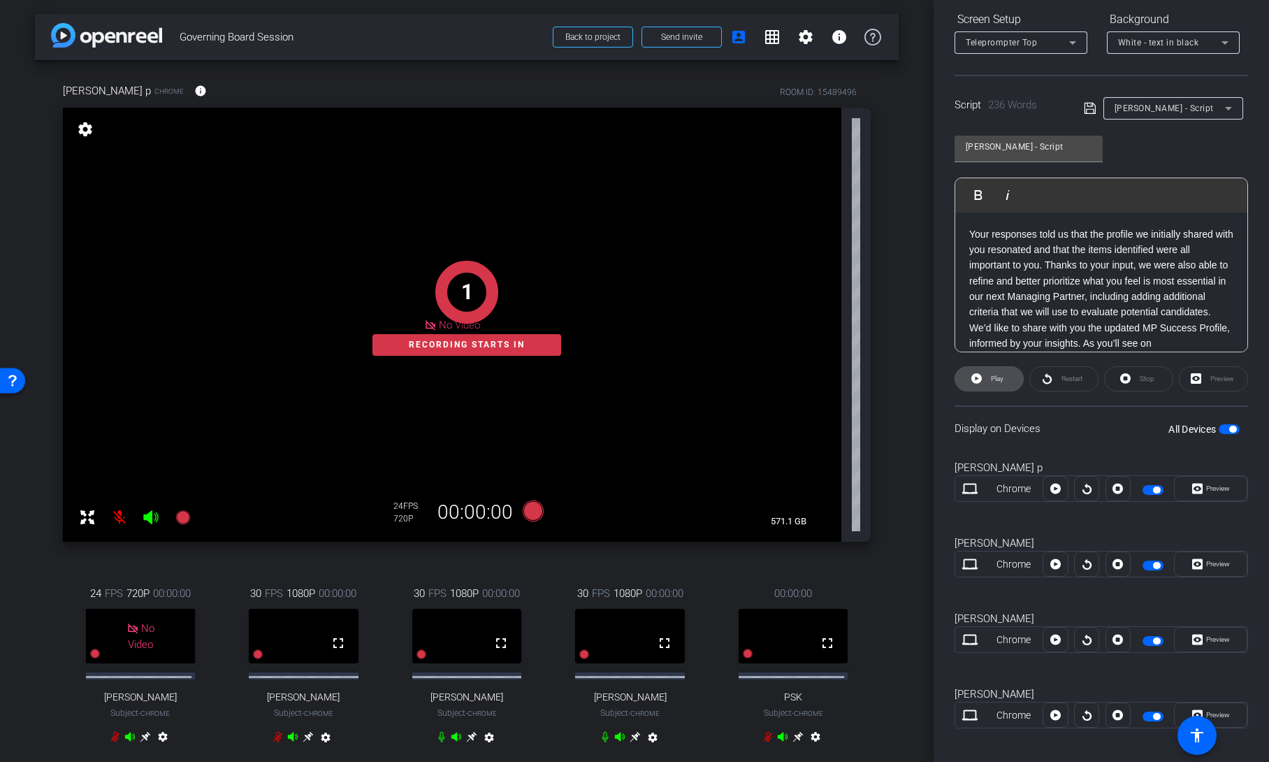
click at [996, 378] on span "Play" at bounding box center [997, 379] width 13 height 8
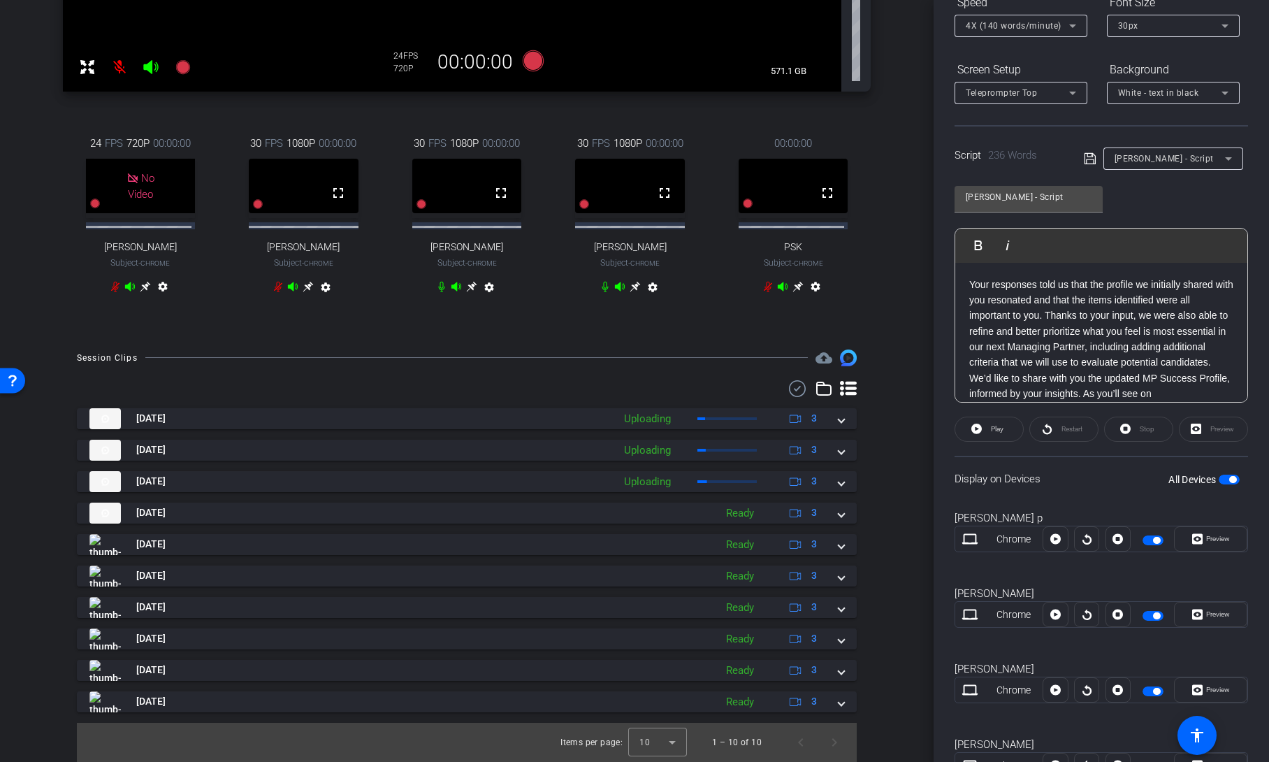
scroll to position [169, 0]
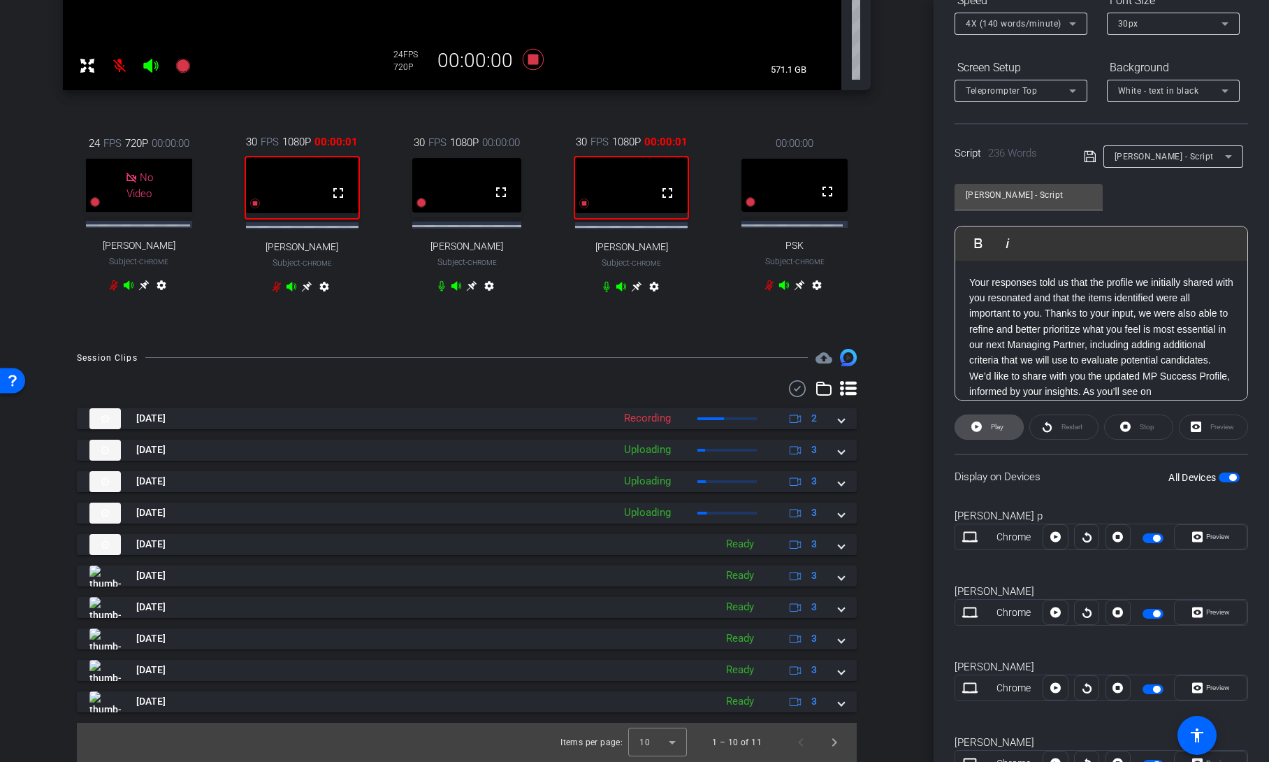
click at [992, 430] on span "Play" at bounding box center [997, 427] width 13 height 8
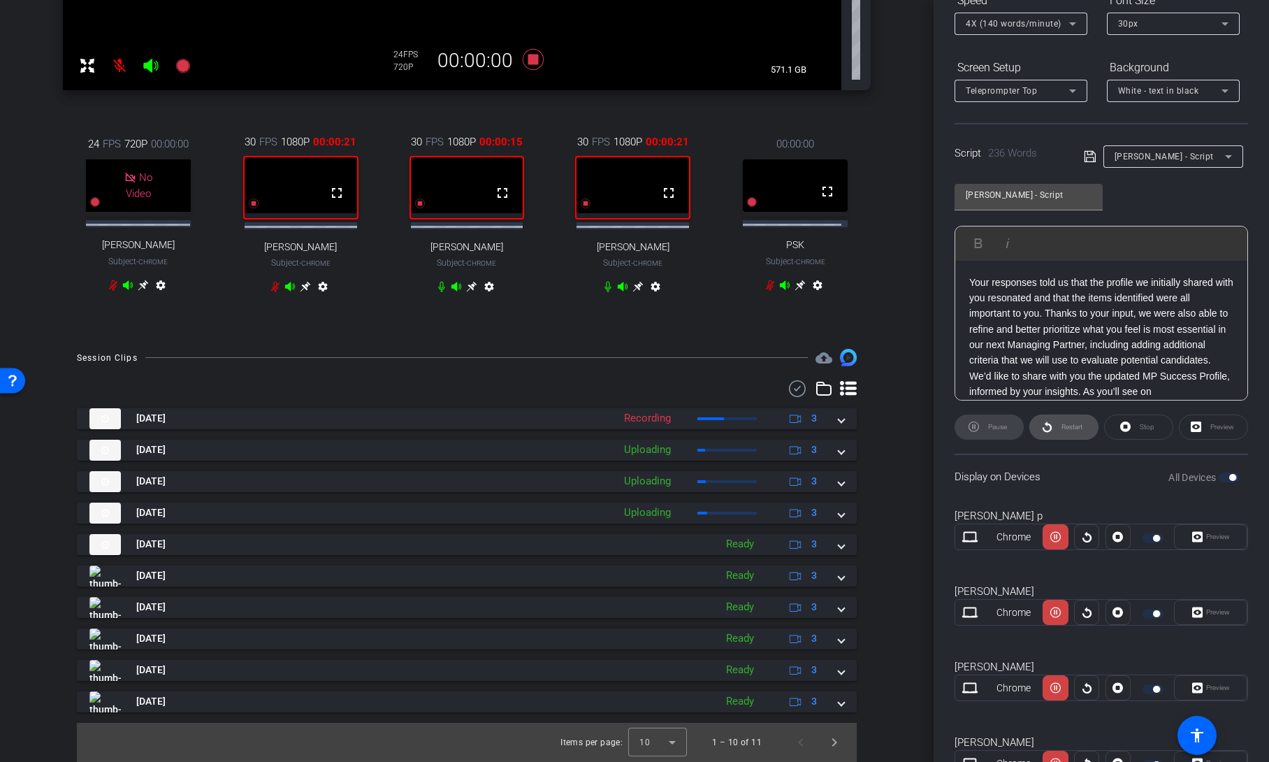
click at [1068, 426] on div "Restart" at bounding box center [1063, 426] width 69 height 25
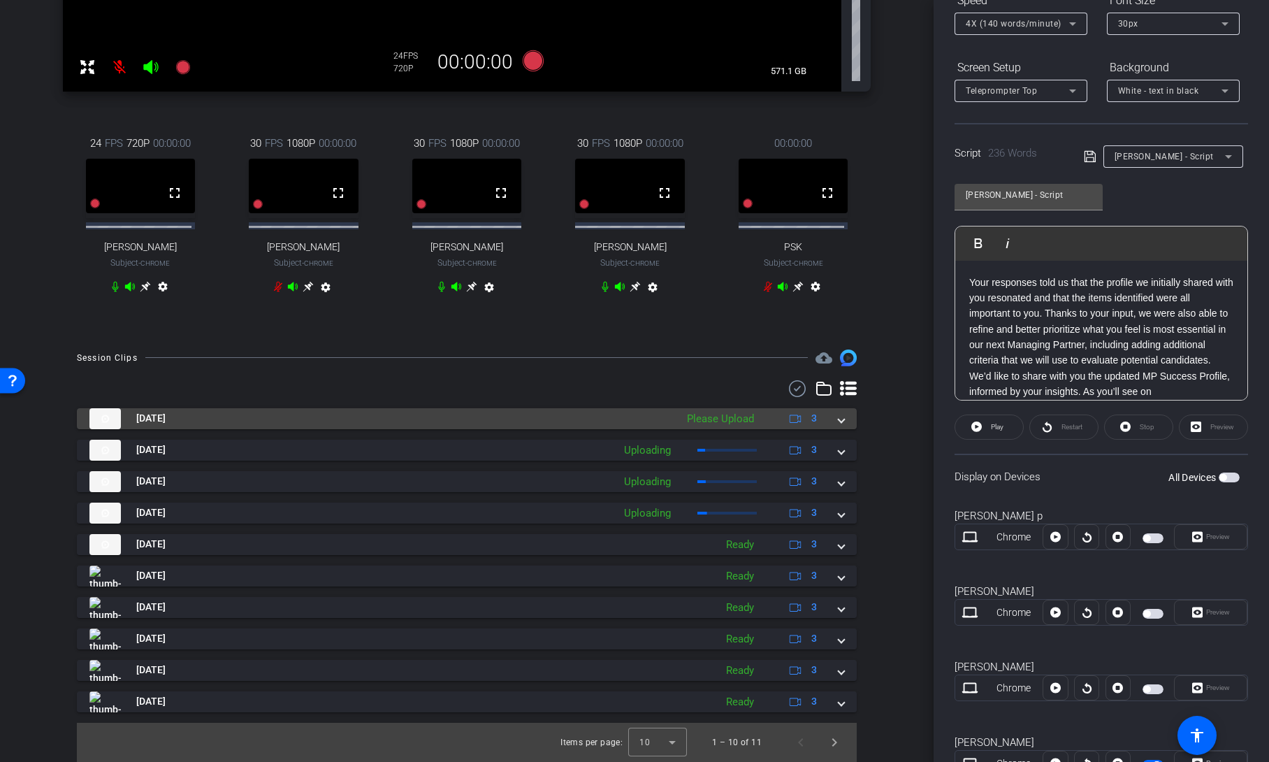
click at [837, 429] on mat-expansion-panel-header "Aug 15, 2025 Please Upload 3" at bounding box center [467, 418] width 780 height 21
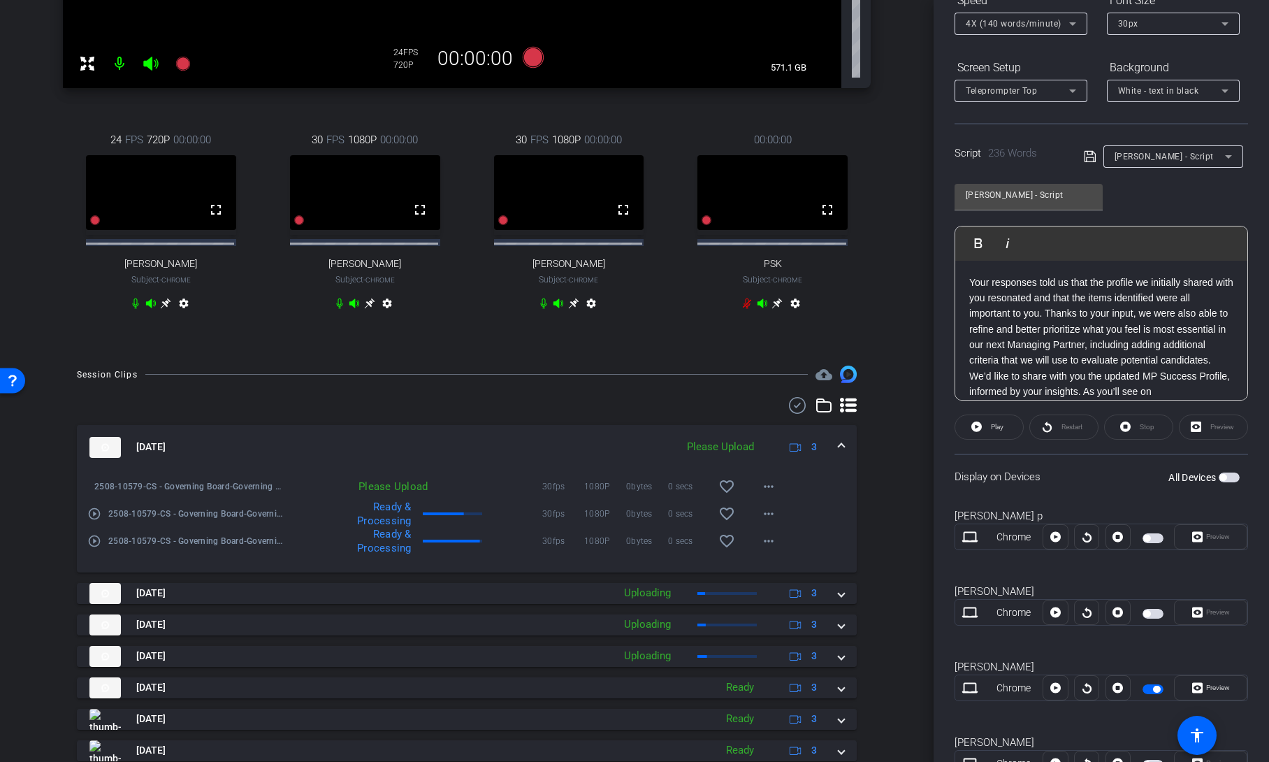
scroll to position [0, 0]
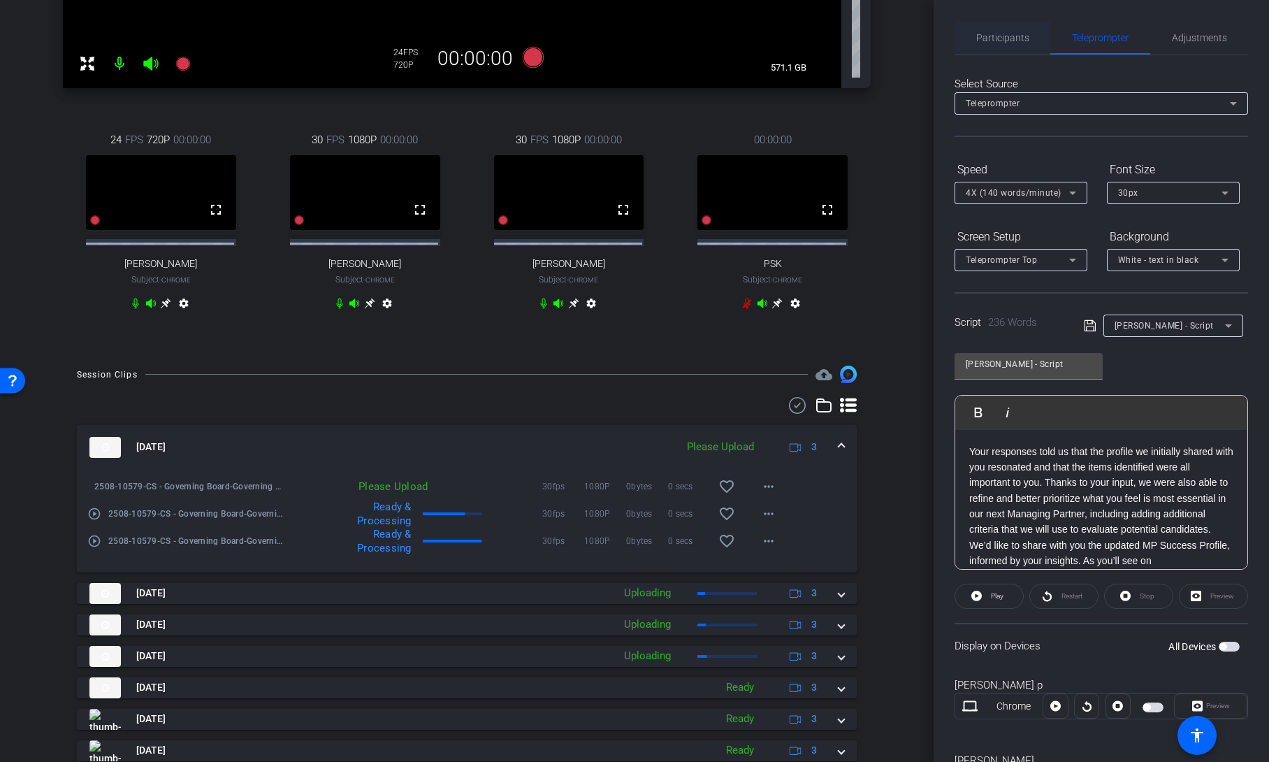
click at [1015, 41] on span "Participants" at bounding box center [1002, 38] width 53 height 10
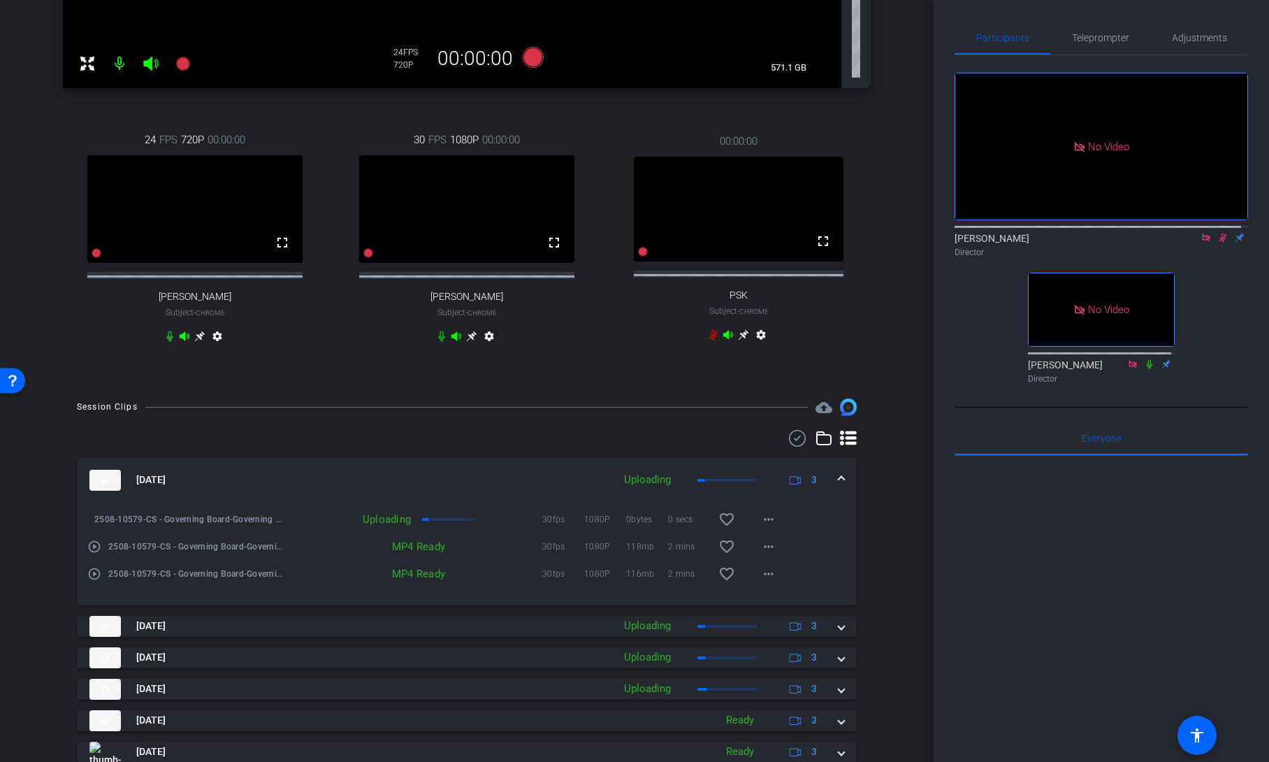
click at [1220, 233] on icon at bounding box center [1224, 237] width 8 height 9
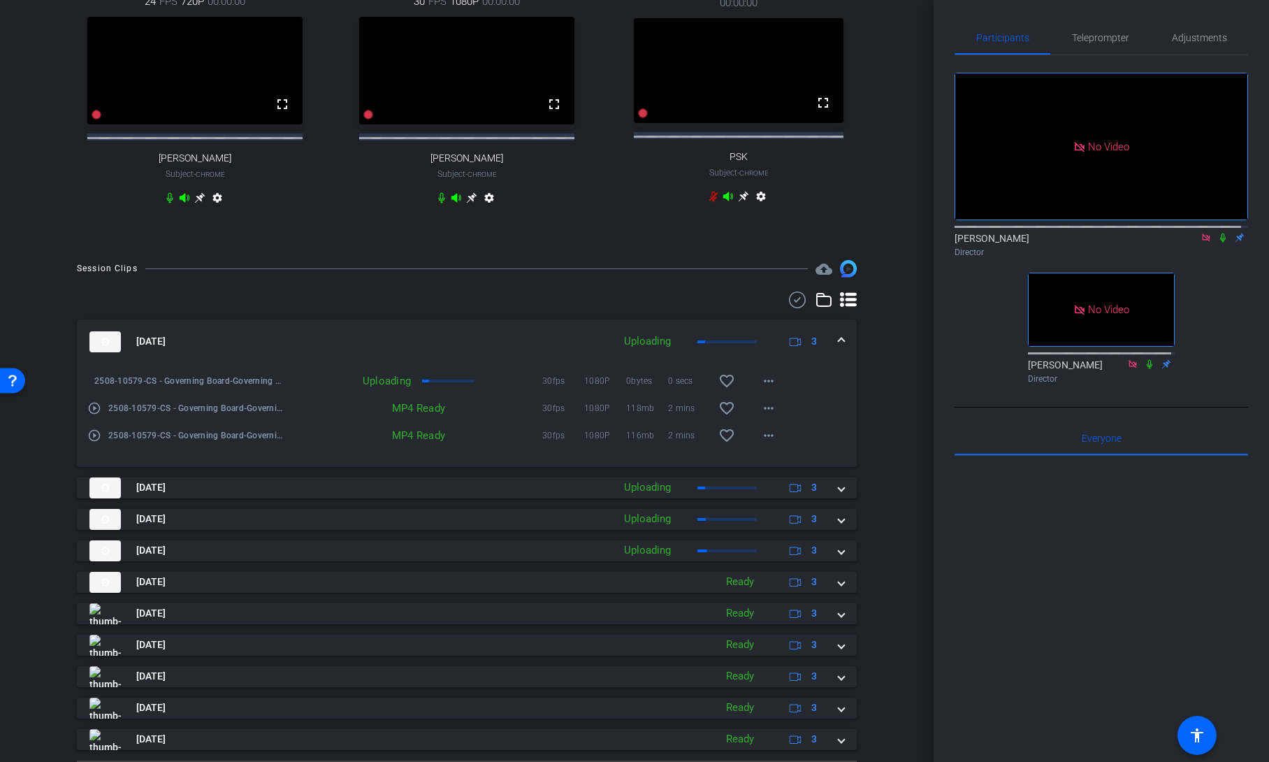
scroll to position [593, 0]
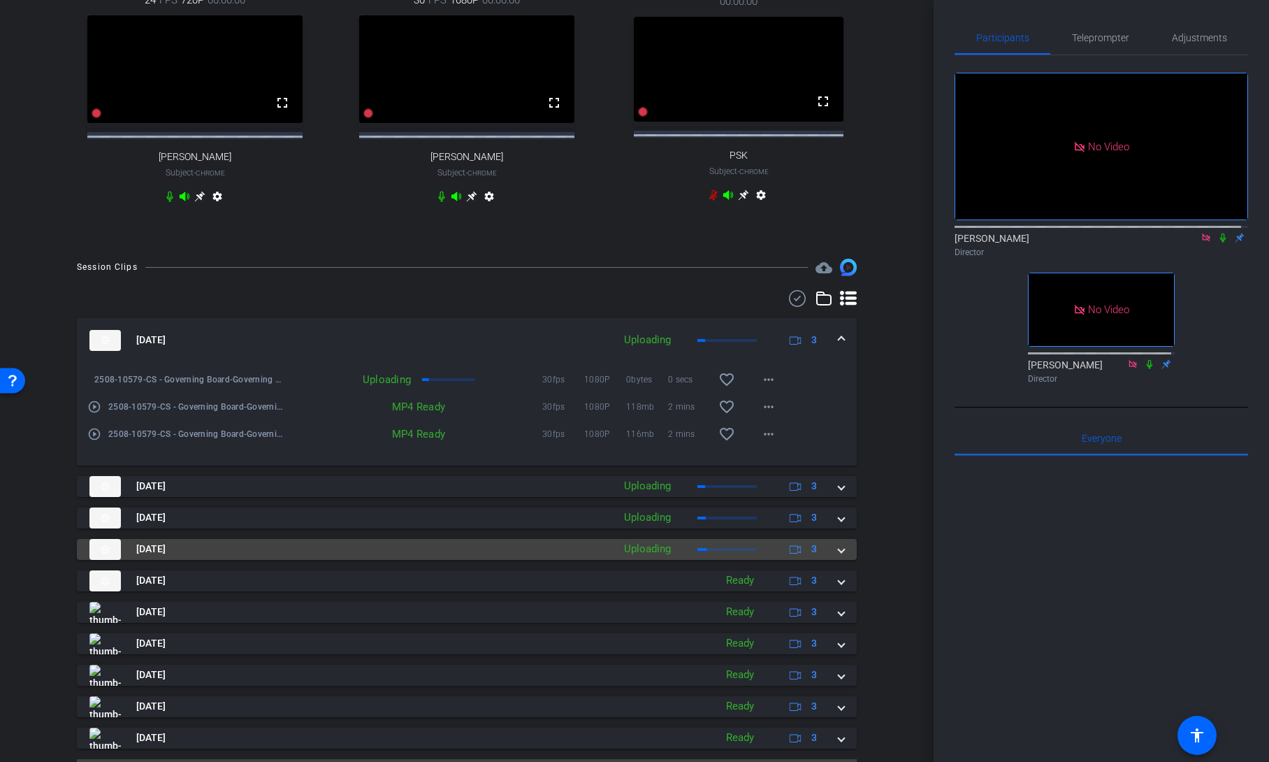
click at [830, 560] on div "Aug 15, 2025 Uploading 3" at bounding box center [463, 549] width 749 height 21
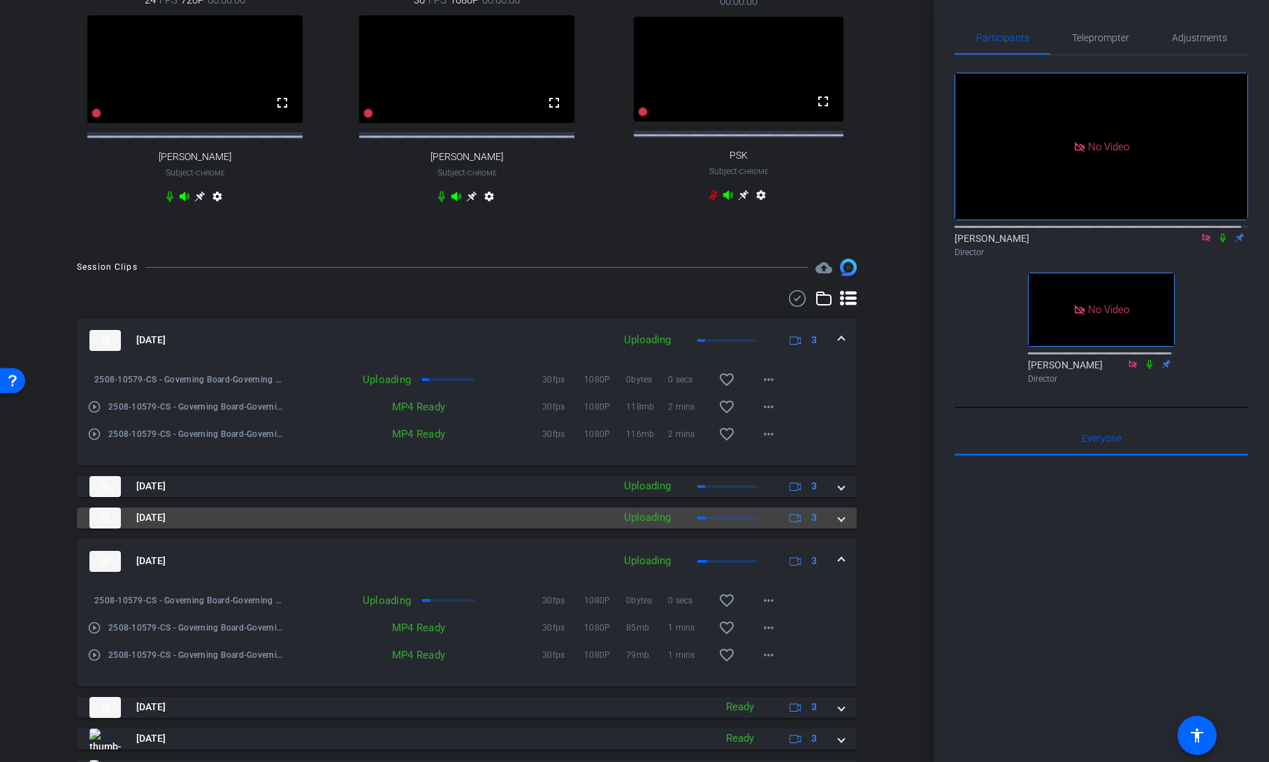
click at [839, 525] on span at bounding box center [842, 517] width 6 height 15
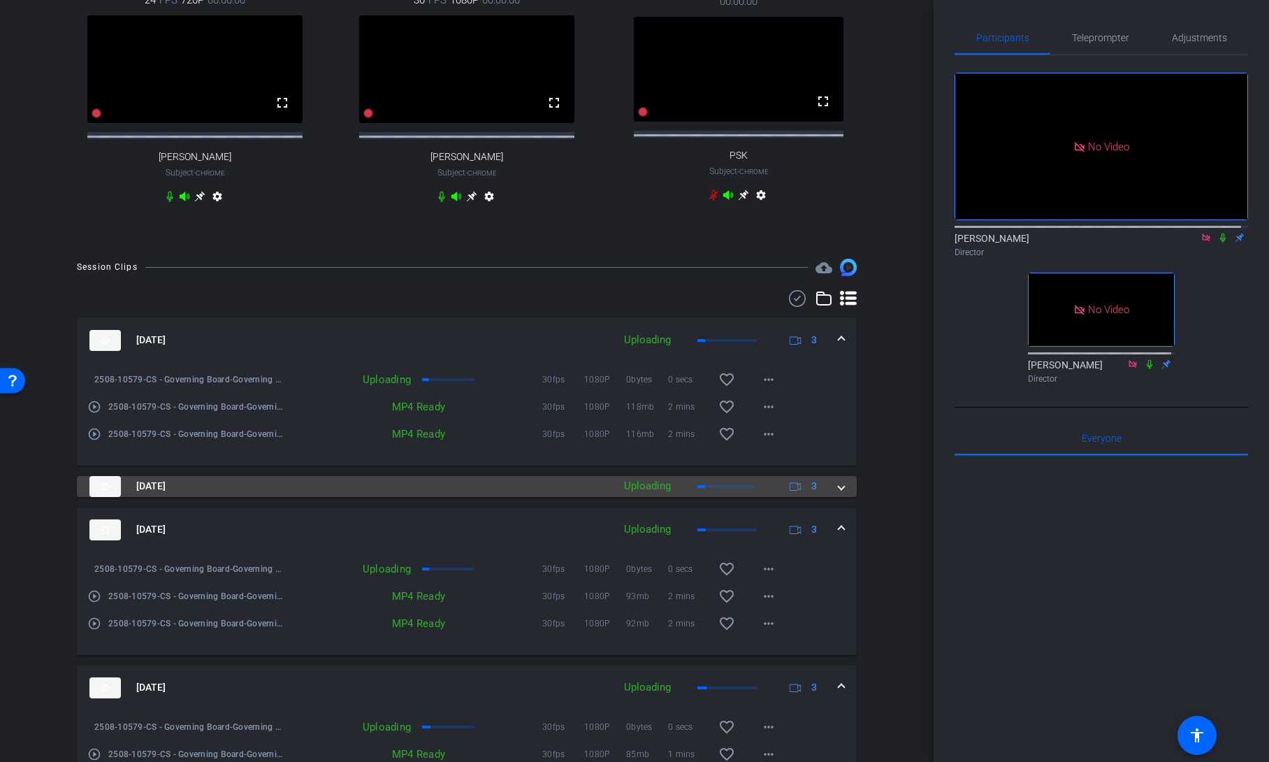
click at [839, 493] on span at bounding box center [842, 486] width 6 height 15
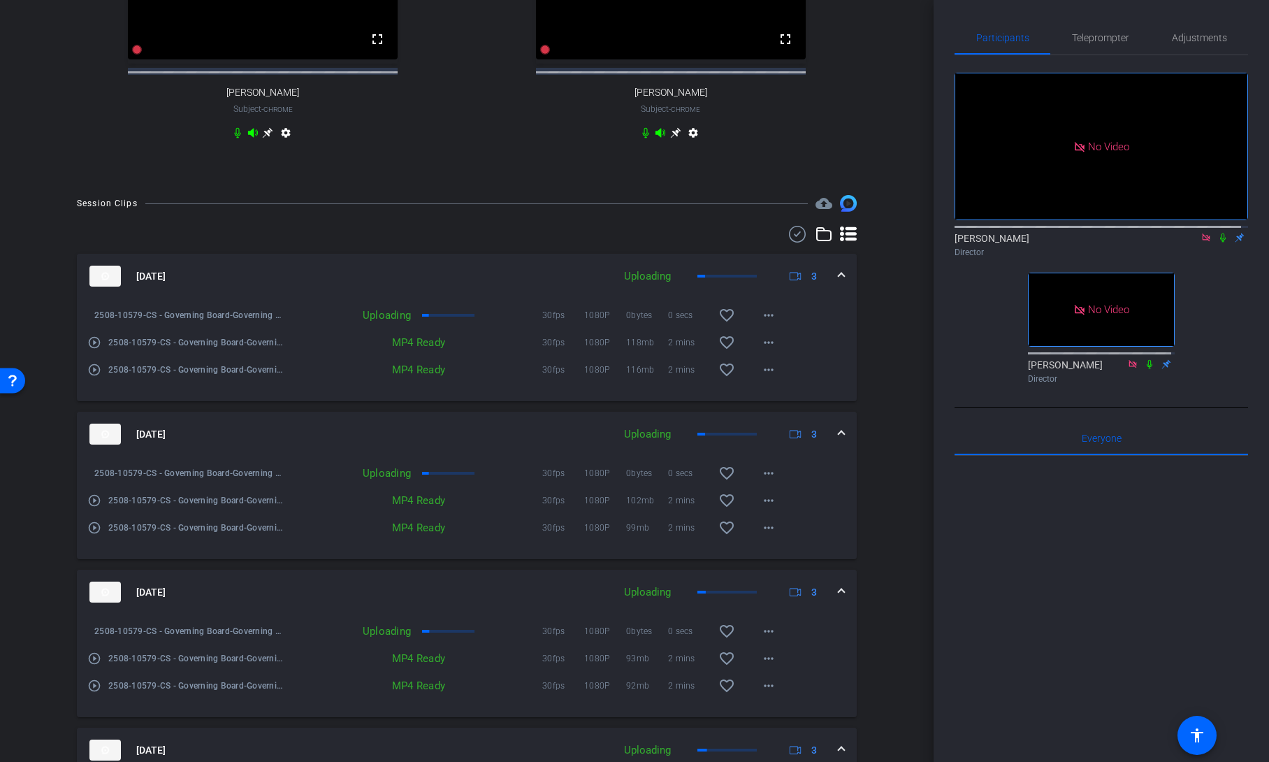
scroll to position [699, 0]
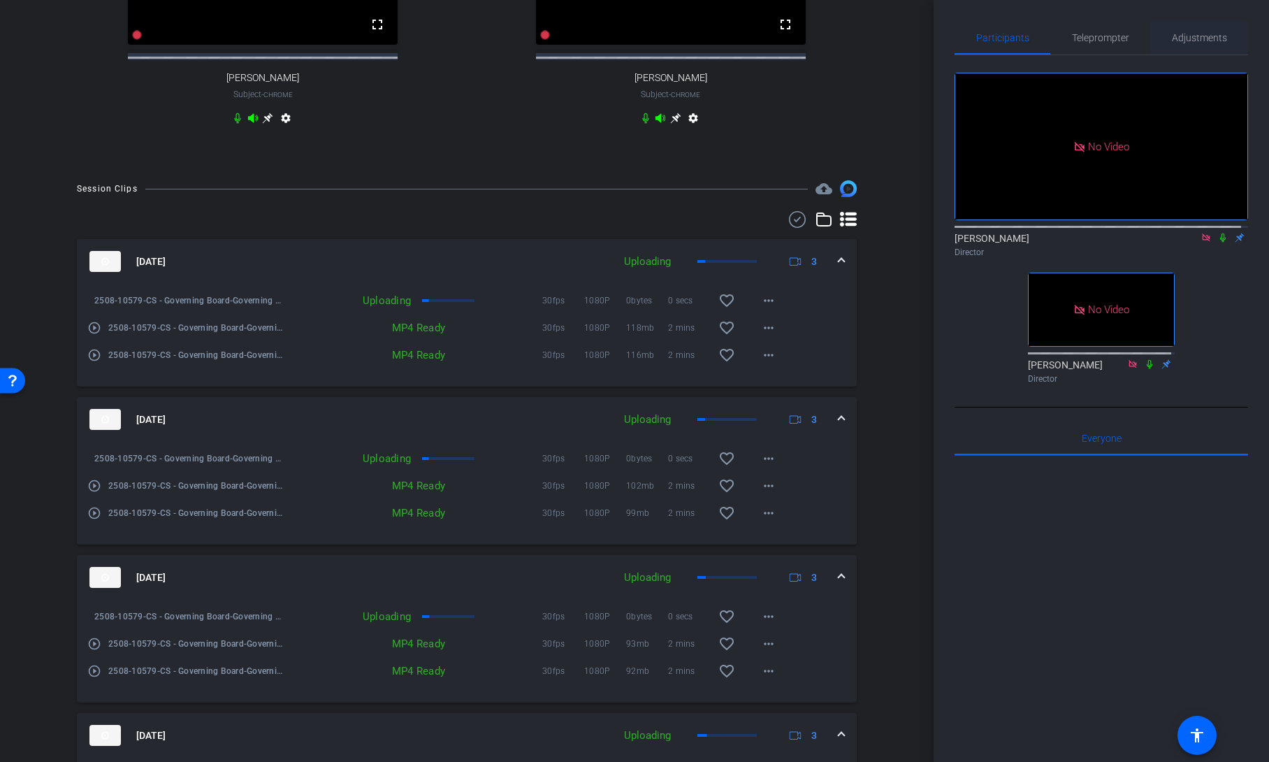
click at [1197, 39] on span "Adjustments" at bounding box center [1199, 38] width 55 height 10
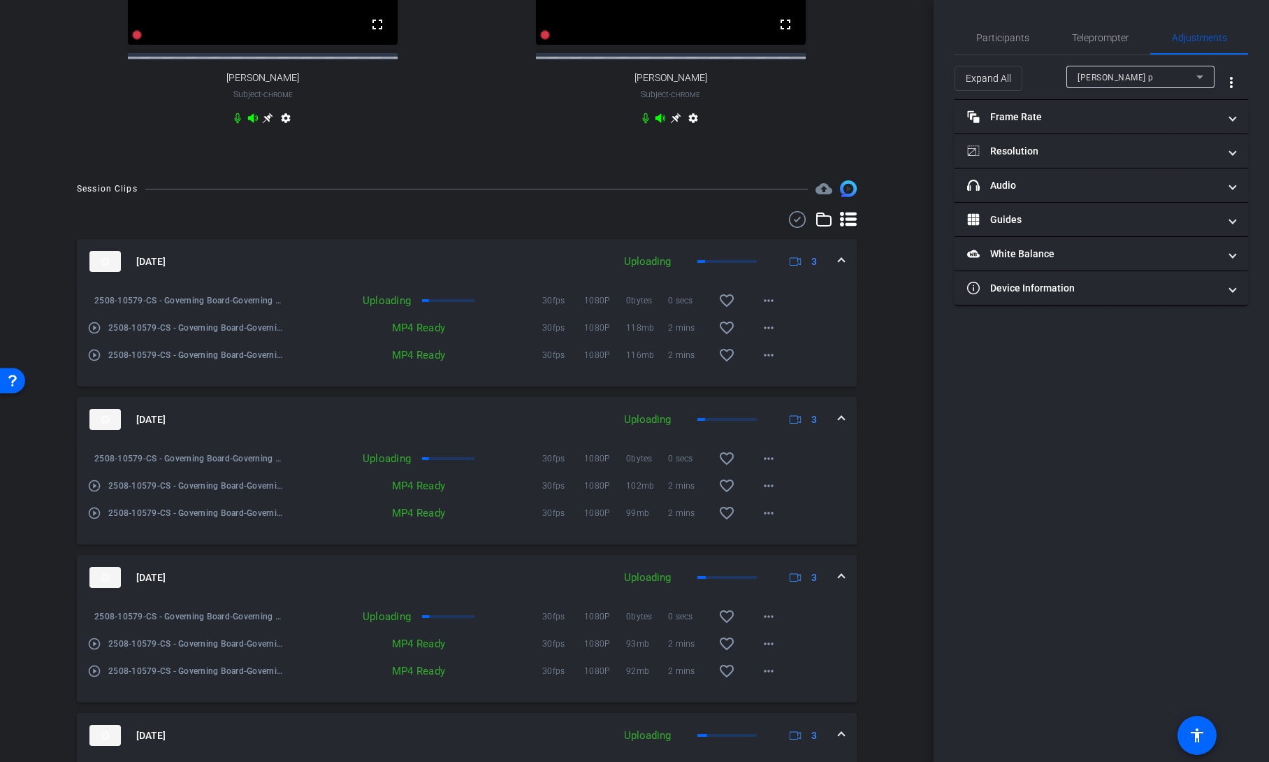
click at [1149, 77] on div "dan p" at bounding box center [1137, 76] width 119 height 17
click at [1117, 291] on mat-panel-title "Device Information" at bounding box center [1093, 288] width 252 height 15
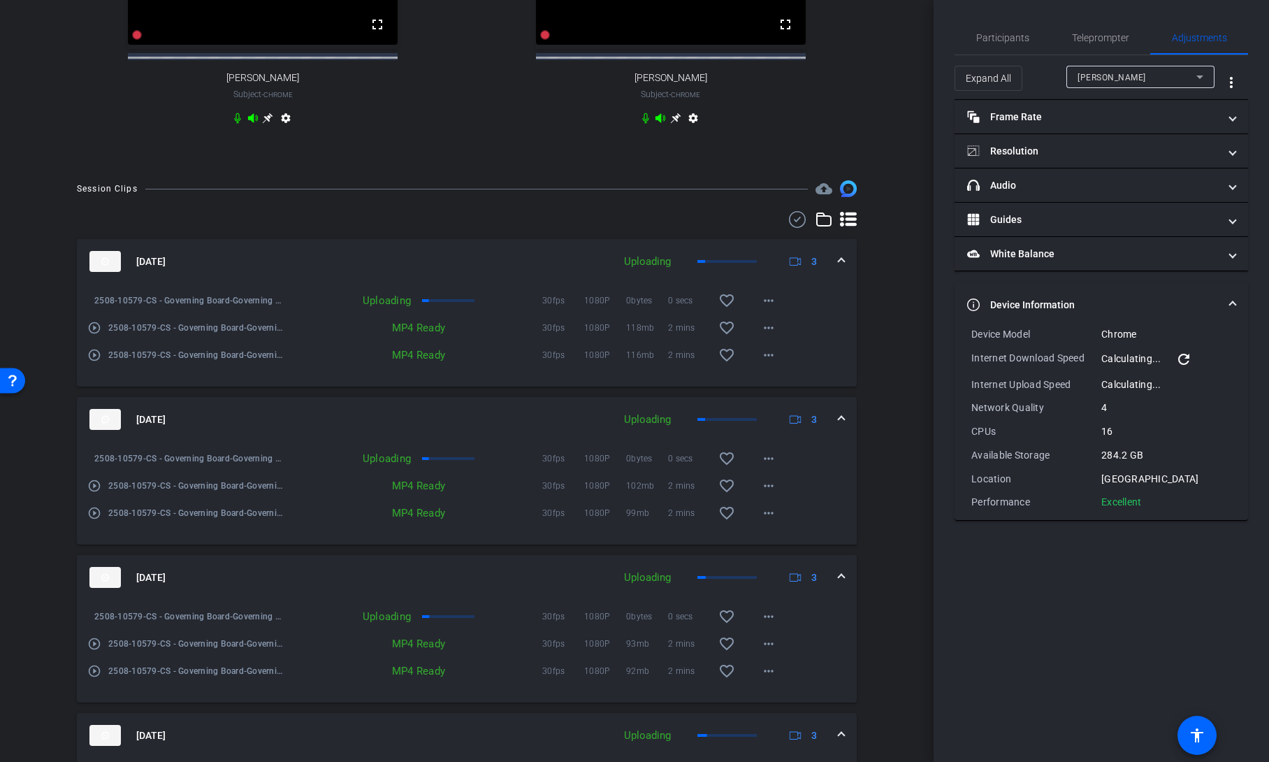
click at [1183, 356] on mat-icon "refresh" at bounding box center [1184, 359] width 17 height 17
type input "1000"
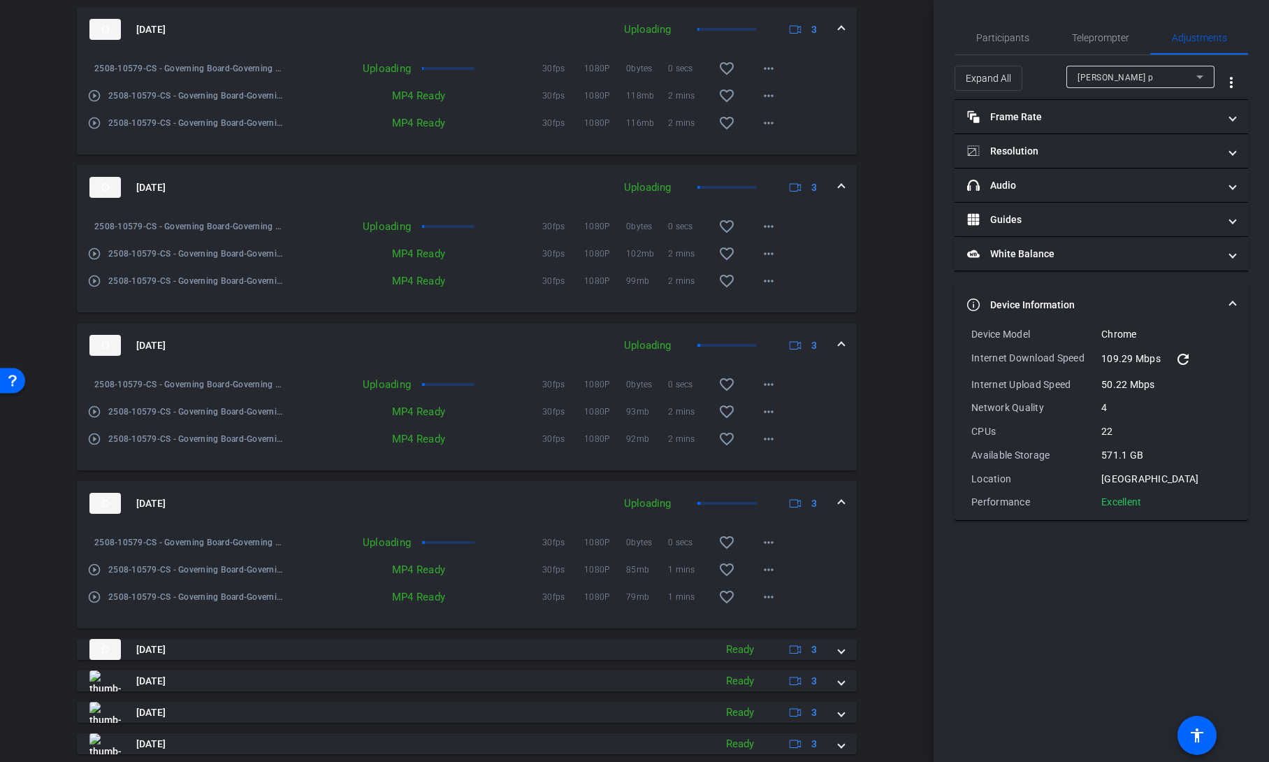
scroll to position [1048, 0]
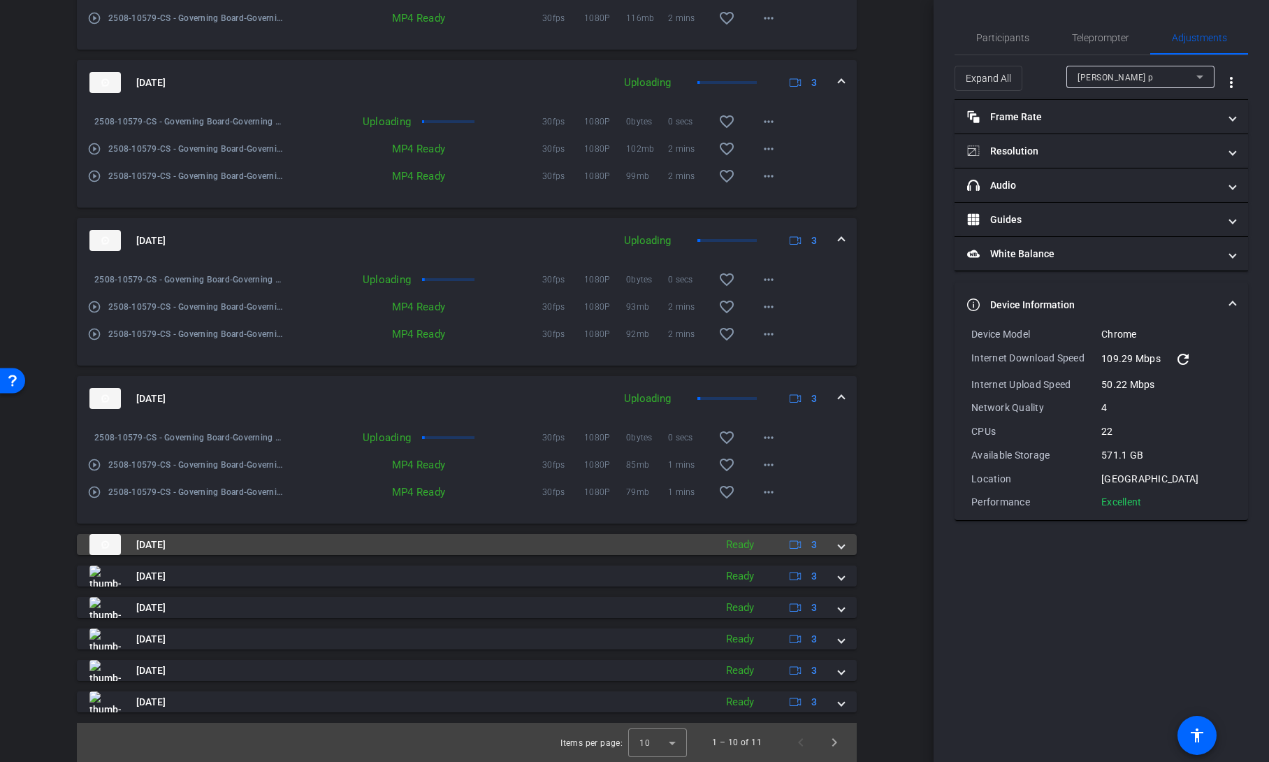
click at [831, 550] on div "Aug 15, 2025 Ready 3" at bounding box center [463, 544] width 749 height 21
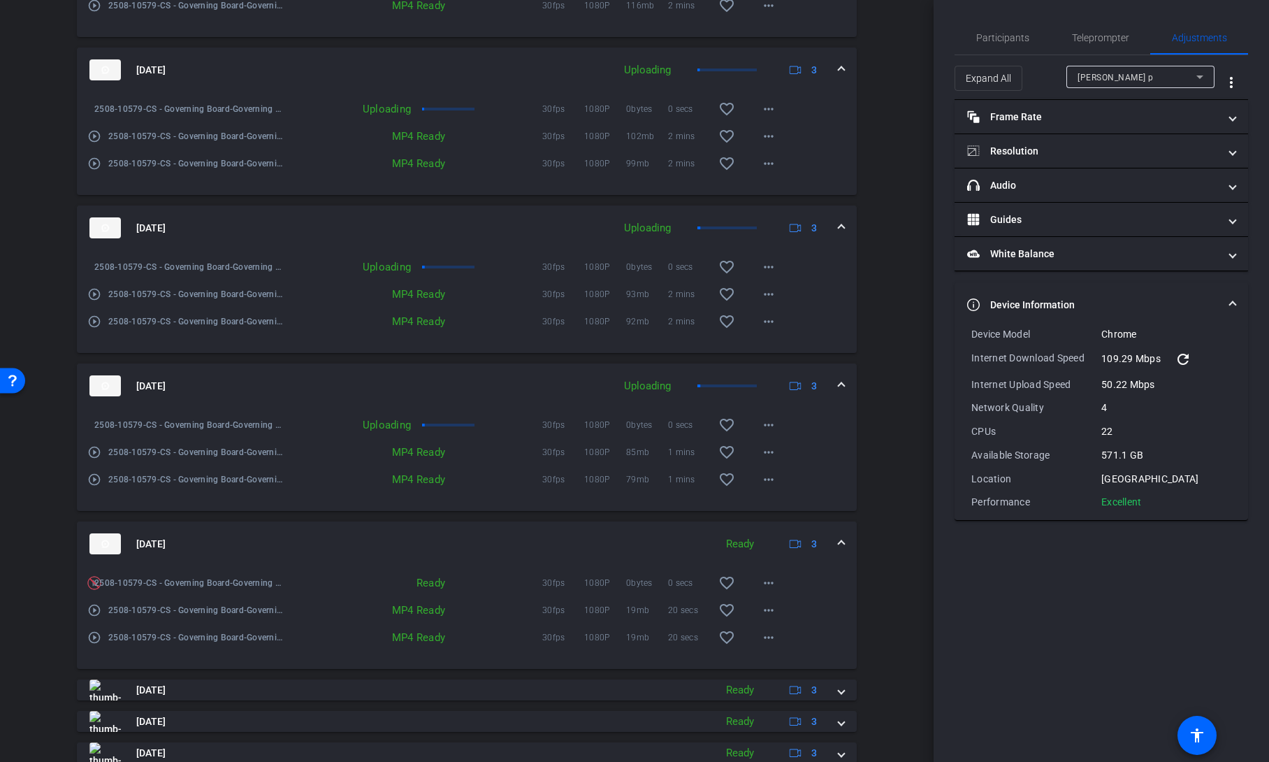
click at [831, 550] on div "Aug 15, 2025 Ready 3" at bounding box center [463, 543] width 749 height 21
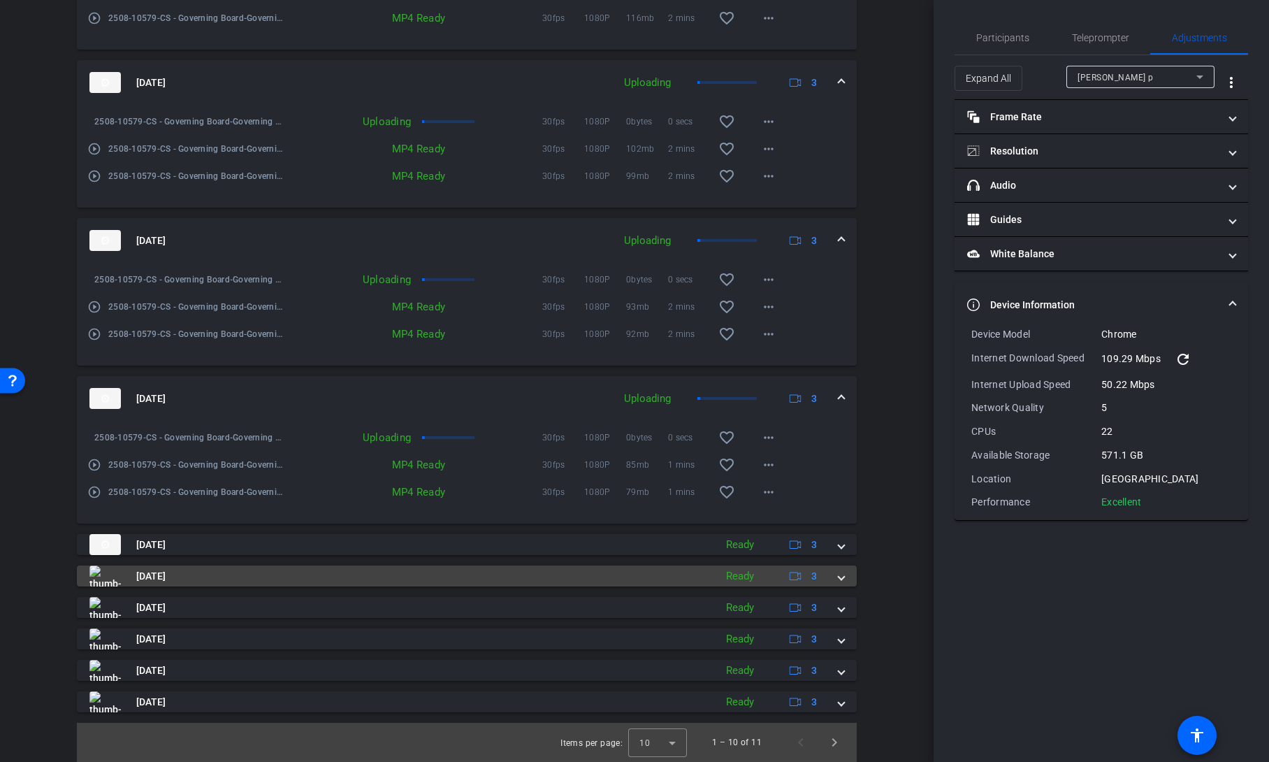
click at [830, 576] on mat-expansion-panel-header "Aug 15, 2025 Ready 3" at bounding box center [467, 575] width 780 height 21
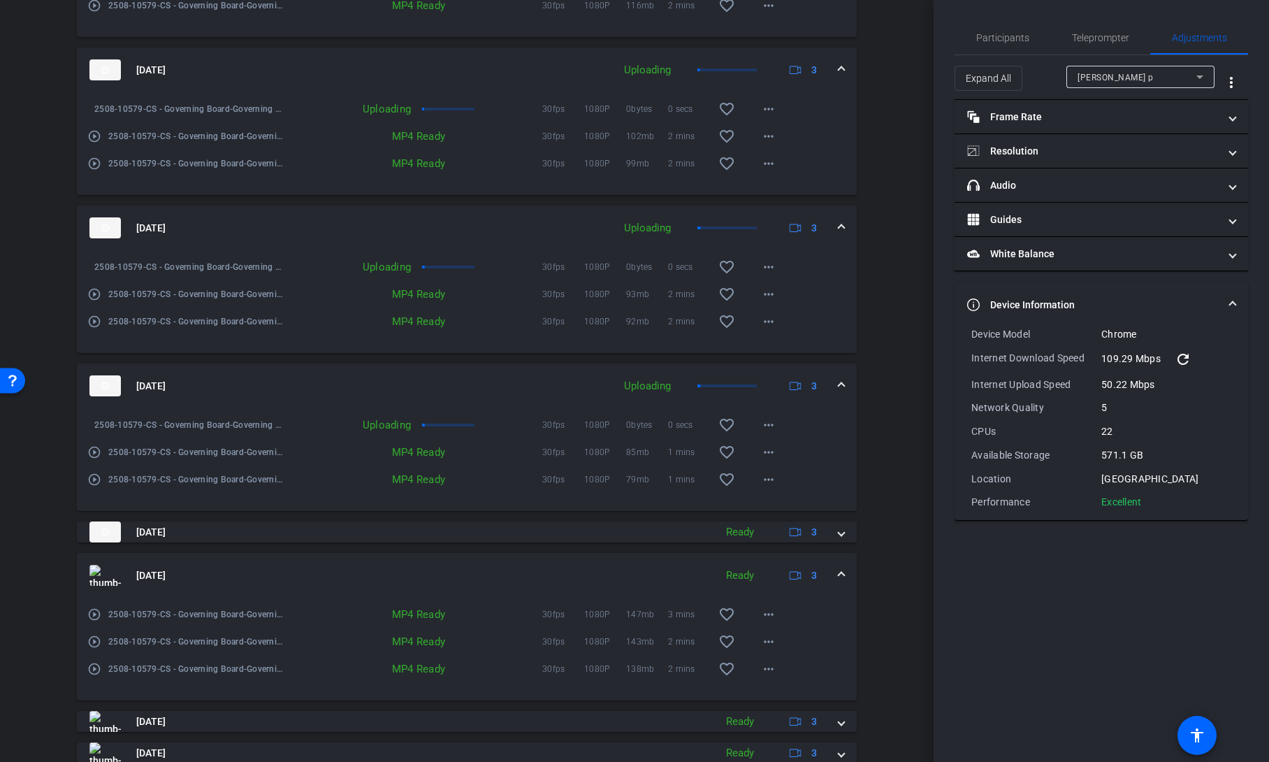
click at [830, 576] on mat-expansion-panel-header "Aug 15, 2025 Ready 3" at bounding box center [467, 575] width 780 height 45
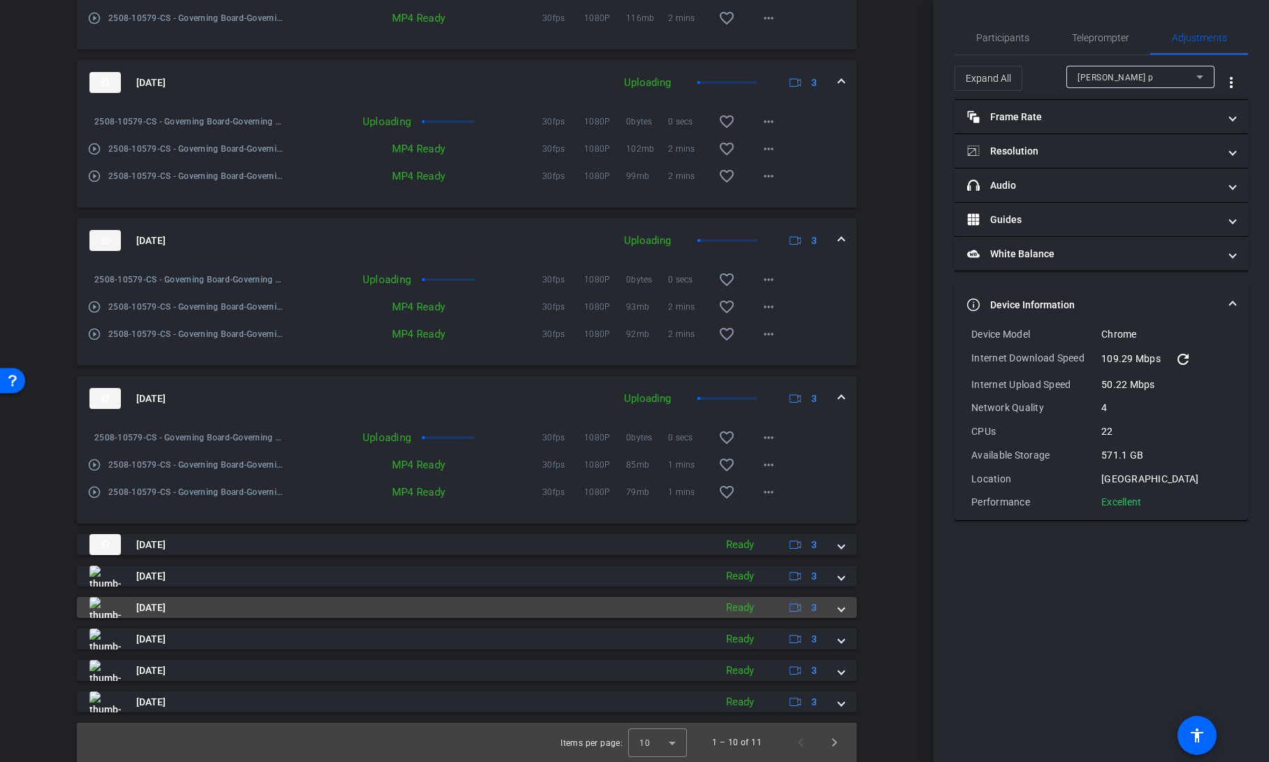
click at [839, 607] on span at bounding box center [842, 607] width 6 height 15
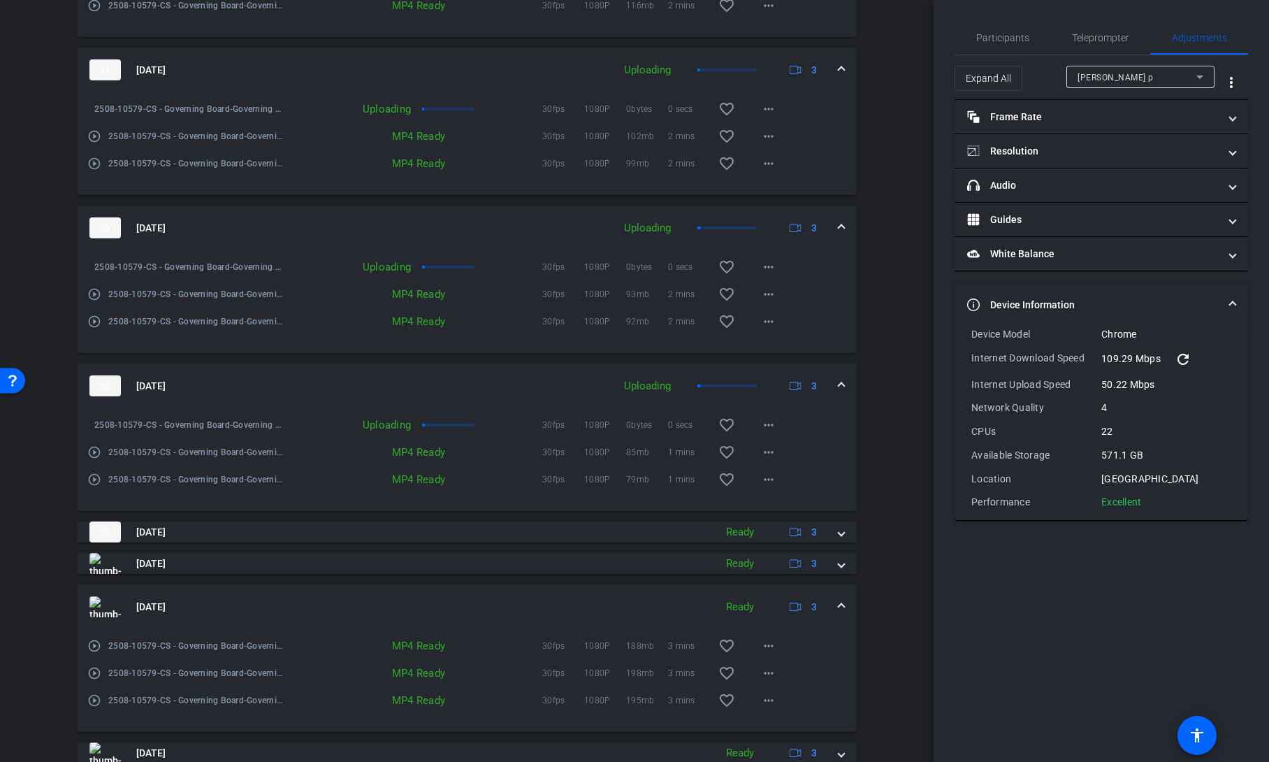
click at [832, 607] on mat-expansion-panel-header "Aug 15, 2025 Ready 3" at bounding box center [467, 606] width 780 height 45
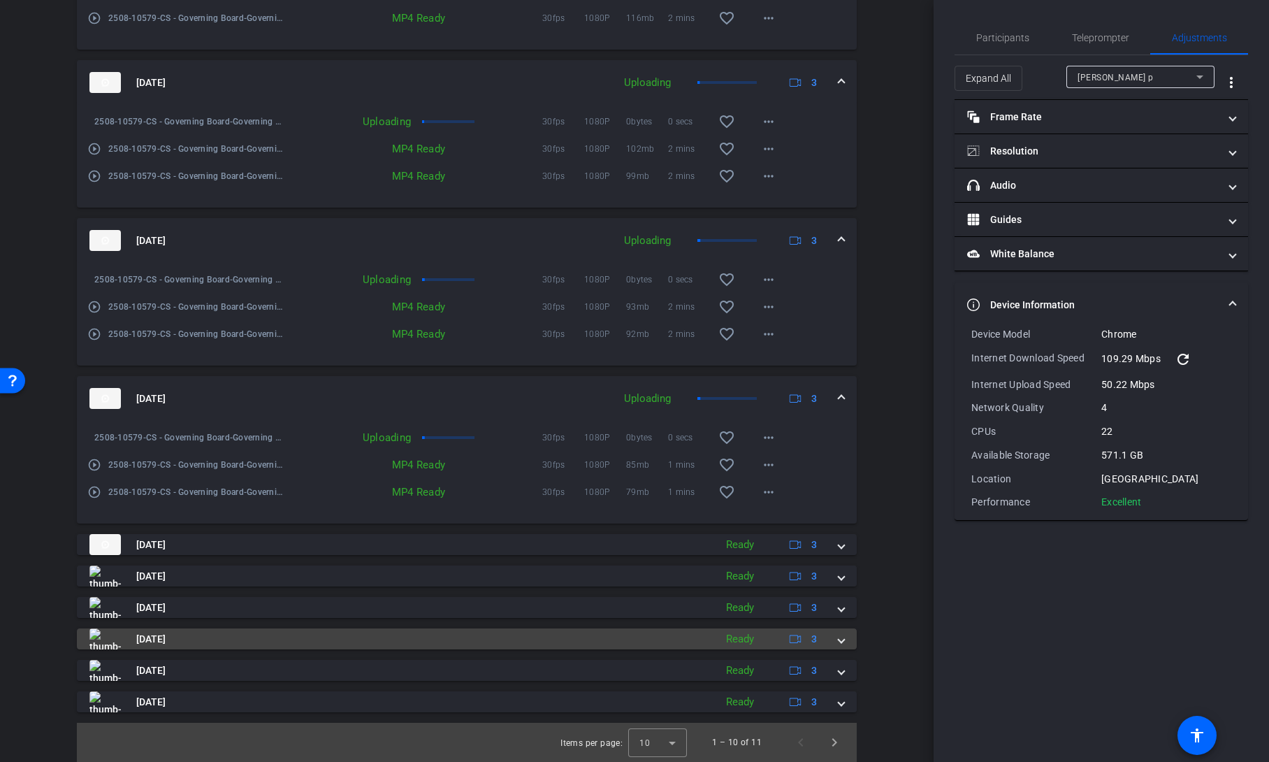
click at [839, 637] on span at bounding box center [842, 639] width 6 height 15
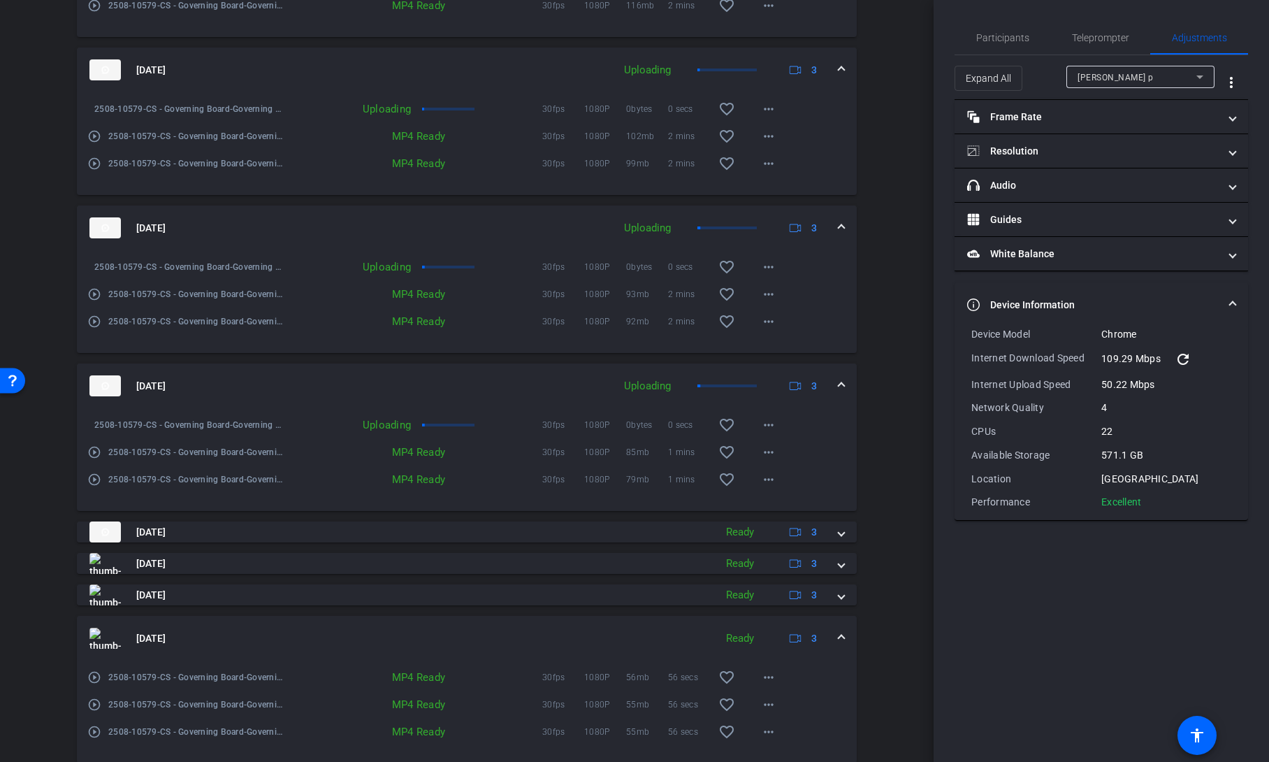
click at [835, 637] on mat-expansion-panel-header "Aug 15, 2025 Ready 3" at bounding box center [467, 638] width 780 height 45
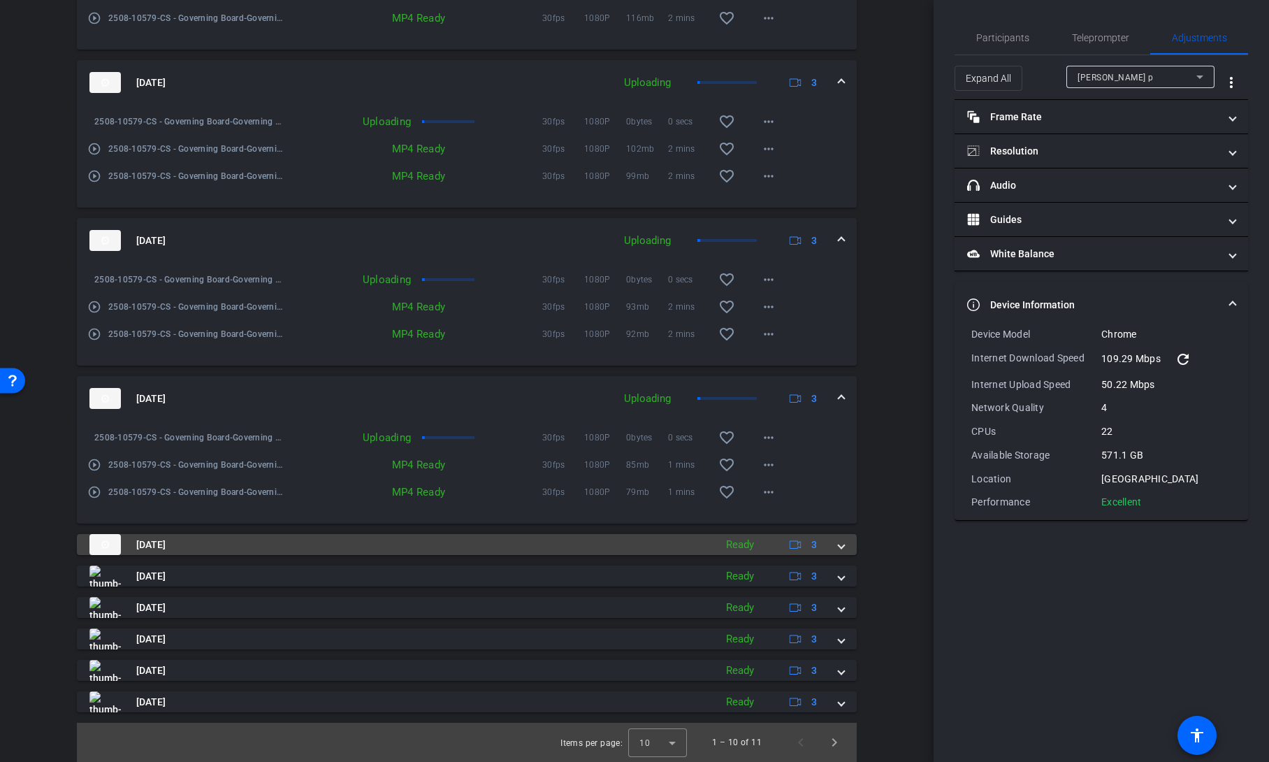
click at [839, 547] on span at bounding box center [842, 544] width 6 height 15
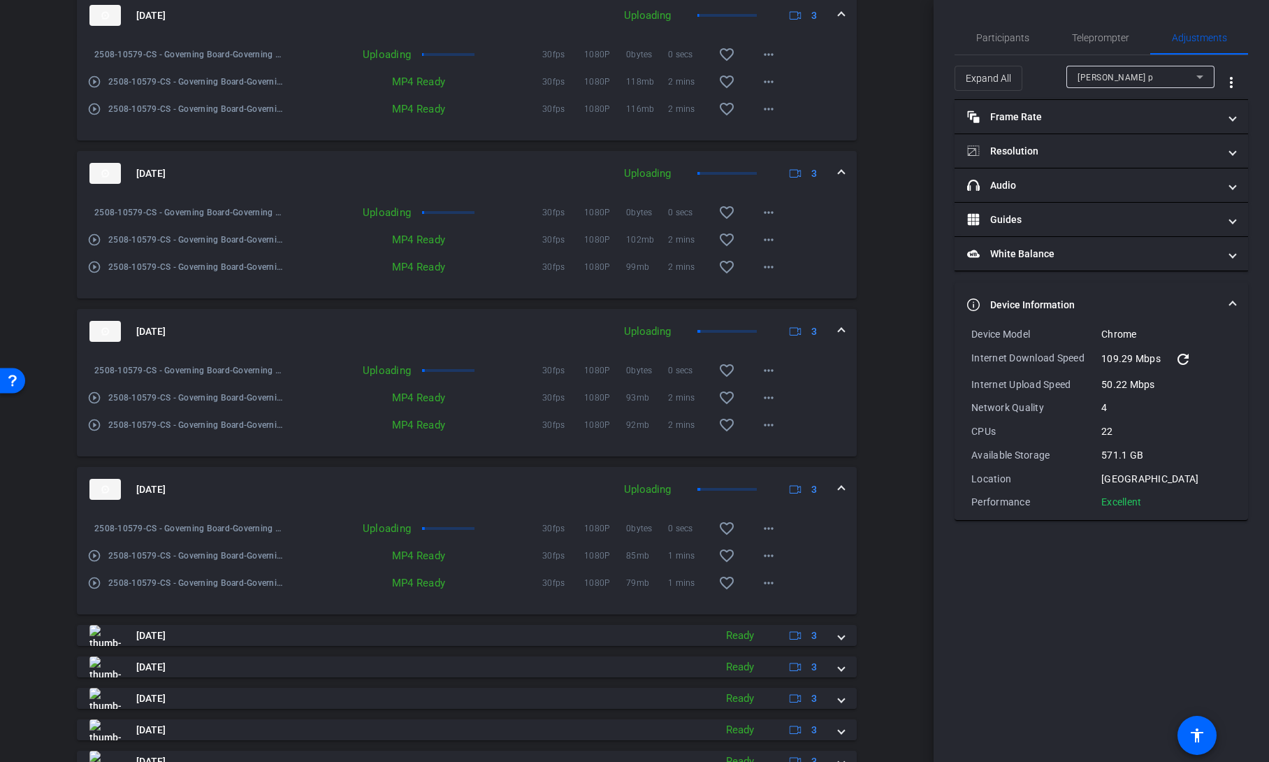
click at [95, 590] on mat-icon "play_circle_outline" at bounding box center [94, 583] width 14 height 14
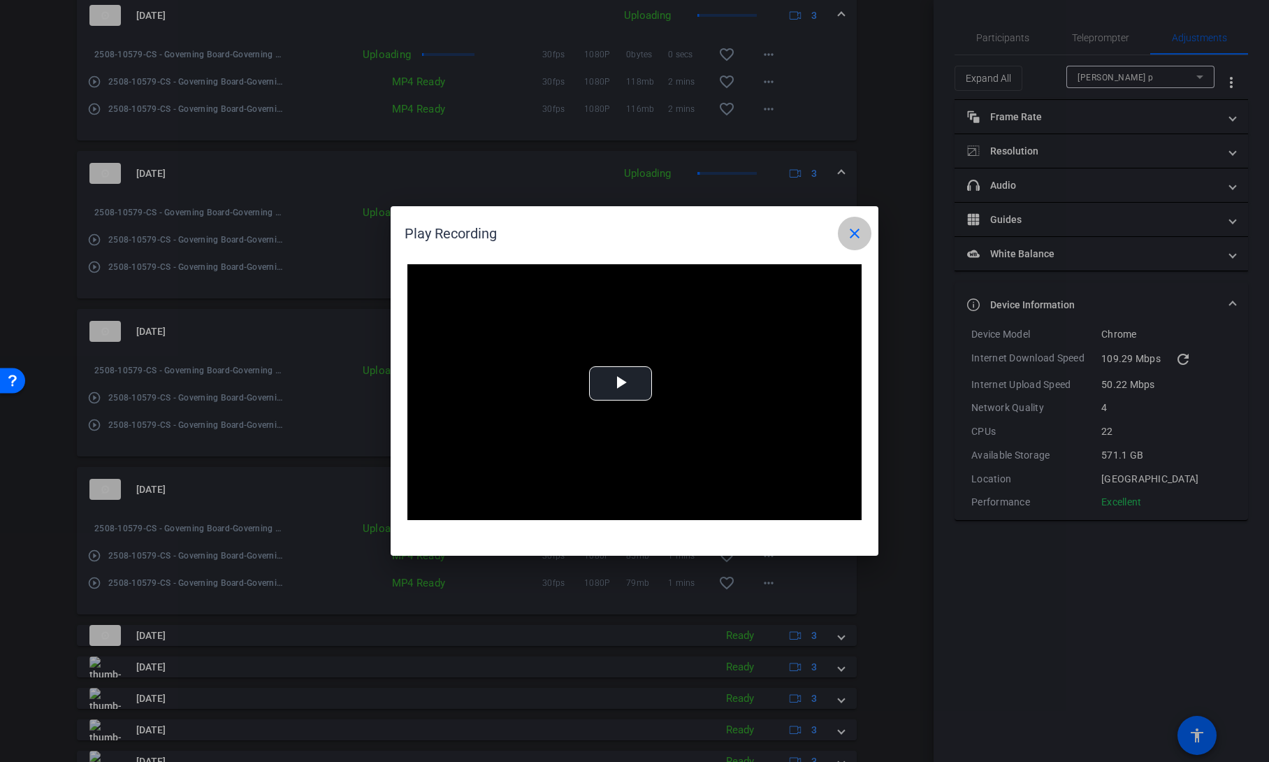
click at [855, 231] on mat-icon "close" at bounding box center [854, 233] width 17 height 17
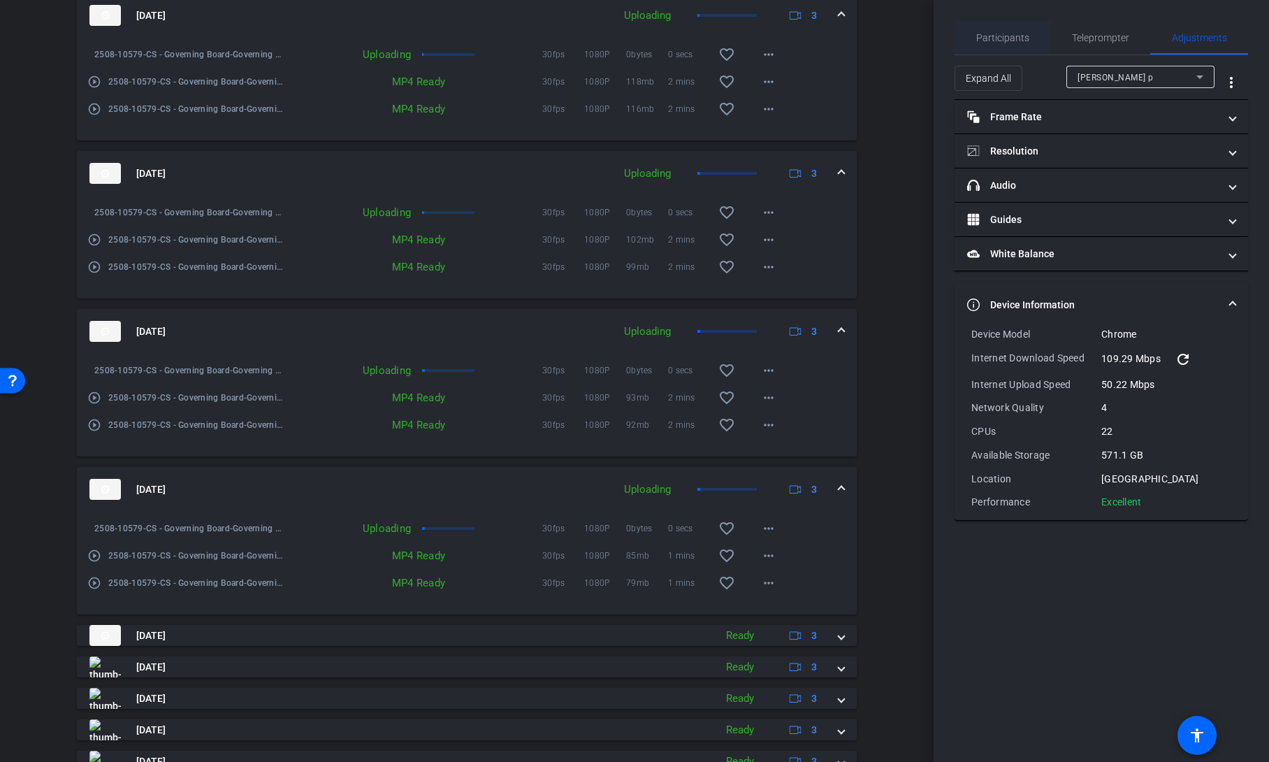
click at [1020, 37] on span "Participants" at bounding box center [1002, 38] width 53 height 10
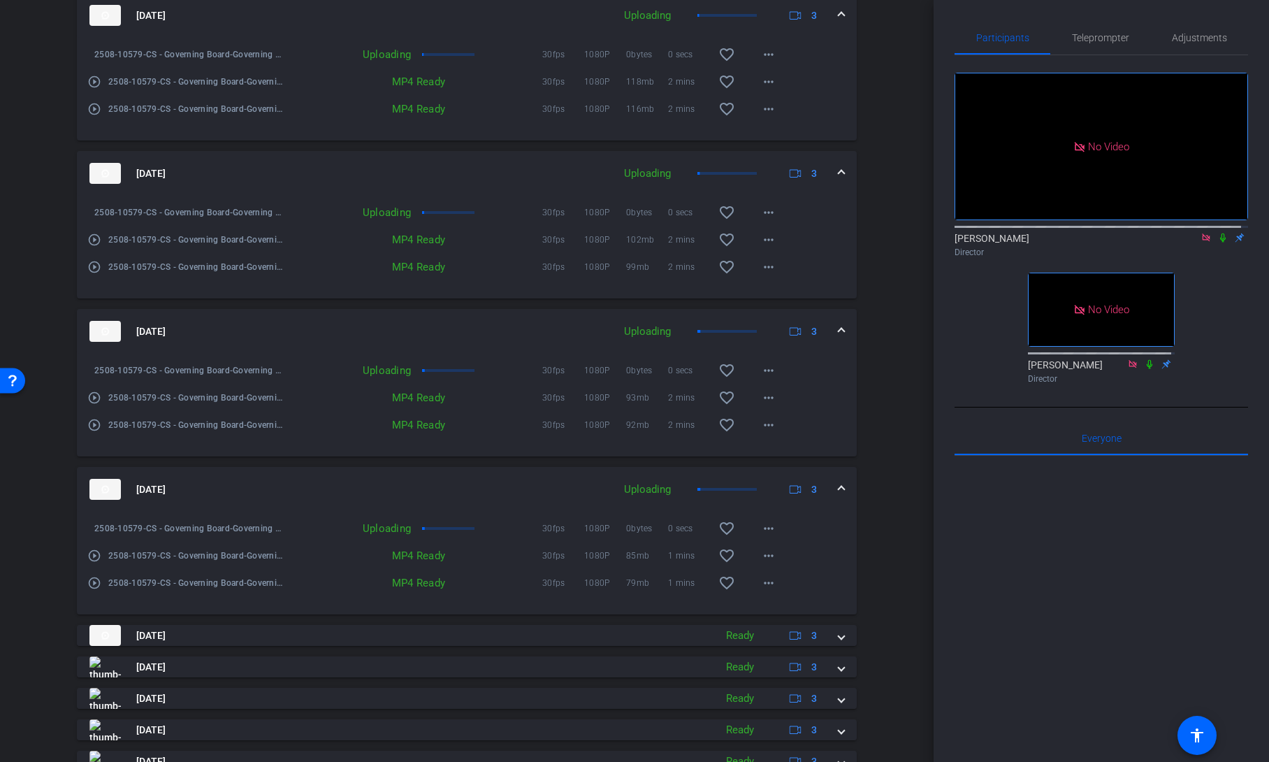
click at [1215, 231] on mat-icon at bounding box center [1223, 237] width 17 height 13
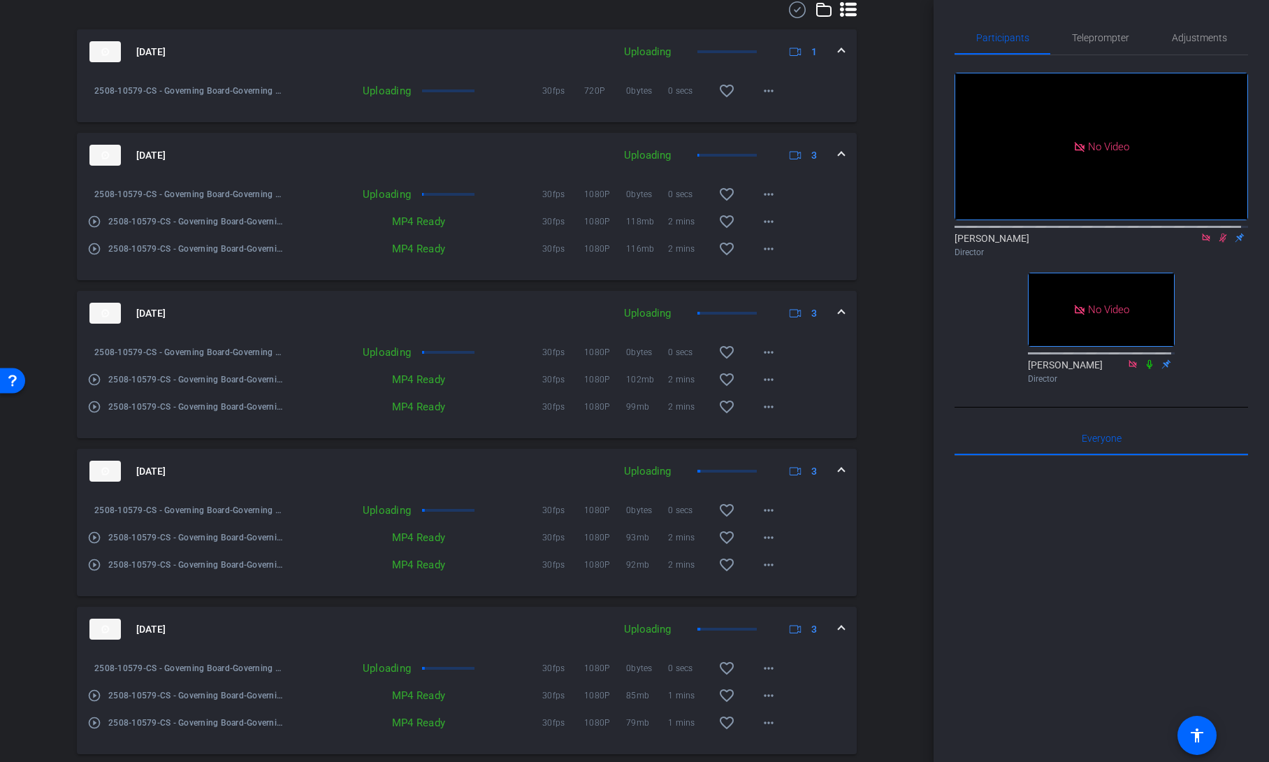
scroll to position [1120, 0]
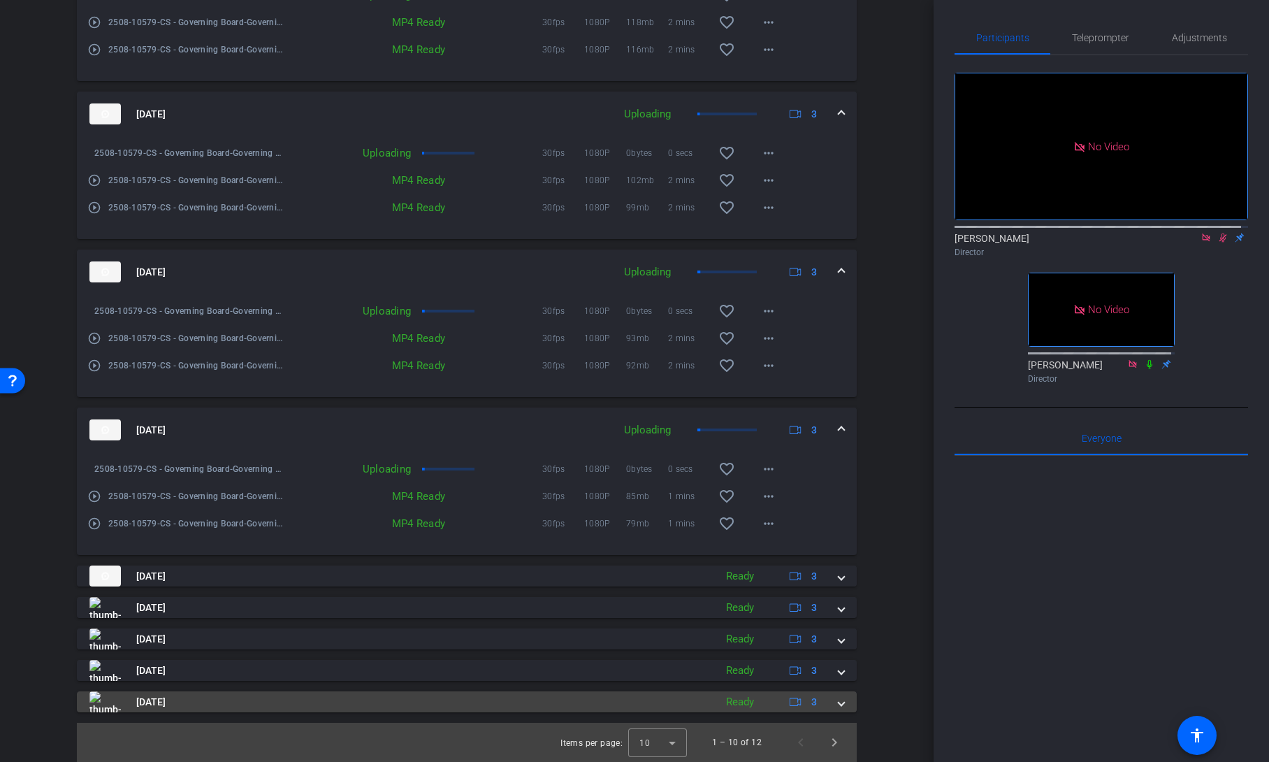
click at [839, 702] on span at bounding box center [842, 702] width 6 height 15
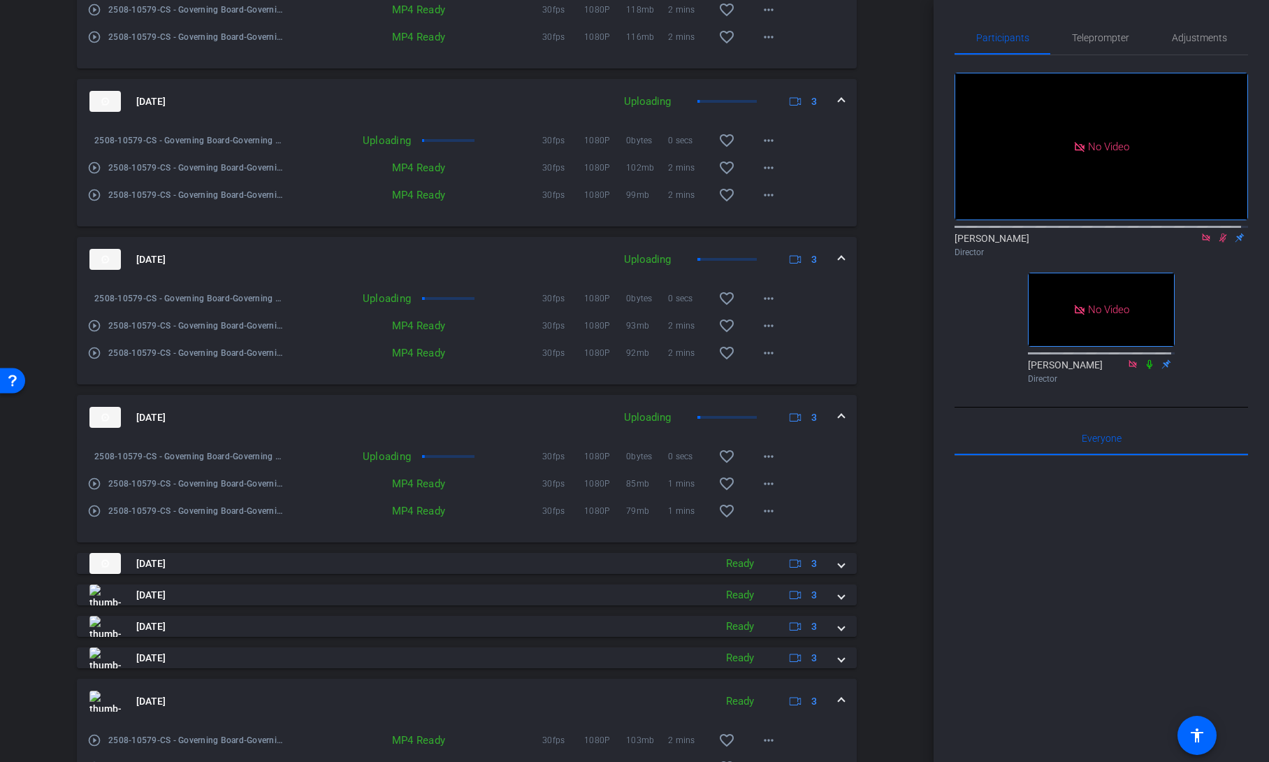
scroll to position [1247, 0]
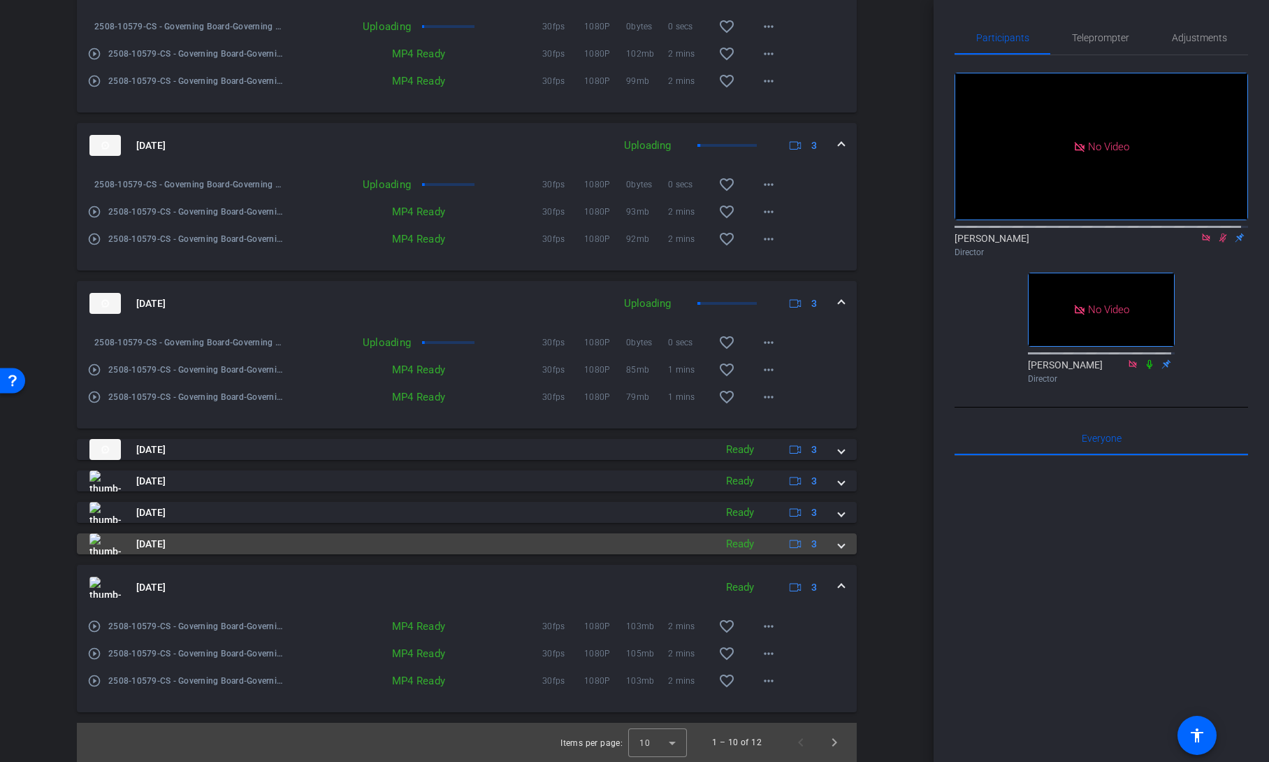
click at [839, 550] on span at bounding box center [842, 544] width 6 height 15
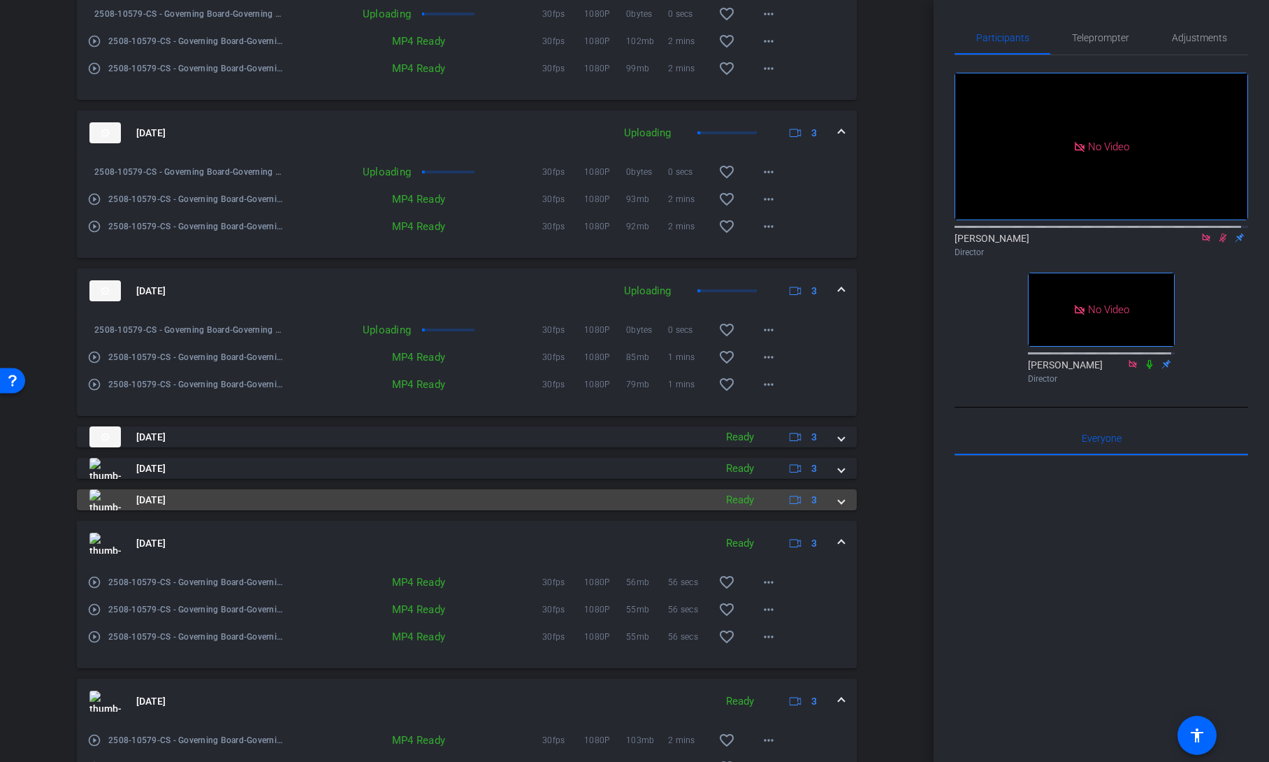
click at [839, 507] on span at bounding box center [842, 500] width 6 height 15
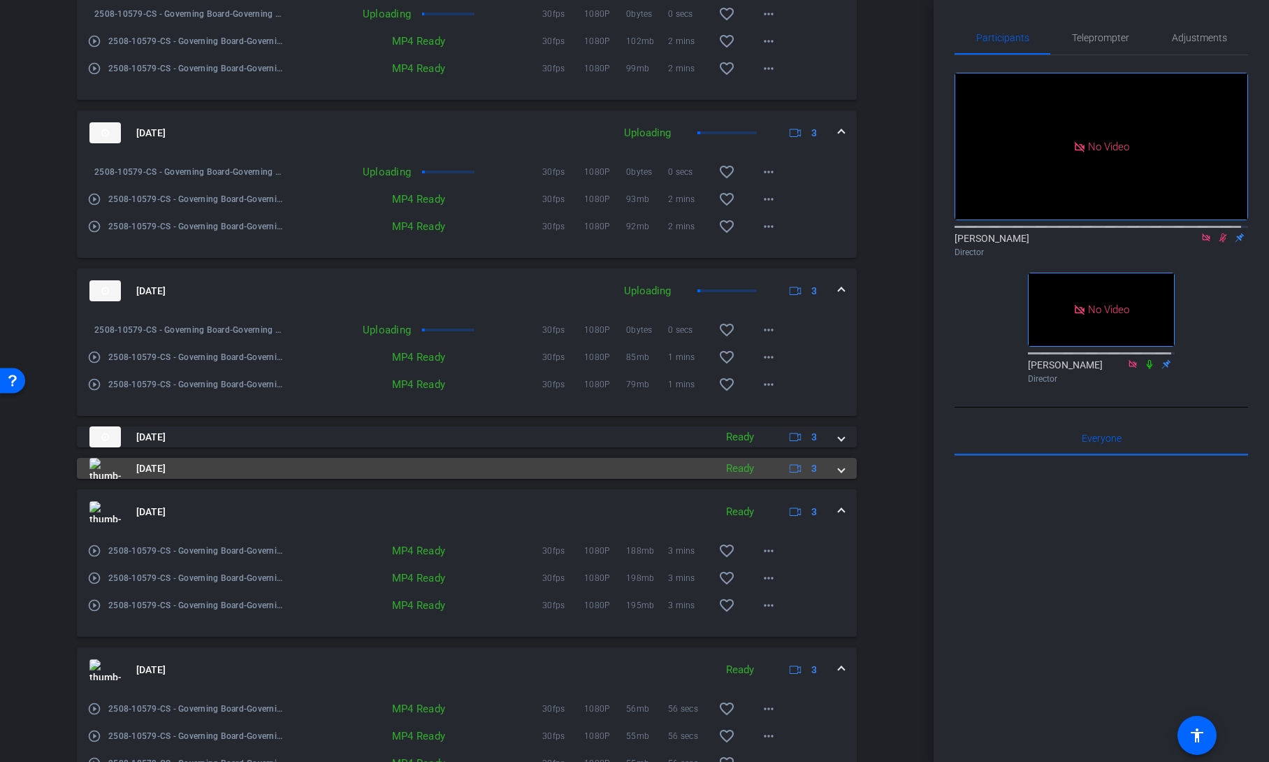
click at [831, 479] on div "Aug 15, 2025 Ready 3" at bounding box center [463, 468] width 749 height 21
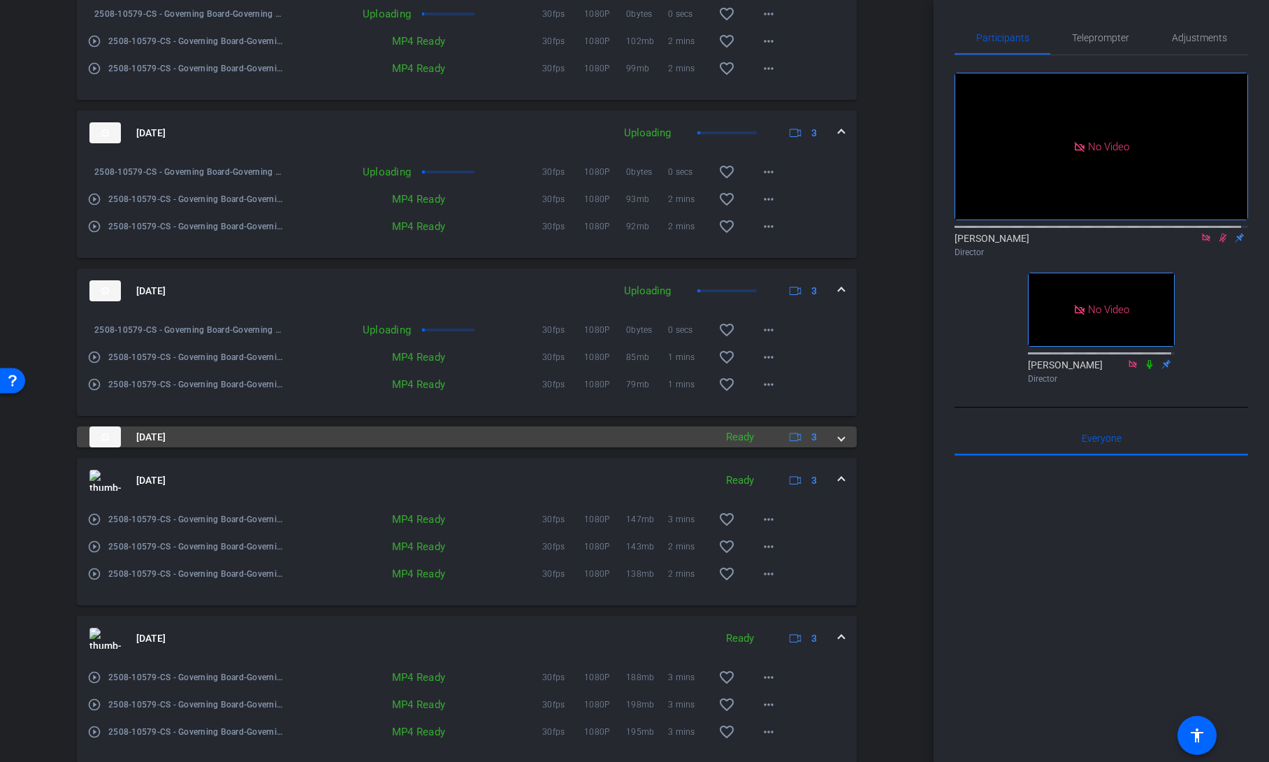
click at [839, 444] on span at bounding box center [842, 437] width 6 height 15
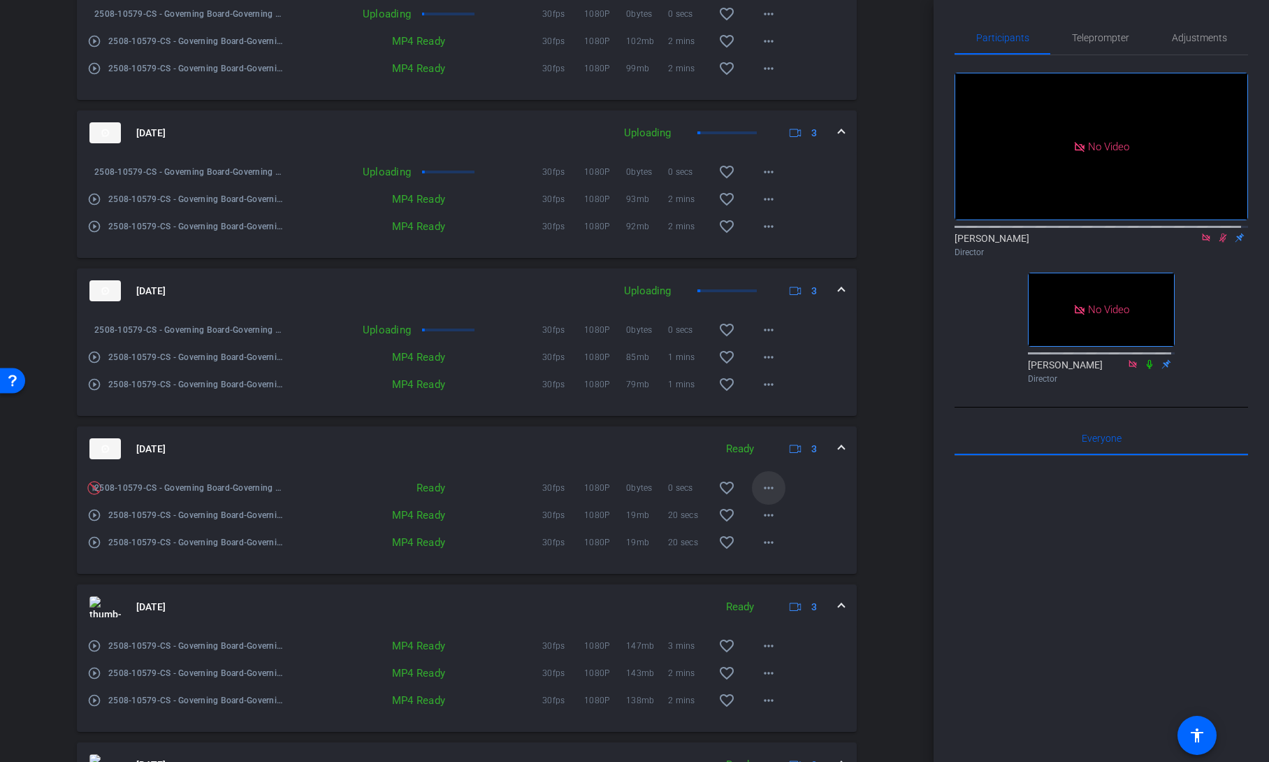
click at [764, 496] on mat-icon "more_horiz" at bounding box center [768, 487] width 17 height 17
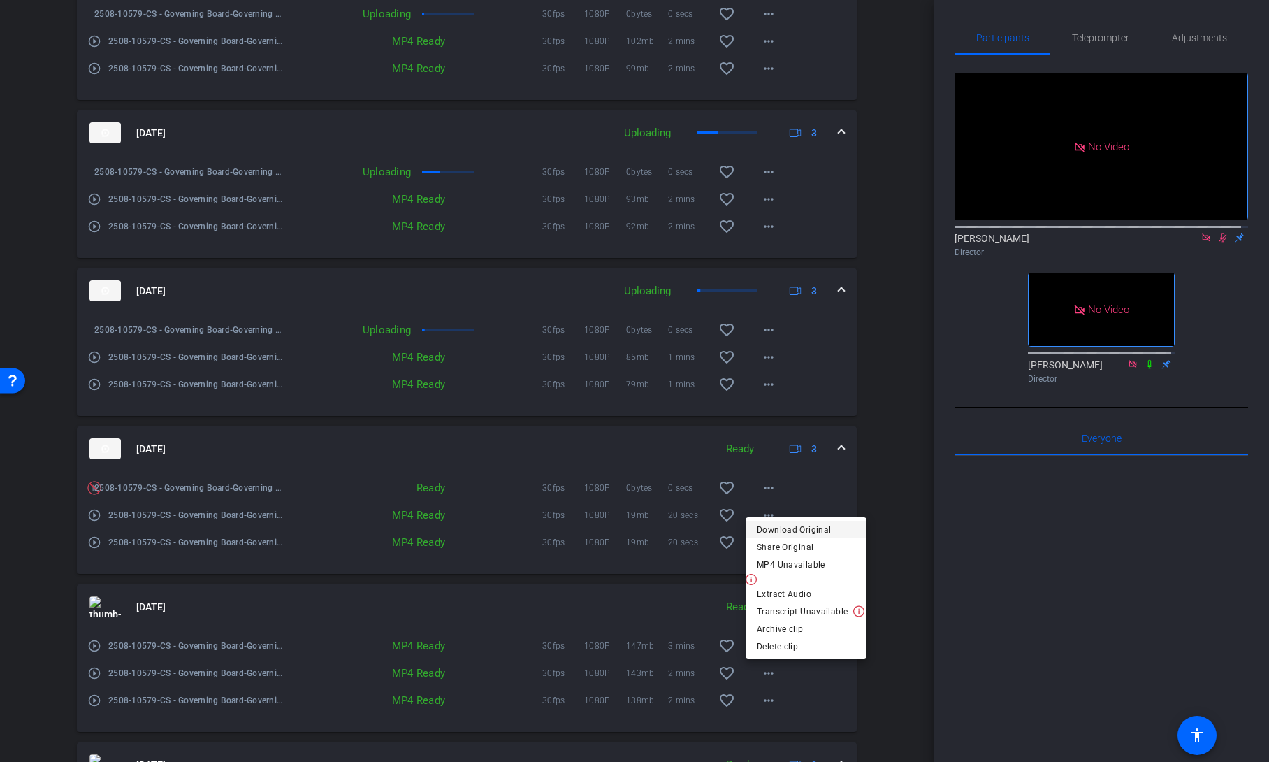
click at [808, 531] on span "Download Original" at bounding box center [806, 529] width 99 height 17
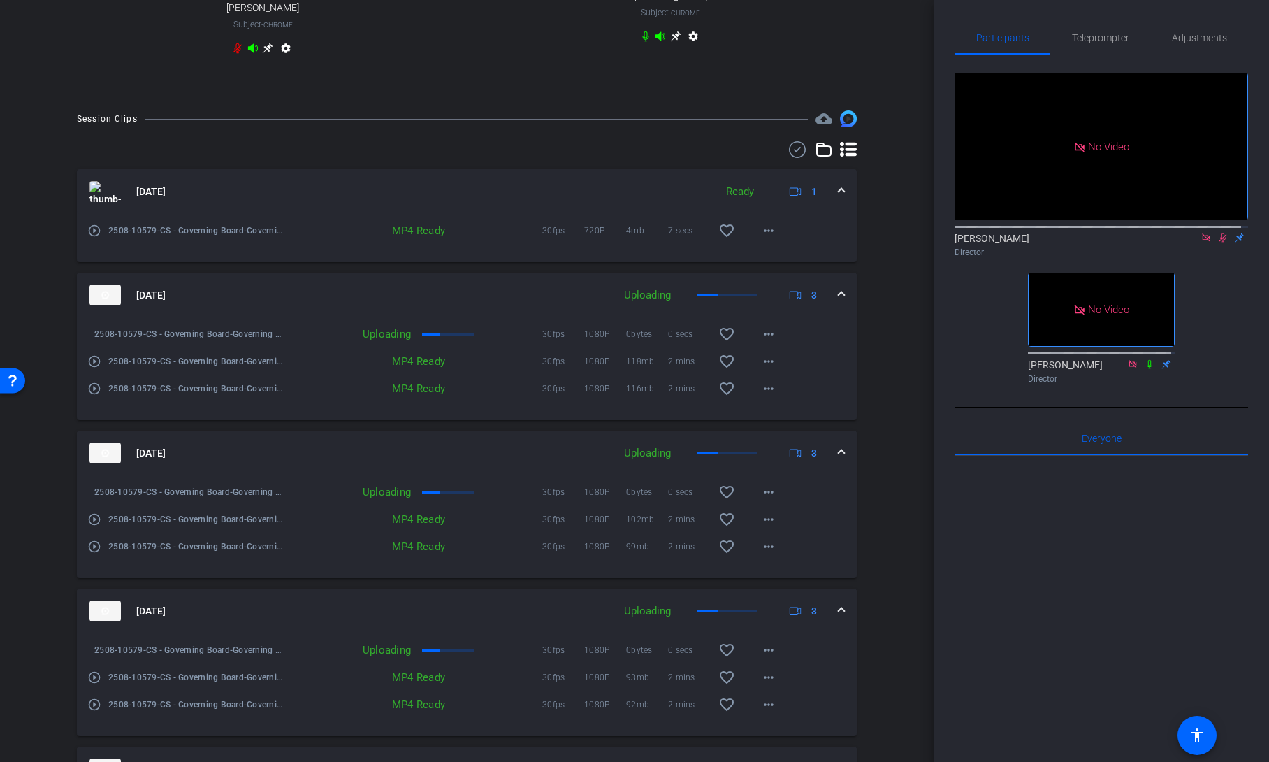
scroll to position [688, 0]
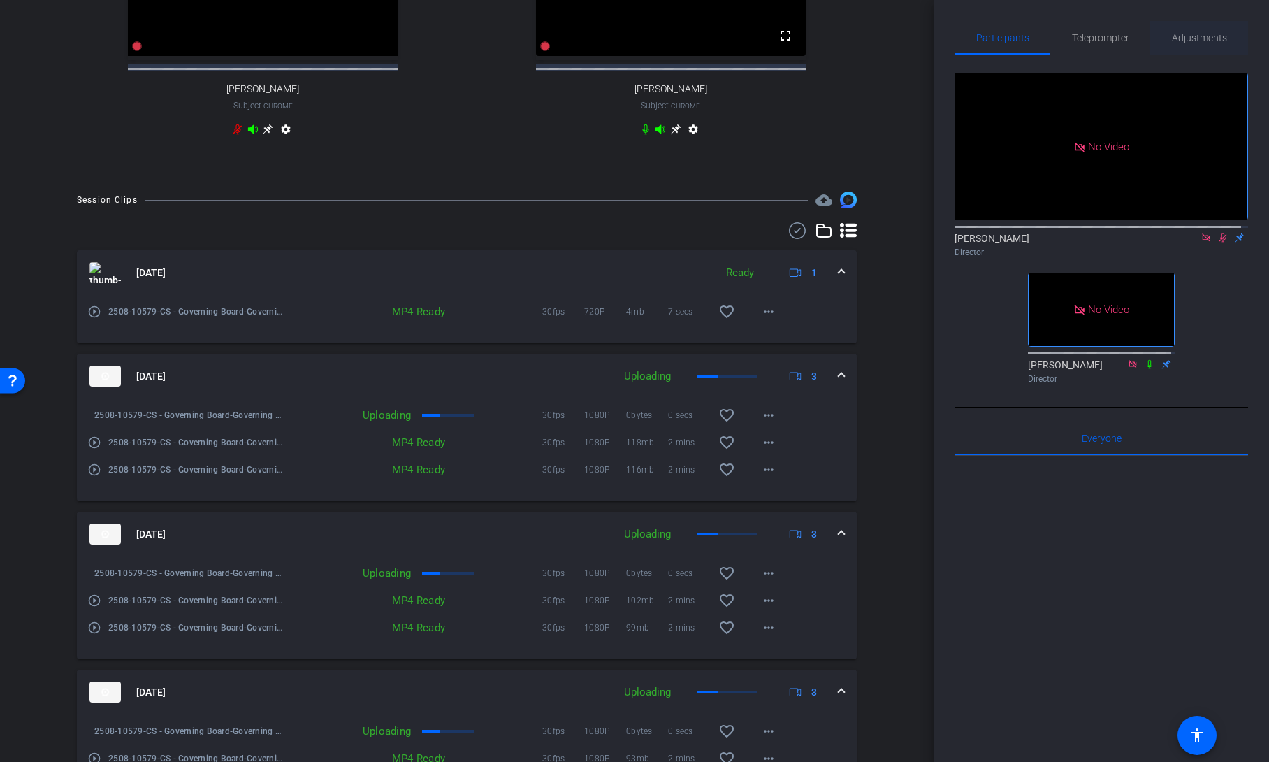
drag, startPoint x: 1184, startPoint y: 41, endPoint x: 1178, endPoint y: 53, distance: 13.1
click at [1184, 41] on span "Adjustments" at bounding box center [1199, 38] width 55 height 10
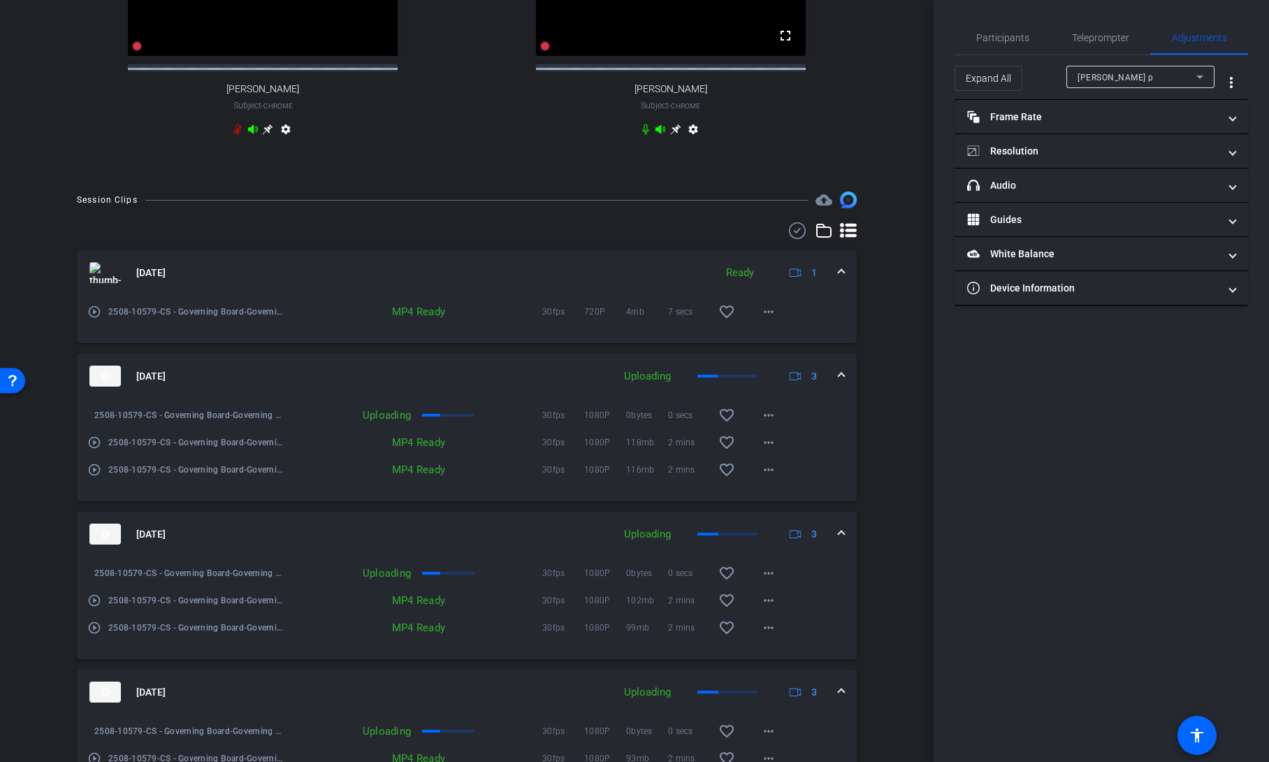
click at [1146, 80] on div "dan p" at bounding box center [1137, 76] width 119 height 17
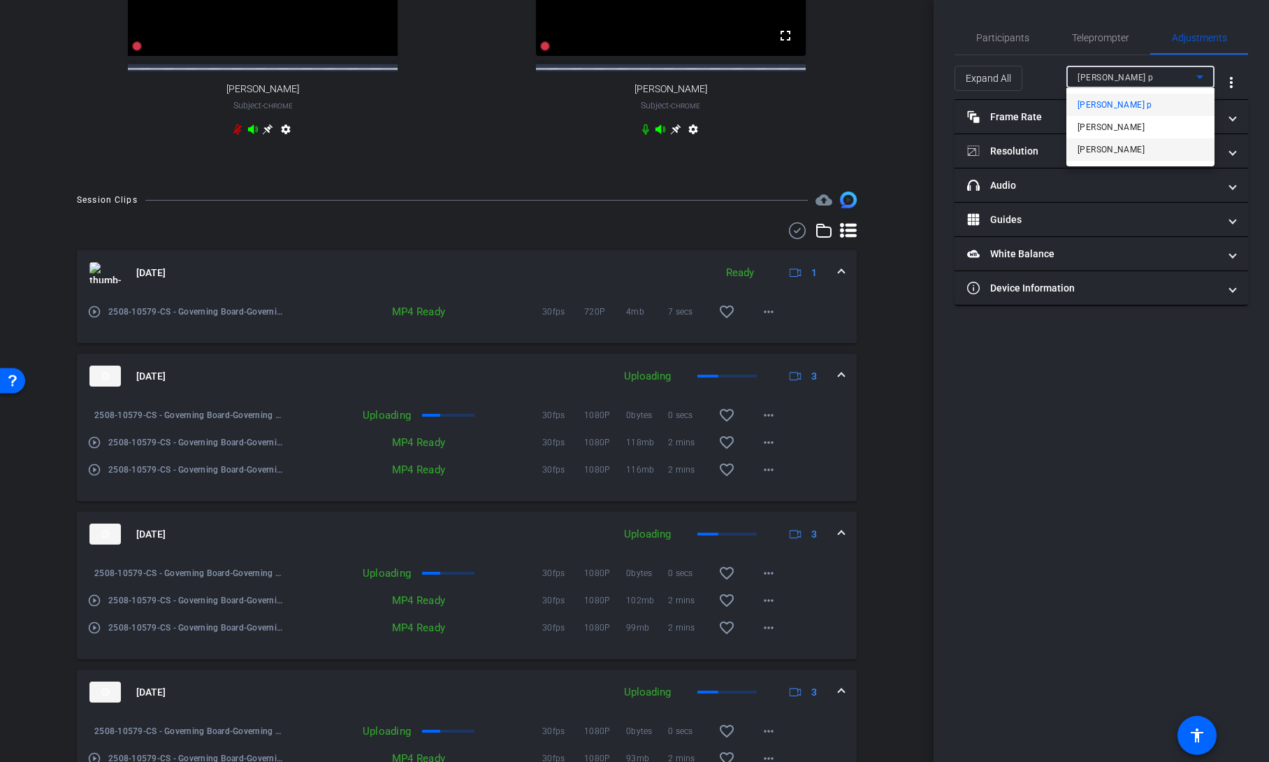
click at [1132, 151] on span "Steve Mangan" at bounding box center [1111, 149] width 67 height 17
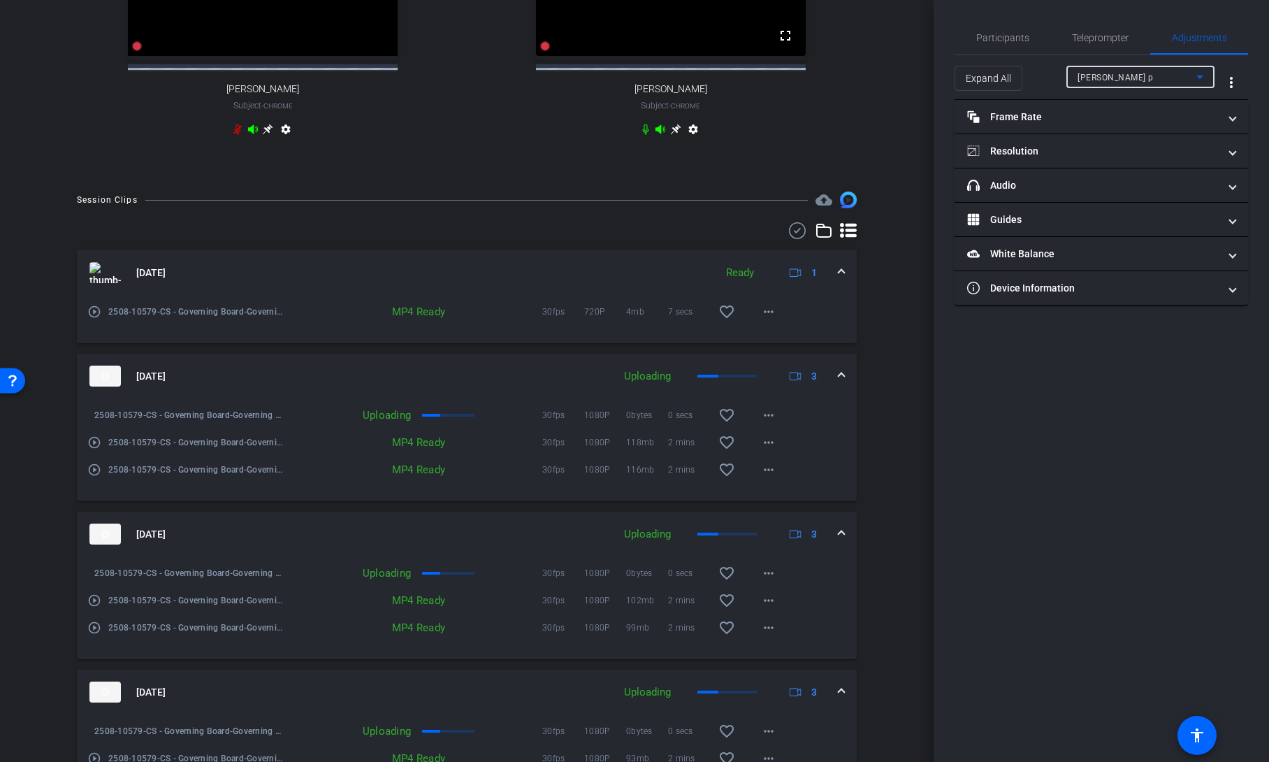
type input "11000"
click at [1120, 287] on mat-panel-title "Device Information" at bounding box center [1093, 288] width 252 height 15
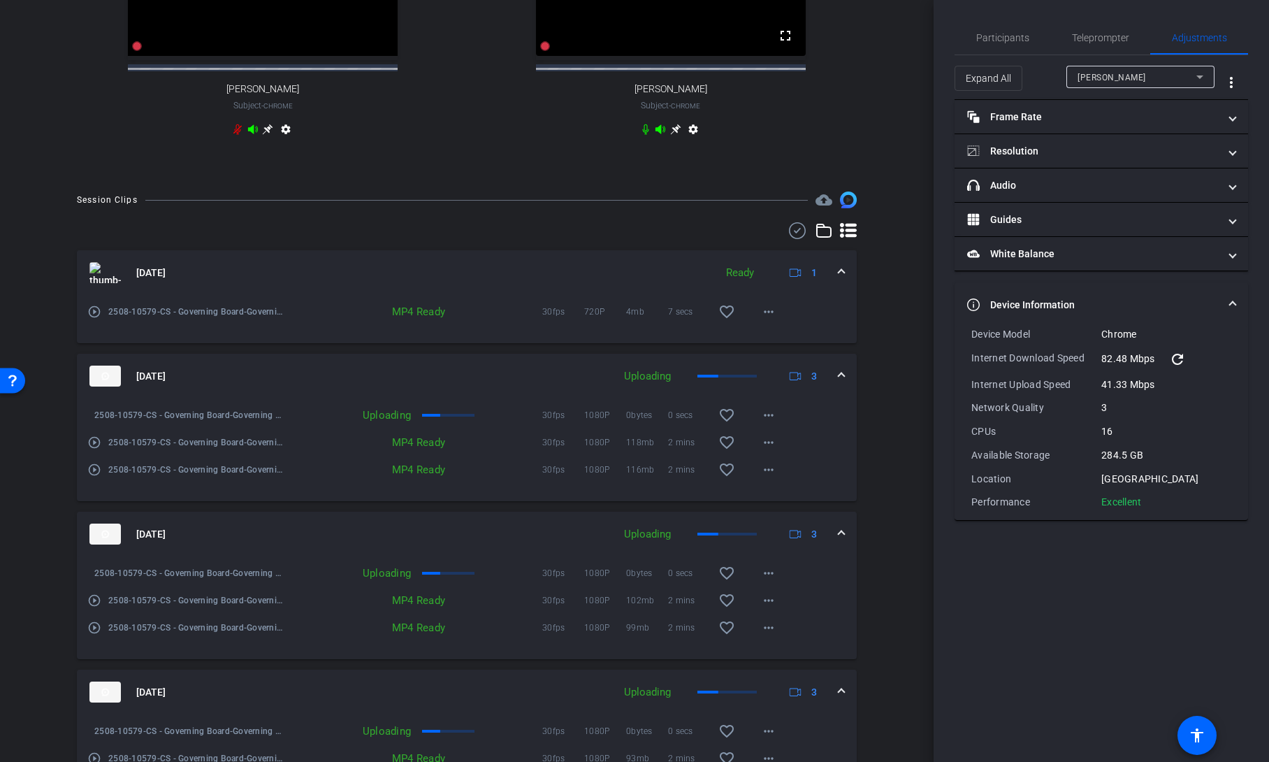
click at [1180, 361] on mat-icon "refresh" at bounding box center [1177, 359] width 17 height 17
click at [1178, 359] on mat-icon "refresh" at bounding box center [1177, 359] width 17 height 17
click at [994, 35] on span "Participants" at bounding box center [1002, 38] width 53 height 10
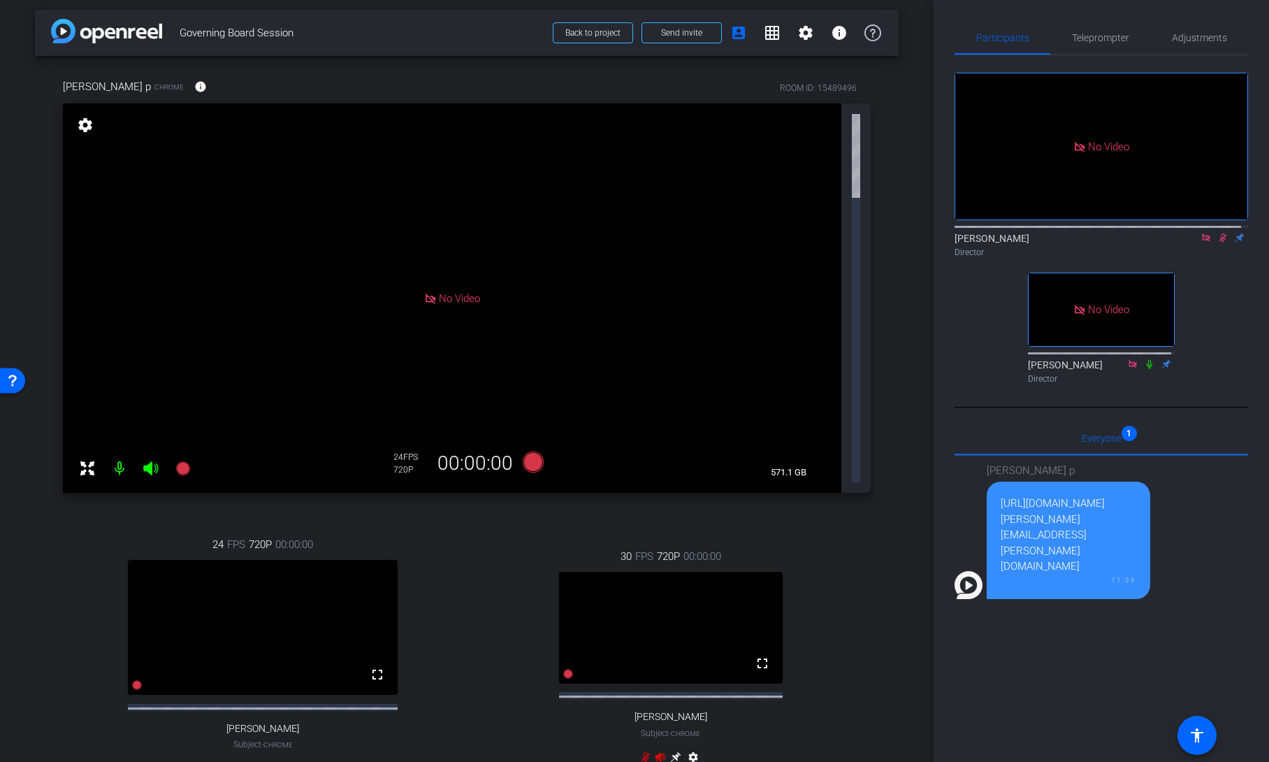
scroll to position [0, 0]
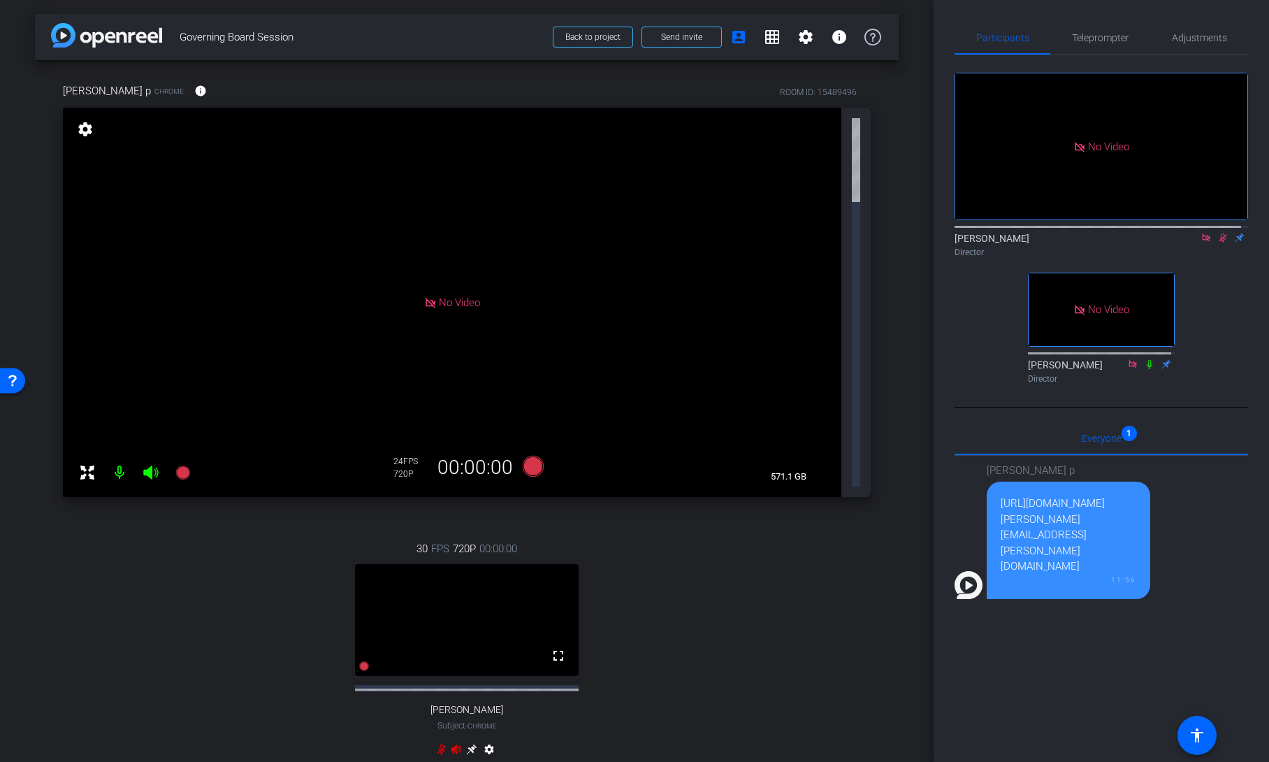
click at [1220, 233] on icon at bounding box center [1224, 237] width 8 height 9
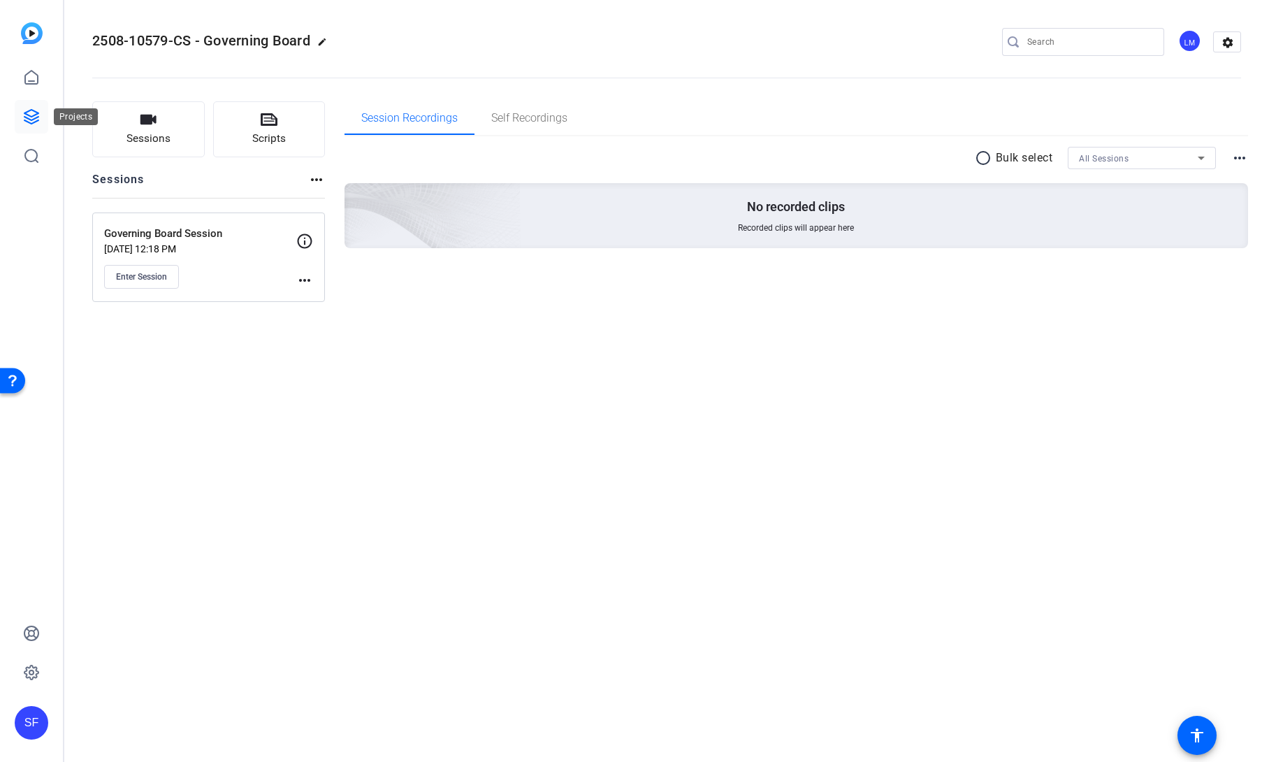
click at [35, 116] on icon at bounding box center [31, 116] width 17 height 17
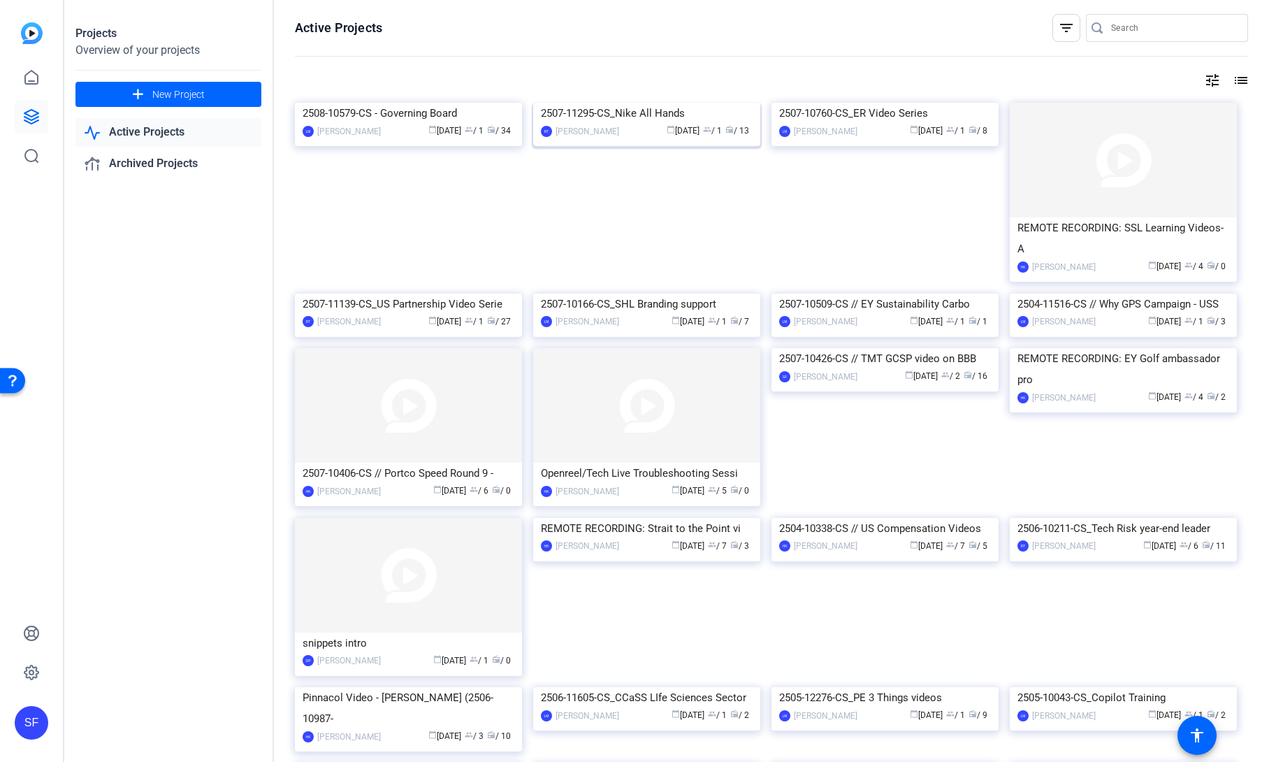
click at [622, 124] on div "2507-11295-CS_Nike All Hands" at bounding box center [647, 113] width 212 height 21
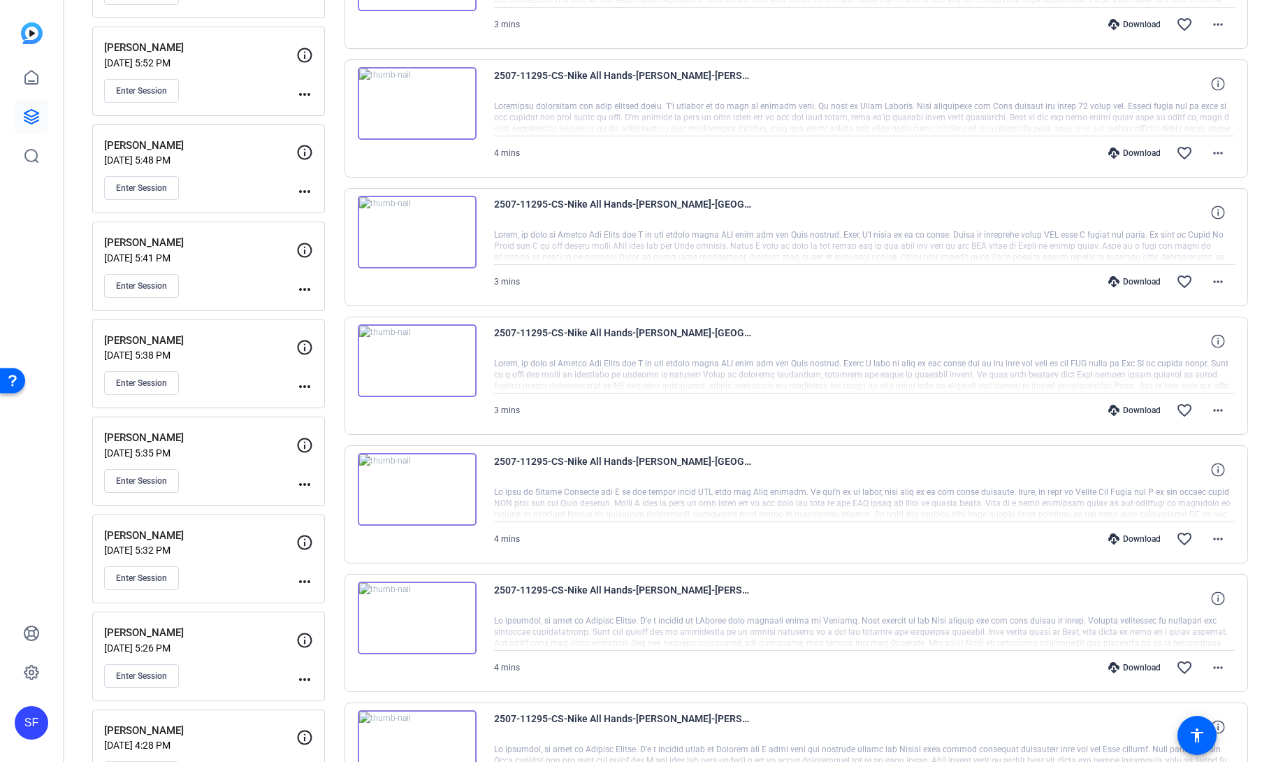
scroll to position [559, 0]
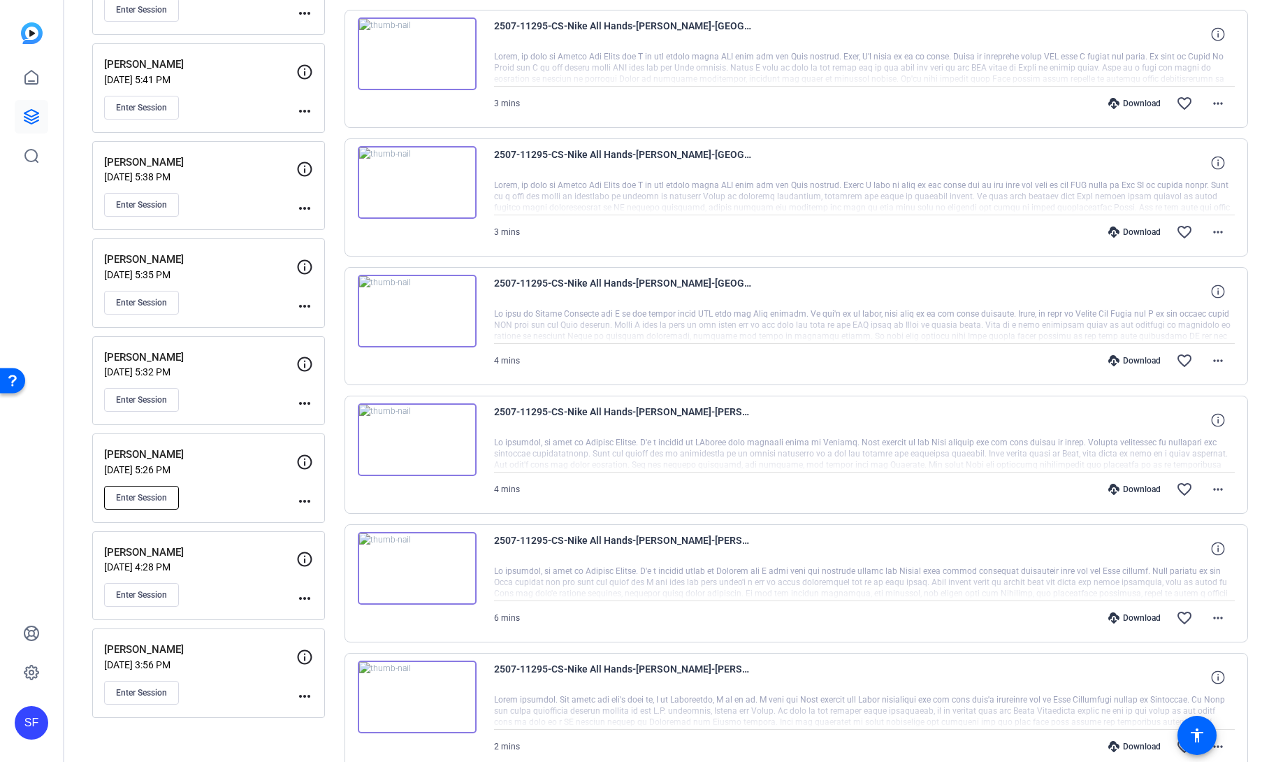
click at [146, 502] on span "Enter Session" at bounding box center [141, 497] width 51 height 11
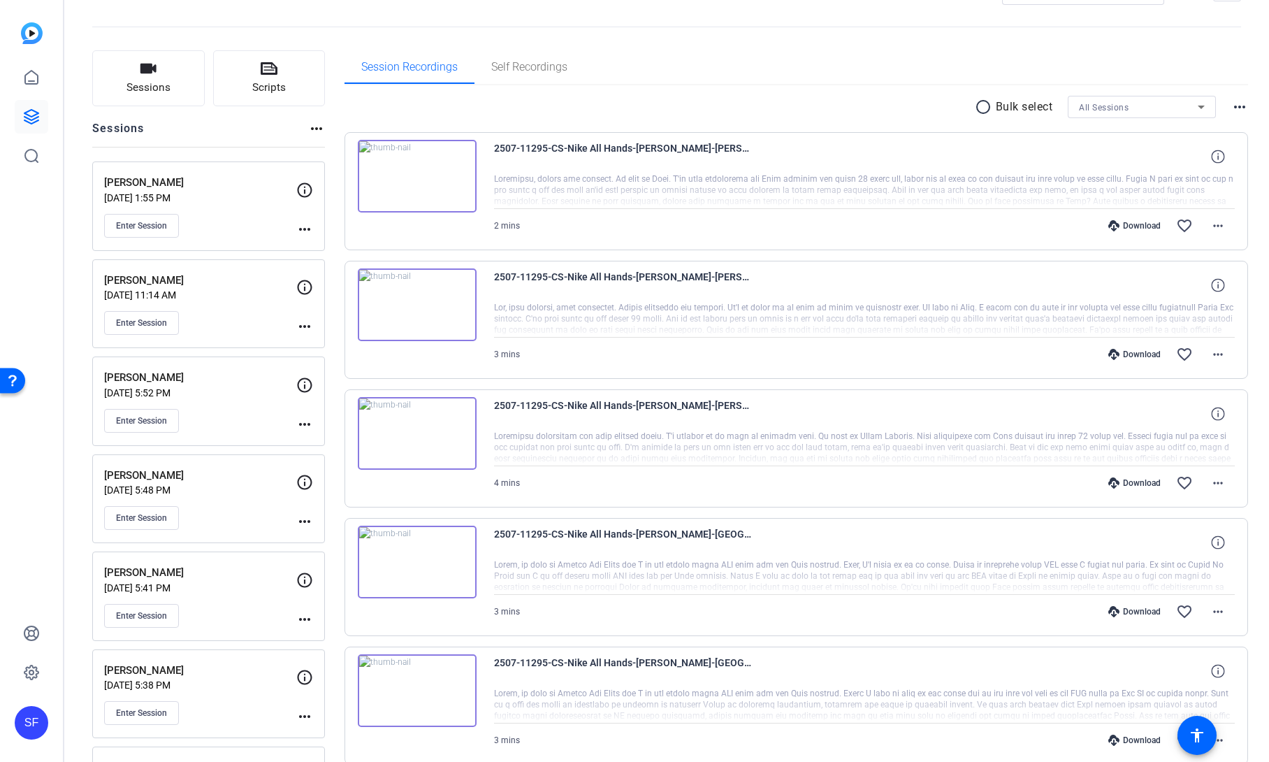
scroll to position [0, 0]
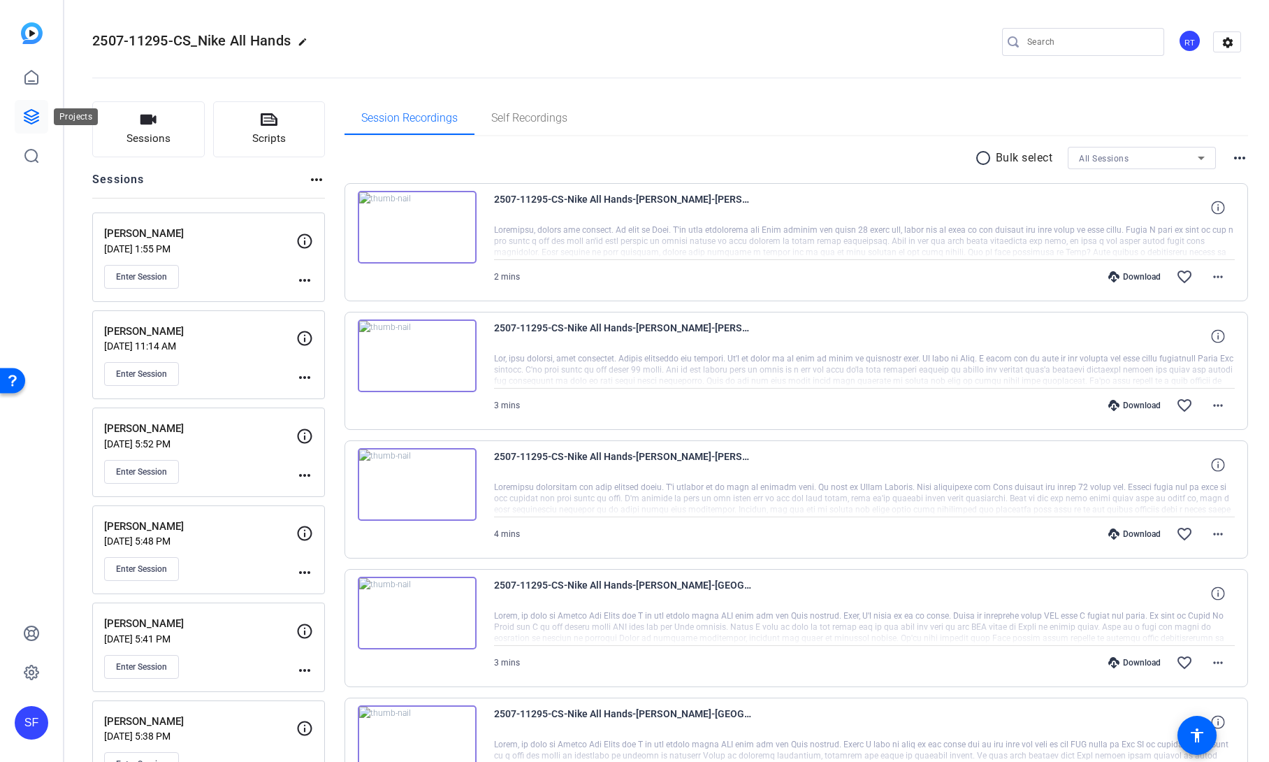
click at [34, 118] on icon at bounding box center [31, 116] width 17 height 17
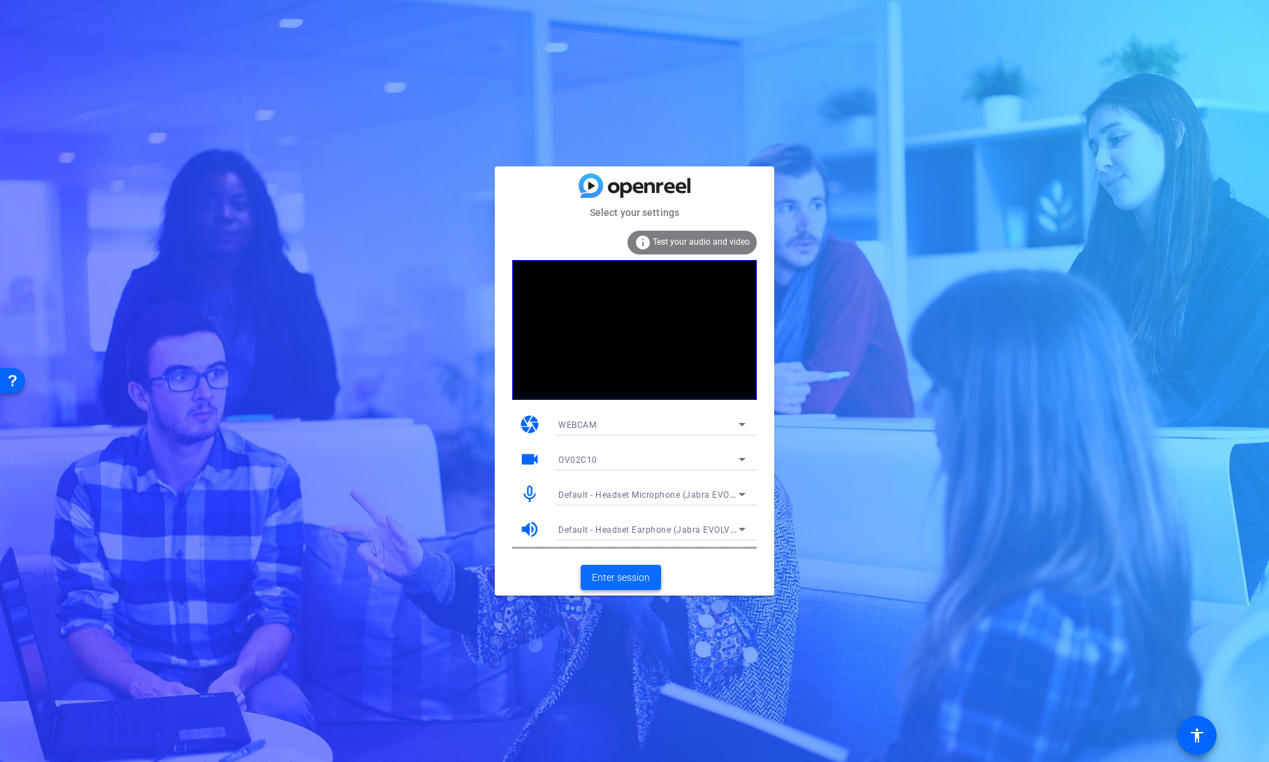
click at [632, 581] on span "Enter session" at bounding box center [621, 577] width 58 height 15
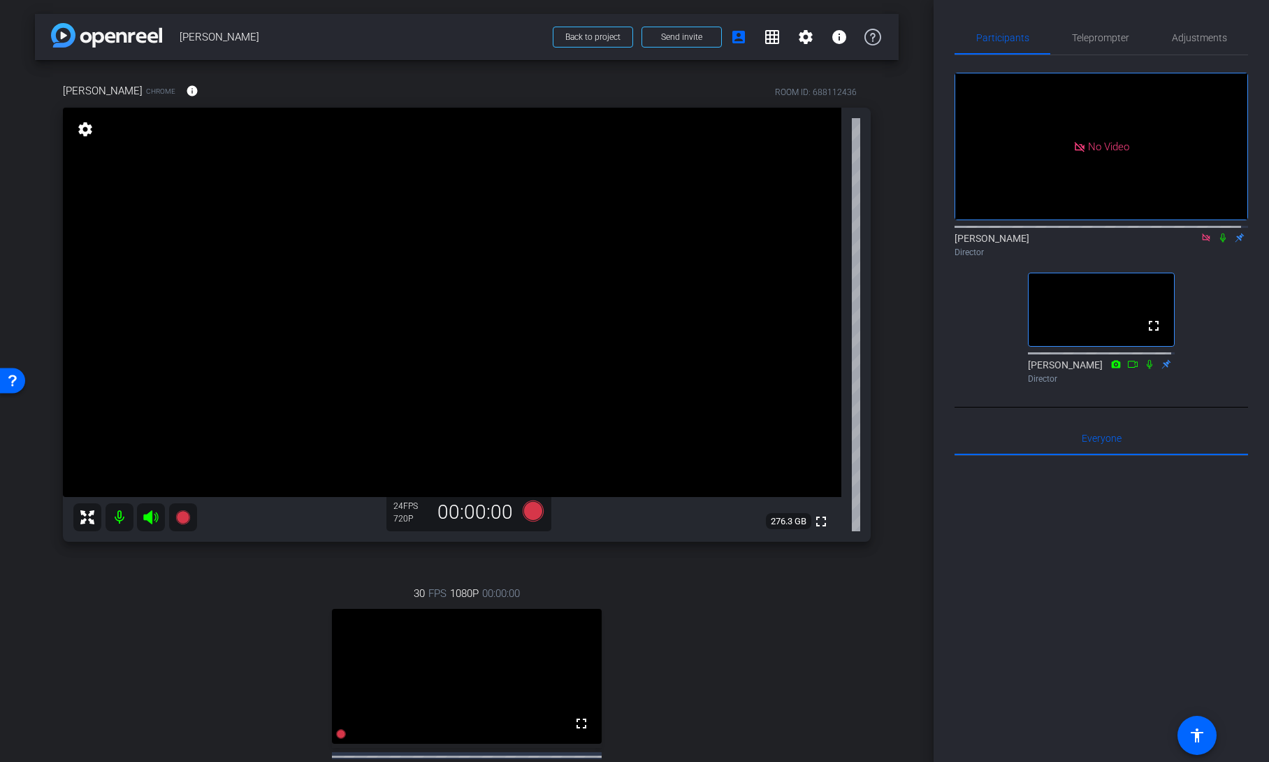
drag, startPoint x: 1211, startPoint y: 251, endPoint x: 1121, endPoint y: 365, distance: 145.3
click at [1217, 243] on icon at bounding box center [1222, 238] width 11 height 10
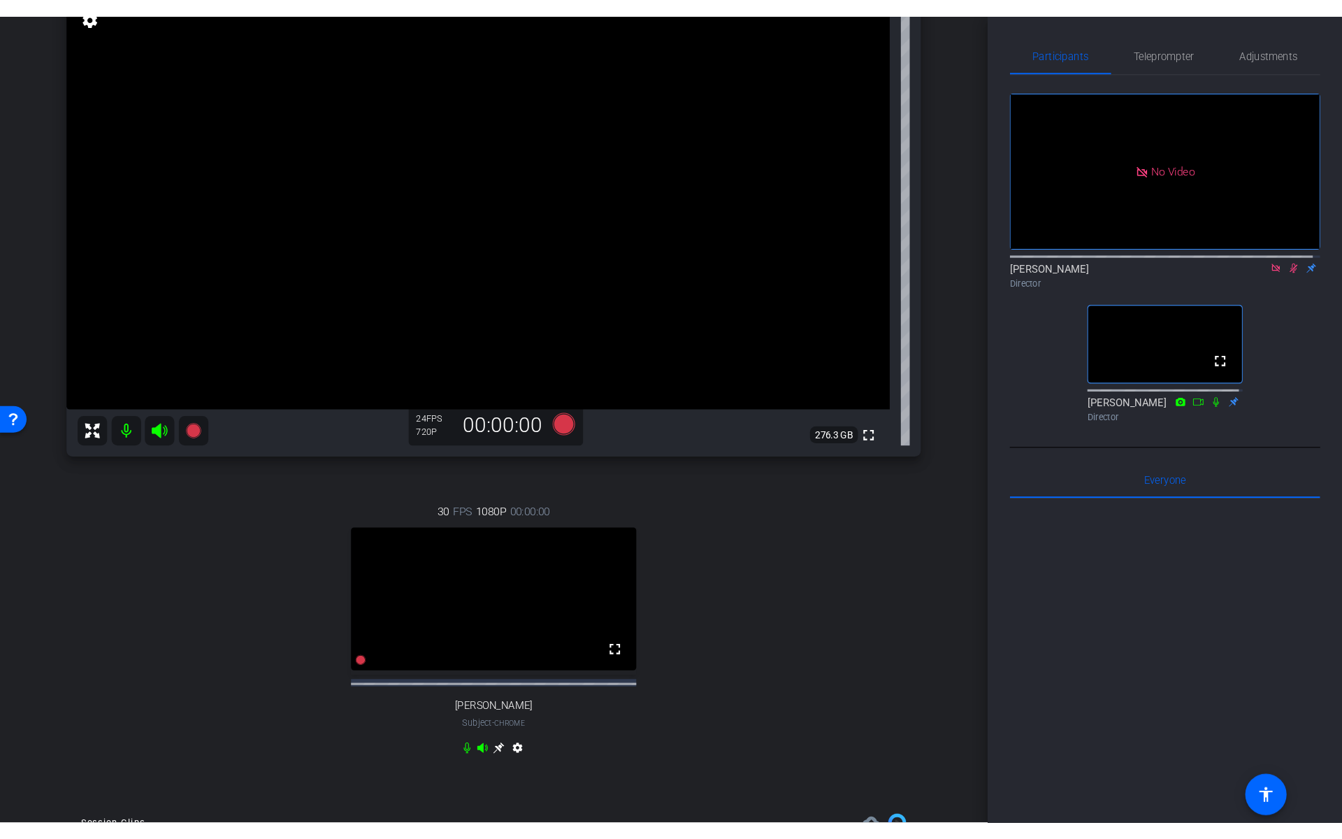
scroll to position [140, 0]
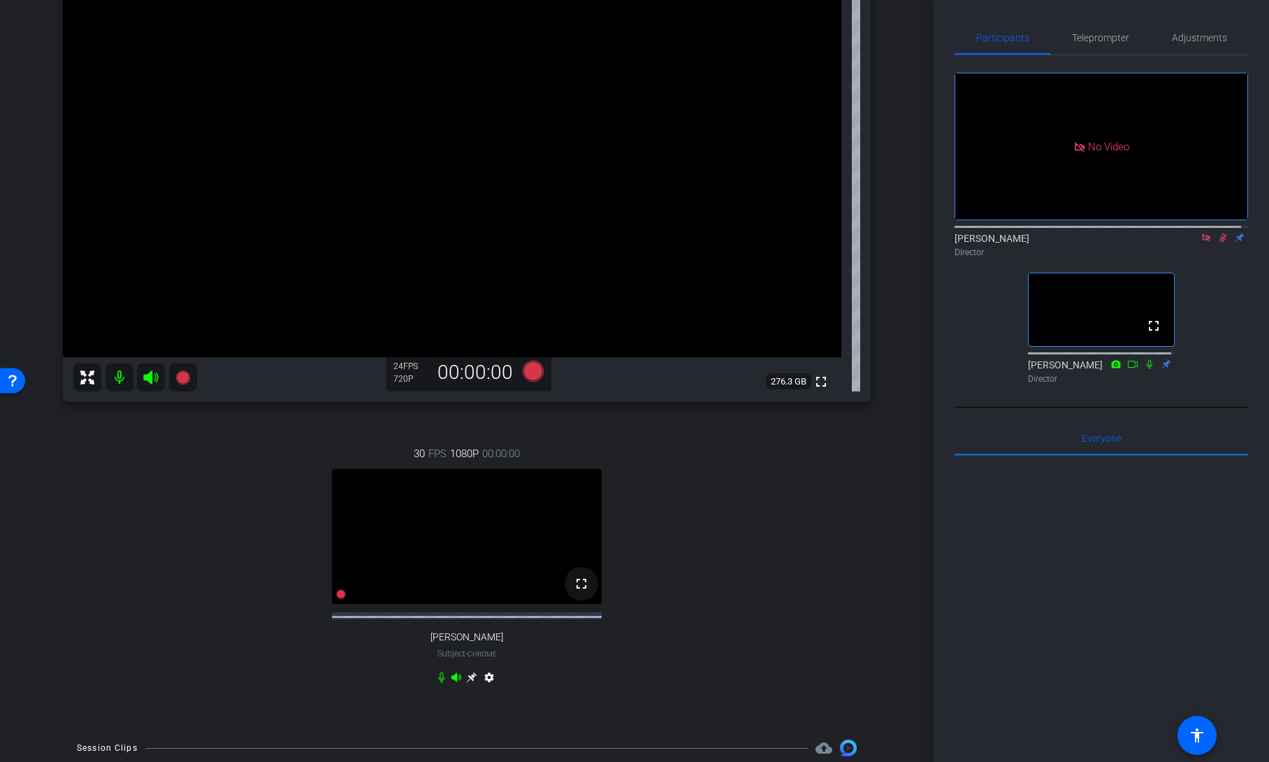
click at [584, 592] on mat-icon "fullscreen" at bounding box center [581, 583] width 17 height 17
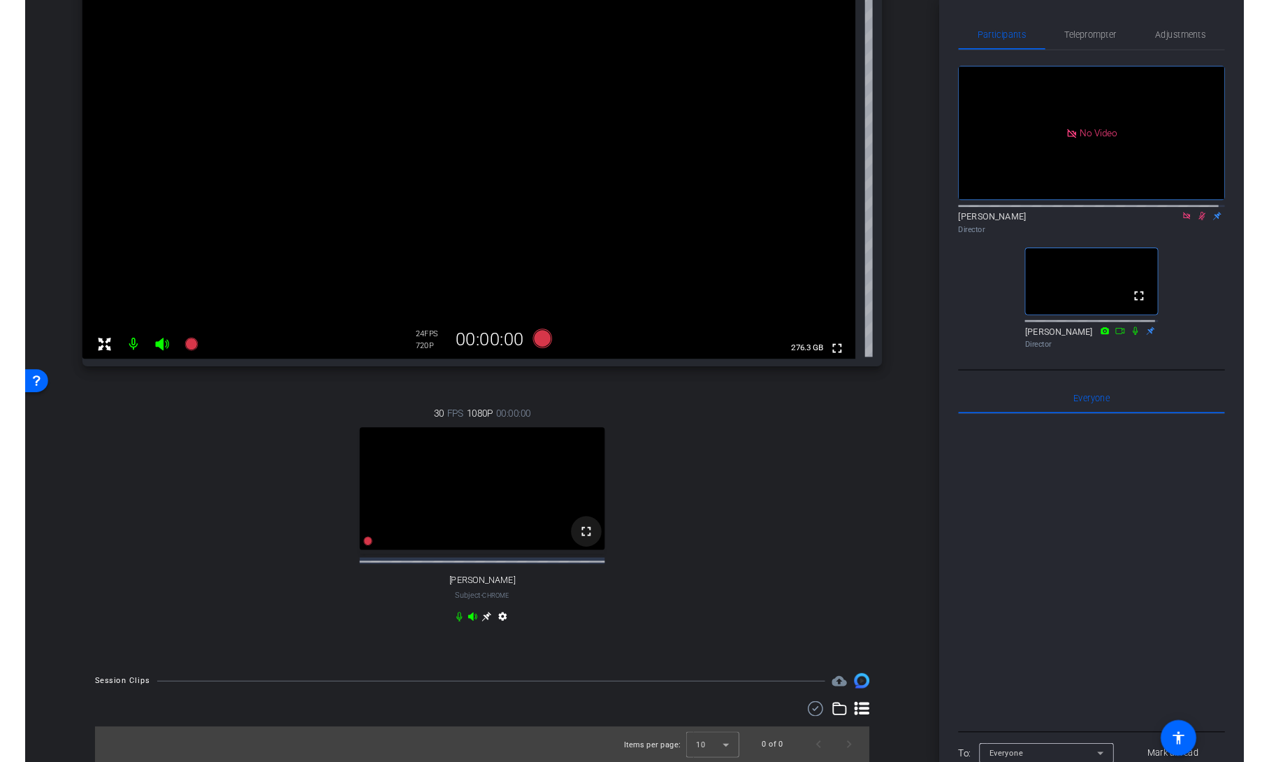
scroll to position [56, 0]
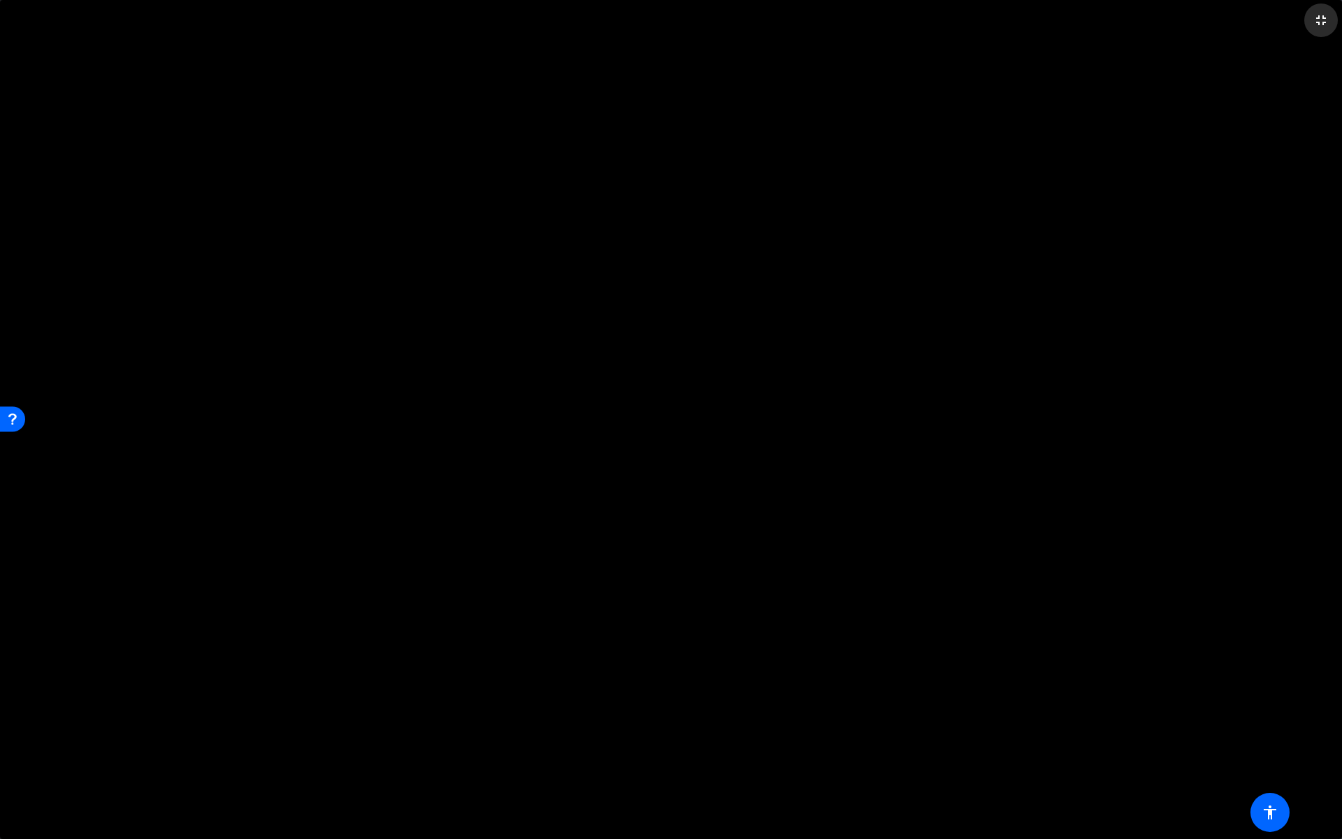
click at [1268, 22] on mat-icon "fullscreen_exit" at bounding box center [1320, 20] width 17 height 17
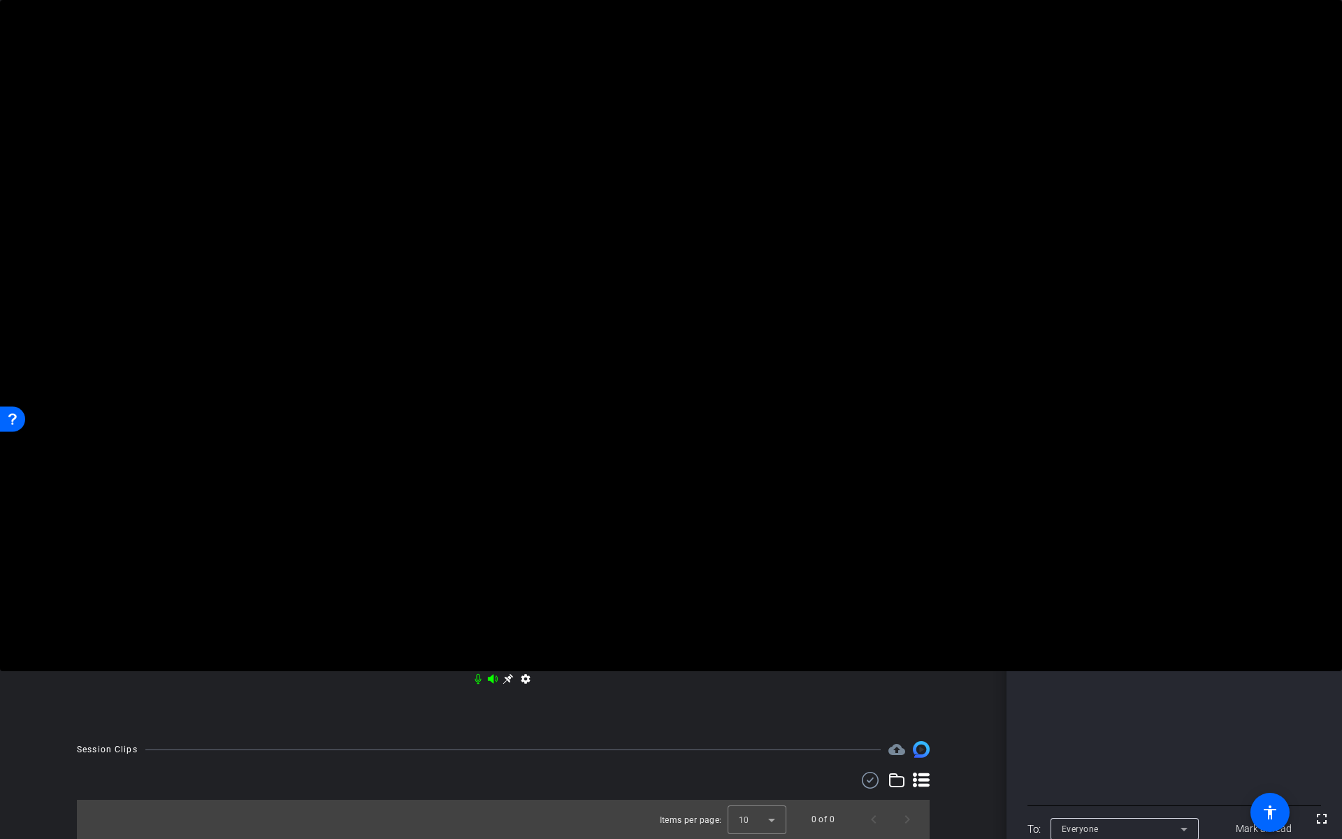
scroll to position [140, 0]
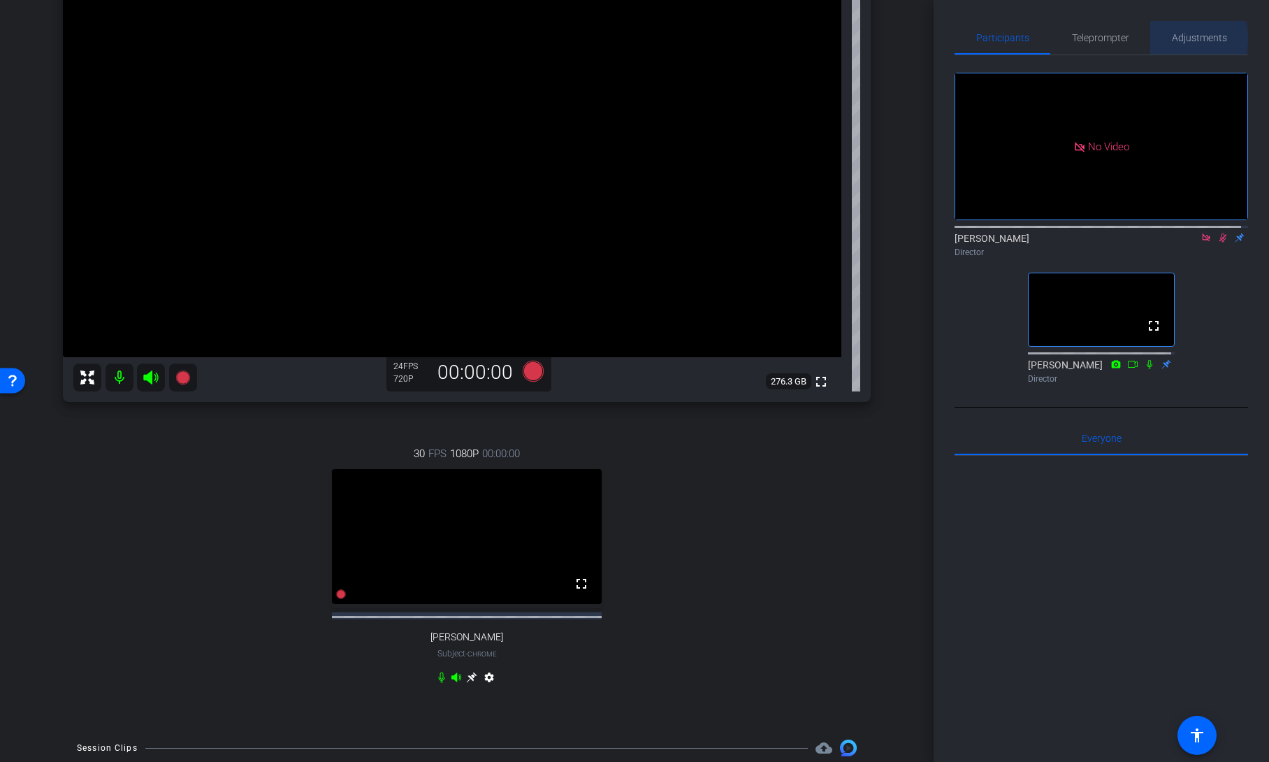
click at [1176, 39] on span "Adjustments" at bounding box center [1199, 38] width 55 height 10
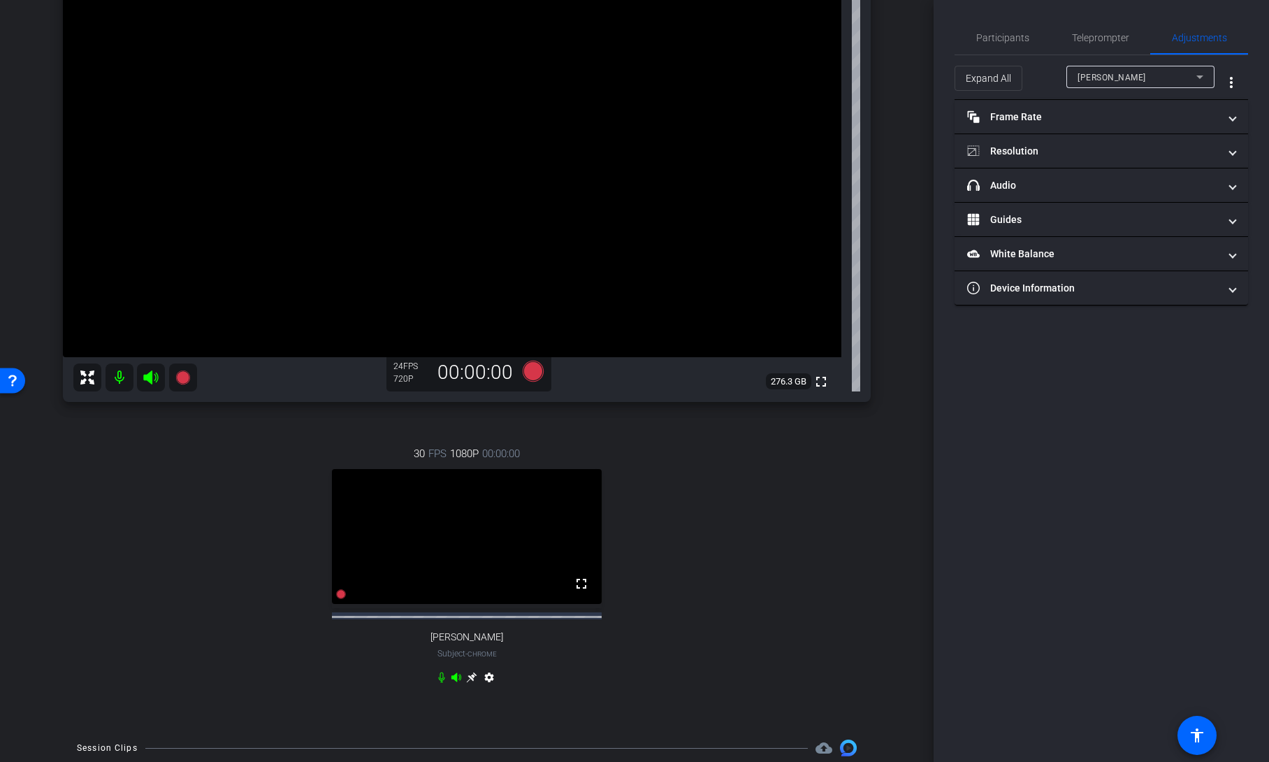
click at [1114, 77] on div "sarah" at bounding box center [1137, 76] width 119 height 17
click at [1113, 121] on span "Emily Beth Furrer" at bounding box center [1113, 127] width 71 height 17
click at [1114, 116] on mat-panel-title "Frame Rate Frame Rate" at bounding box center [1093, 117] width 252 height 15
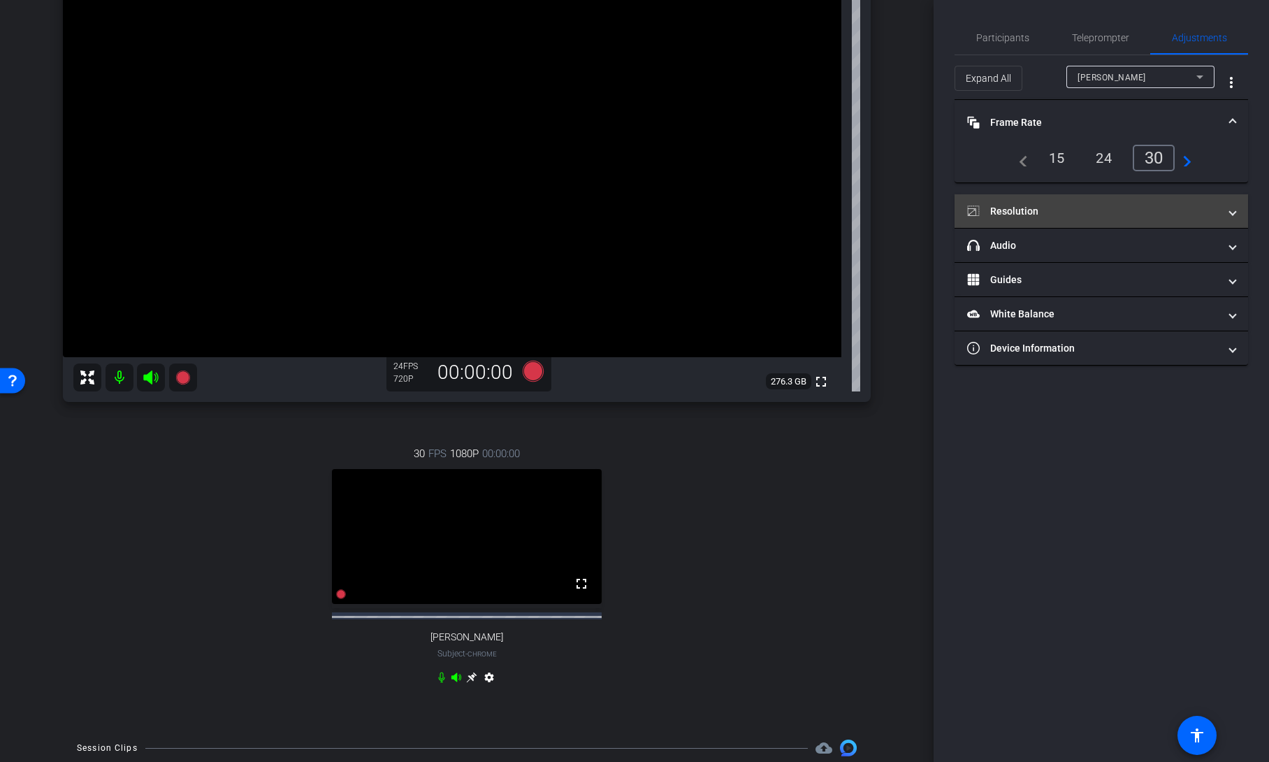
click at [1078, 209] on mat-panel-title "Resolution" at bounding box center [1093, 211] width 252 height 15
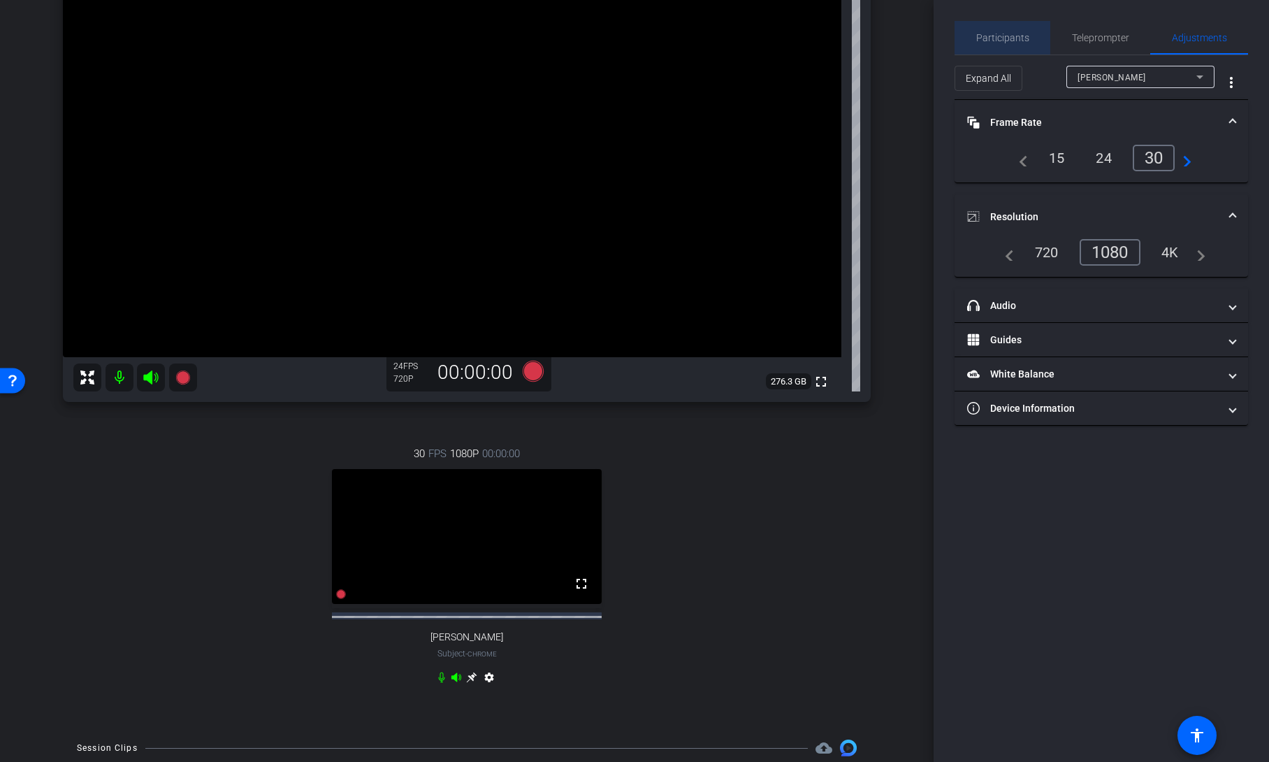
click at [1010, 36] on span "Participants" at bounding box center [1002, 38] width 53 height 10
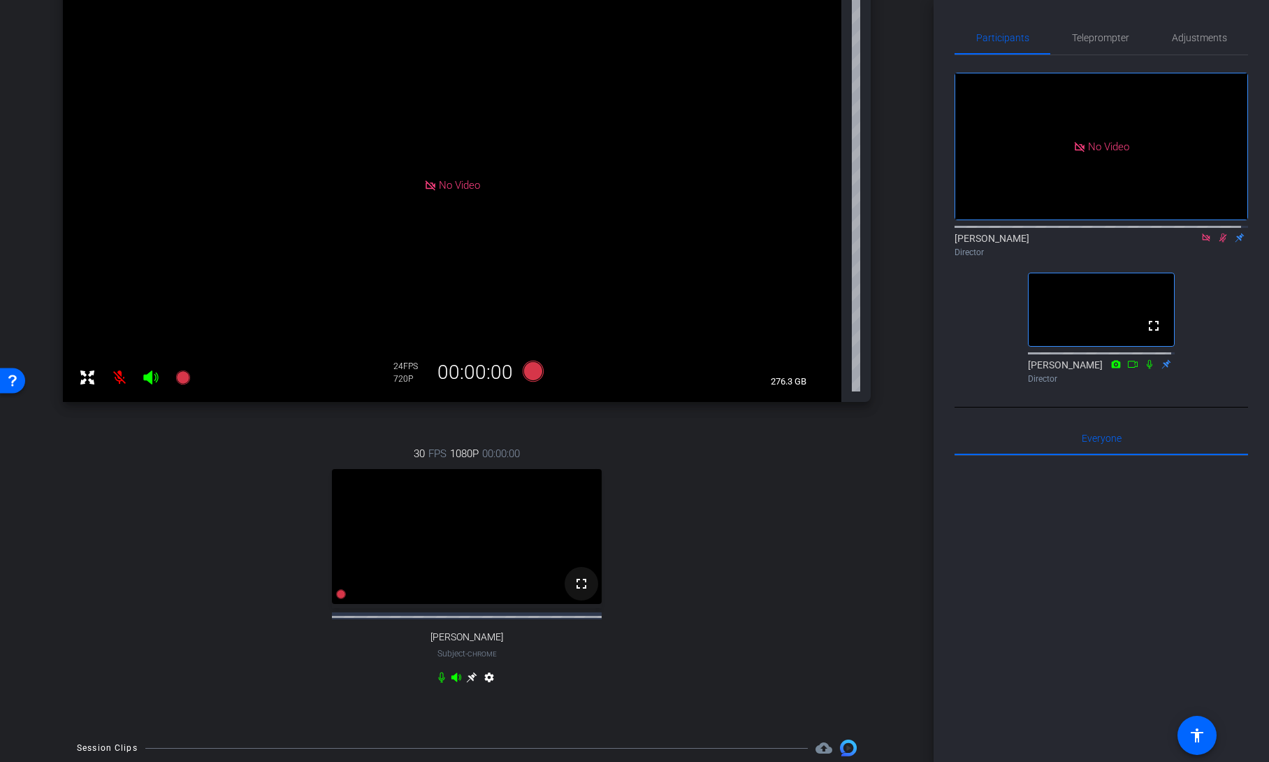
click at [582, 592] on mat-icon "fullscreen" at bounding box center [581, 583] width 17 height 17
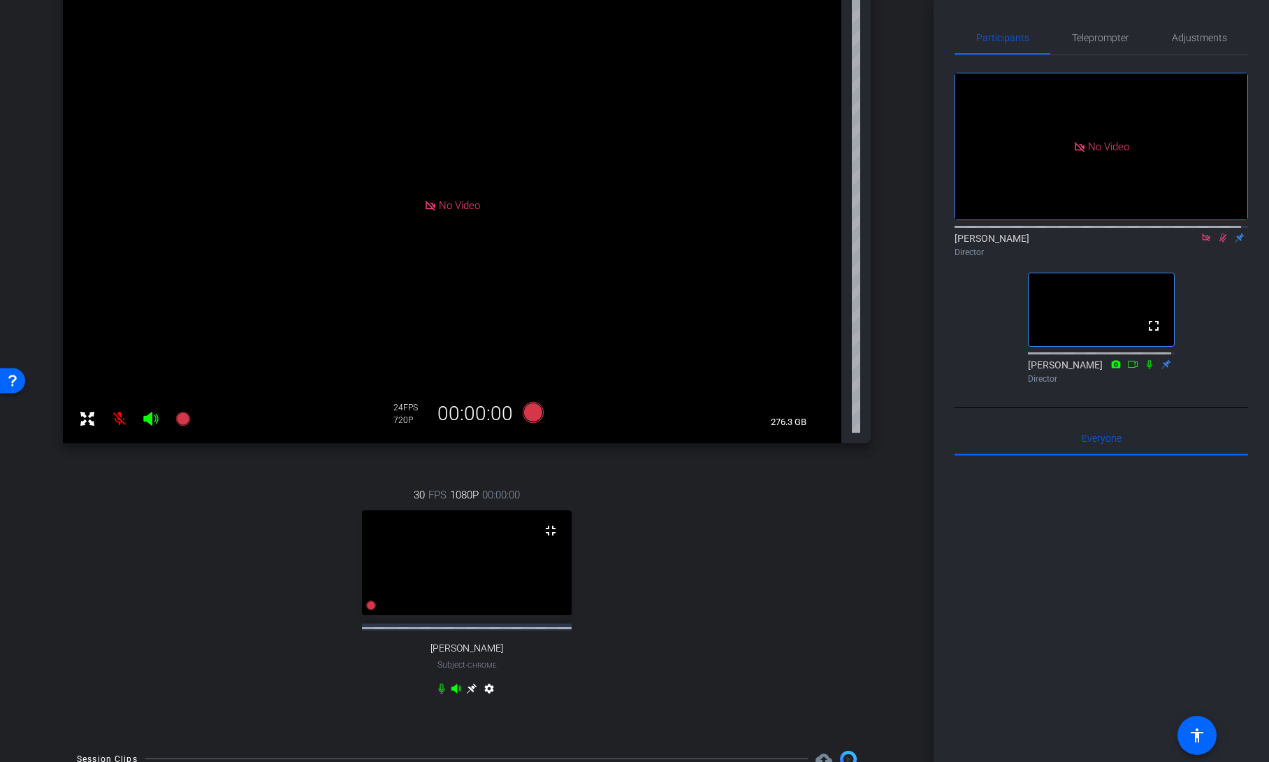
scroll to position [56, 0]
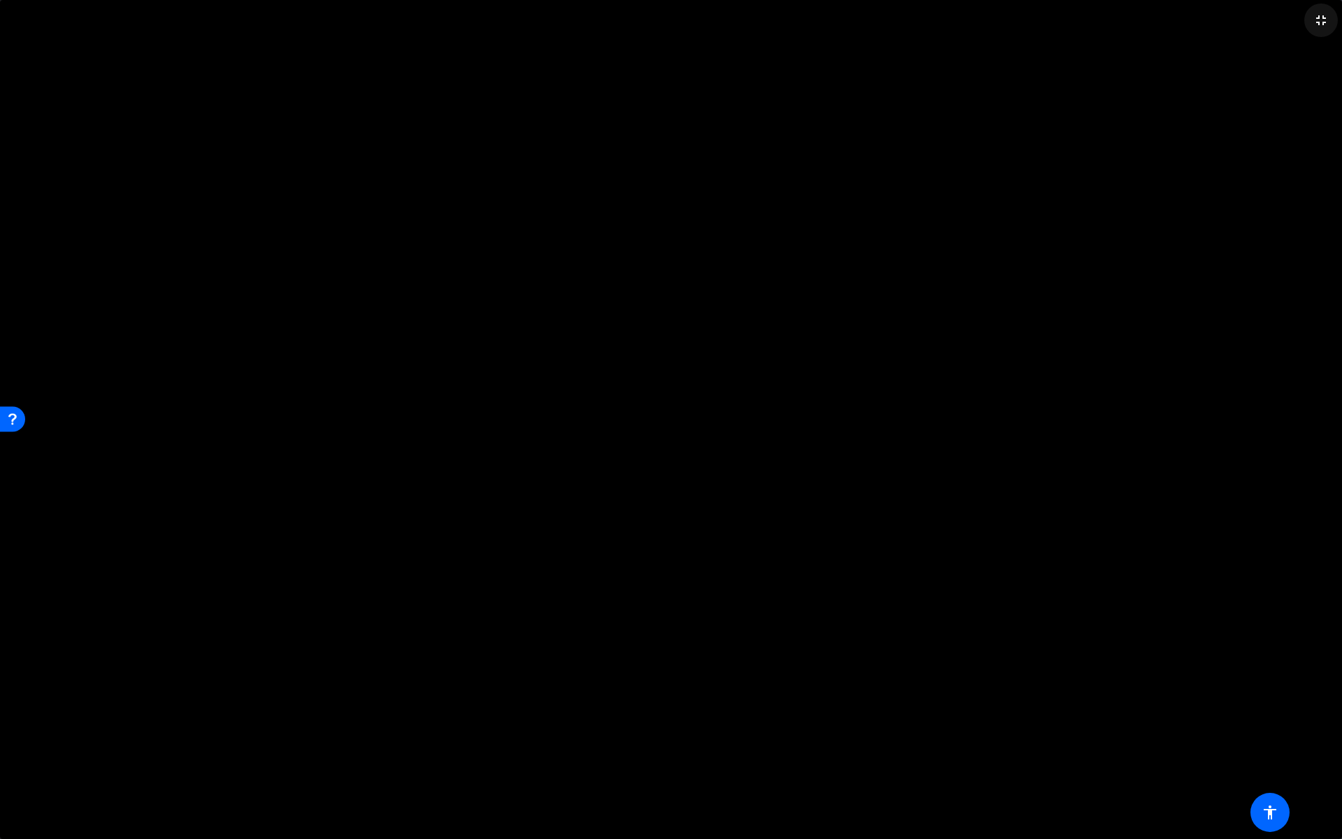
click at [1268, 21] on mat-icon "fullscreen_exit" at bounding box center [1320, 20] width 17 height 17
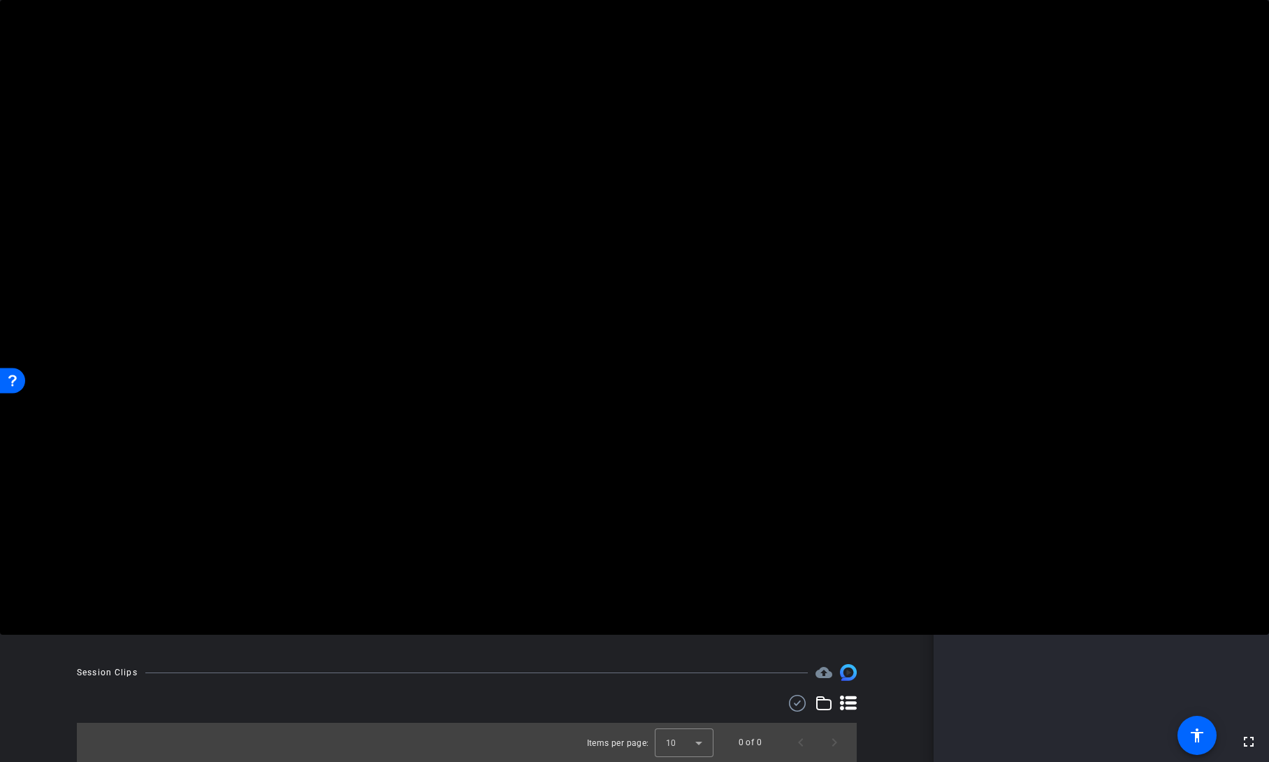
scroll to position [228, 0]
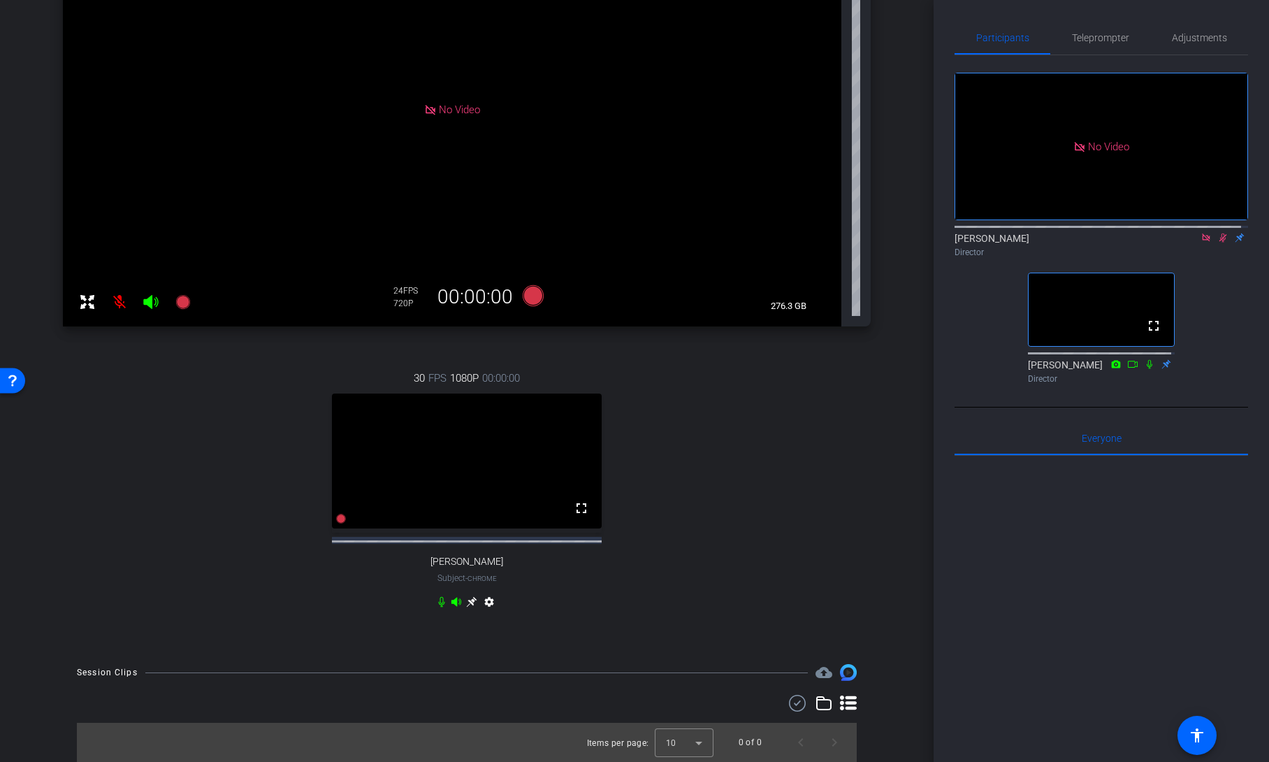
click at [1217, 233] on icon at bounding box center [1222, 238] width 11 height 10
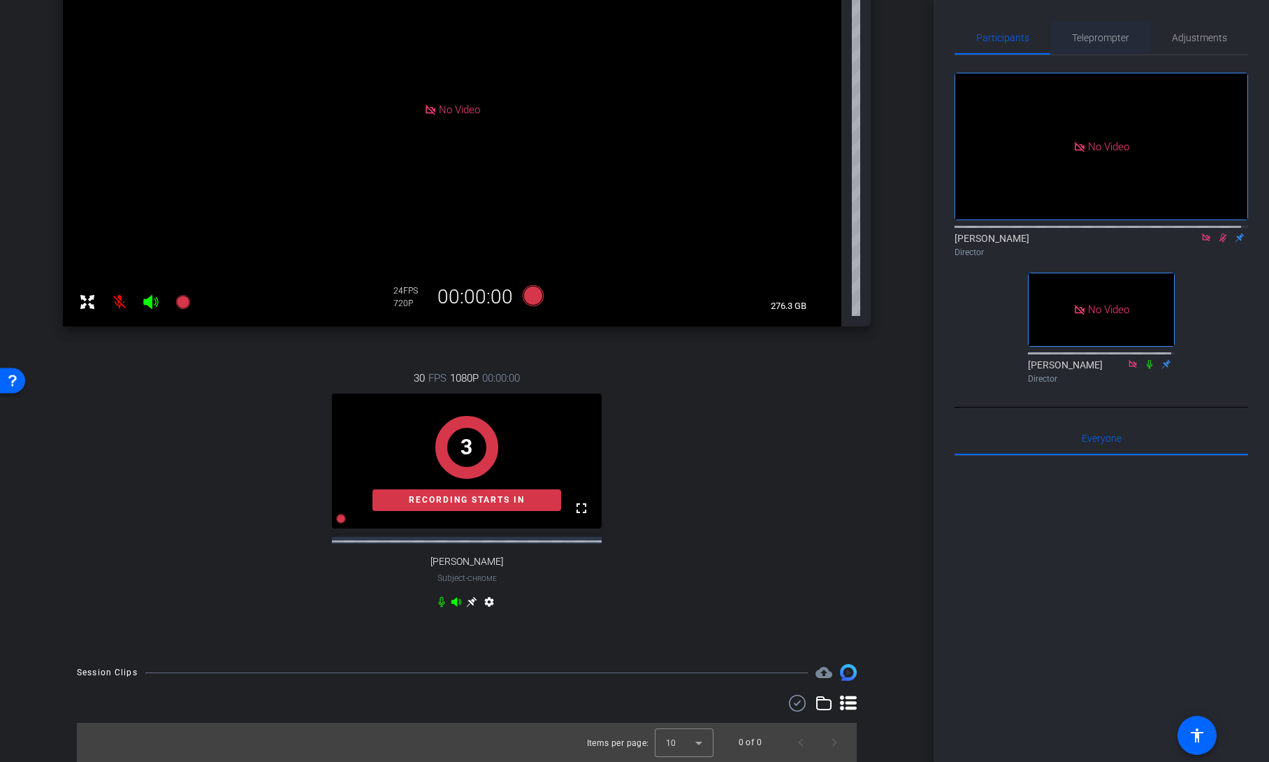
click at [1099, 31] on span "Teleprompter" at bounding box center [1100, 38] width 57 height 34
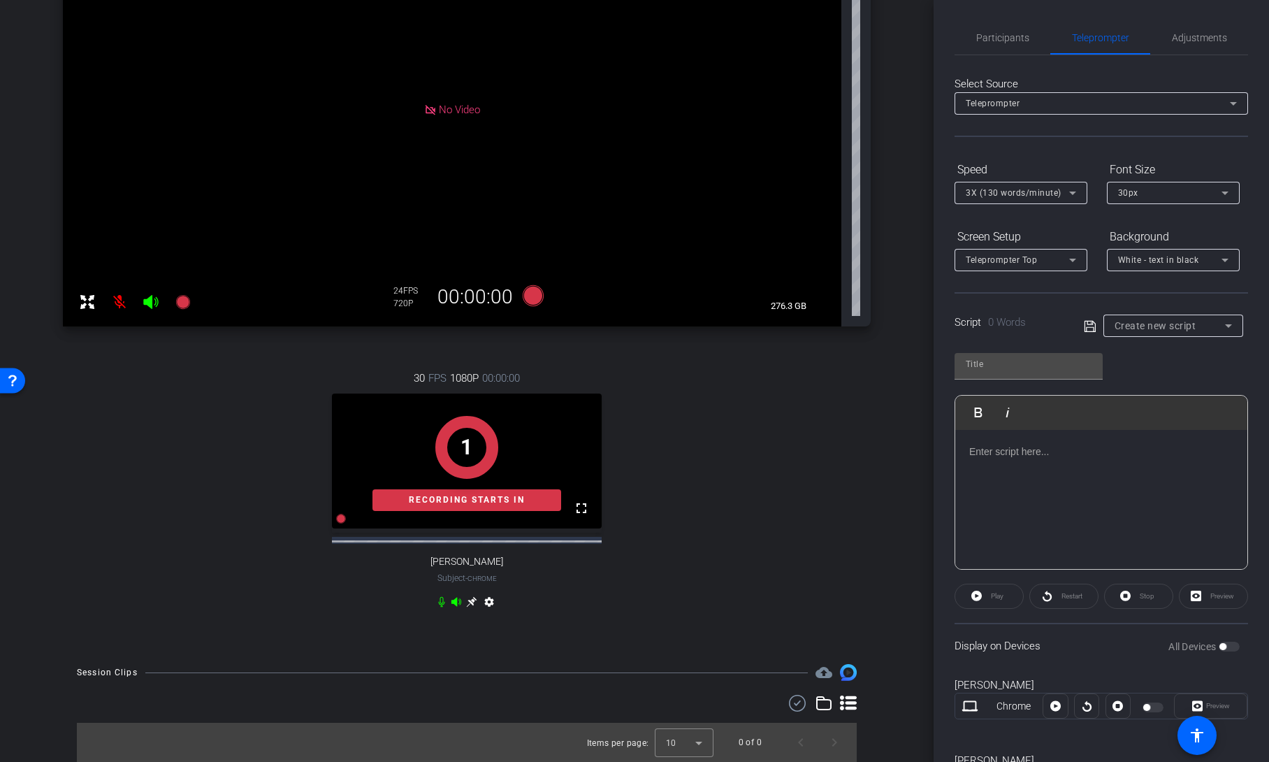
click at [1185, 324] on span "Create new script" at bounding box center [1156, 325] width 82 height 11
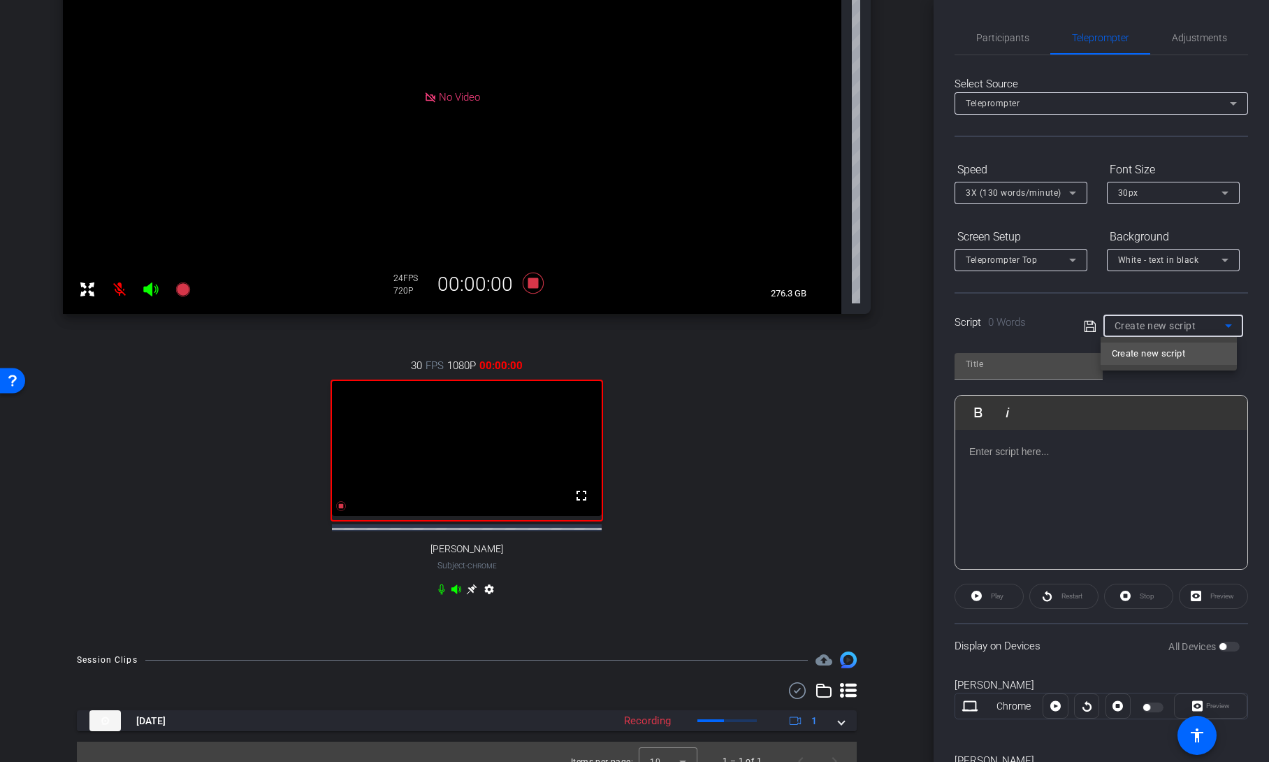
click at [1096, 298] on div at bounding box center [634, 381] width 1269 height 762
click at [1016, 36] on span "Participants" at bounding box center [1002, 38] width 53 height 10
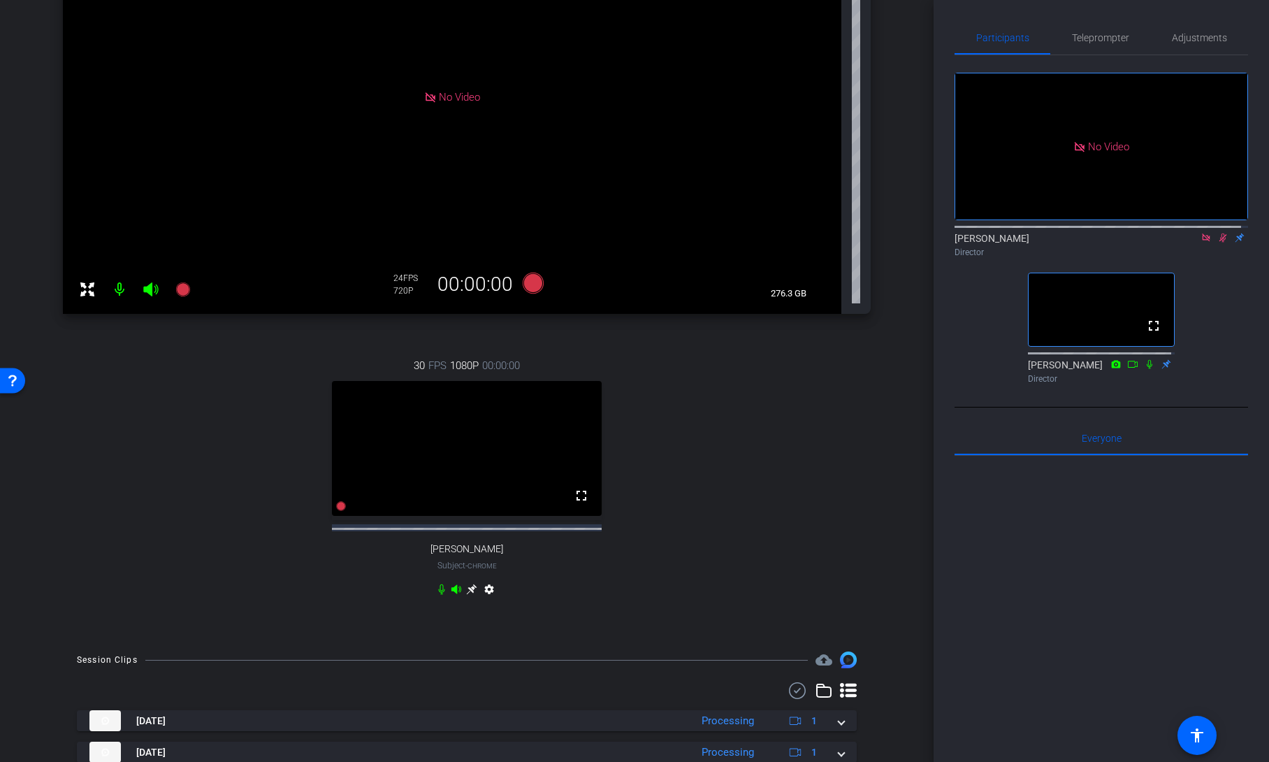
drag, startPoint x: 1218, startPoint y: 195, endPoint x: 960, endPoint y: 319, distance: 286.6
click at [1220, 233] on icon at bounding box center [1224, 237] width 8 height 9
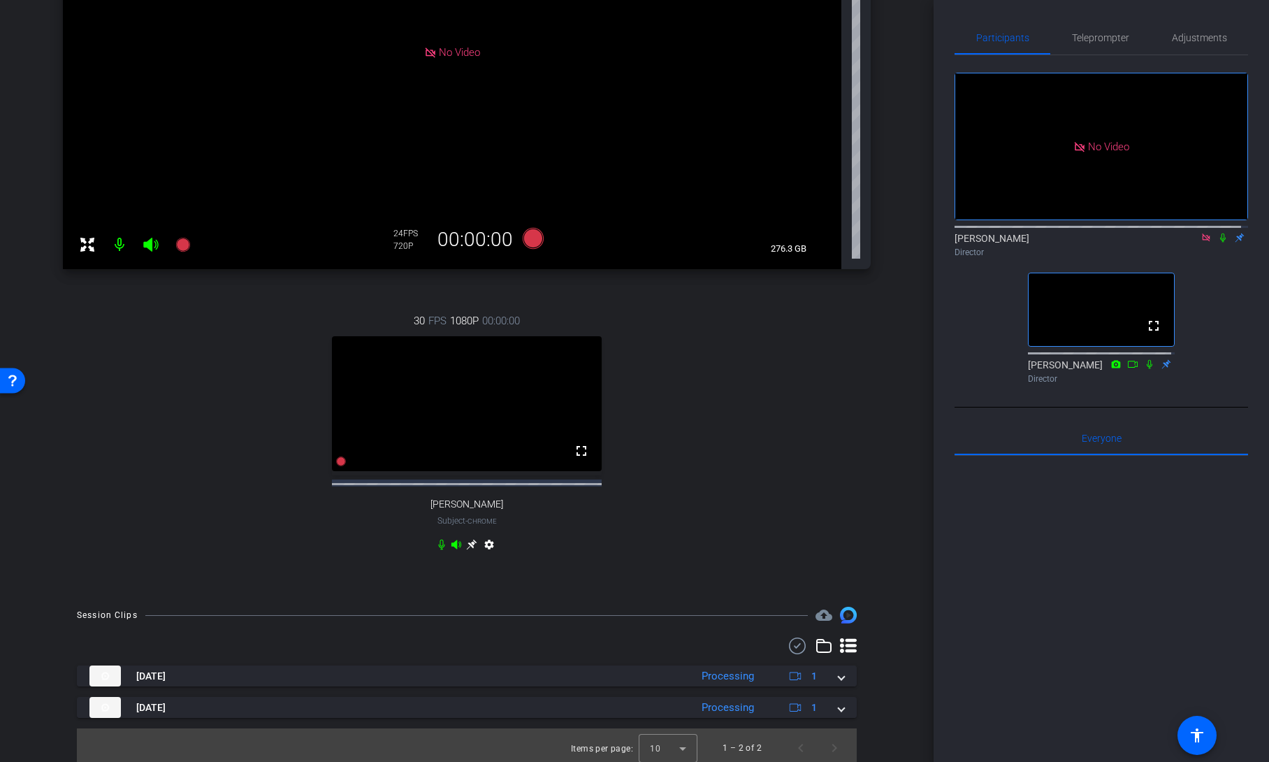
scroll to position [291, 0]
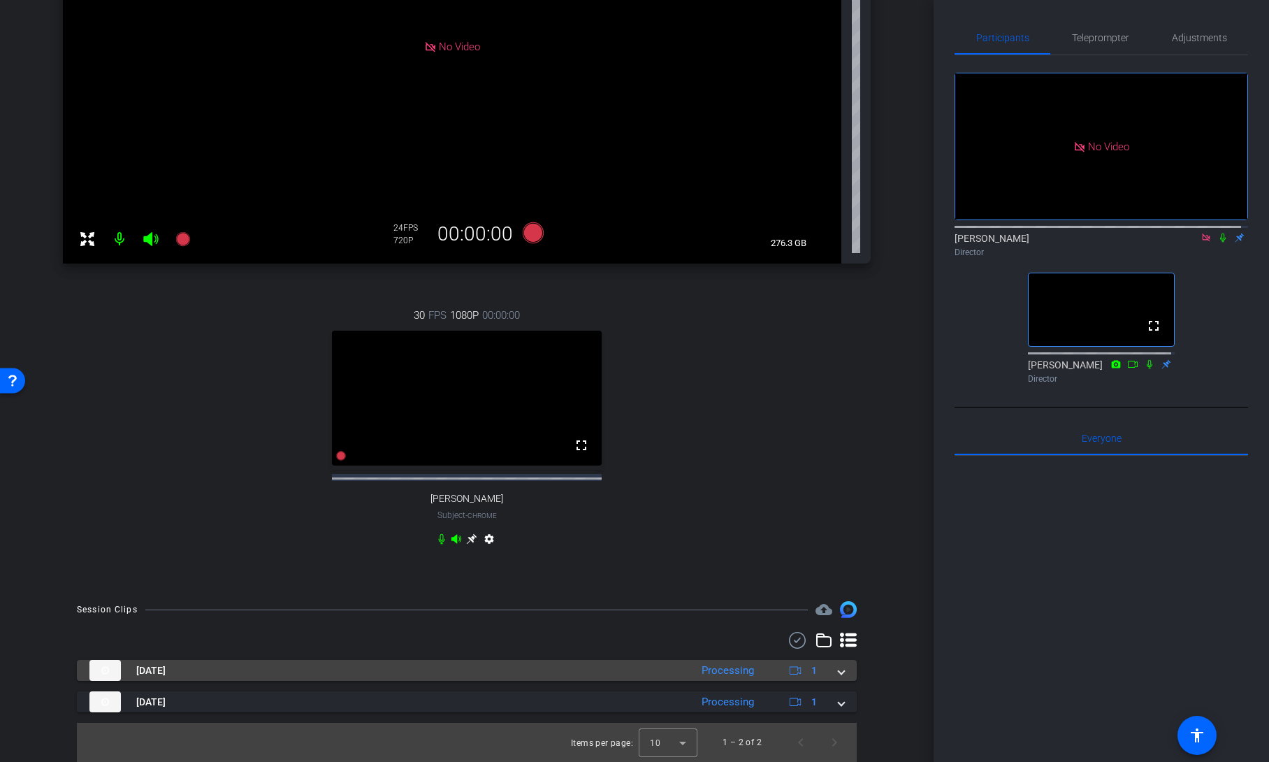
click at [831, 674] on div "Aug 15, 2025 Processing 1" at bounding box center [463, 670] width 749 height 21
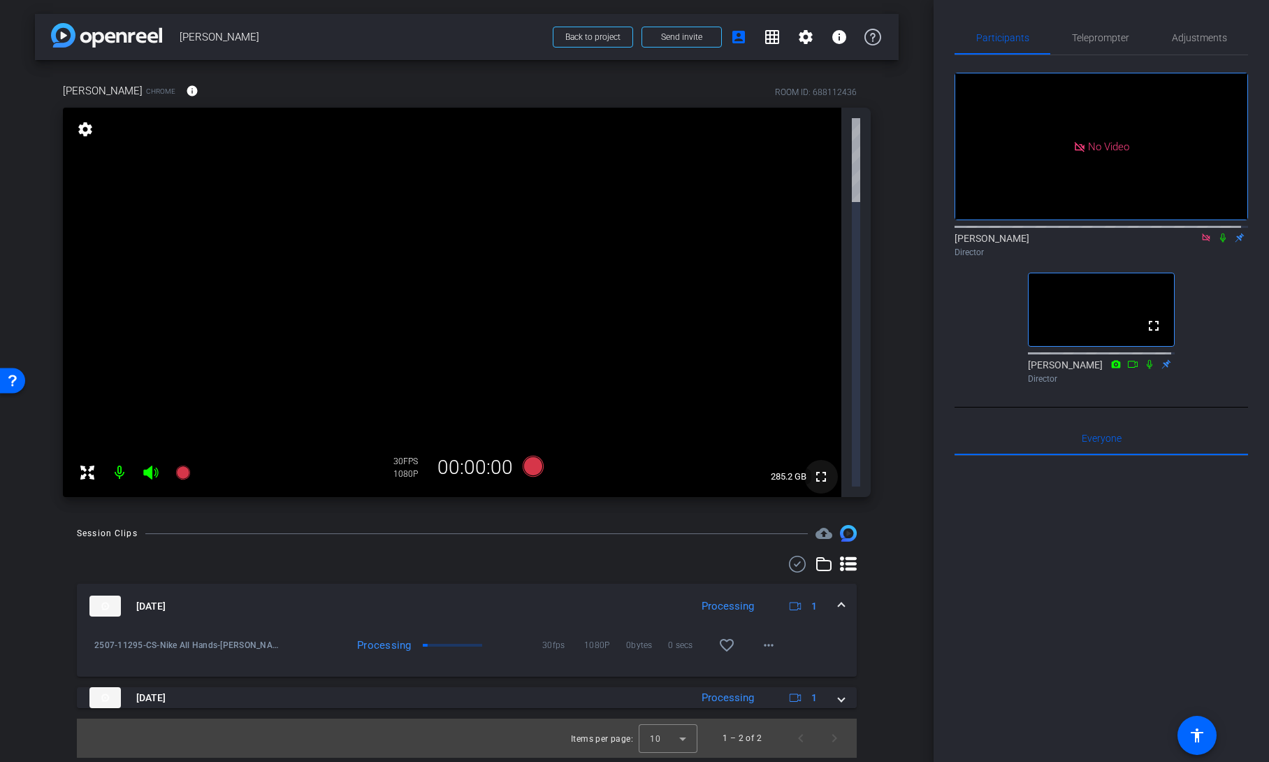
scroll to position [0, 0]
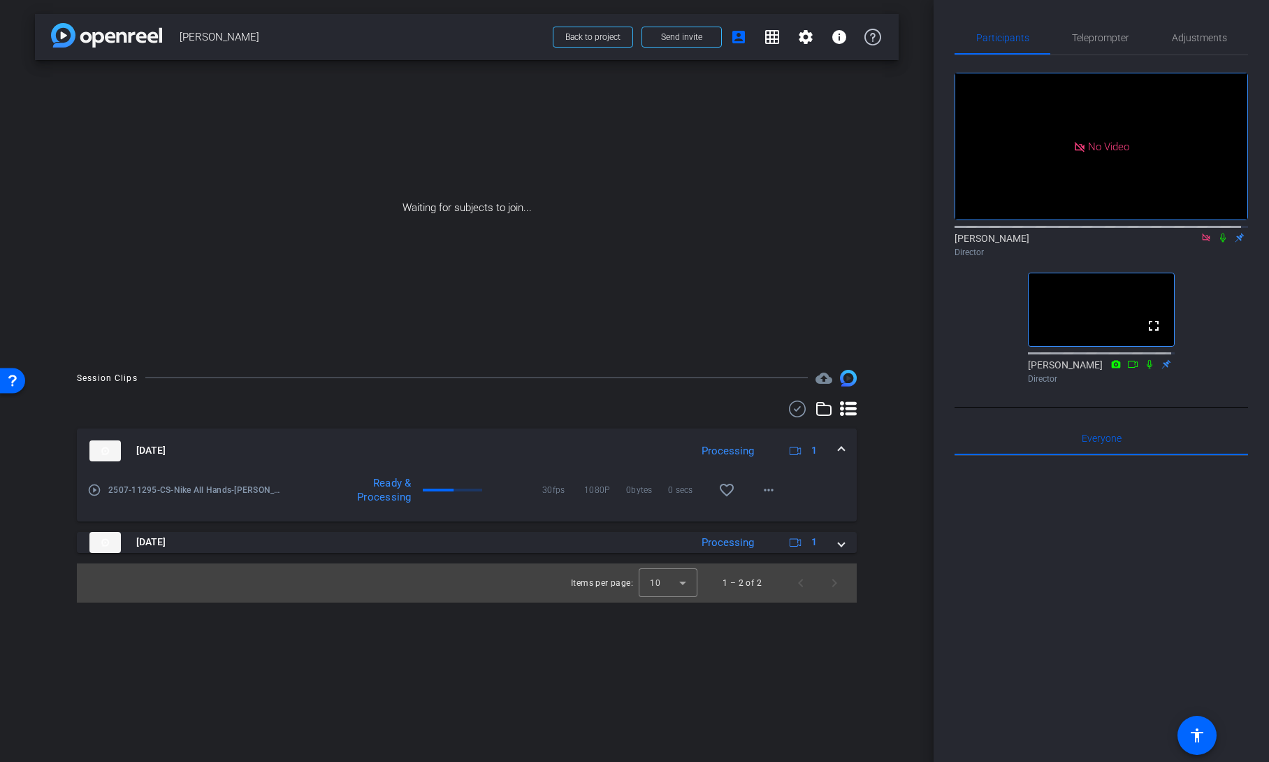
click at [834, 450] on div "Aug 15, 2025 Processing 1" at bounding box center [463, 450] width 749 height 21
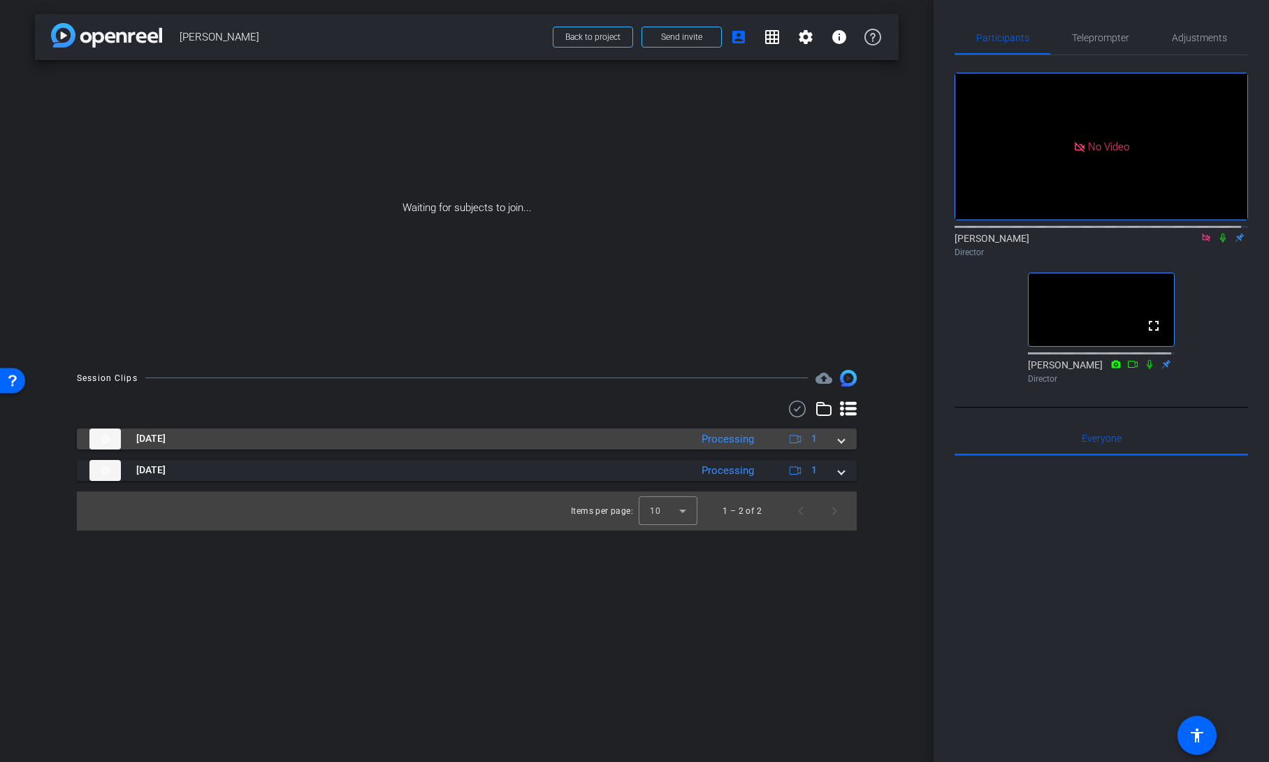
click at [835, 447] on div "Aug 15, 2025 Processing 1" at bounding box center [463, 438] width 749 height 21
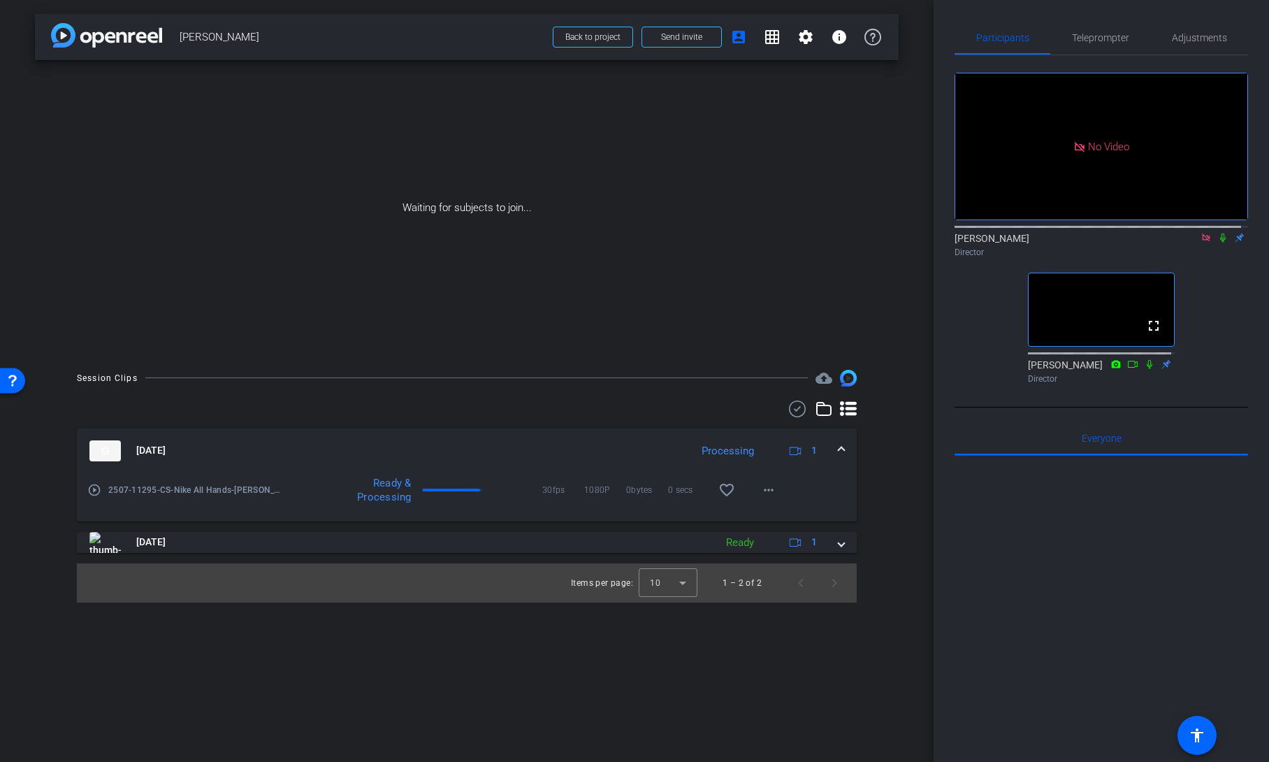
click at [981, 356] on div "No Video Shannon Feiszli Director fullscreen Rob Thomas Director" at bounding box center [1102, 231] width 294 height 352
